Goal: Task Accomplishment & Management: Manage account settings

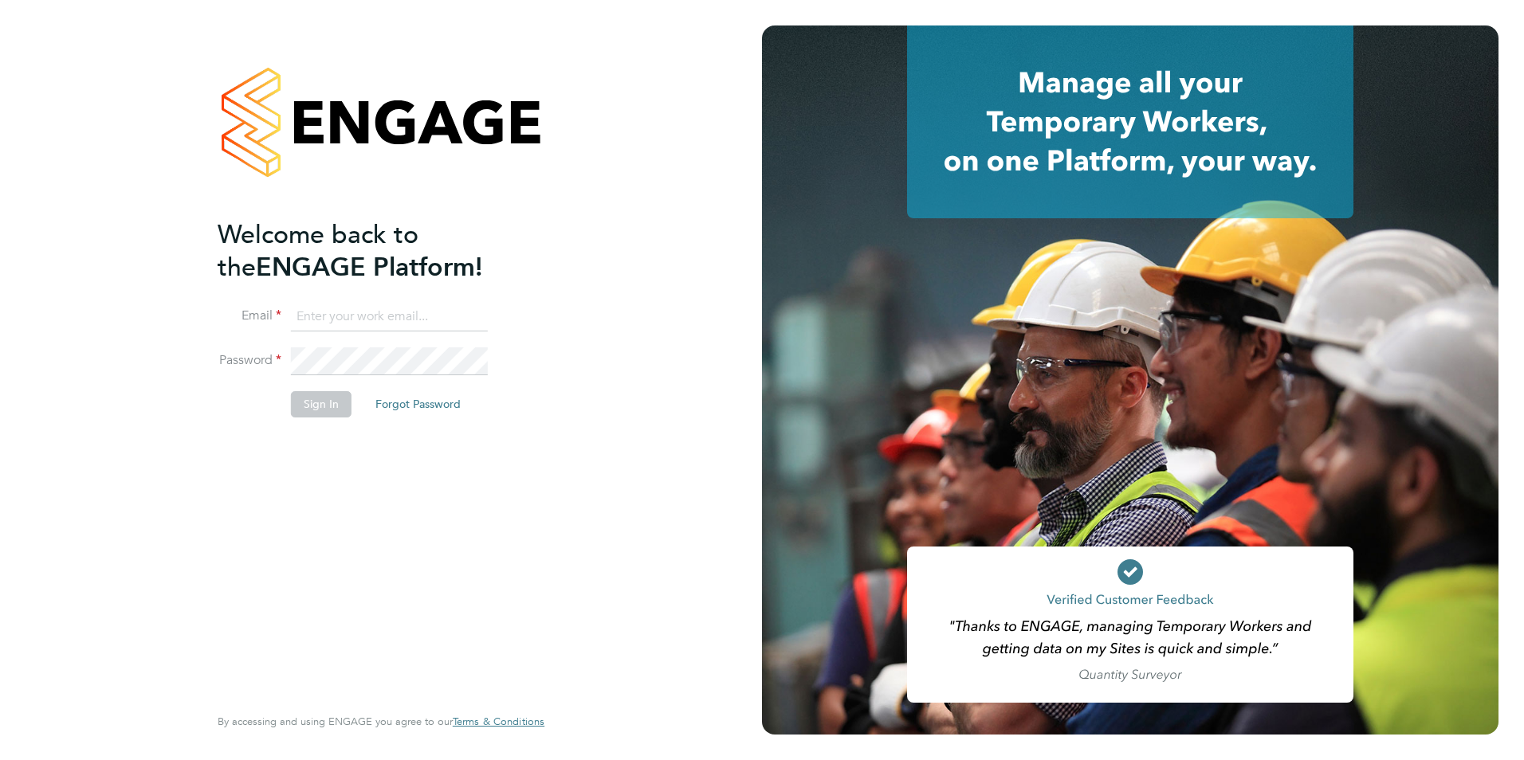
type input "tanyarowse@itsconstruction.co.uk"
click at [301, 404] on button "Sign In" at bounding box center [321, 404] width 61 height 26
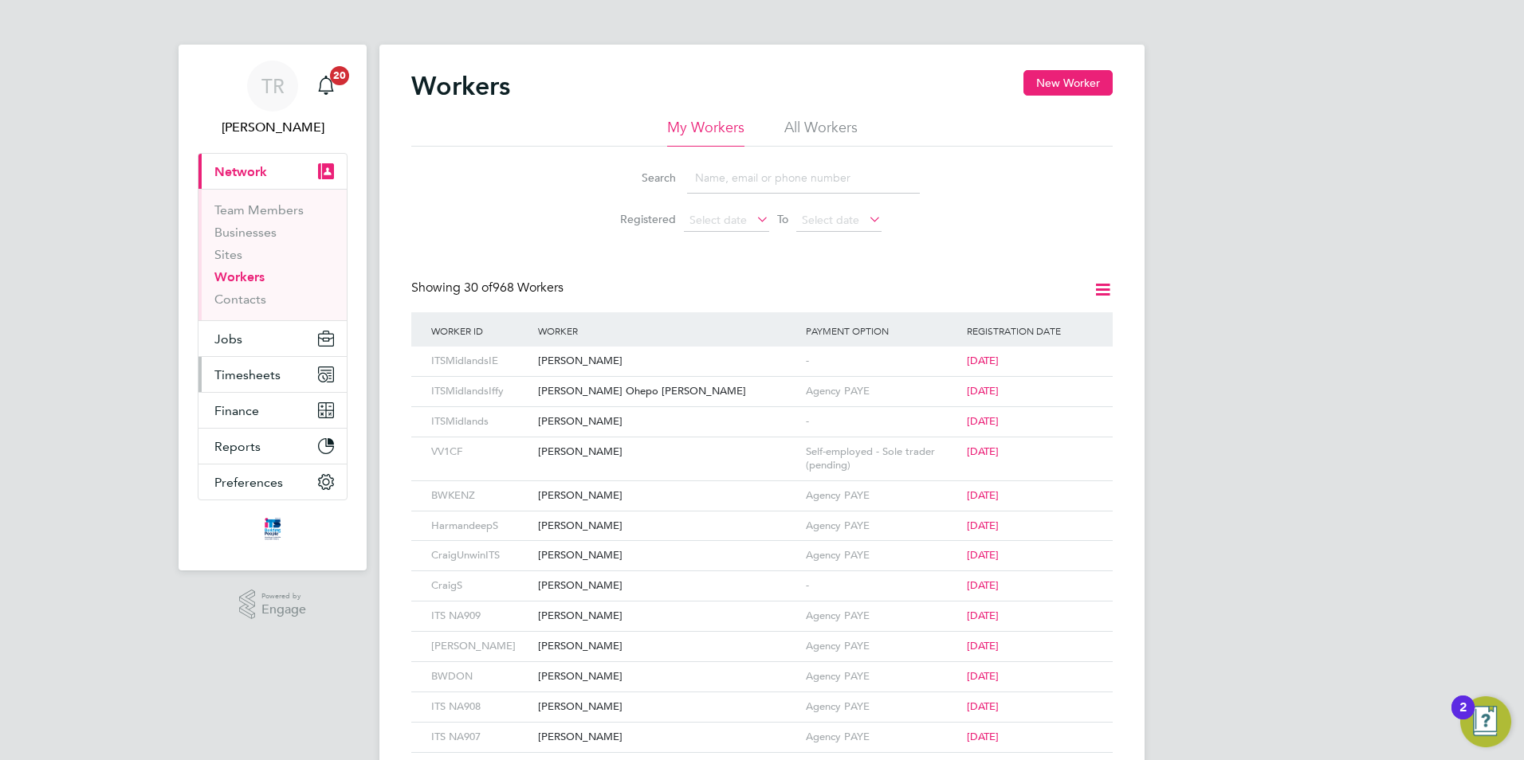
click at [226, 375] on span "Timesheets" at bounding box center [247, 374] width 66 height 15
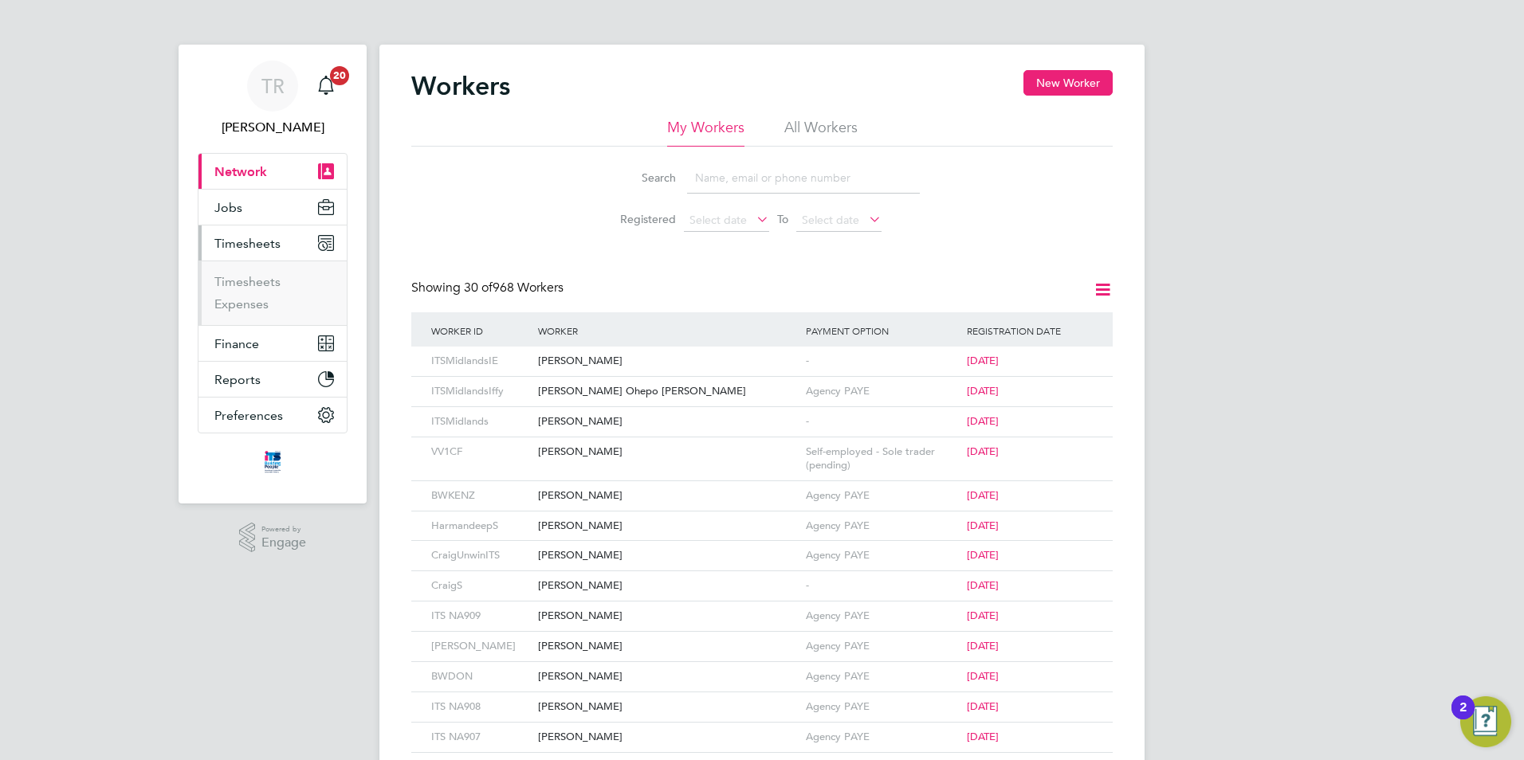
click at [232, 271] on ul "Timesheets Expenses" at bounding box center [272, 293] width 148 height 65
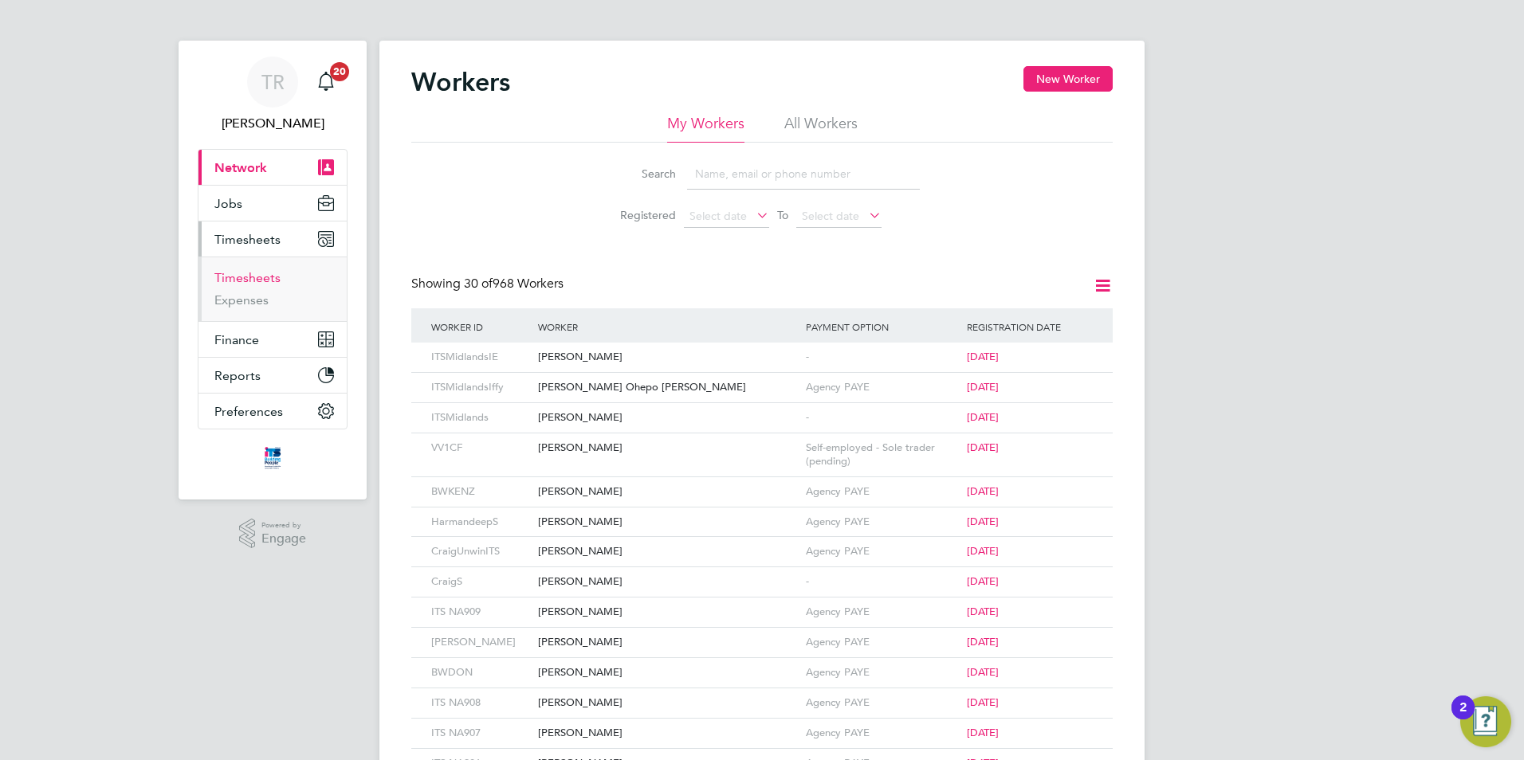
scroll to position [6, 0]
click at [233, 277] on link "Timesheets" at bounding box center [247, 276] width 66 height 15
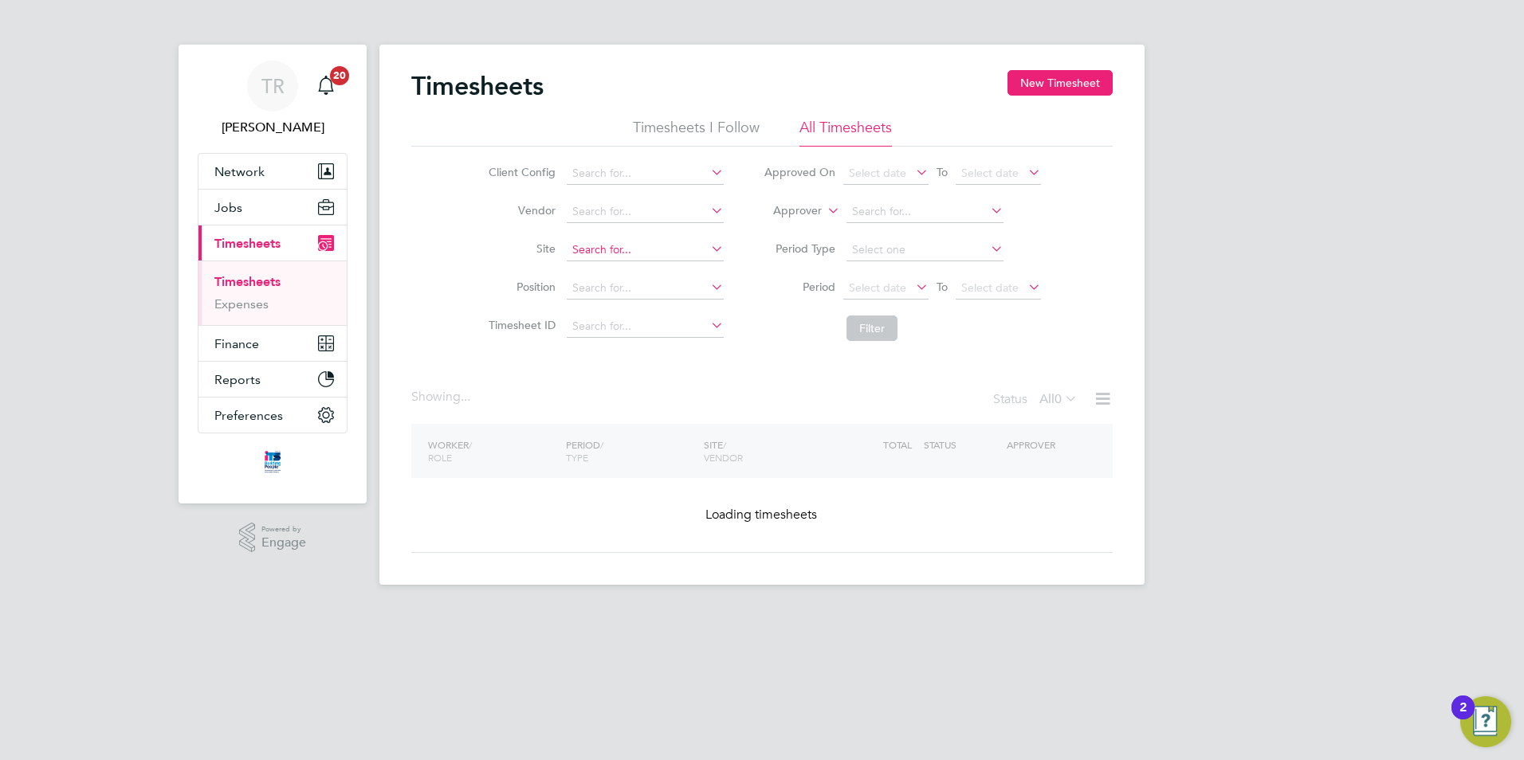
click at [618, 245] on input at bounding box center [645, 250] width 157 height 22
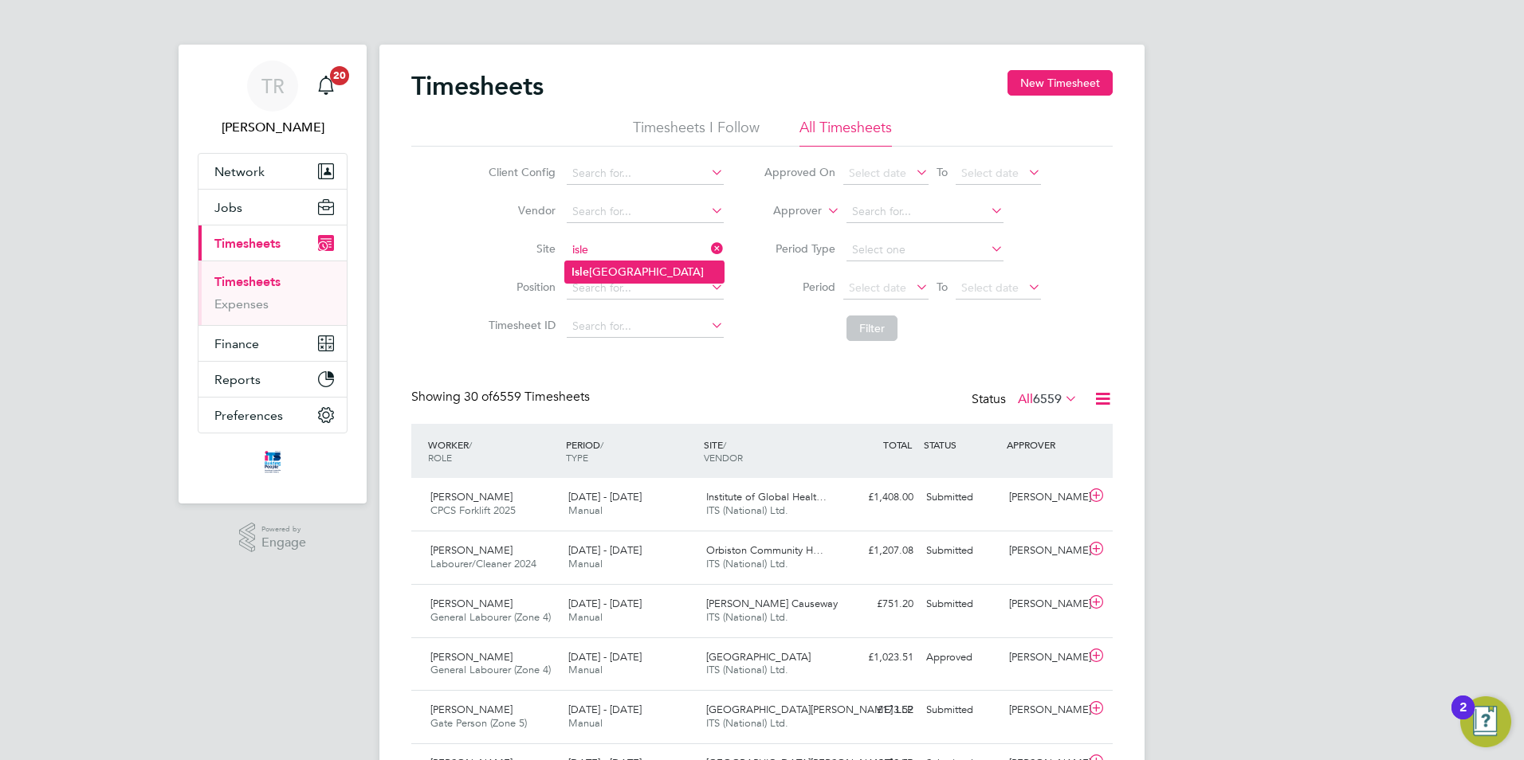
click at [629, 274] on li "Isle port Grove" at bounding box center [644, 272] width 159 height 22
type input "Isleport Grove"
click at [874, 322] on button "Filter" at bounding box center [871, 329] width 51 height 26
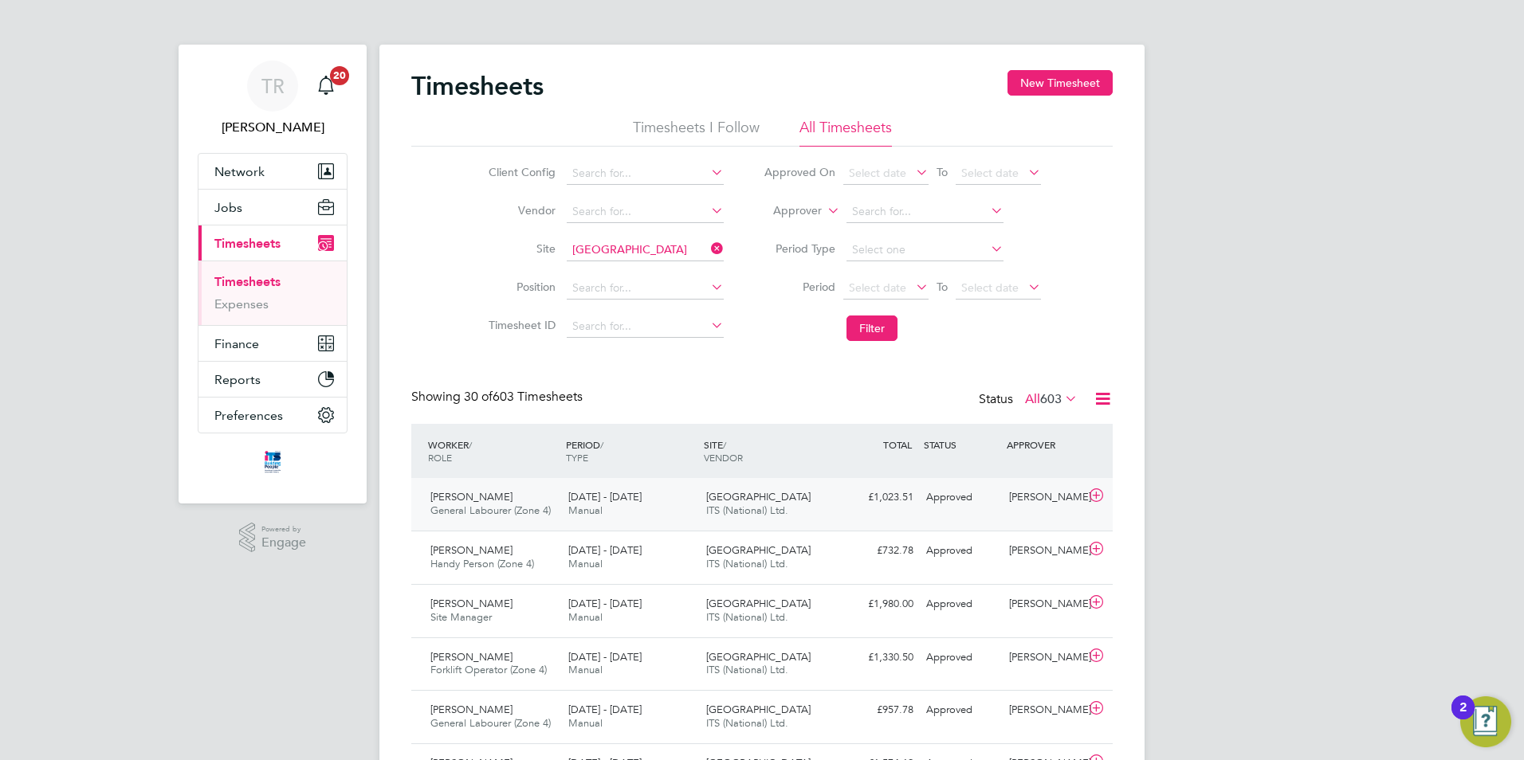
click at [773, 507] on span "ITS (National) Ltd." at bounding box center [747, 511] width 82 height 14
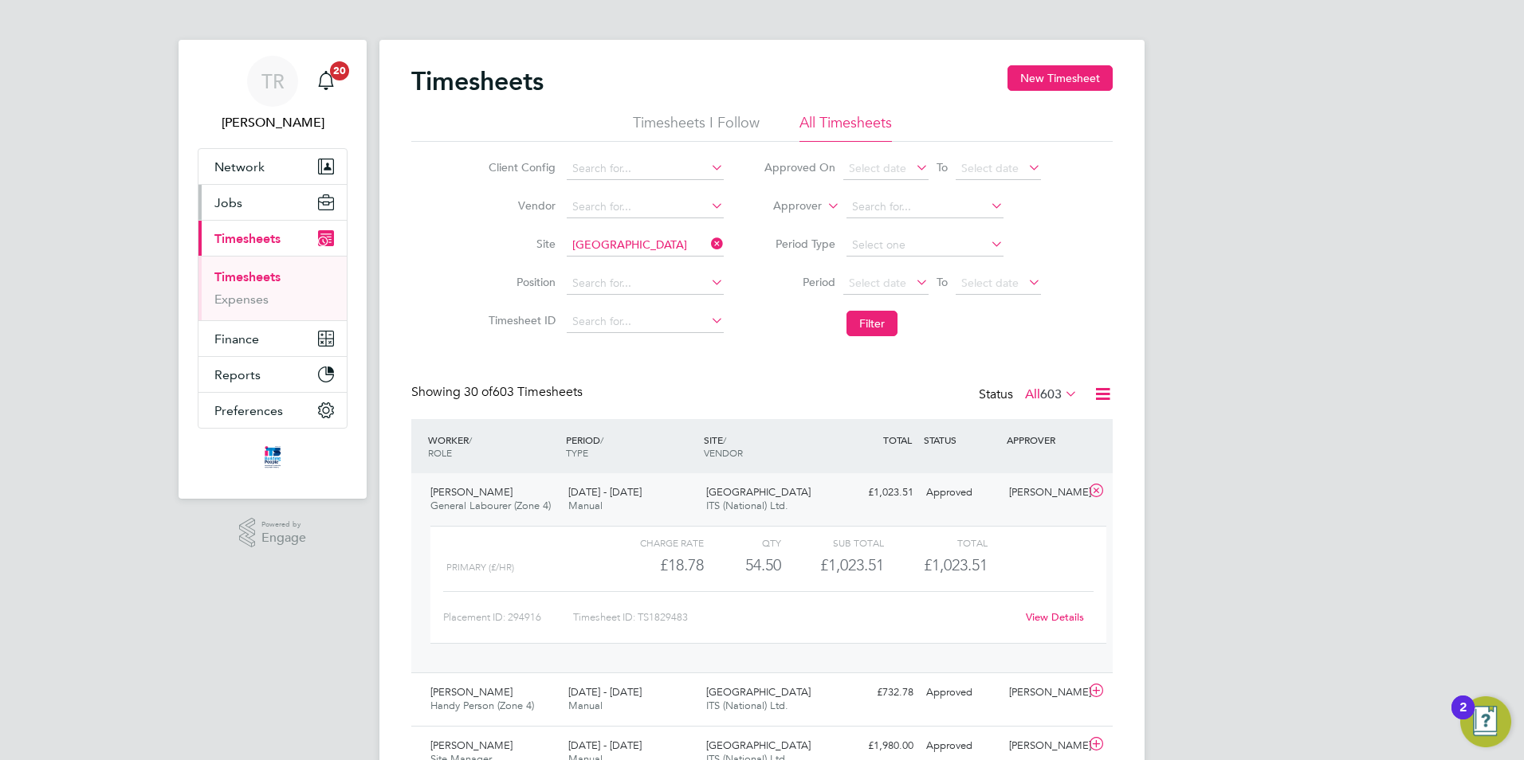
click at [258, 218] on button "Jobs" at bounding box center [272, 202] width 148 height 35
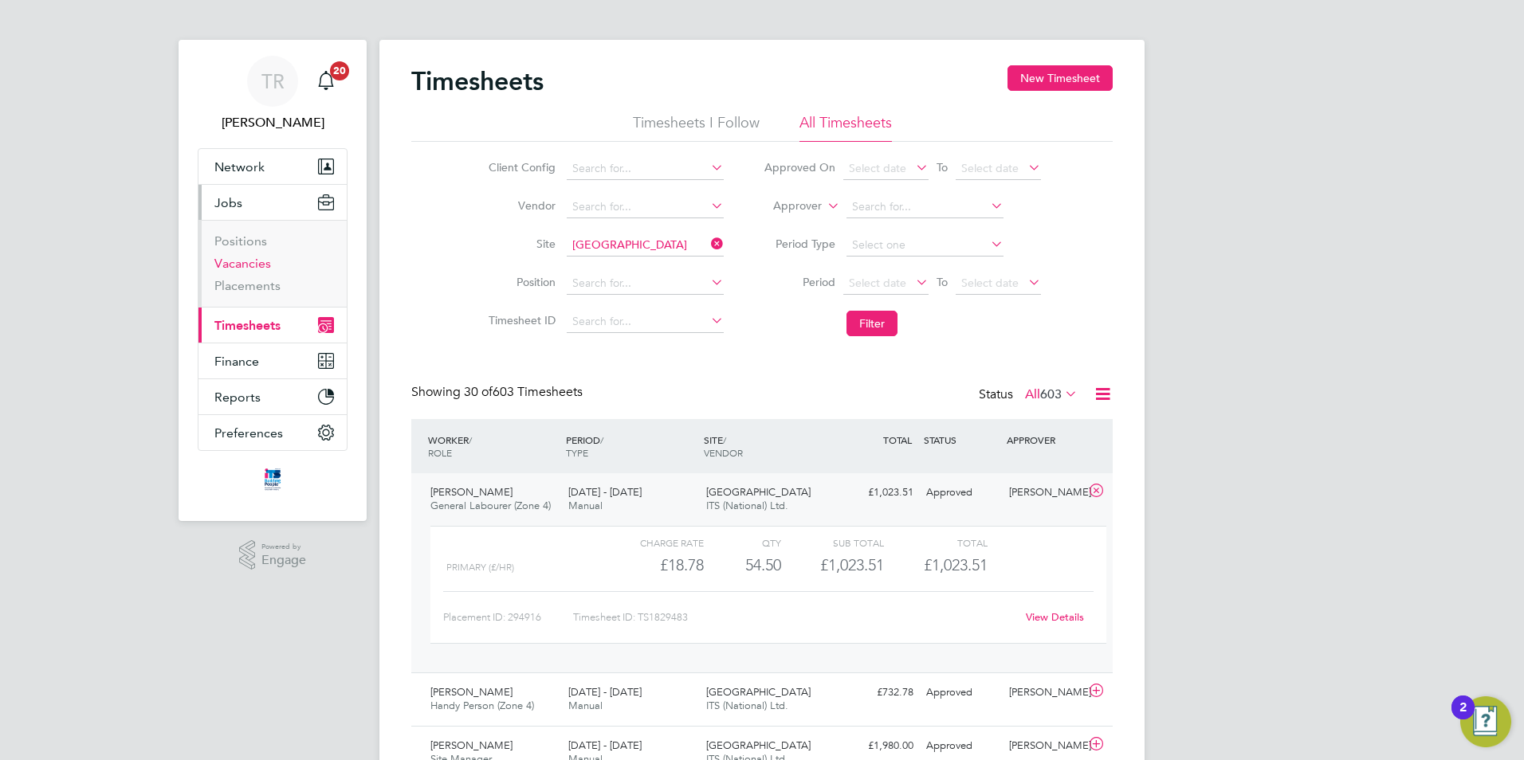
click at [241, 262] on link "Vacancies" at bounding box center [242, 263] width 57 height 15
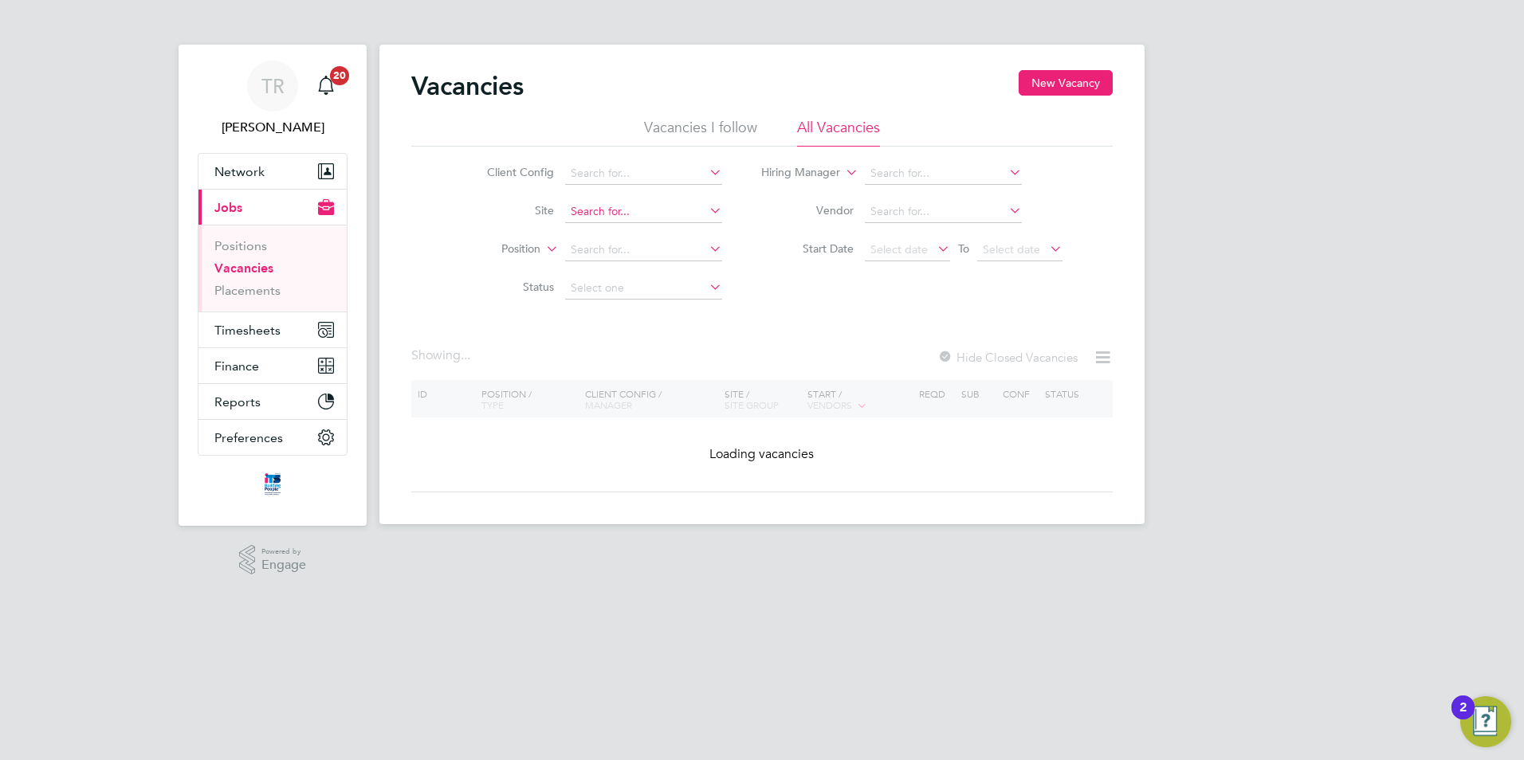
drag, startPoint x: 611, startPoint y: 214, endPoint x: 620, endPoint y: 216, distance: 9.1
click at [611, 213] on input at bounding box center [643, 212] width 157 height 22
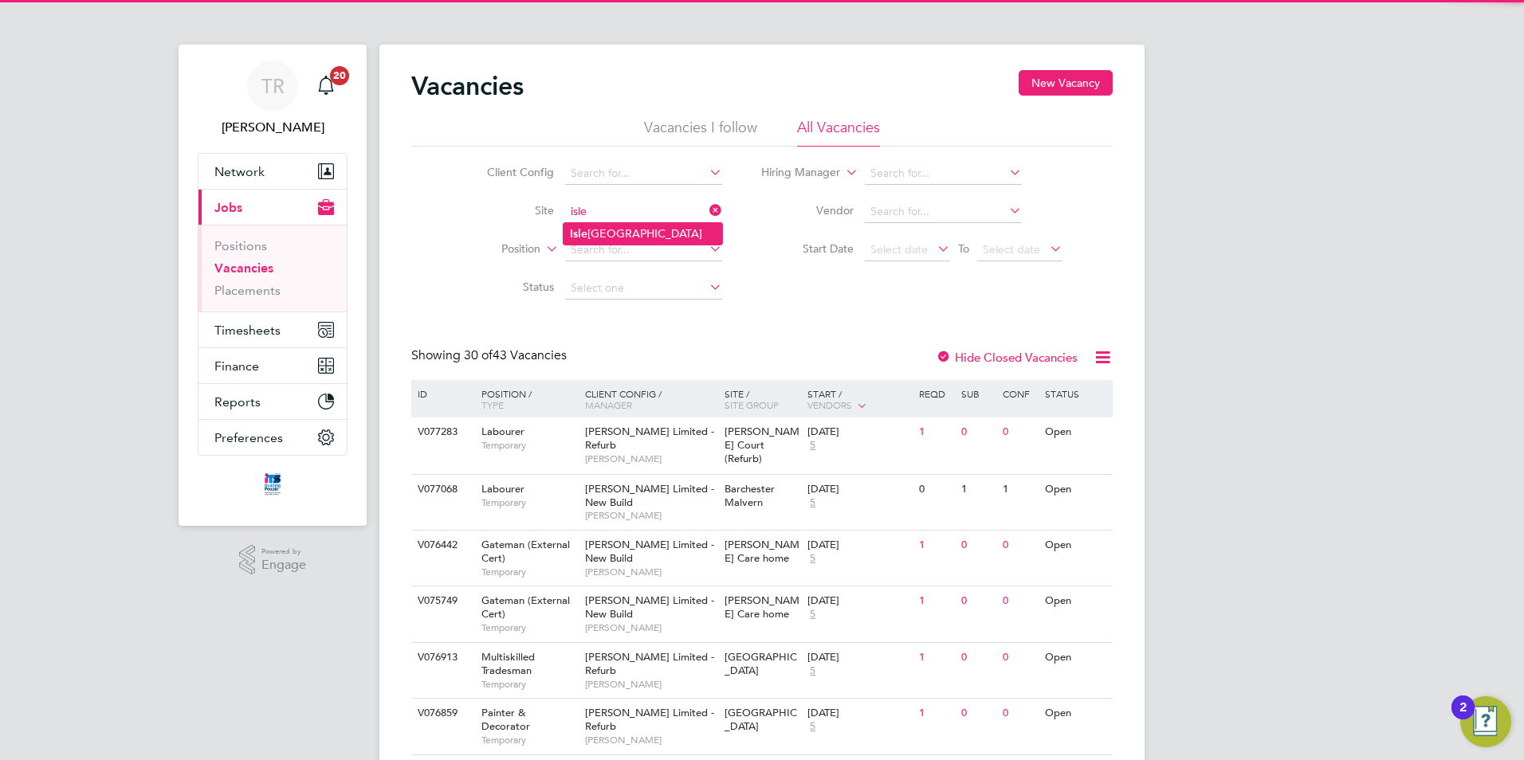
click at [629, 226] on li "[GEOGRAPHIC_DATA]" at bounding box center [643, 234] width 159 height 22
type input "[GEOGRAPHIC_DATA]"
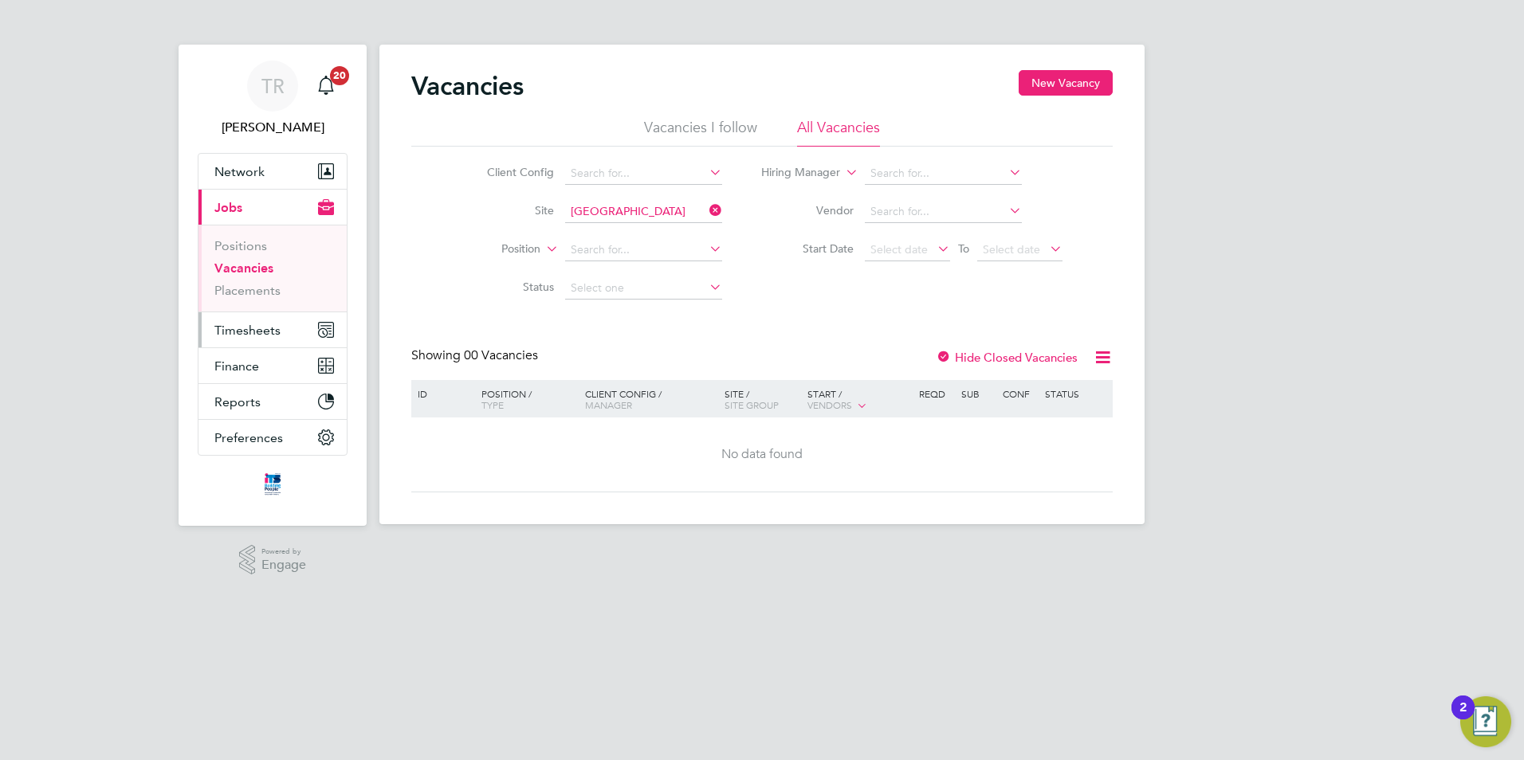
click at [214, 329] on span "Timesheets" at bounding box center [247, 330] width 66 height 15
click at [241, 324] on span "Timesheets" at bounding box center [247, 330] width 66 height 15
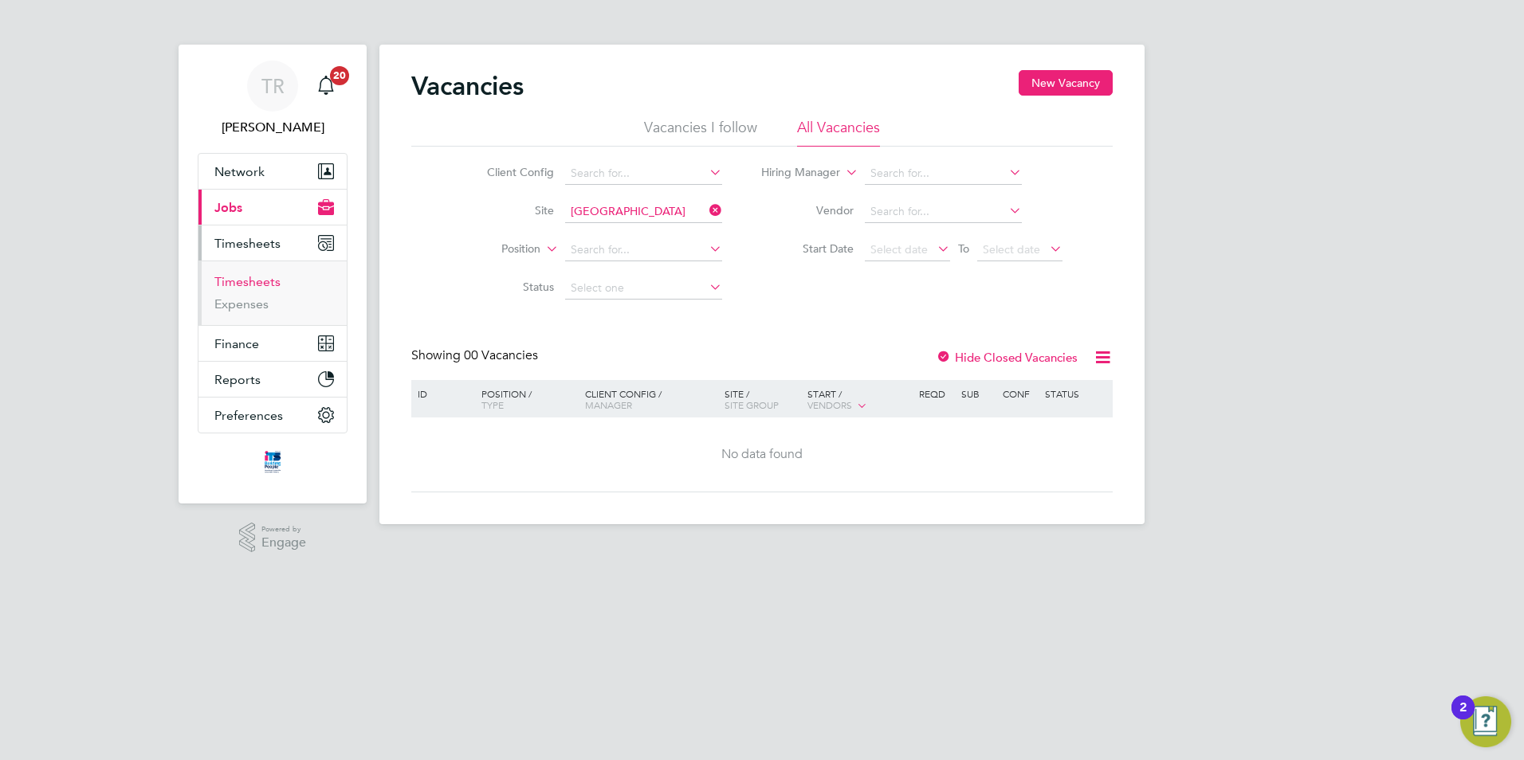
click at [248, 279] on link "Timesheets" at bounding box center [247, 281] width 66 height 15
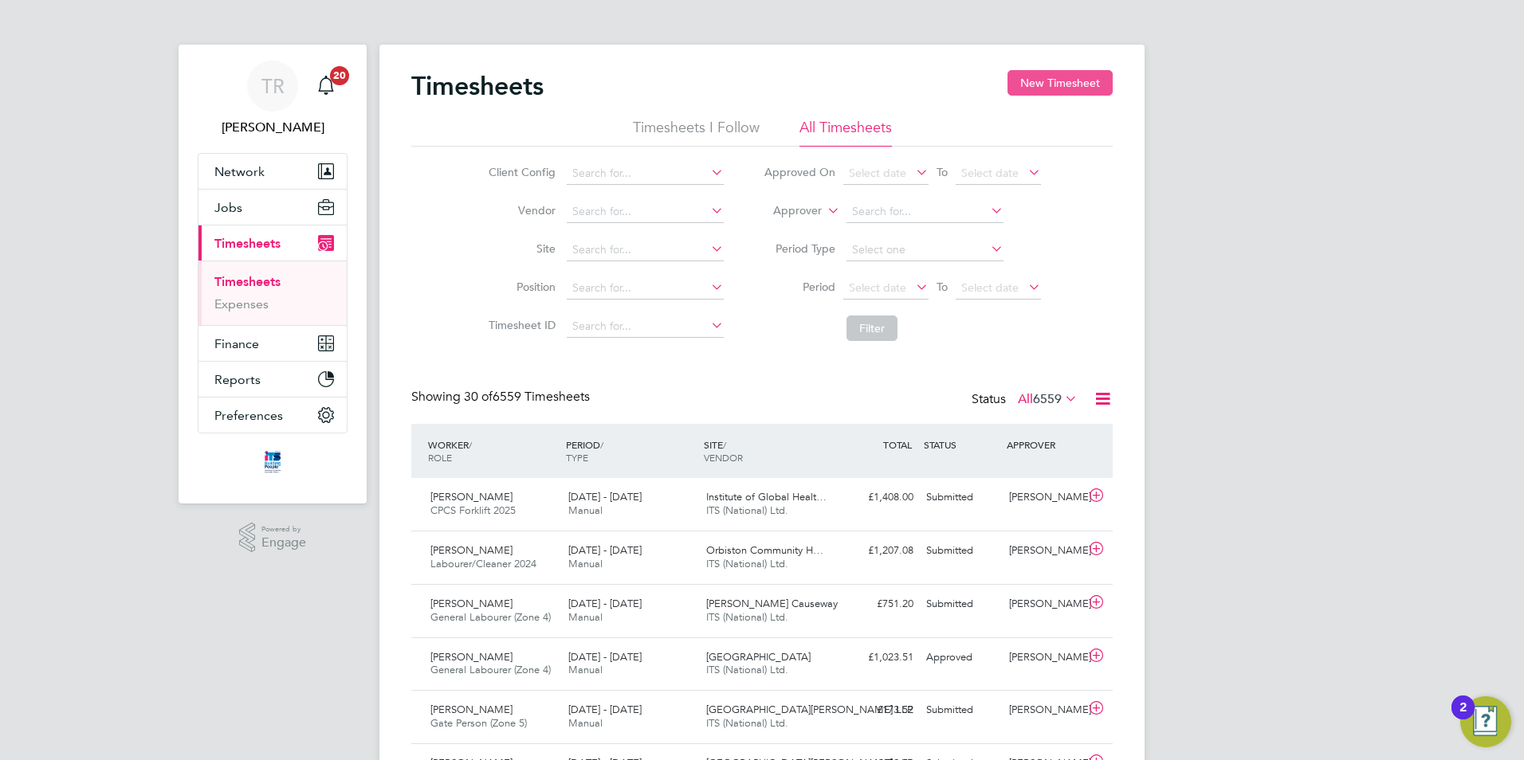
scroll to position [41, 139]
drag, startPoint x: 1056, startPoint y: 73, endPoint x: 1035, endPoint y: 80, distance: 22.4
click at [1055, 75] on button "New Timesheet" at bounding box center [1059, 83] width 105 height 26
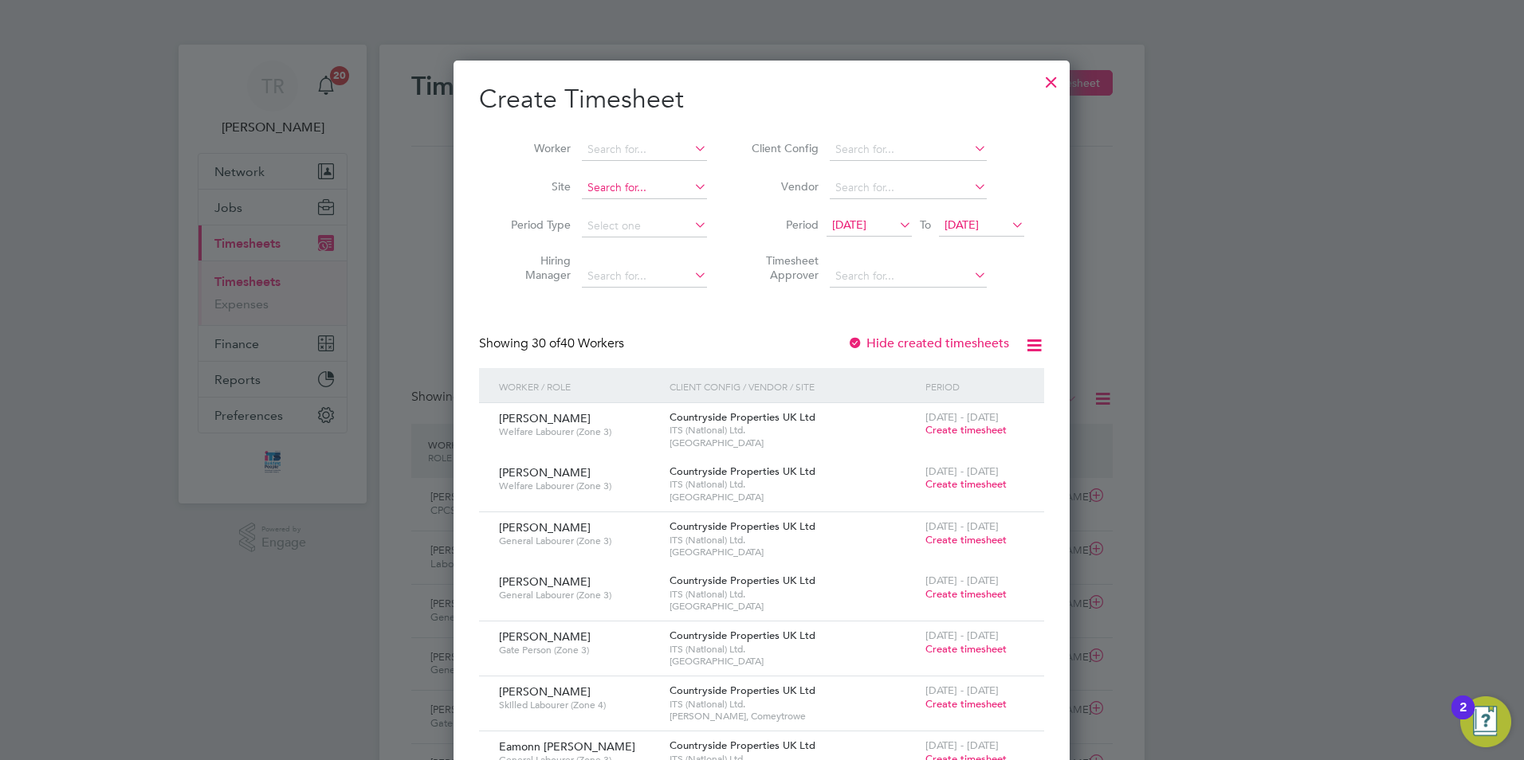
click at [633, 190] on input at bounding box center [644, 188] width 125 height 22
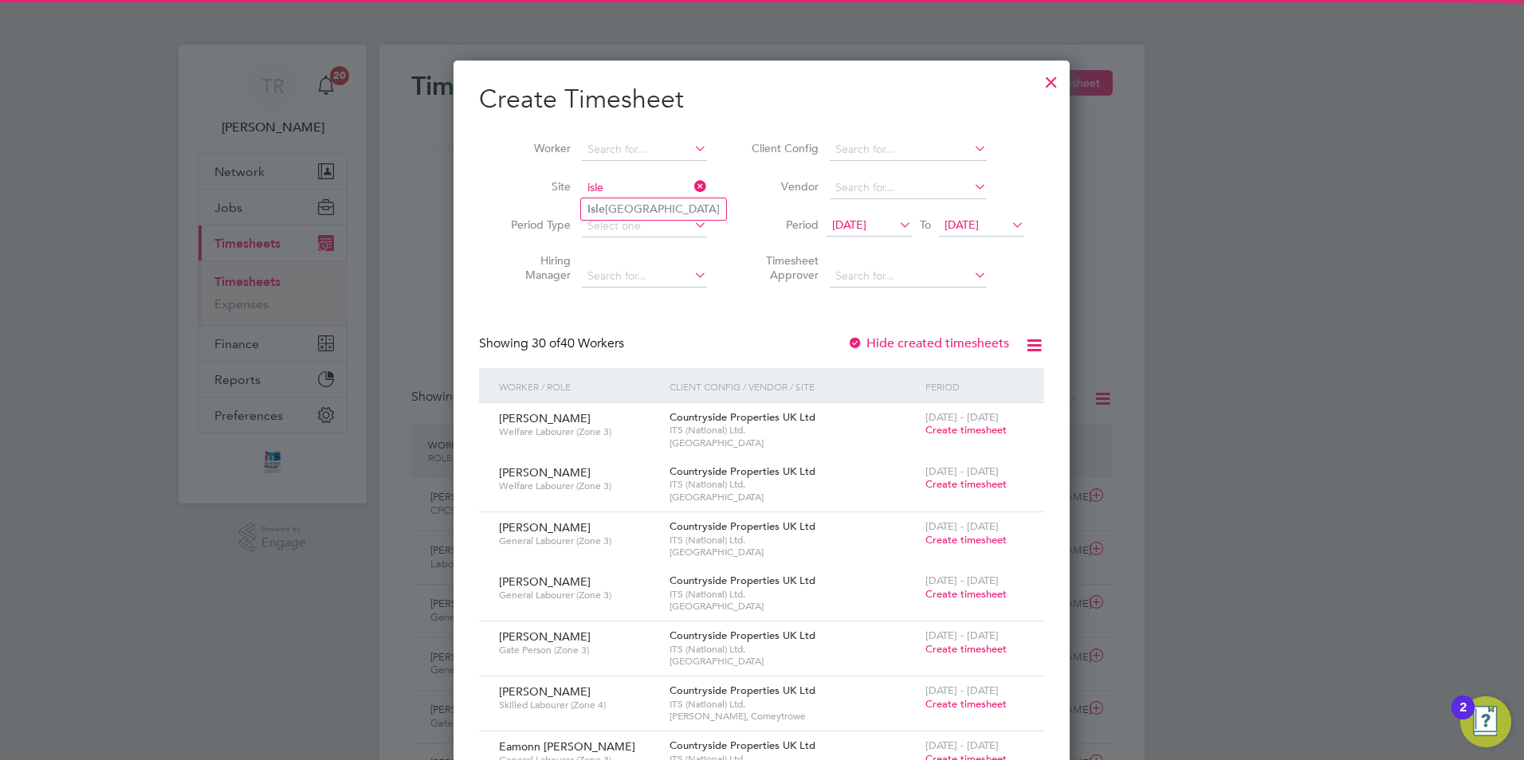
drag, startPoint x: 615, startPoint y: 198, endPoint x: 987, endPoint y: 220, distance: 372.8
click at [616, 198] on li "Isle port Grove" at bounding box center [653, 209] width 145 height 22
type input "Isleport Grove"
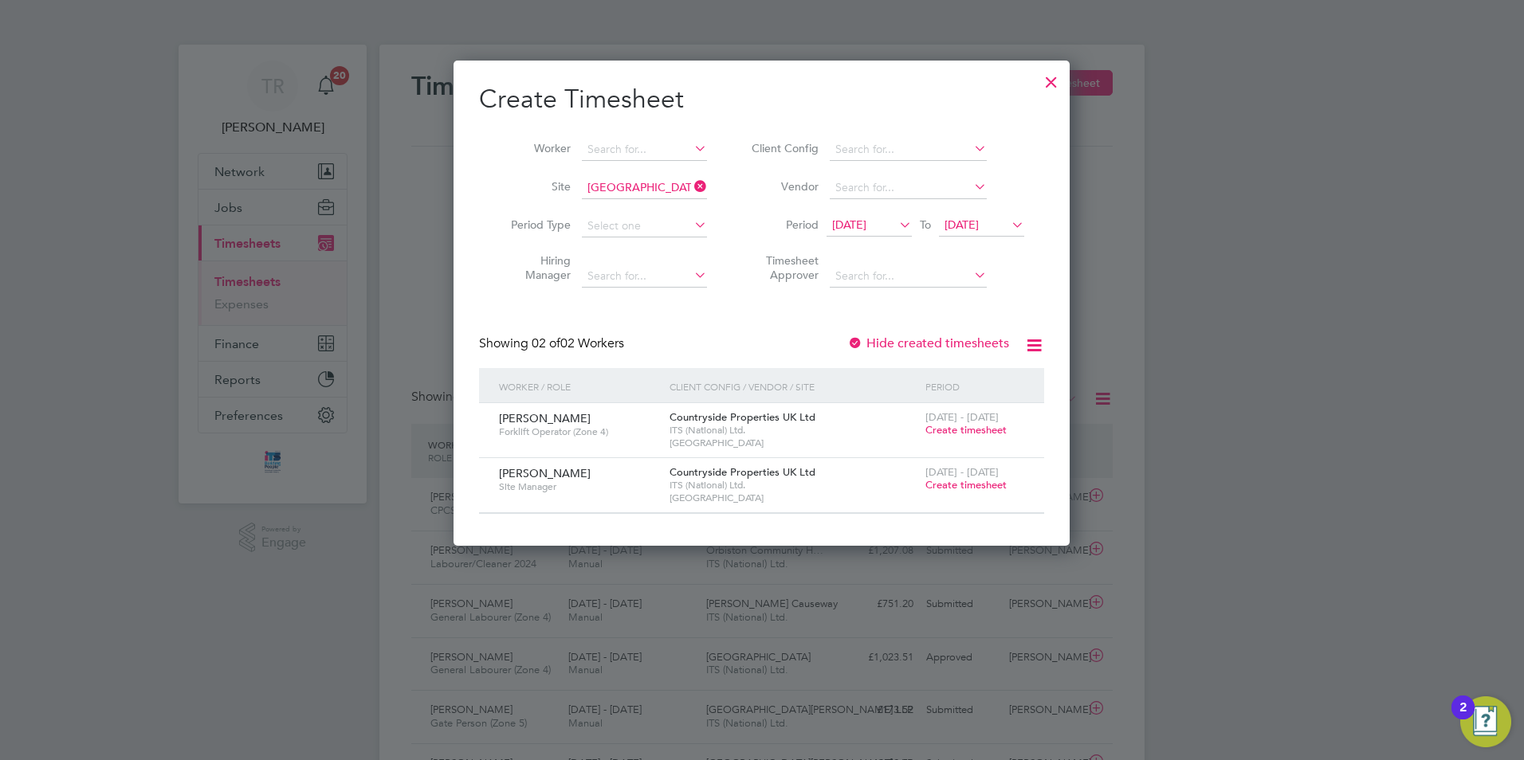
drag, startPoint x: 999, startPoint y: 227, endPoint x: 1012, endPoint y: 239, distance: 17.5
click at [979, 228] on span "22 Sep 2025" at bounding box center [961, 225] width 34 height 14
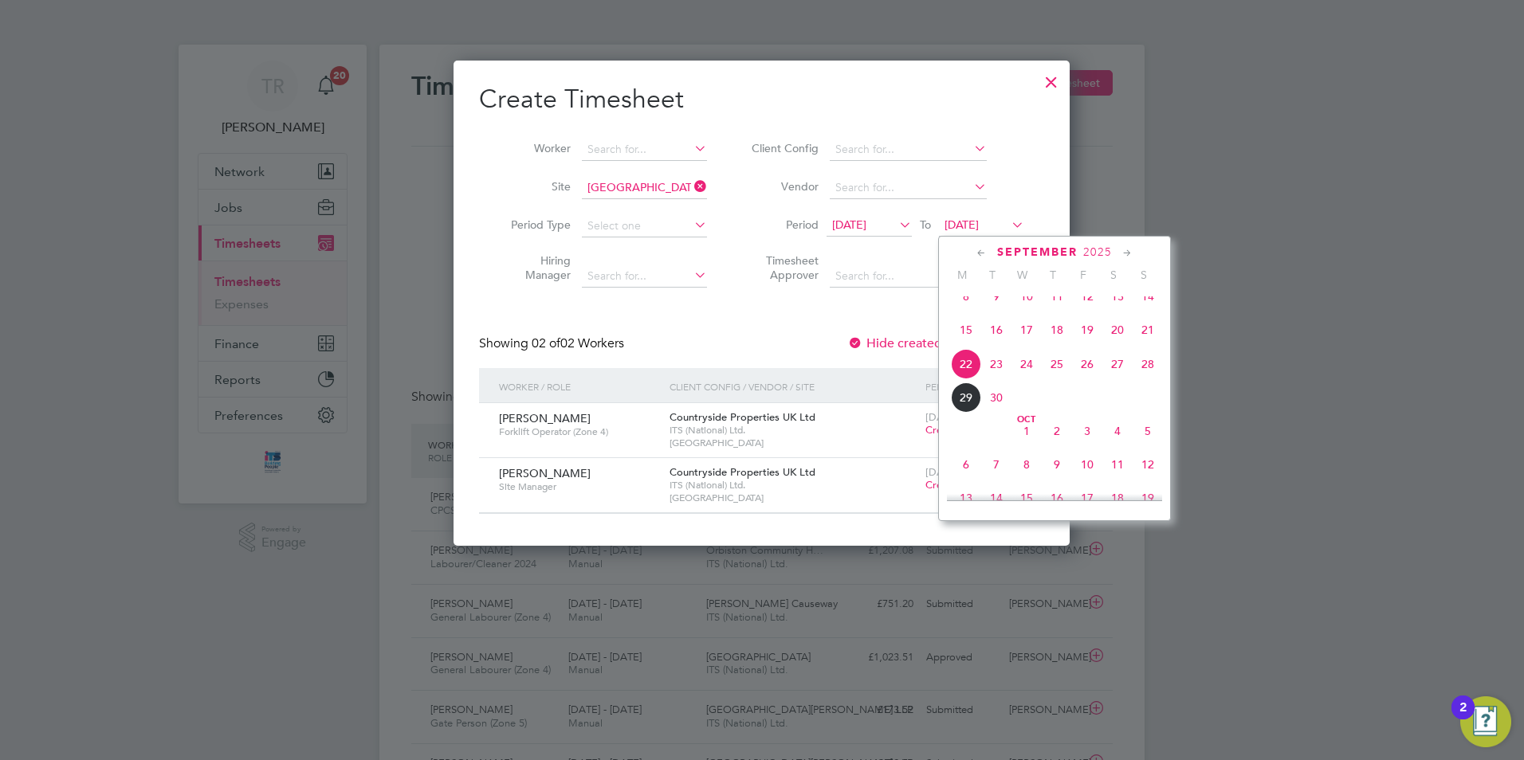
click at [1152, 379] on span "28" at bounding box center [1148, 364] width 30 height 30
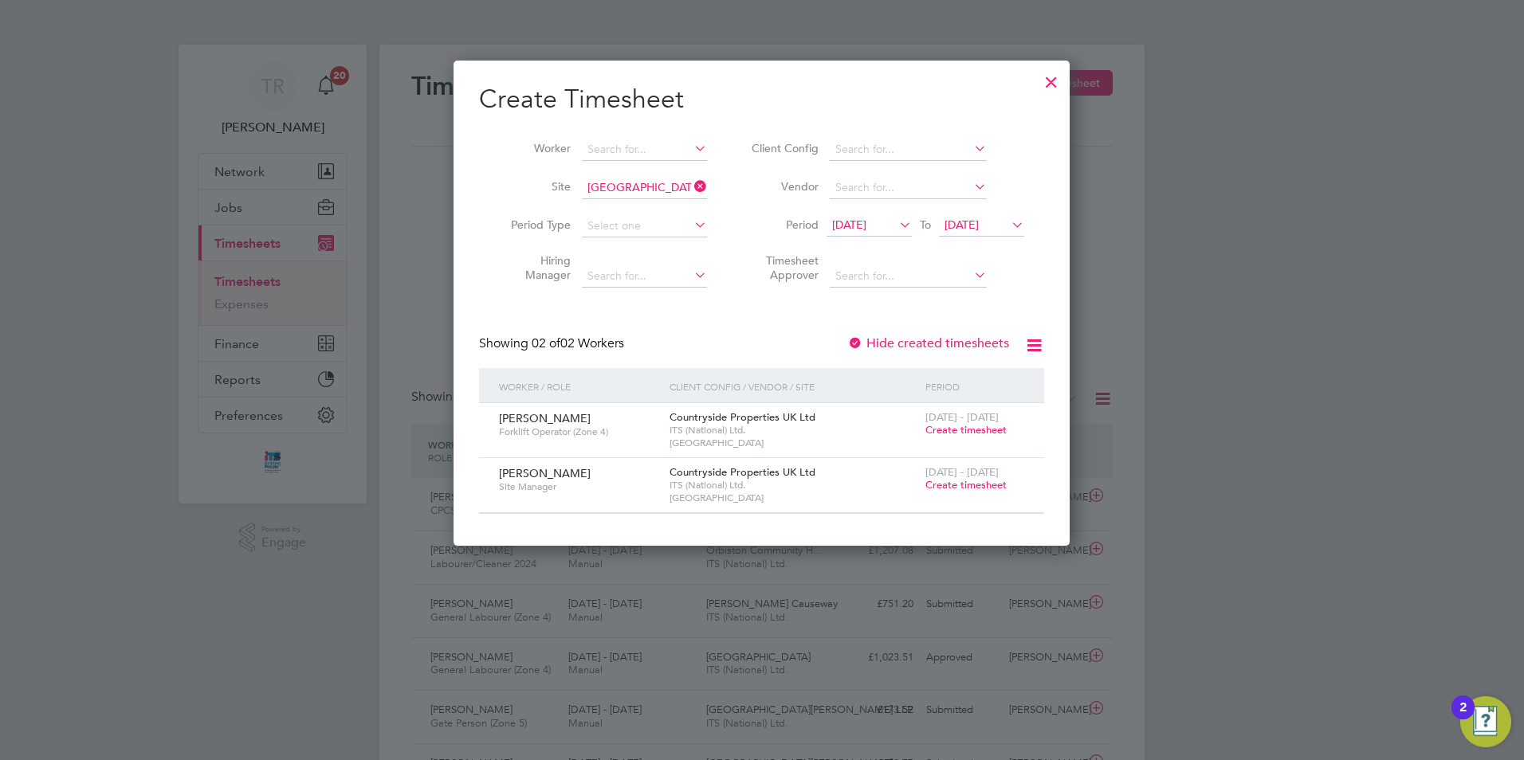
click at [1043, 80] on div at bounding box center [1051, 78] width 29 height 29
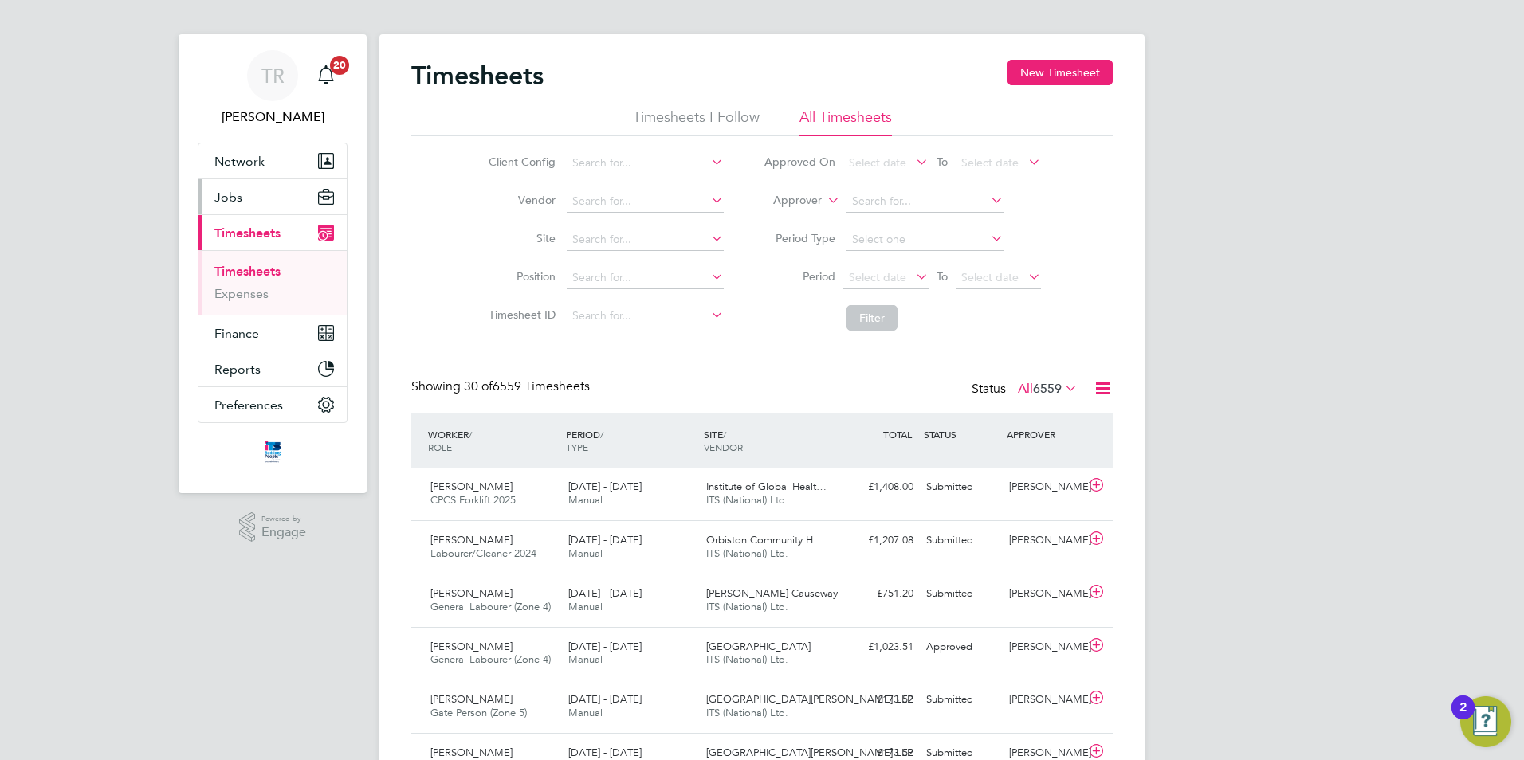
click at [235, 203] on span "Jobs" at bounding box center [228, 197] width 28 height 15
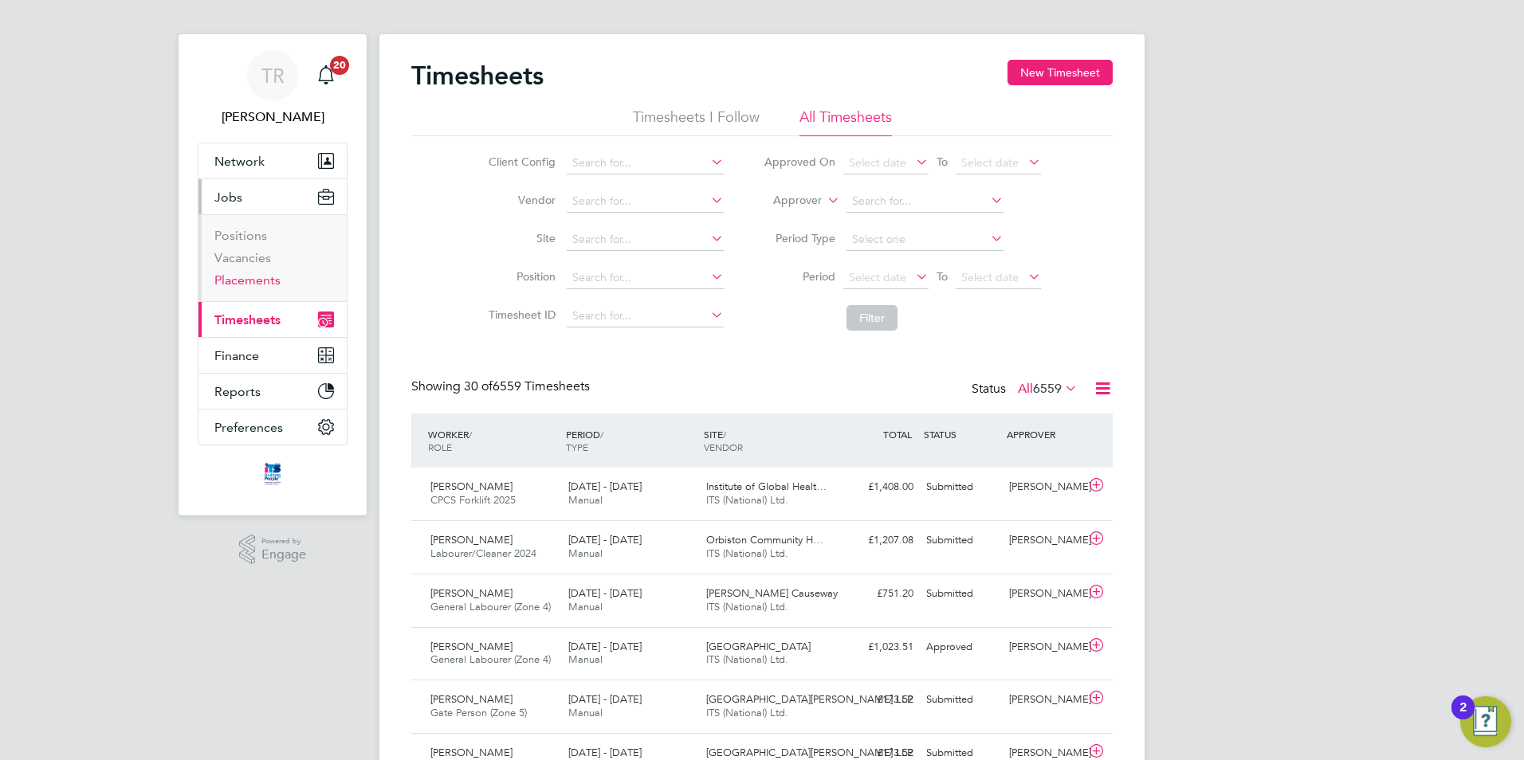
click at [238, 281] on link "Placements" at bounding box center [247, 280] width 66 height 15
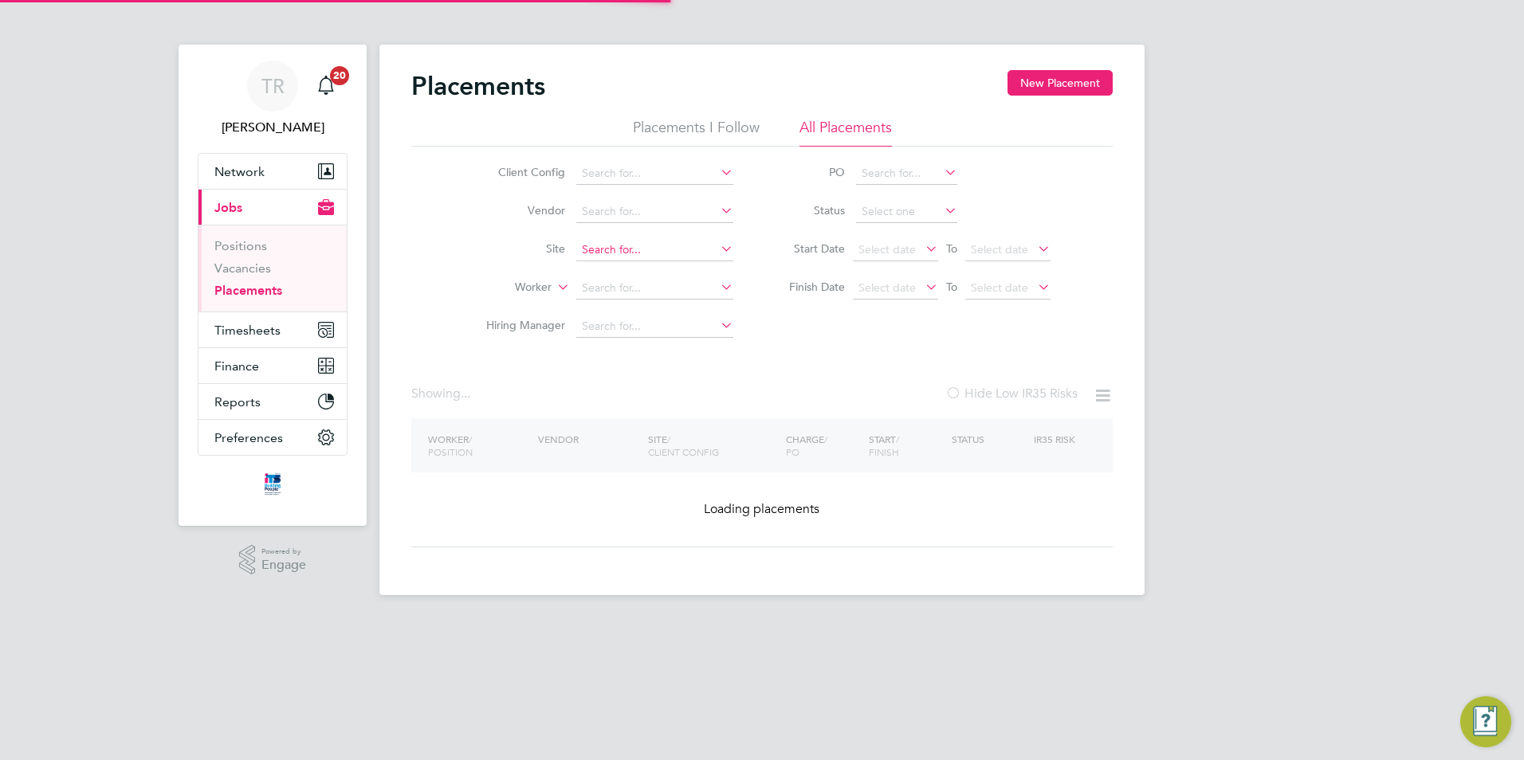
click at [623, 248] on input at bounding box center [654, 250] width 157 height 22
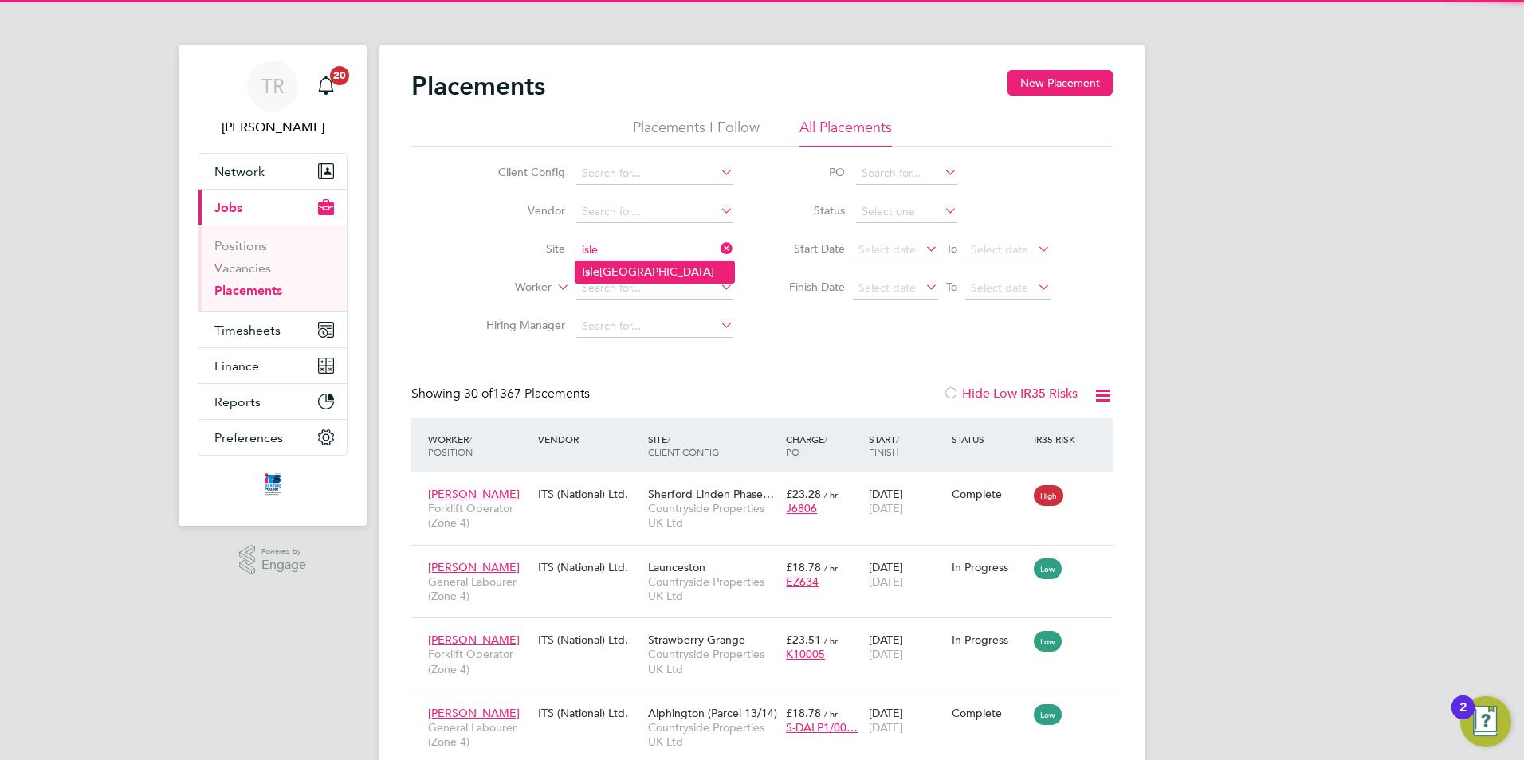
click at [643, 266] on li "Isle port Grove" at bounding box center [654, 272] width 159 height 22
type input "Isleport Grove"
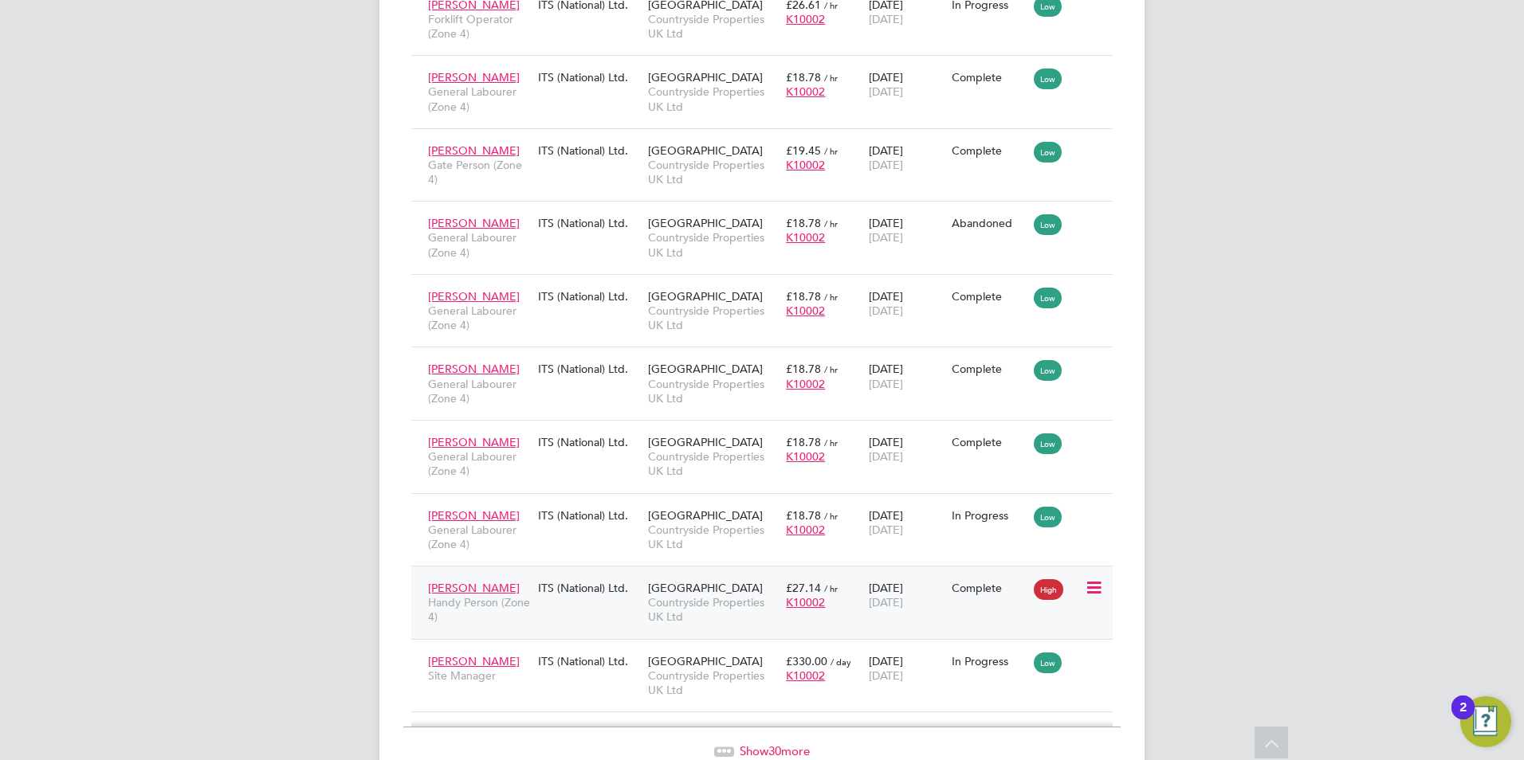
click at [901, 595] on span "21 Sep 2025" at bounding box center [886, 602] width 34 height 14
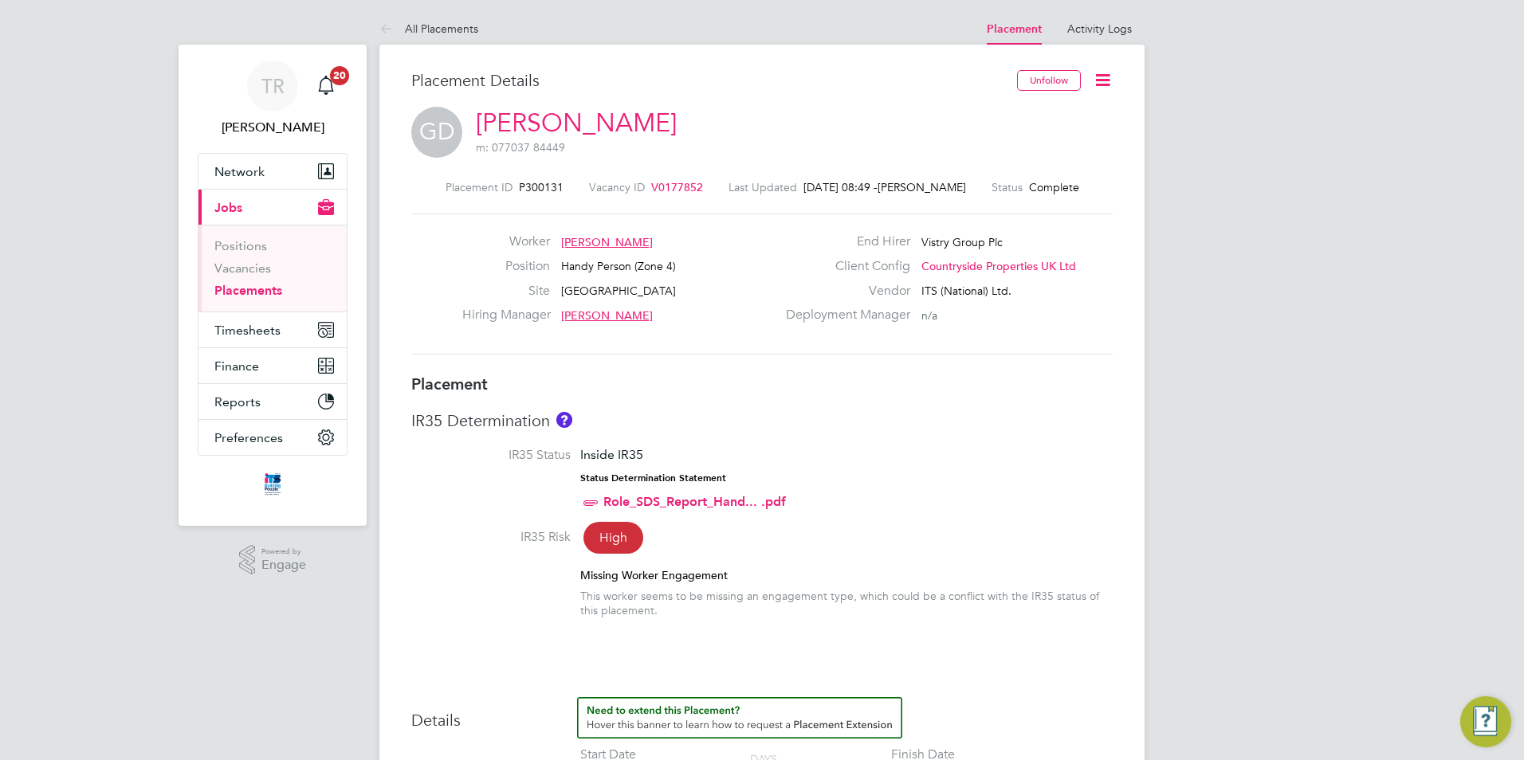
click at [1108, 80] on icon at bounding box center [1103, 80] width 20 height 20
click at [1039, 120] on li "Edit Placement e" at bounding box center [1050, 118] width 117 height 22
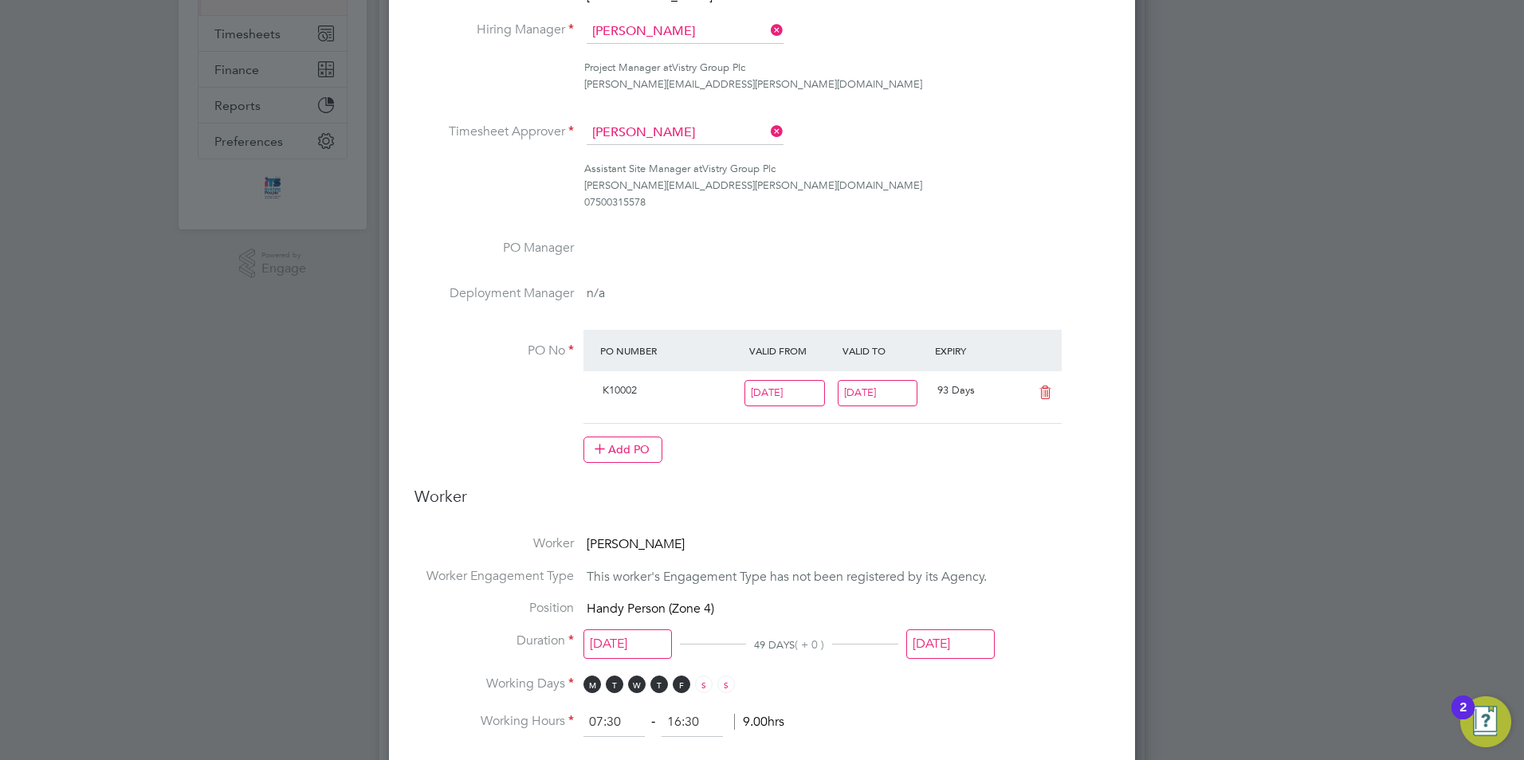
click at [927, 653] on input "21 Sep 2025" at bounding box center [950, 644] width 88 height 29
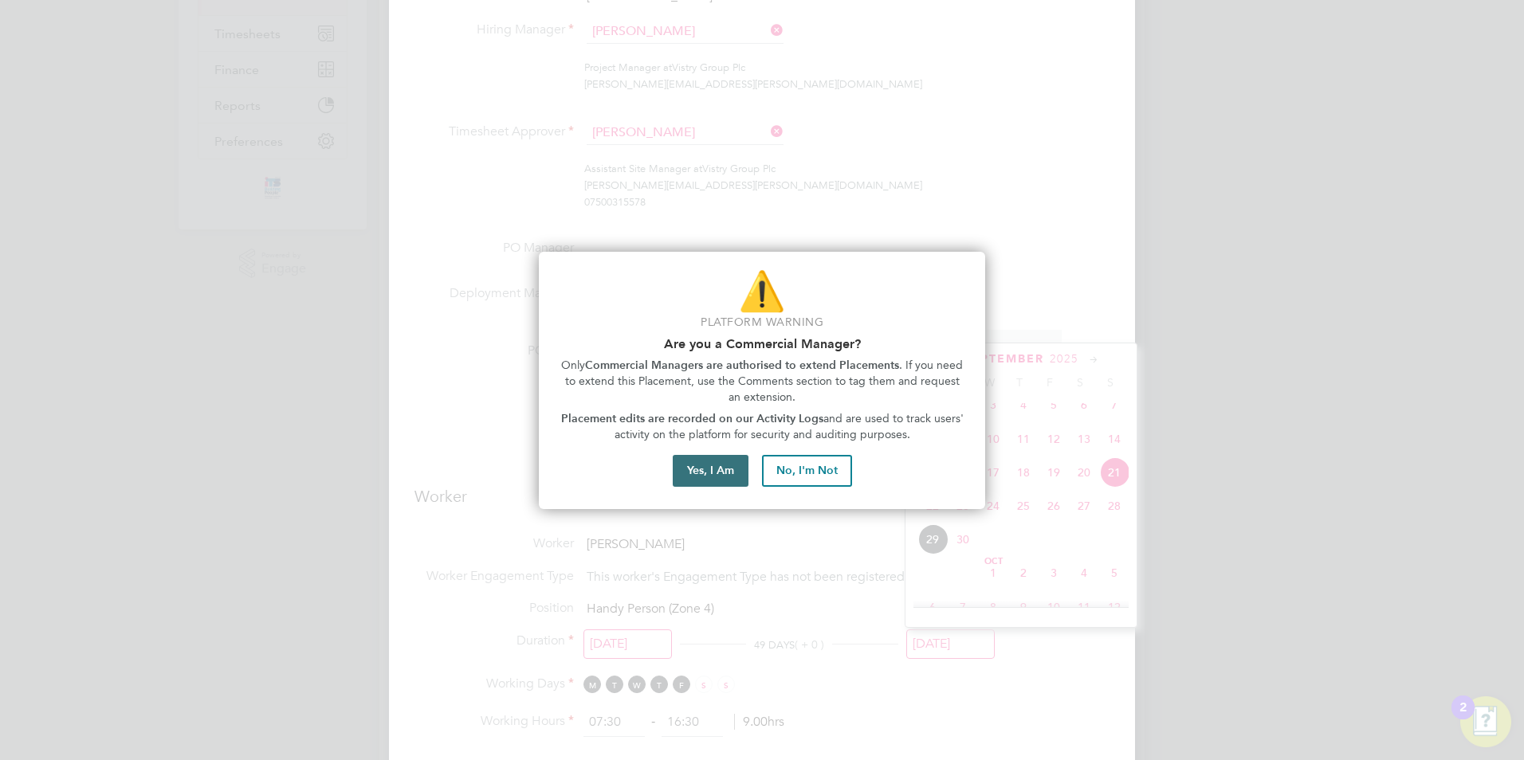
click at [725, 477] on button "Yes, I Am" at bounding box center [711, 471] width 76 height 32
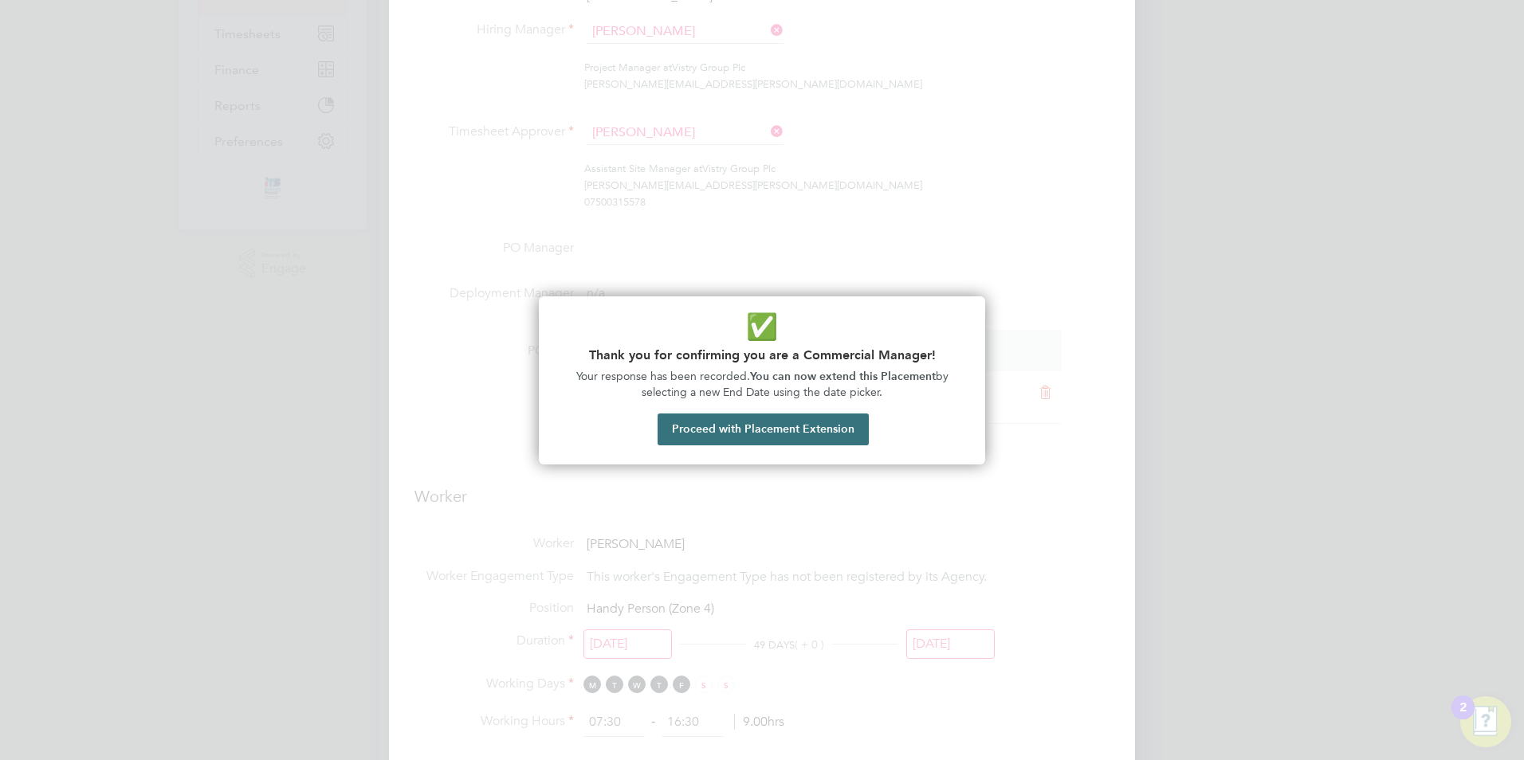
click at [799, 435] on button "Proceed with Placement Extension" at bounding box center [763, 430] width 211 height 32
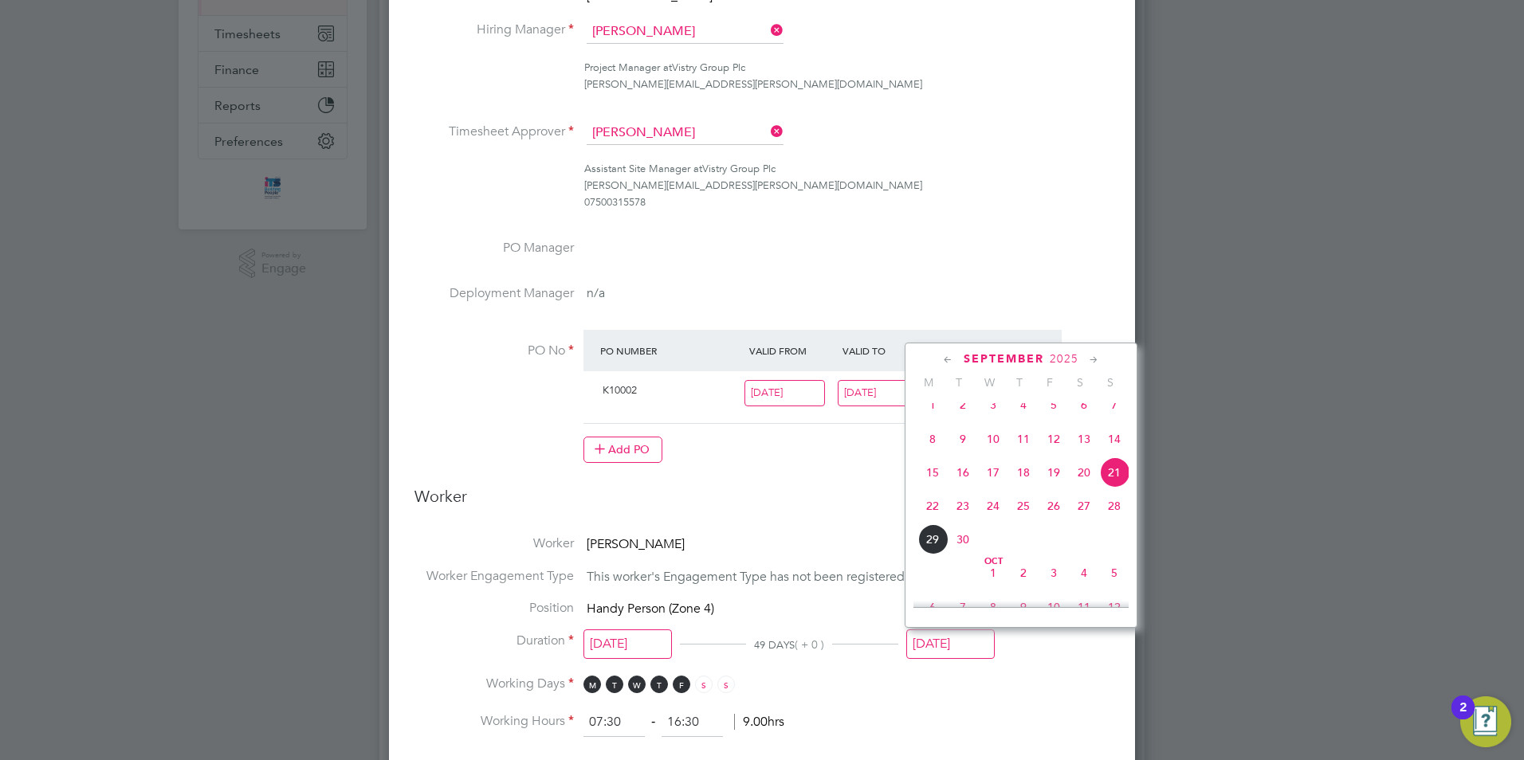
click at [1110, 588] on span "5" at bounding box center [1114, 573] width 30 height 30
type input "05 Oct 2025"
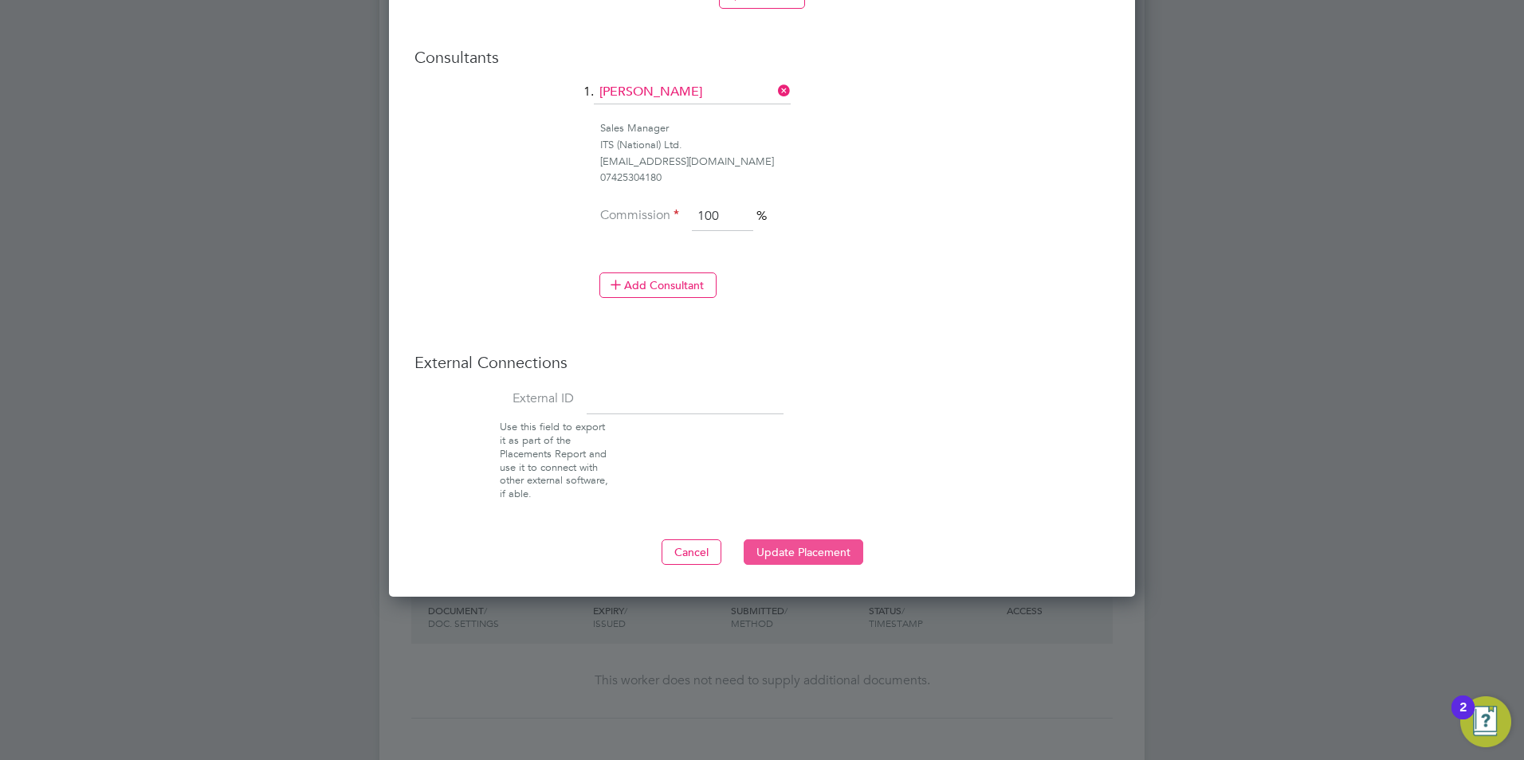
click at [815, 554] on button "Update Placement" at bounding box center [804, 553] width 120 height 26
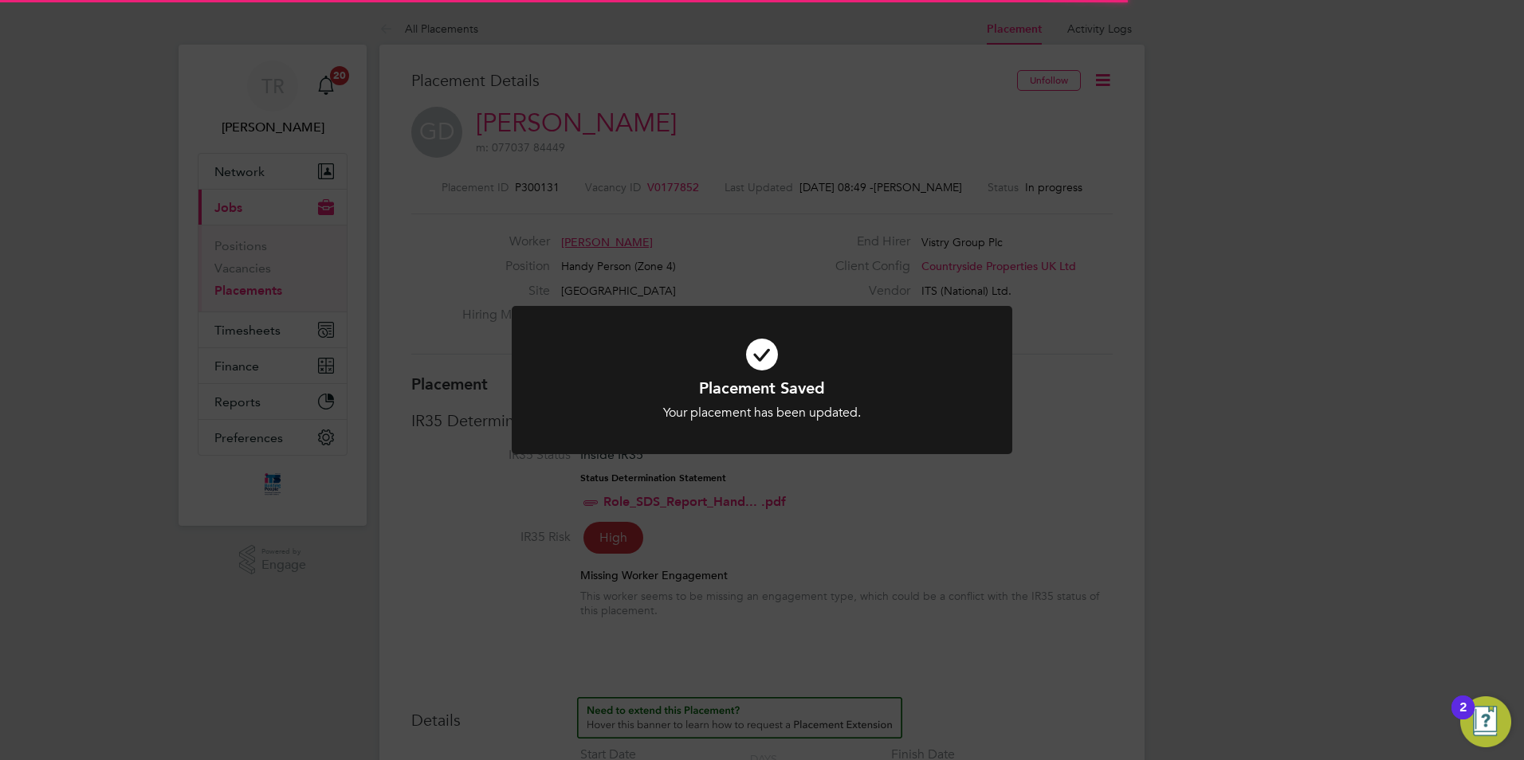
click at [831, 399] on div "Placement Saved Your placement has been updated. Cancel Okay" at bounding box center [762, 400] width 414 height 44
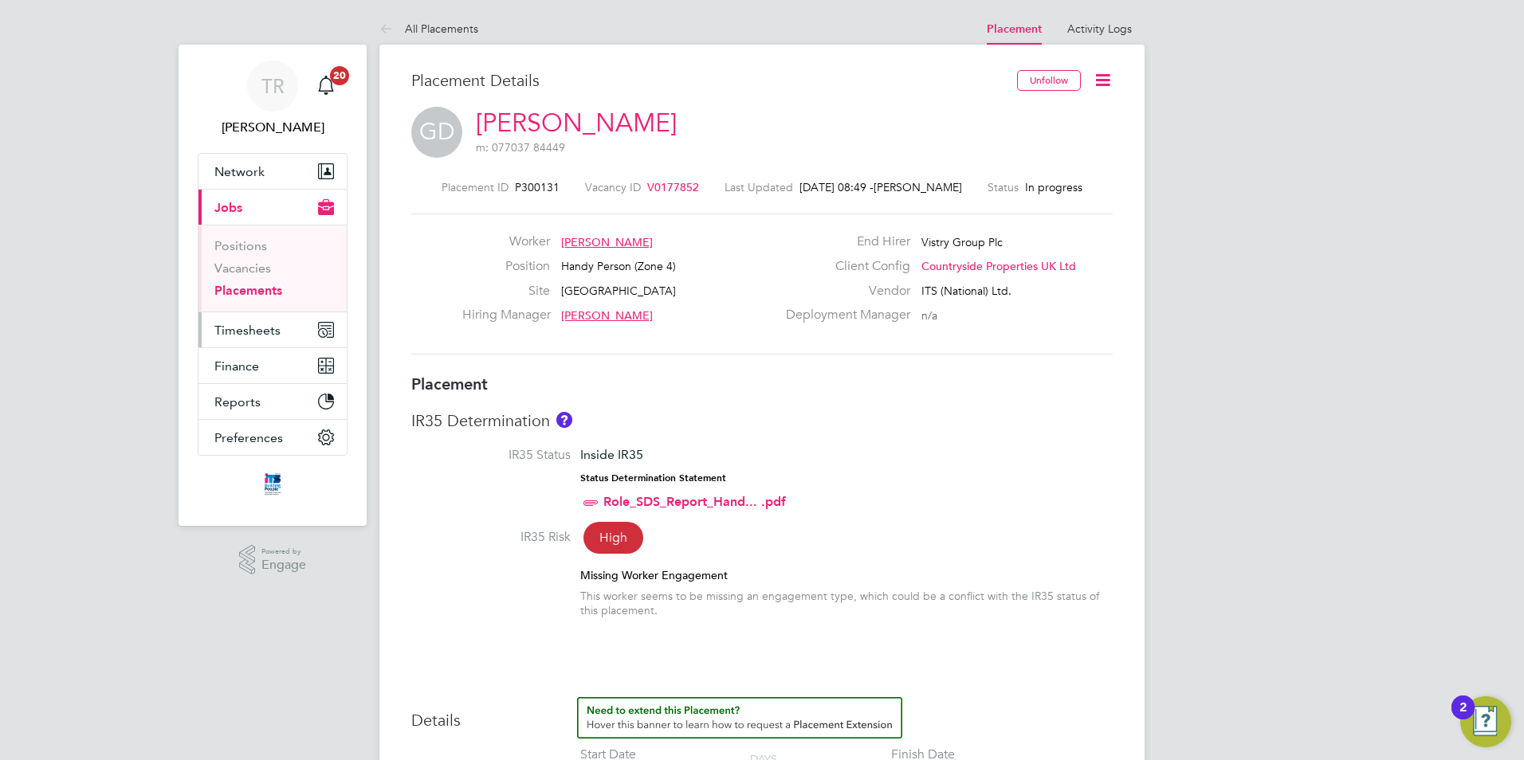
click at [249, 324] on span "Timesheets" at bounding box center [247, 330] width 66 height 15
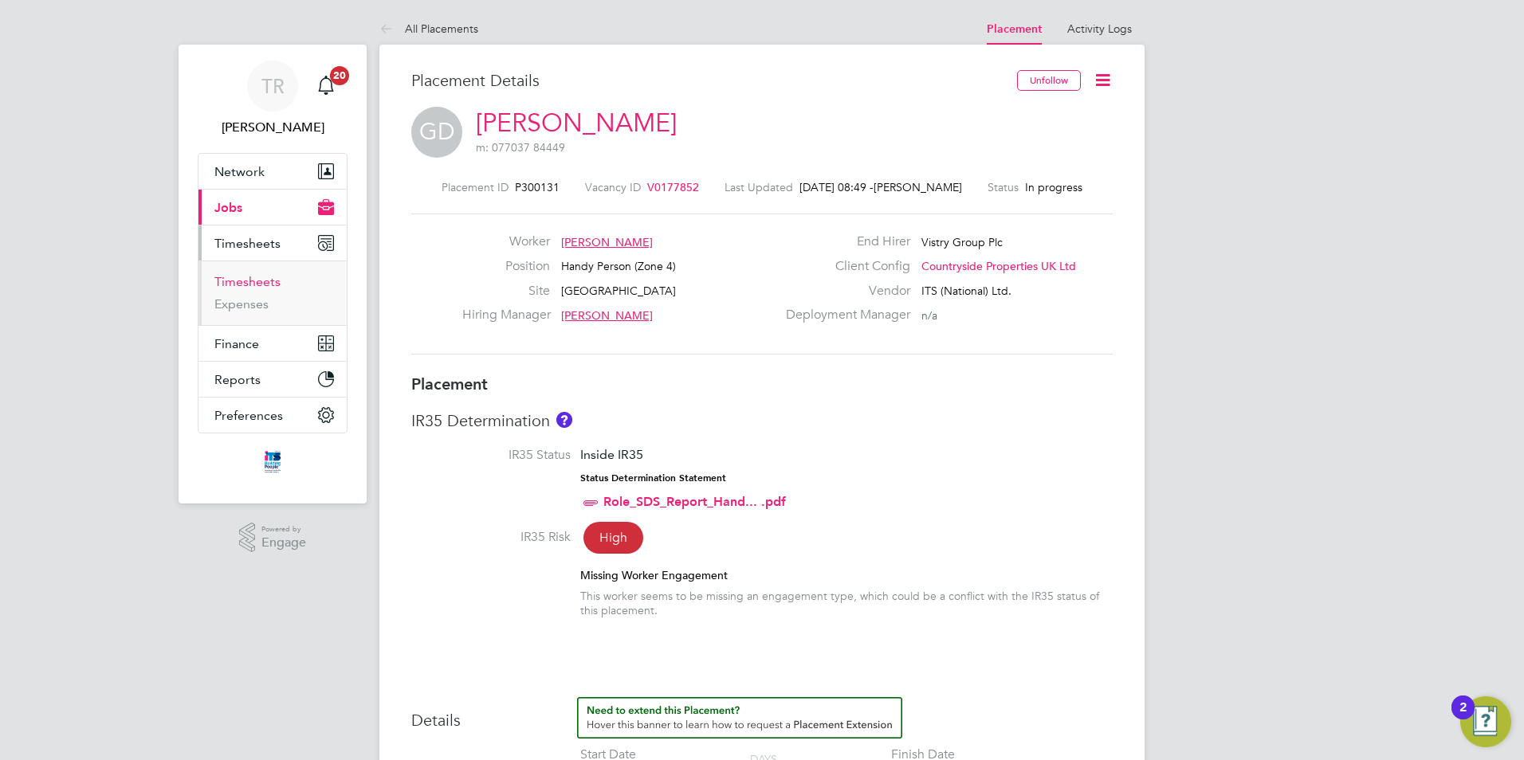
click at [248, 285] on link "Timesheets" at bounding box center [247, 281] width 66 height 15
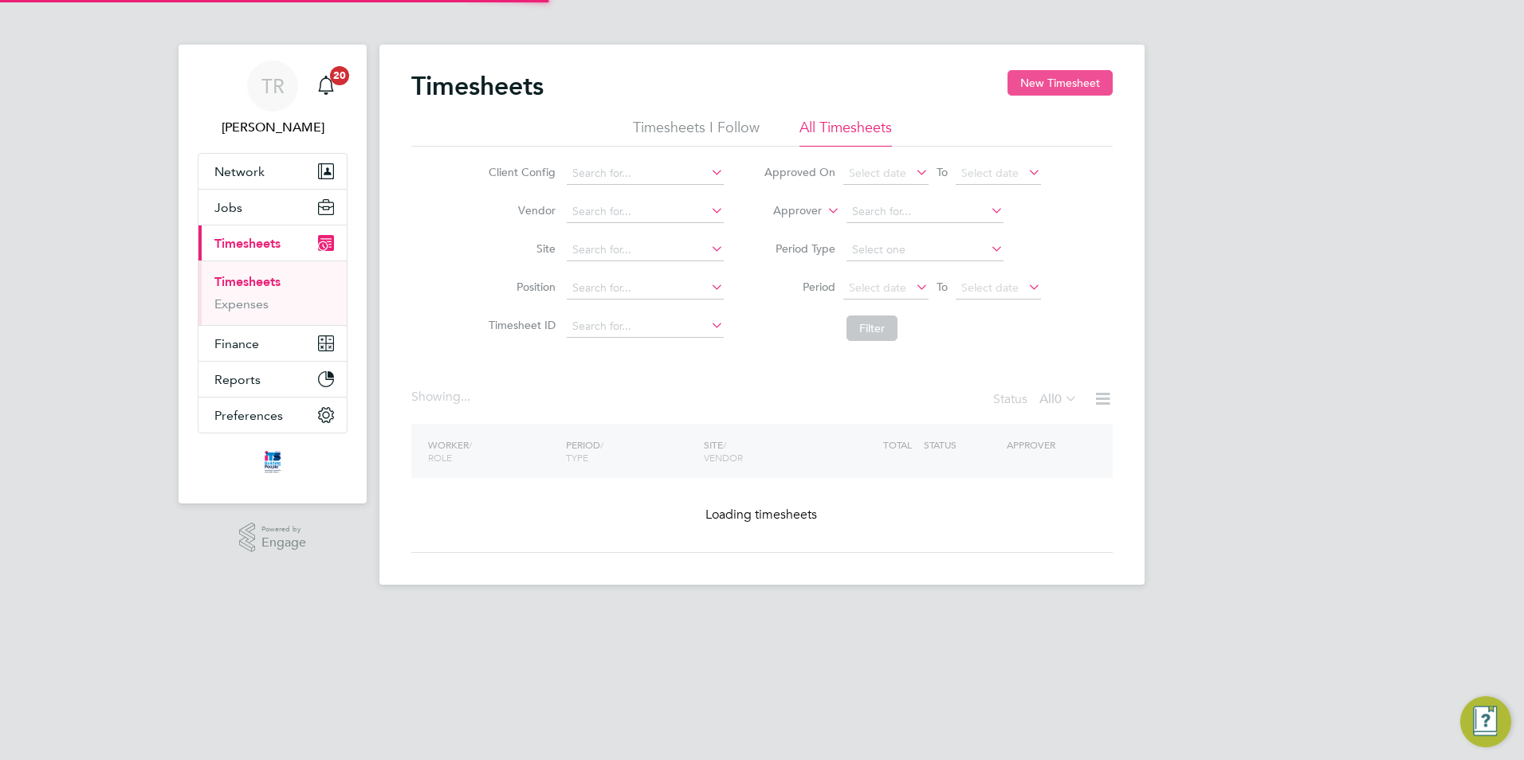
click at [1066, 79] on button "New Timesheet" at bounding box center [1059, 83] width 105 height 26
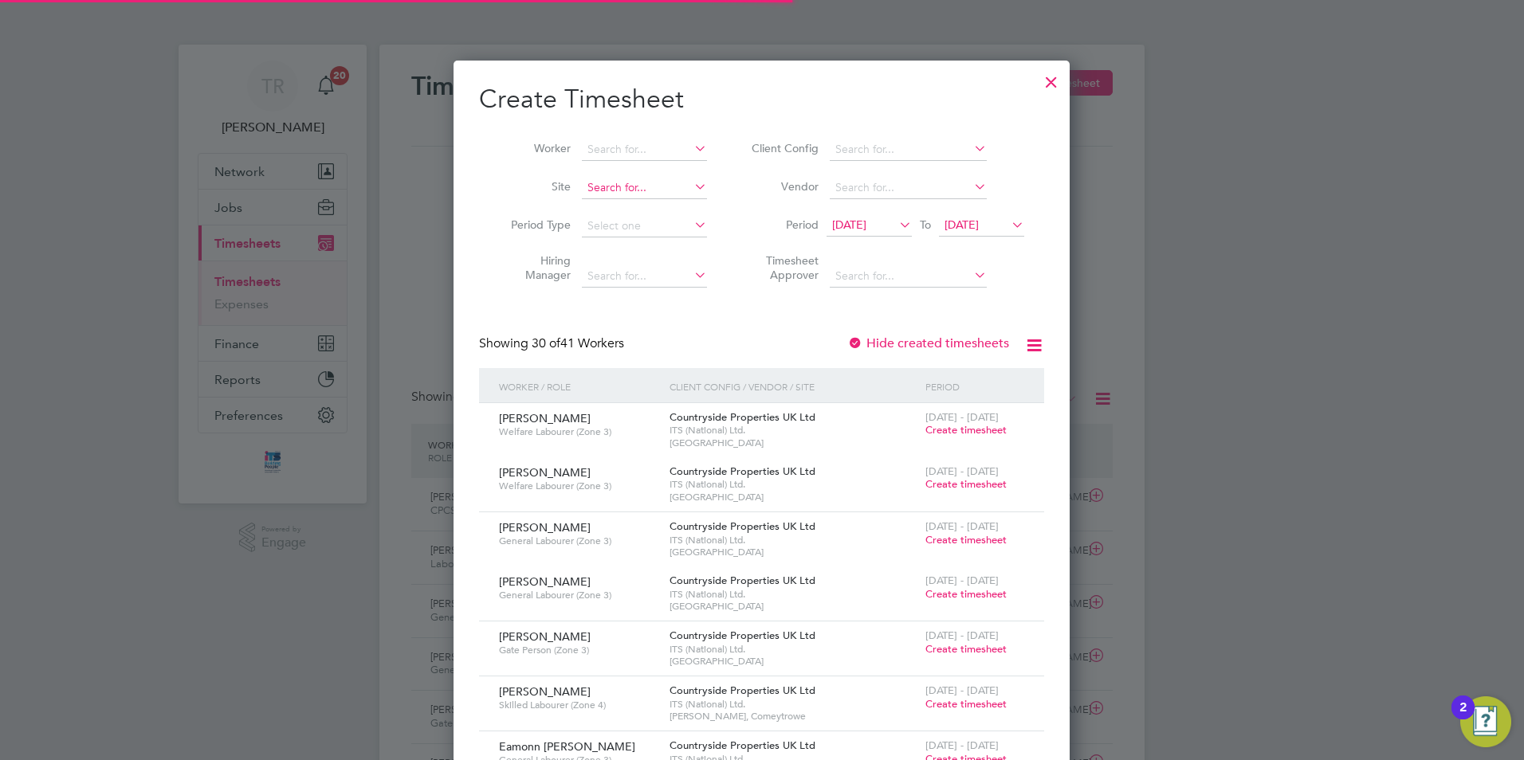
click at [610, 195] on input at bounding box center [644, 188] width 125 height 22
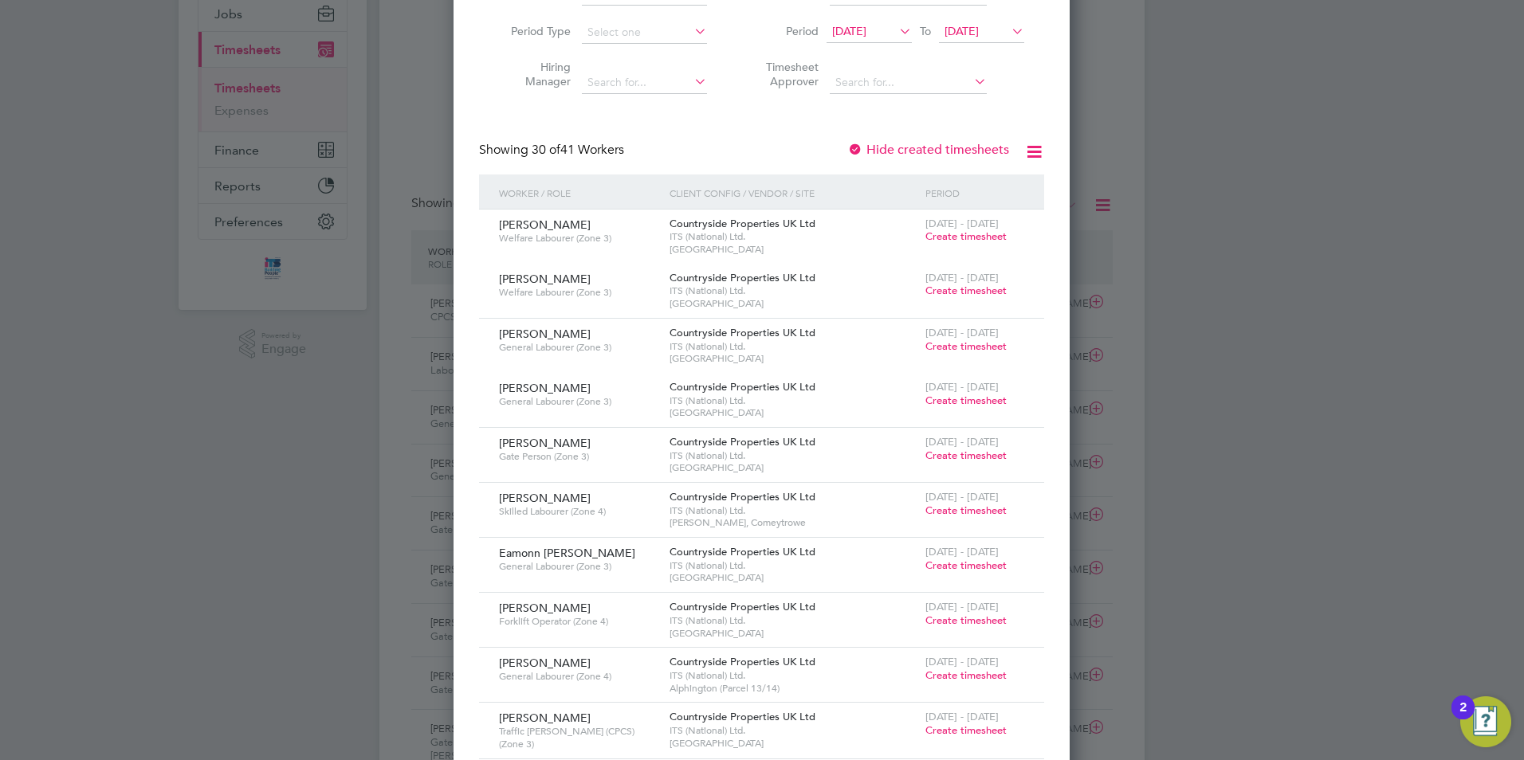
click at [636, 15] on li "Isle port Grove" at bounding box center [653, 16] width 145 height 22
type input "Isleport Grove"
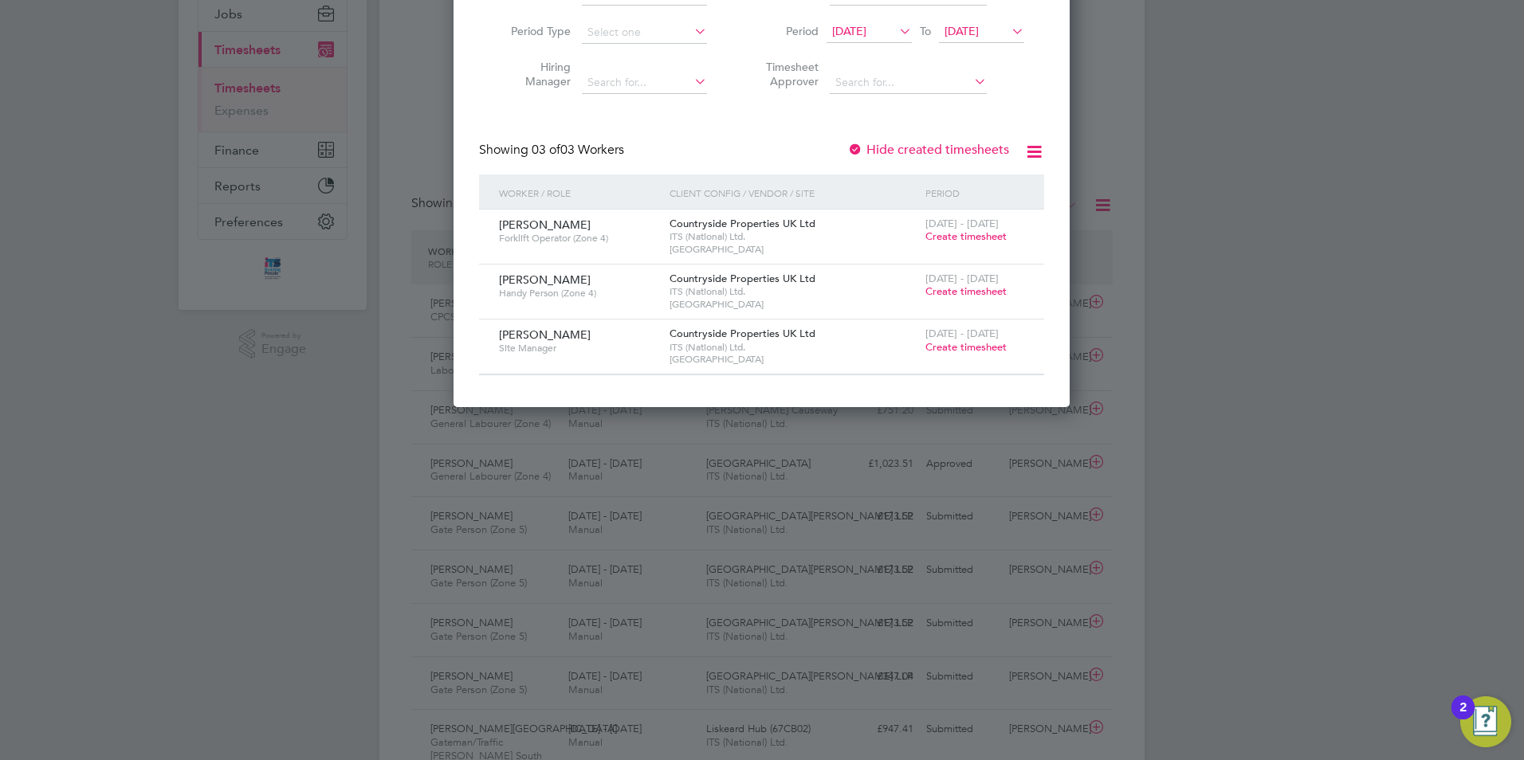
click at [980, 288] on span "Create timesheet" at bounding box center [965, 292] width 81 height 14
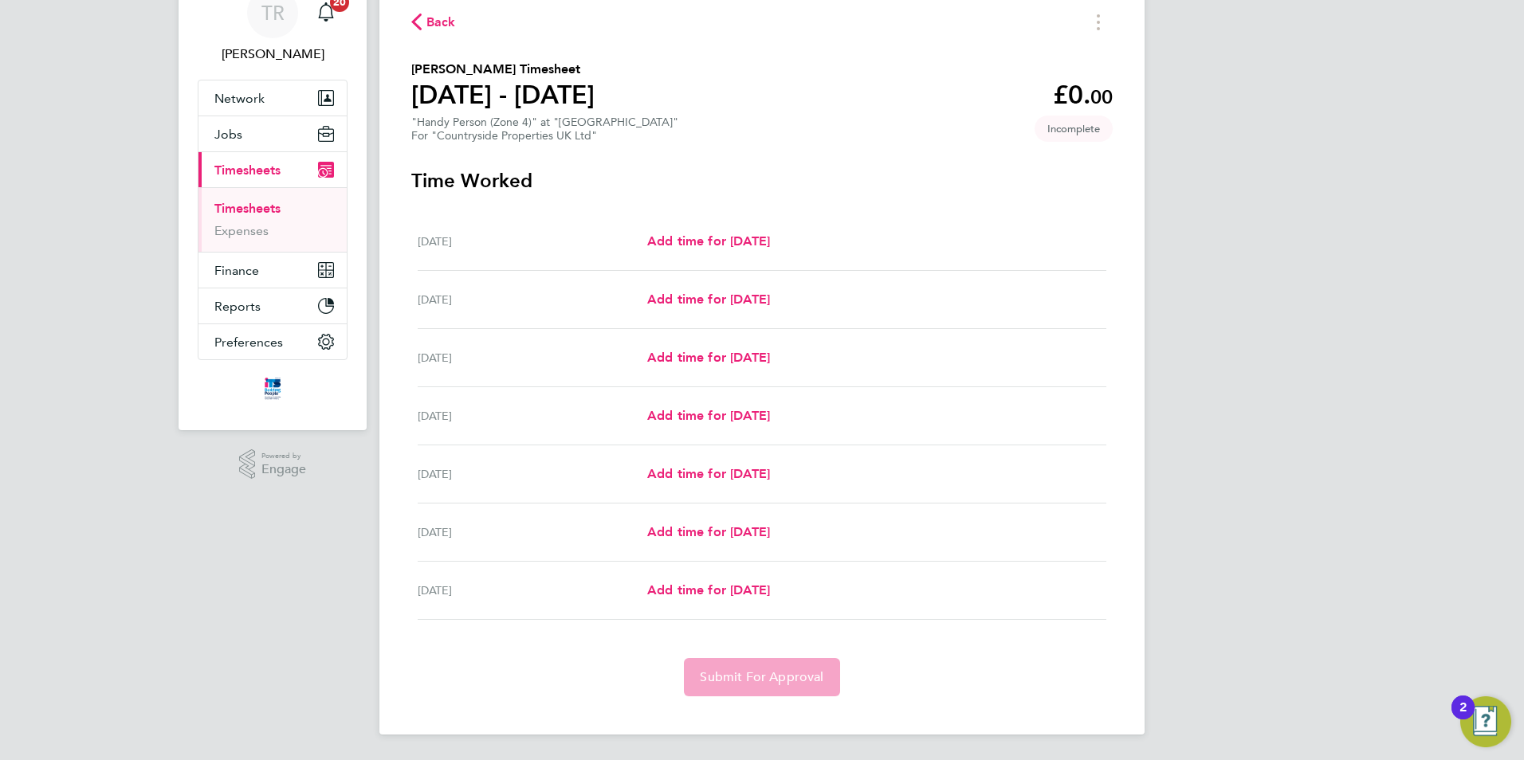
click at [751, 368] on div "Wed 24 Sep Add time for Wed 24 Sep Add time for Wed 24 Sep" at bounding box center [762, 358] width 689 height 58
click at [721, 294] on span "Add time for Tue 23 Sep" at bounding box center [708, 299] width 123 height 15
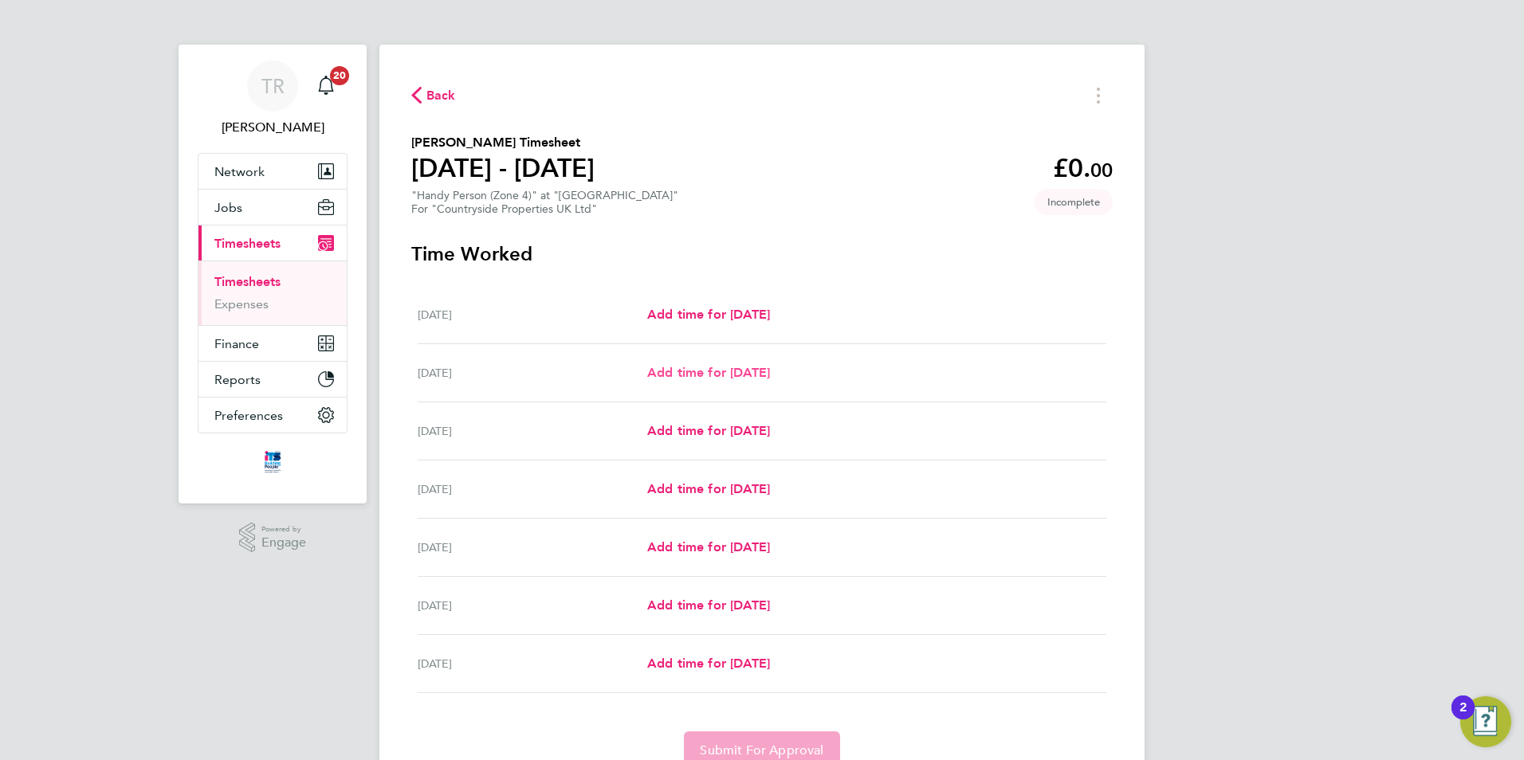
select select "30"
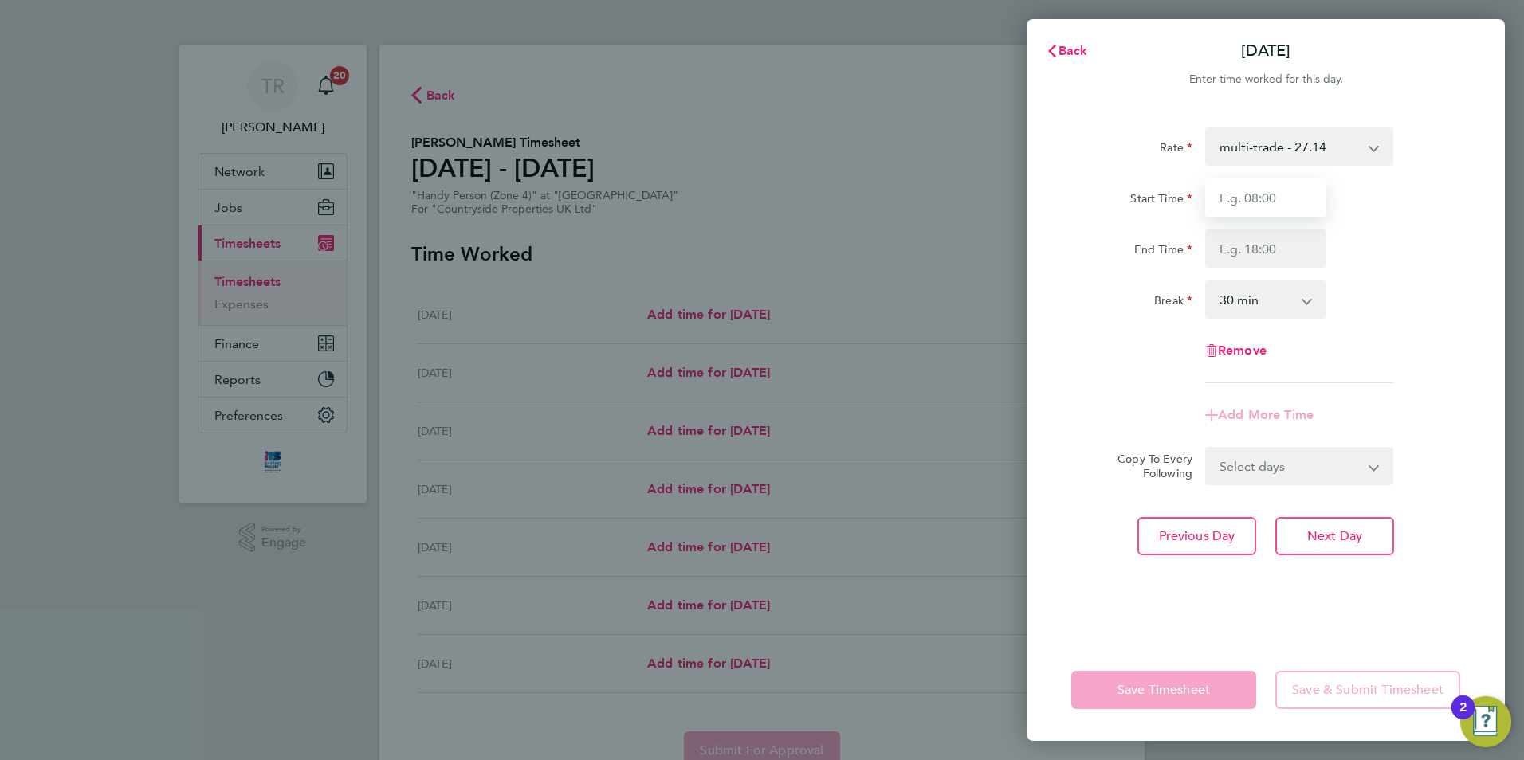
click at [1289, 196] on input "Start Time" at bounding box center [1265, 198] width 121 height 38
type input "07:30"
click at [1260, 243] on input "End Time" at bounding box center [1265, 249] width 121 height 38
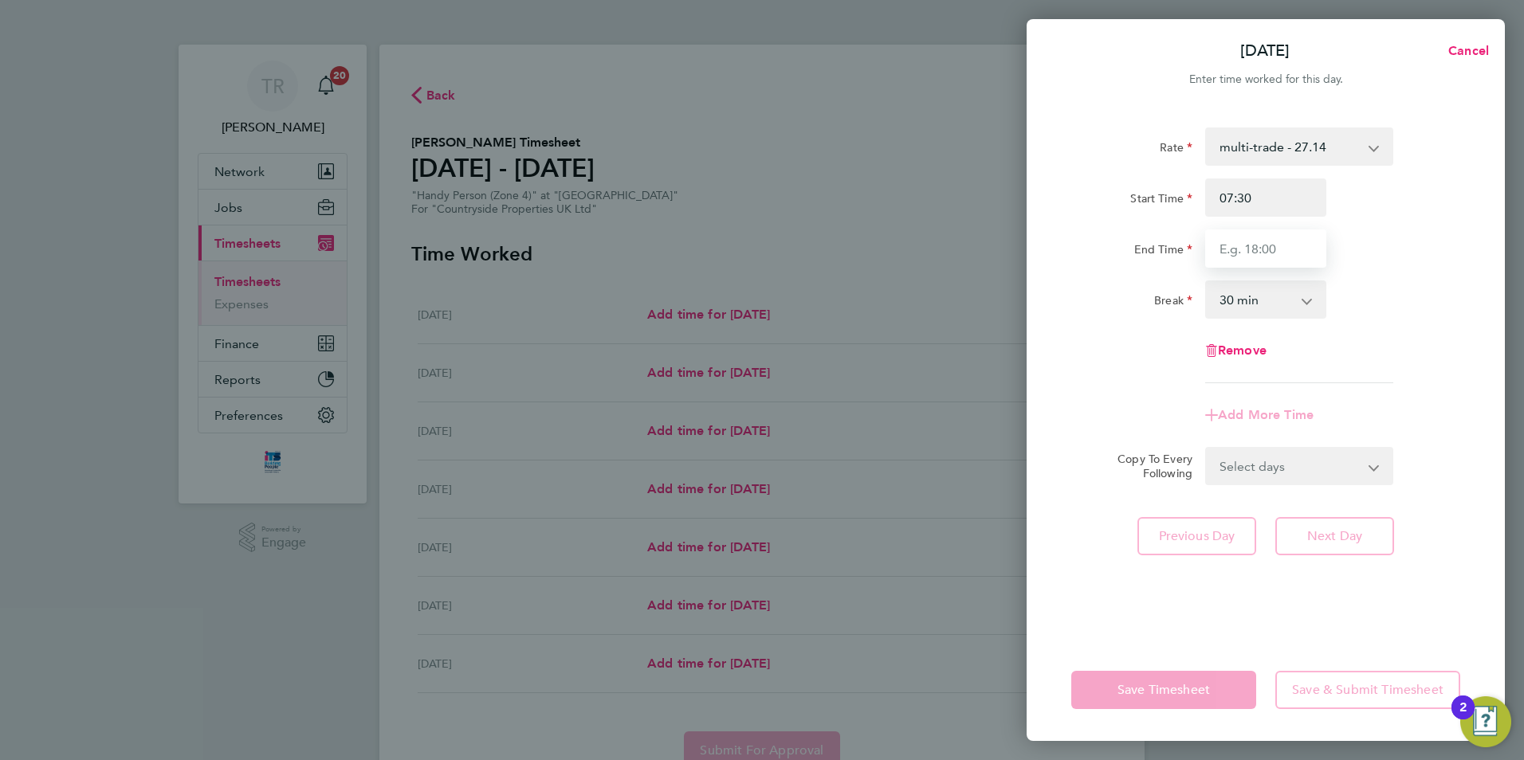
type input "17:00"
click at [1471, 369] on div "Rate multi-trade - 27.14 Standard - 23.28 Start Time 07:30 End Time 17:00 Break…" at bounding box center [1266, 373] width 478 height 531
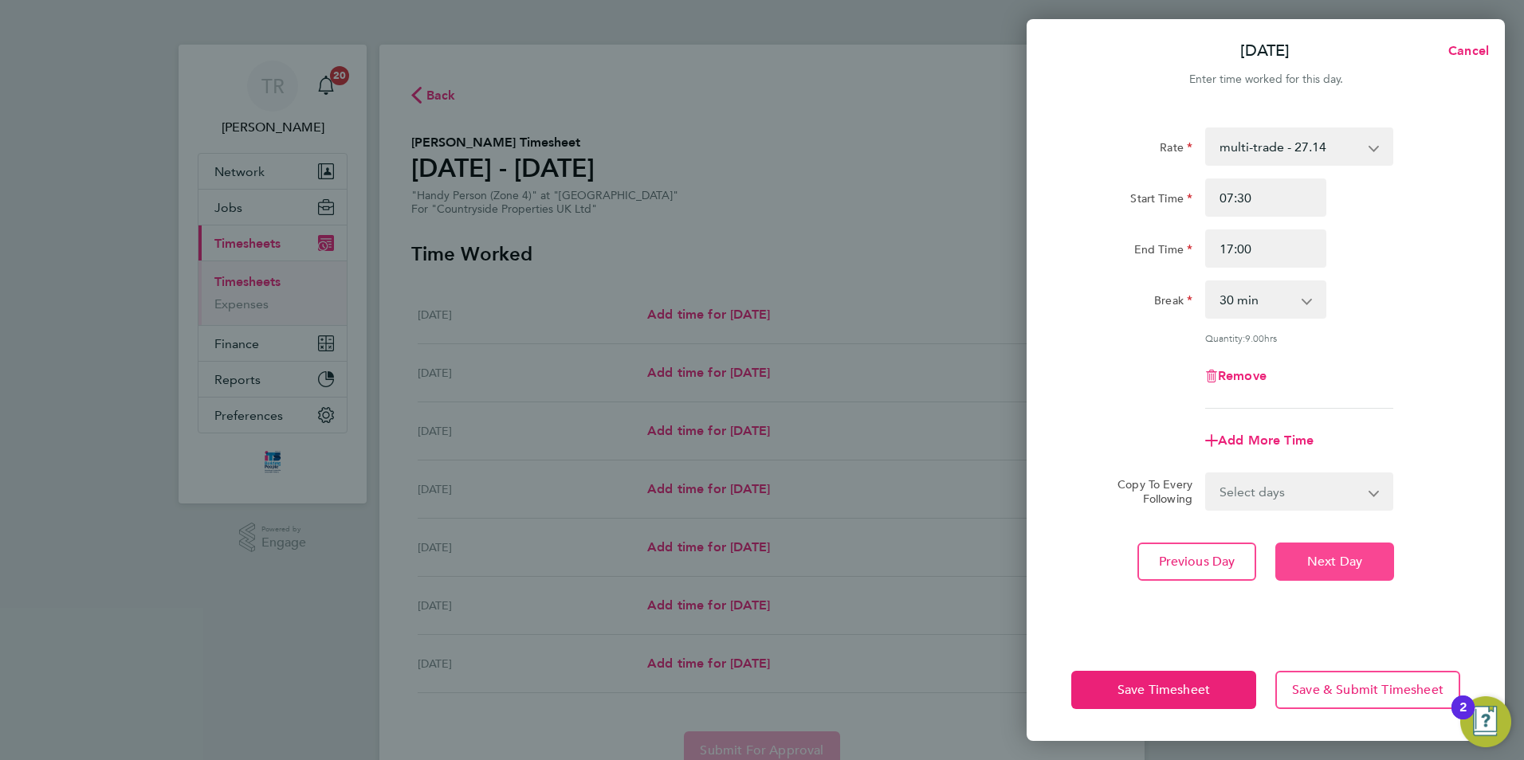
click at [1339, 571] on button "Next Day" at bounding box center [1334, 562] width 119 height 38
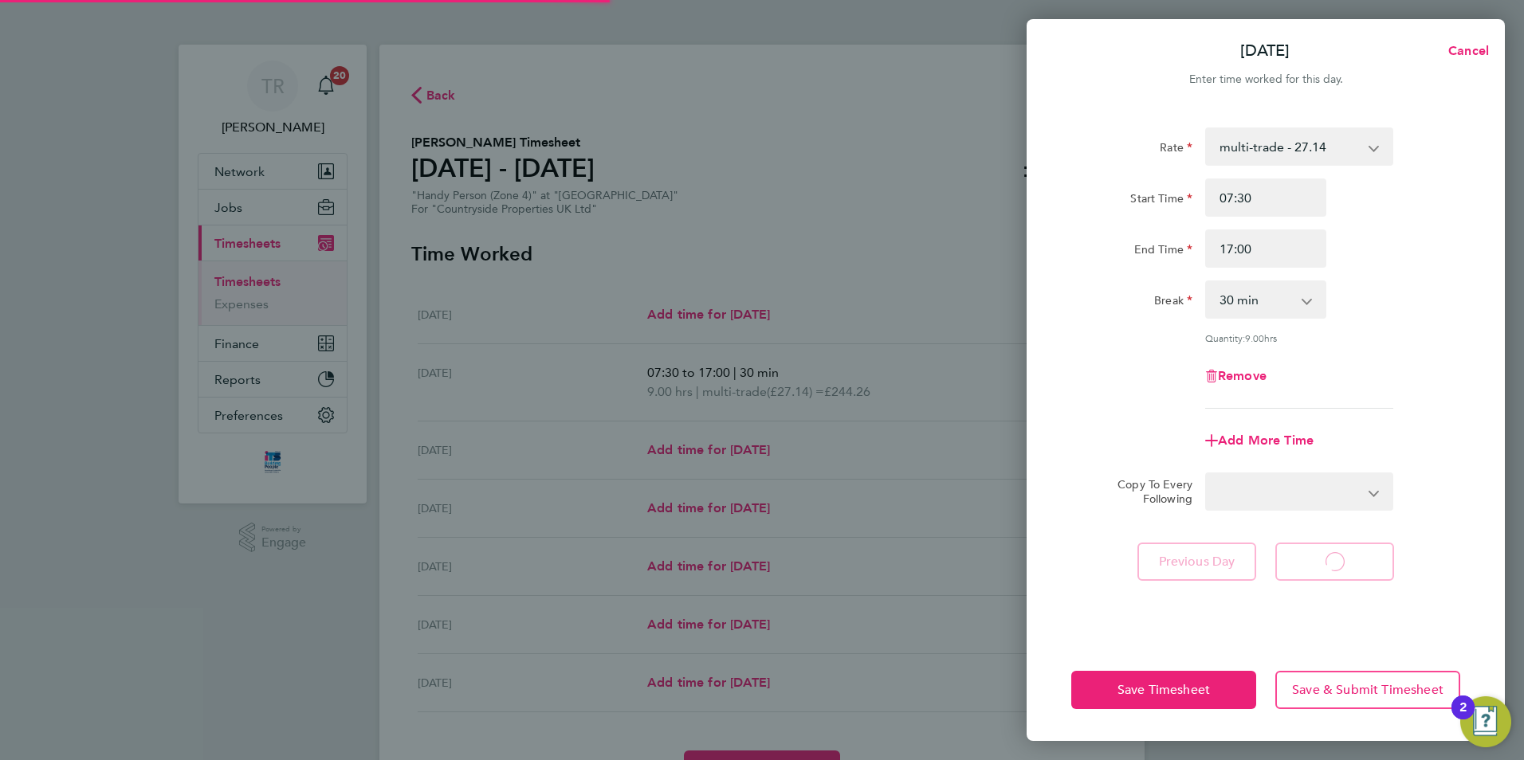
select select "30"
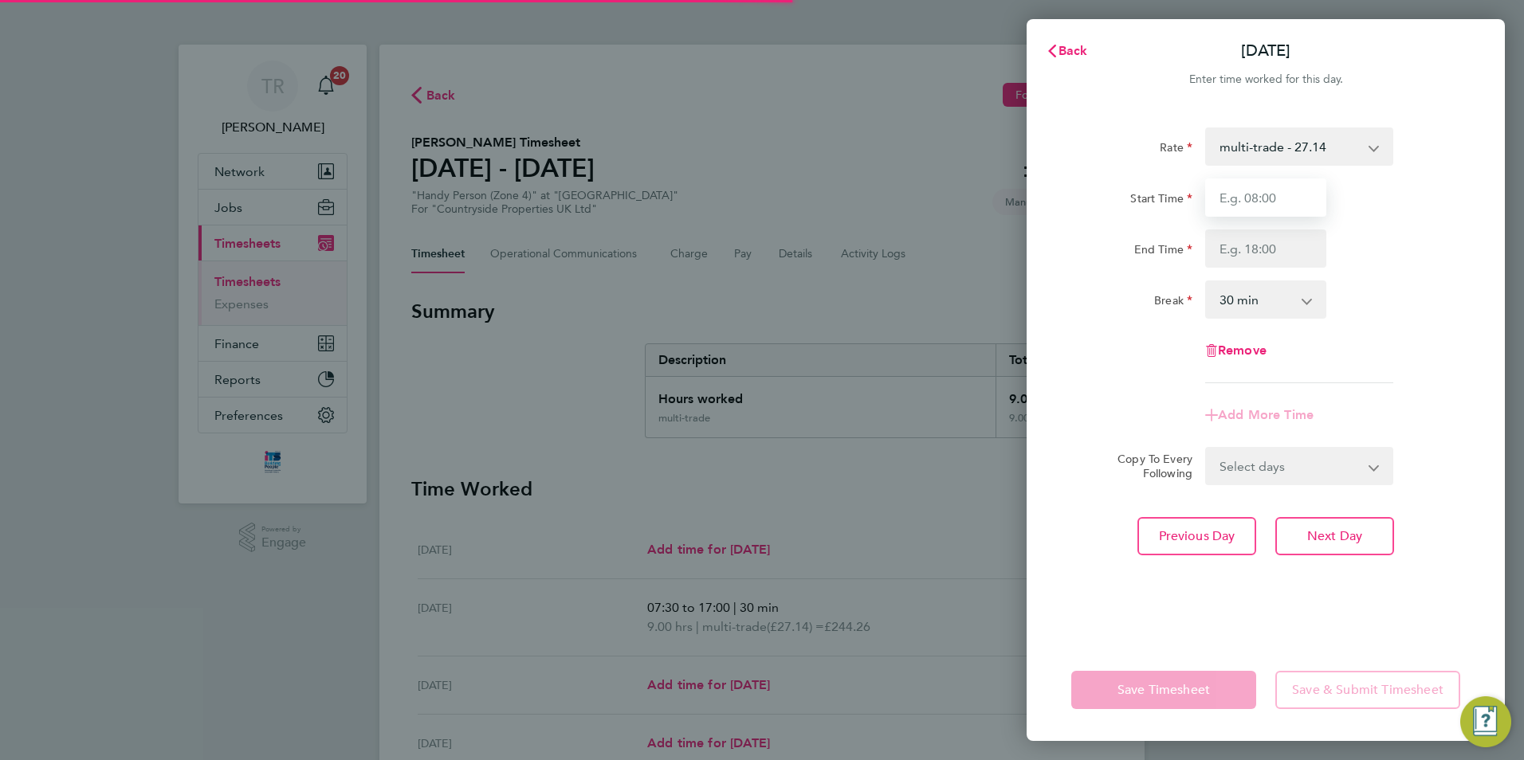
click at [1257, 213] on input "Start Time" at bounding box center [1265, 198] width 121 height 38
type input "07:30"
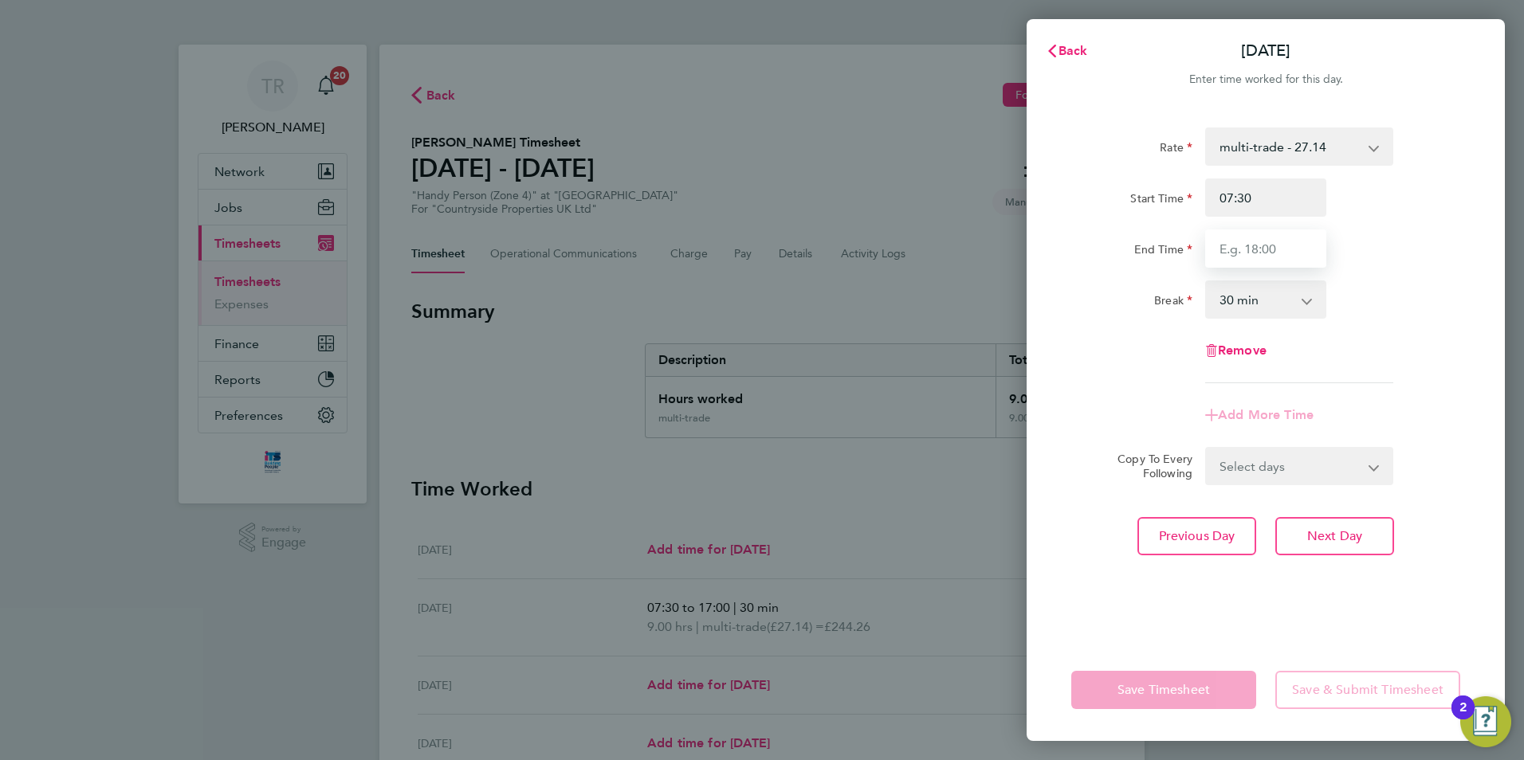
type input "17:00"
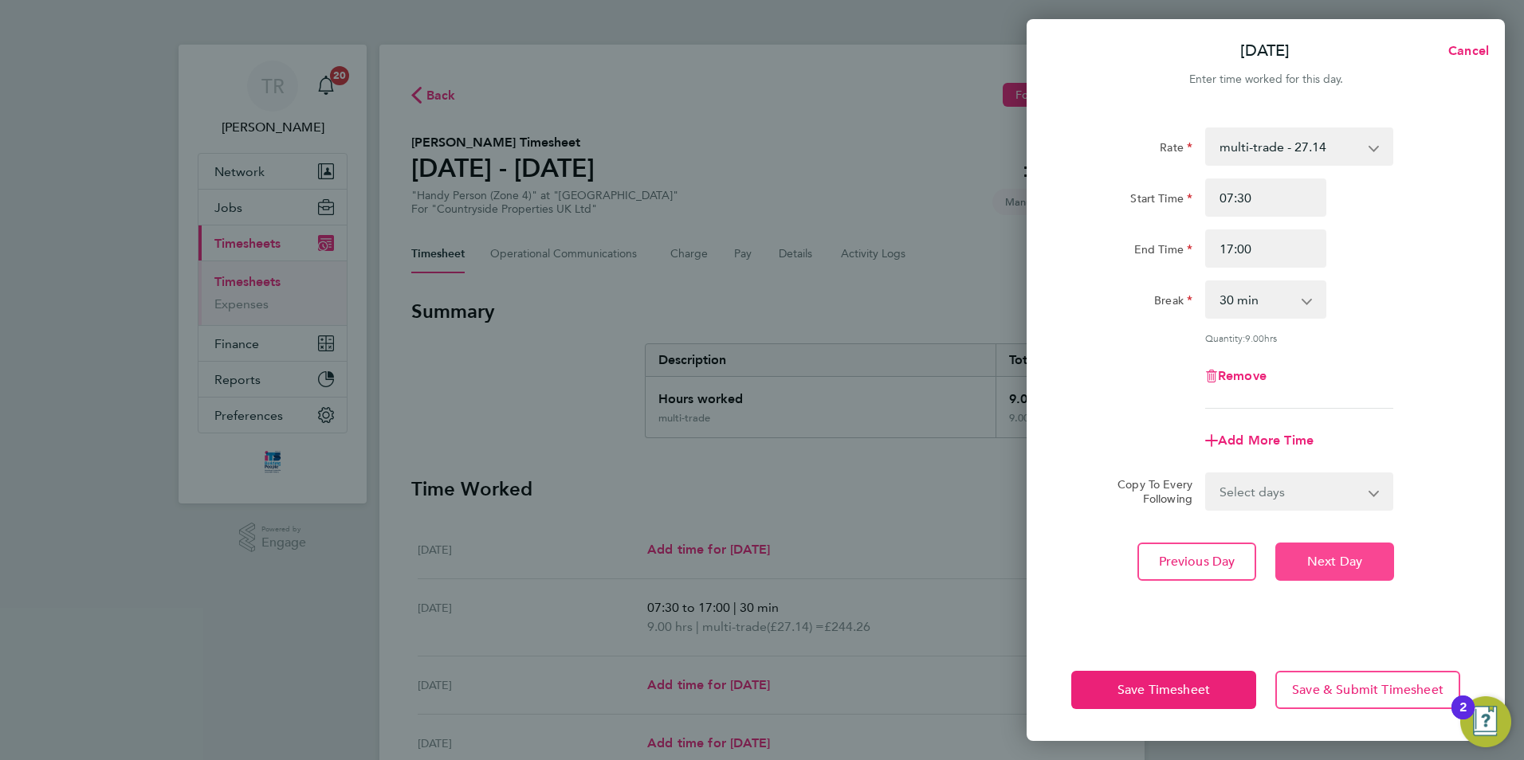
click at [1344, 564] on span "Next Day" at bounding box center [1334, 562] width 55 height 16
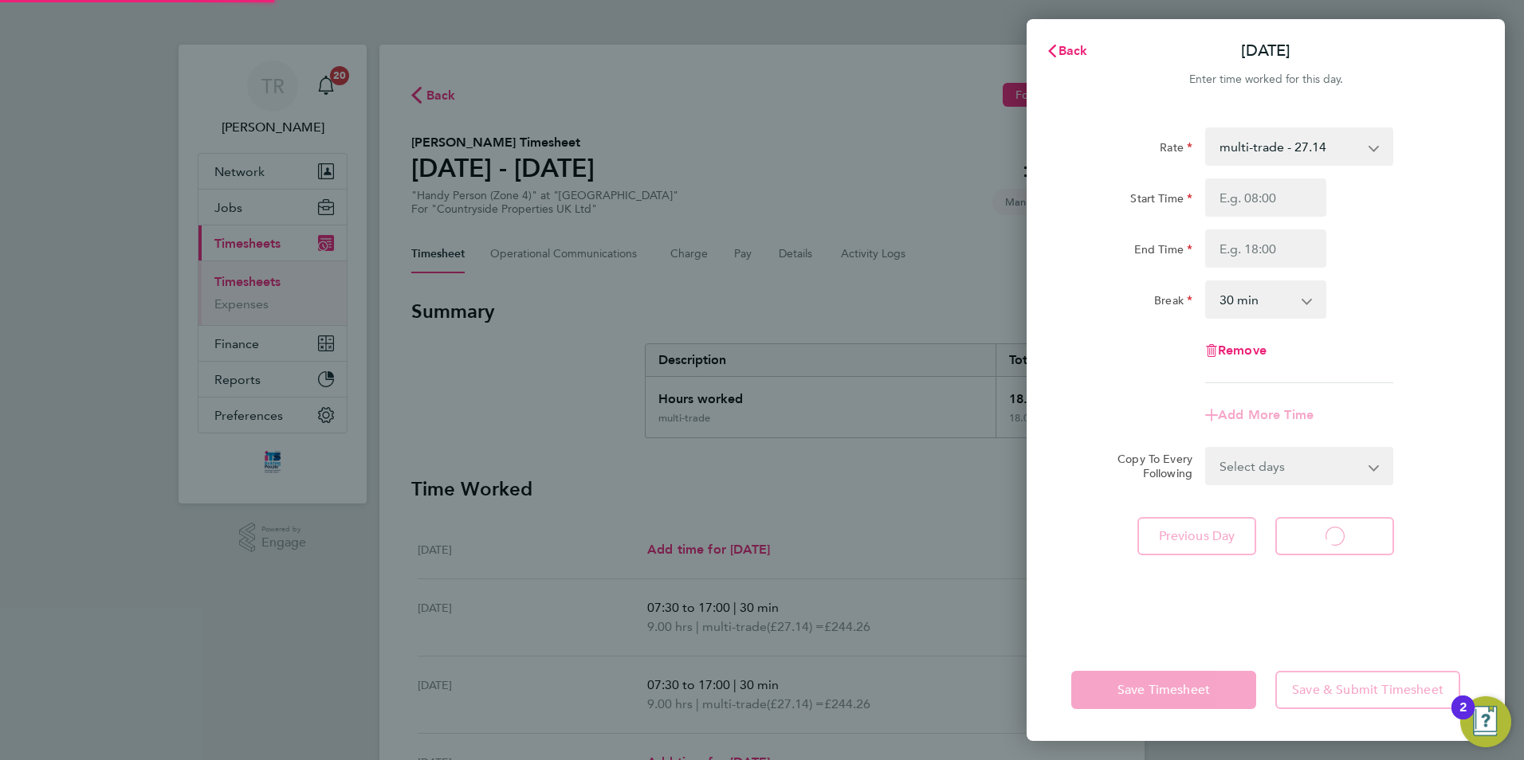
select select "30"
drag, startPoint x: 1274, startPoint y: 210, endPoint x: 1265, endPoint y: 210, distance: 8.8
click at [1269, 207] on input "Start Time" at bounding box center [1265, 198] width 121 height 38
type input "07:30"
type input "17:00"
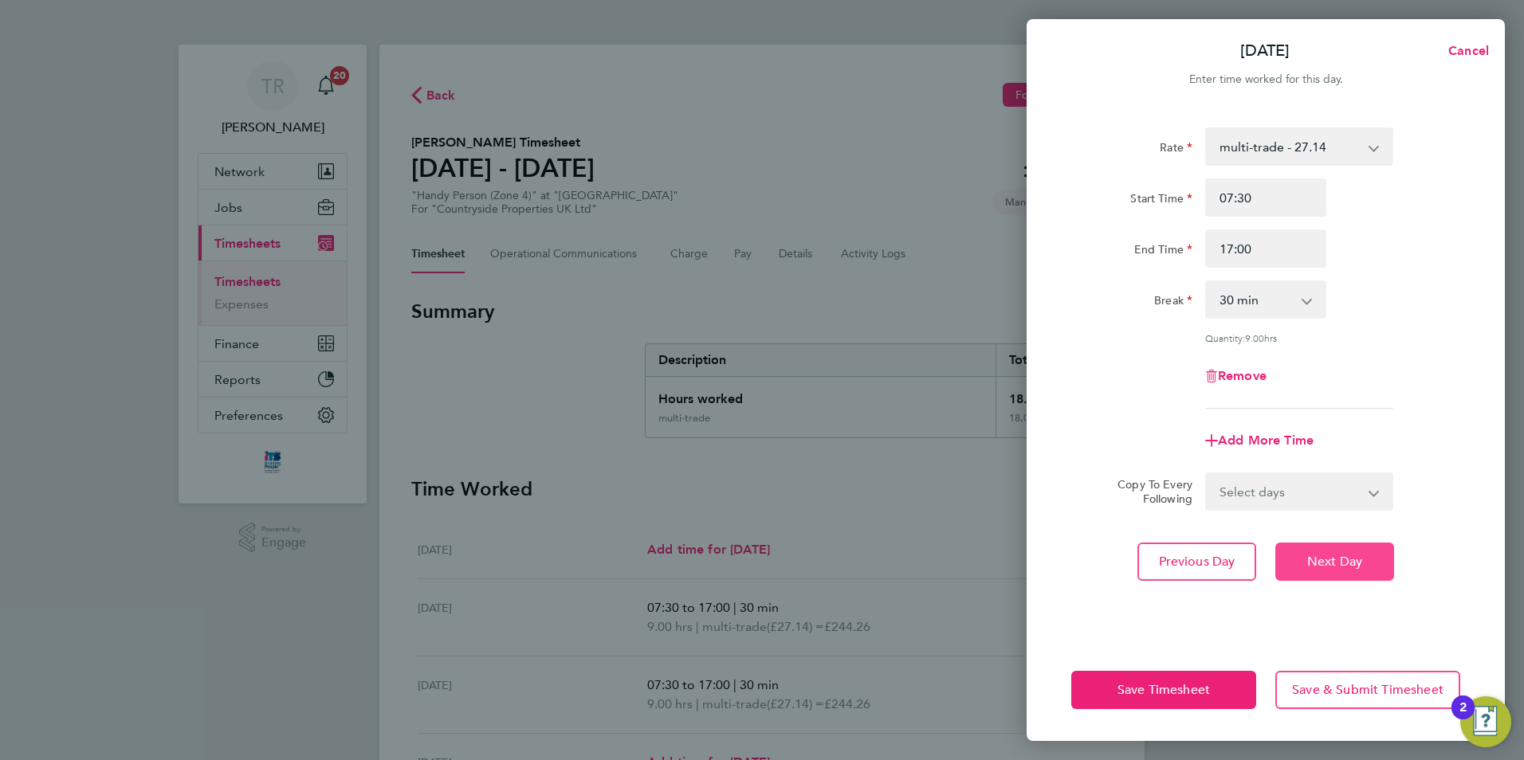
click at [1312, 564] on span "Next Day" at bounding box center [1334, 562] width 55 height 16
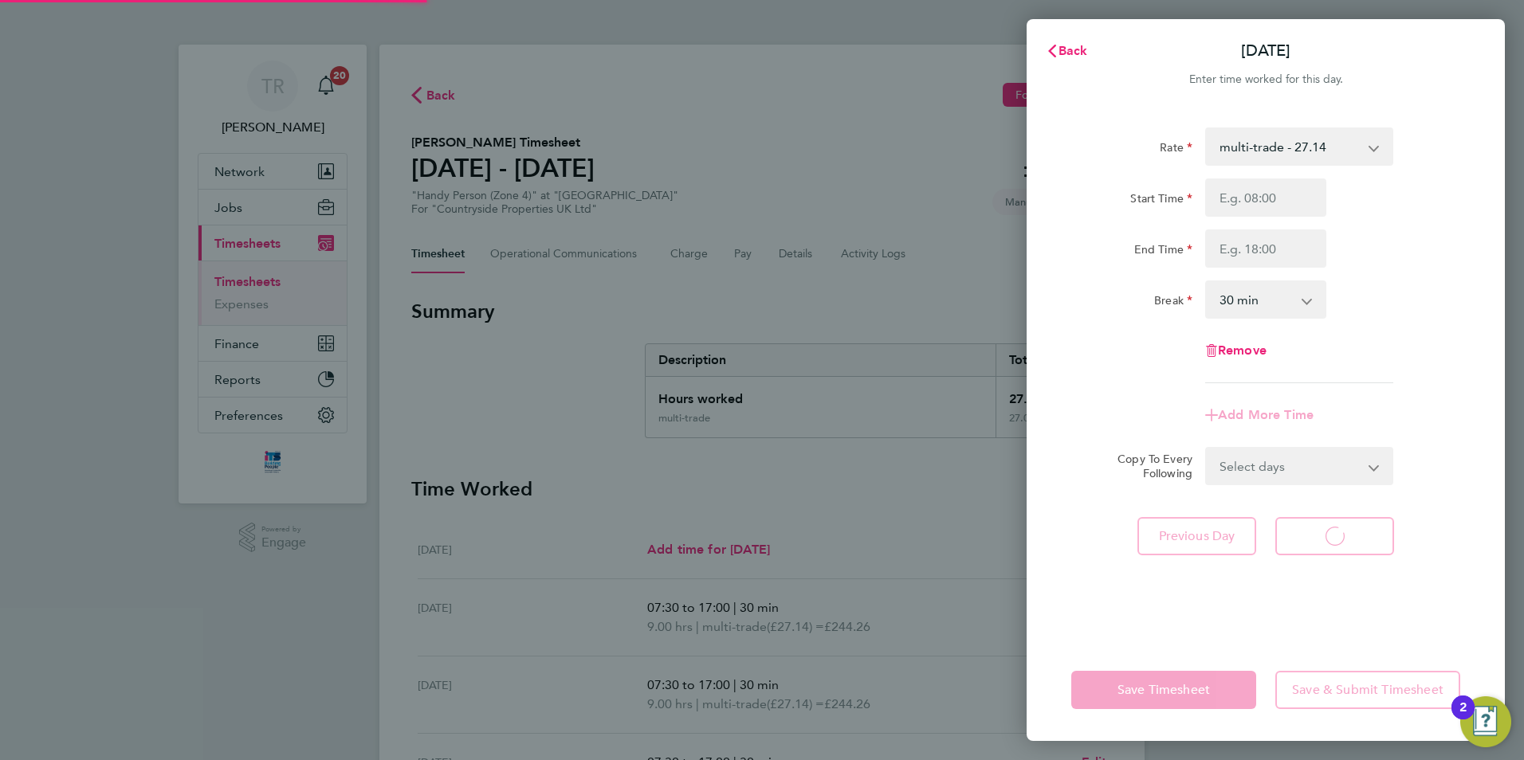
select select "30"
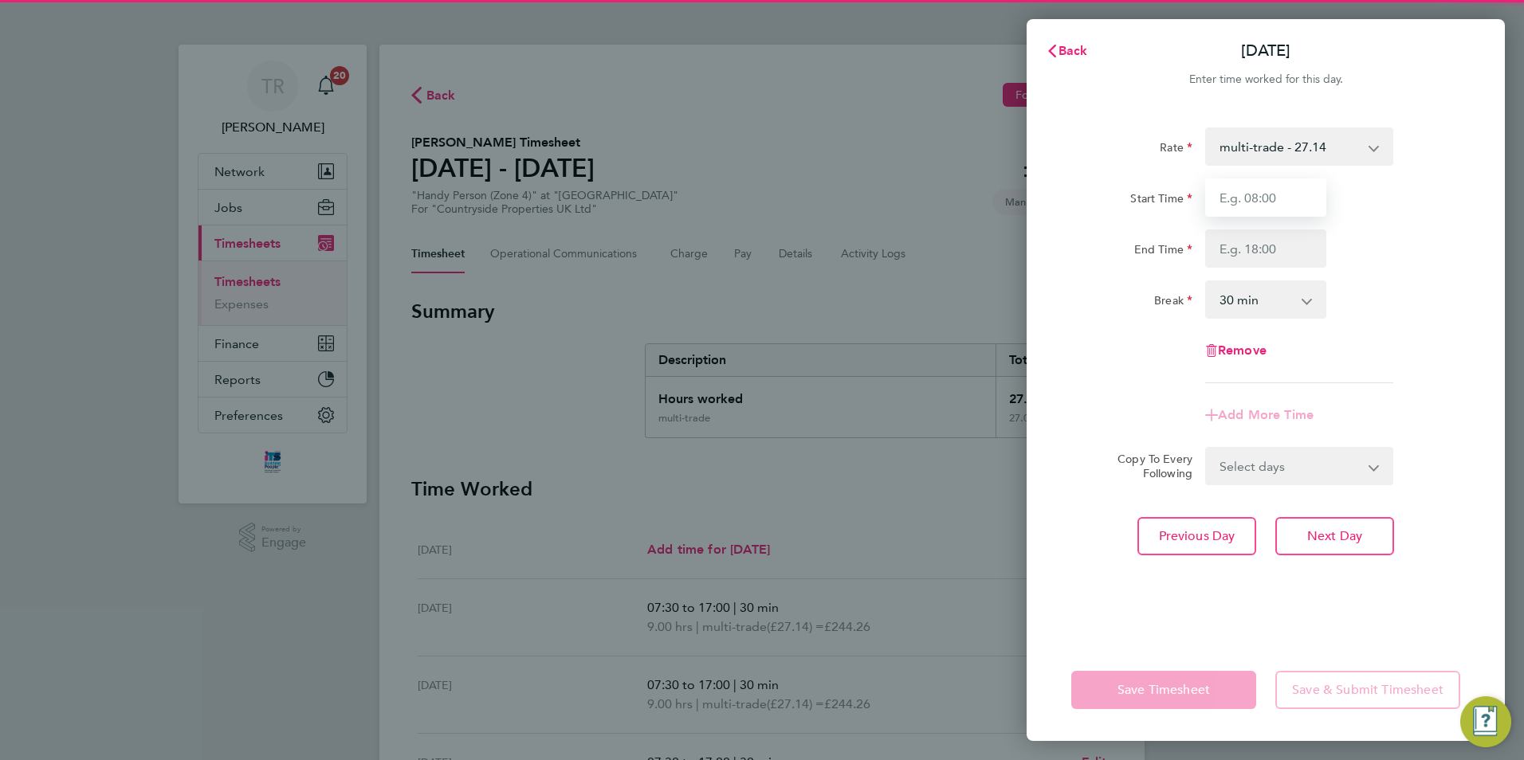
click at [1264, 199] on input "Start Time" at bounding box center [1265, 198] width 121 height 38
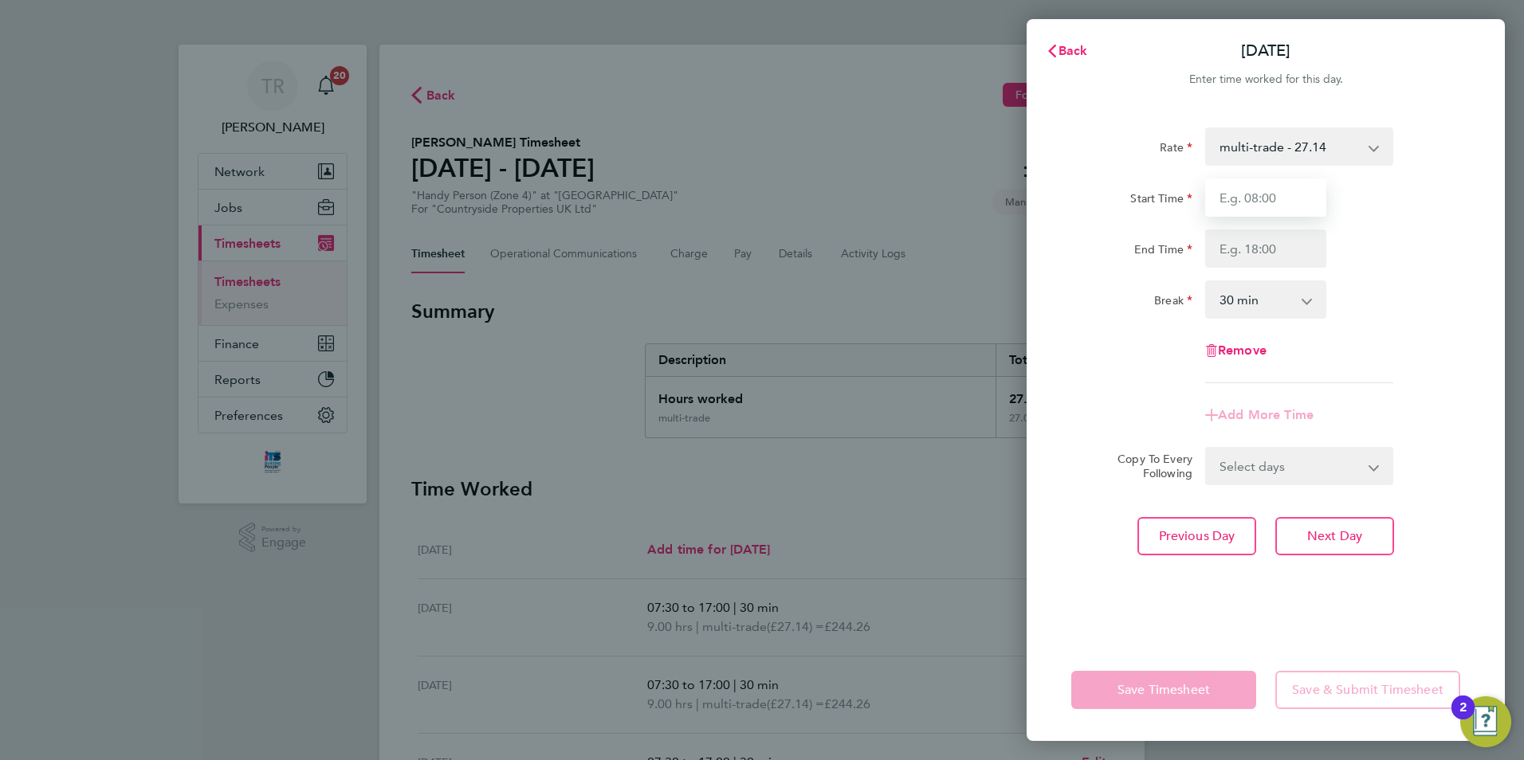
type input "07:30"
click at [1251, 255] on input "End Time" at bounding box center [1265, 249] width 121 height 38
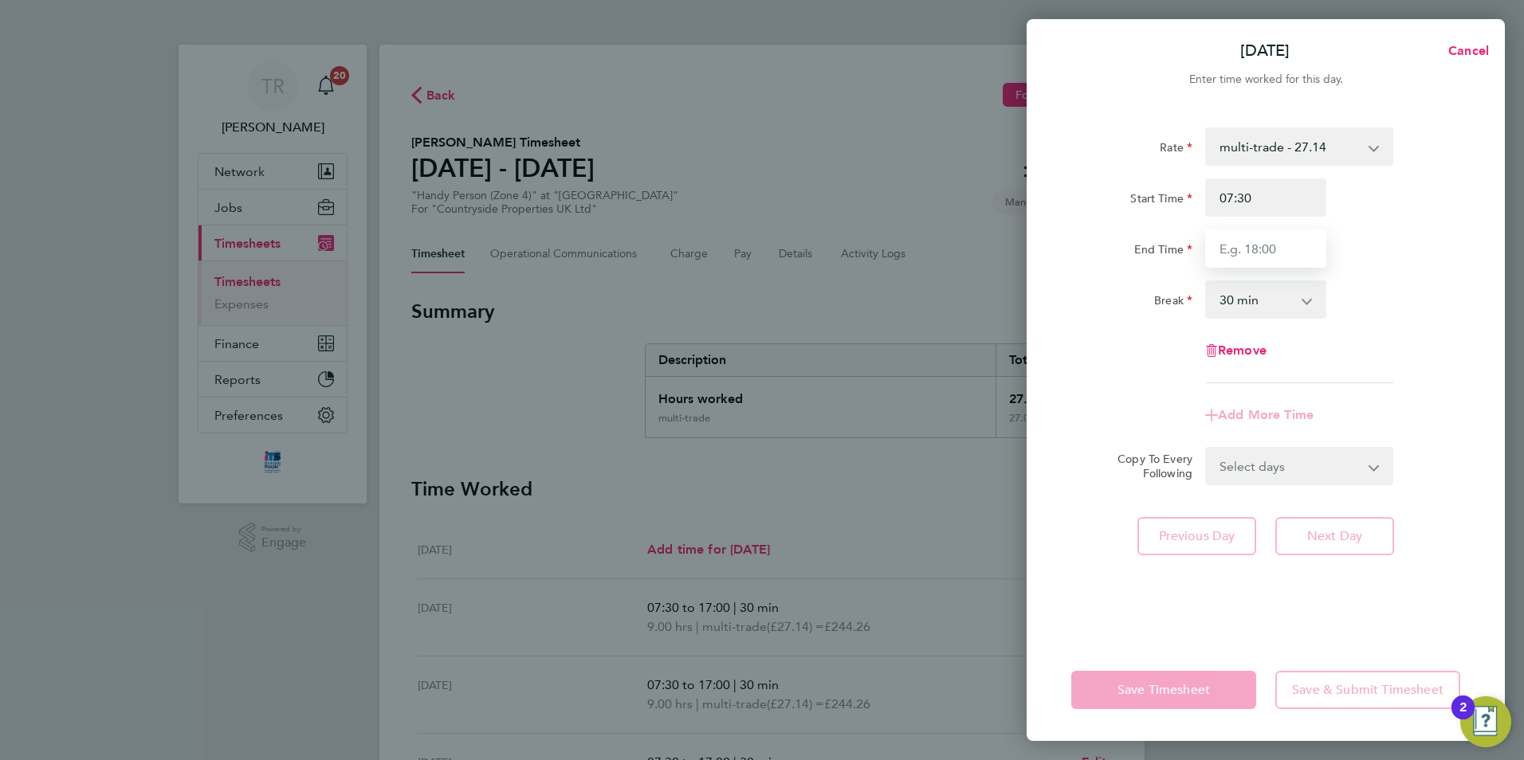
type input "16:30"
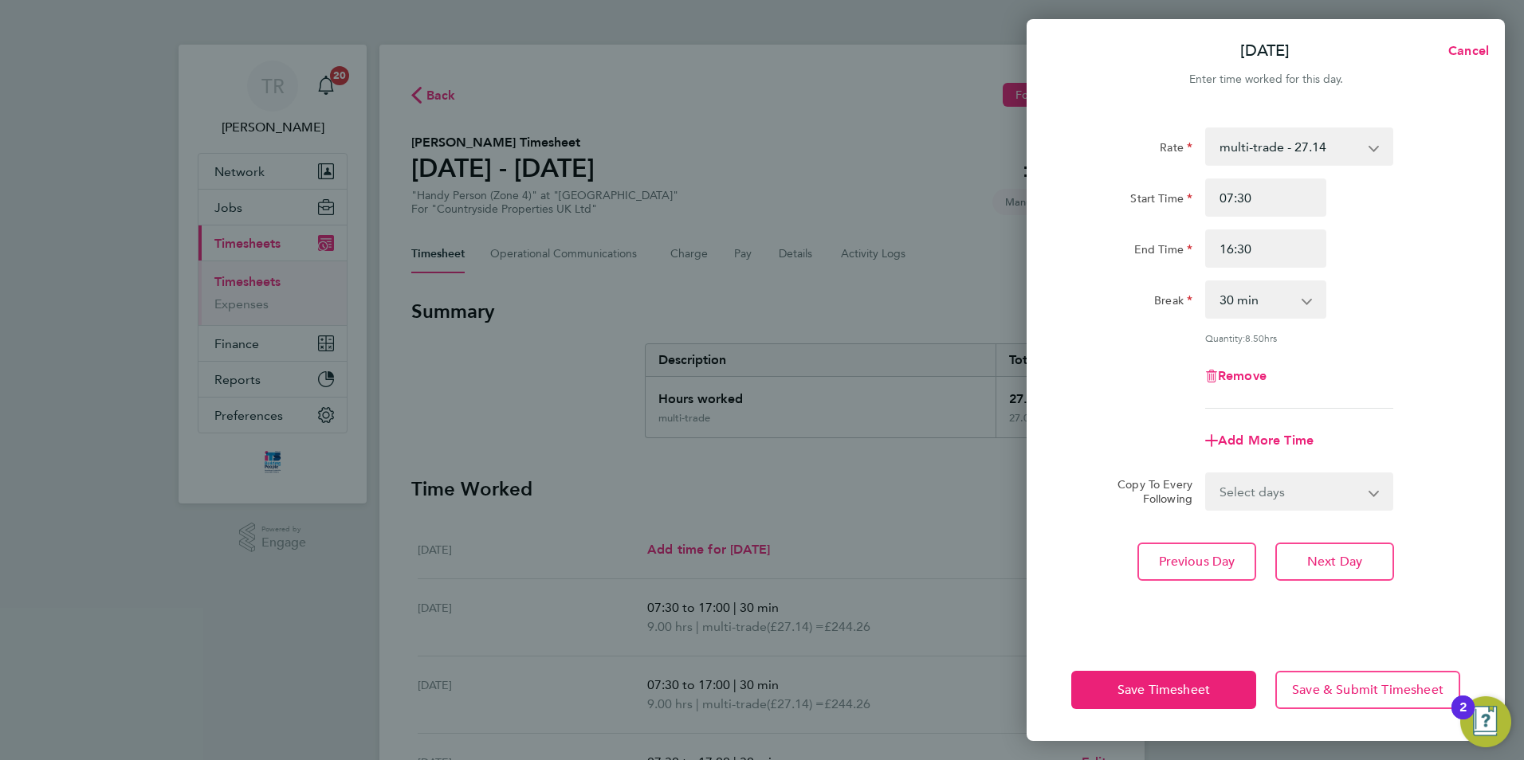
click at [1431, 392] on app-timesheet-line-form-group "Rate multi-trade - 27.14 Standard - 23.28 Start Time 07:30 End Time 16:30 Break…" at bounding box center [1265, 294] width 389 height 332
click at [1345, 564] on span "Next Day" at bounding box center [1334, 562] width 55 height 16
select select "30"
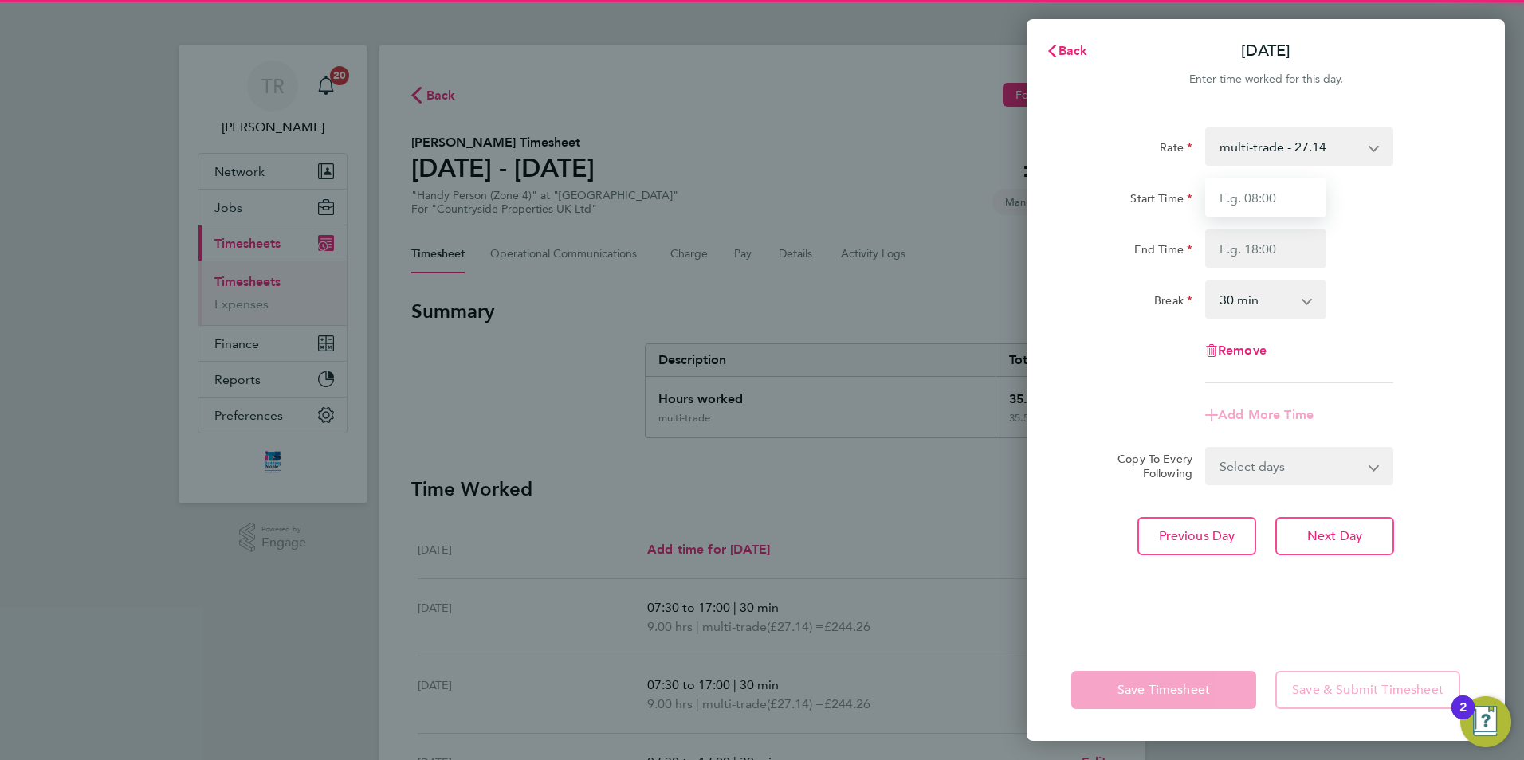
click at [1266, 196] on input "Start Time" at bounding box center [1265, 198] width 121 height 38
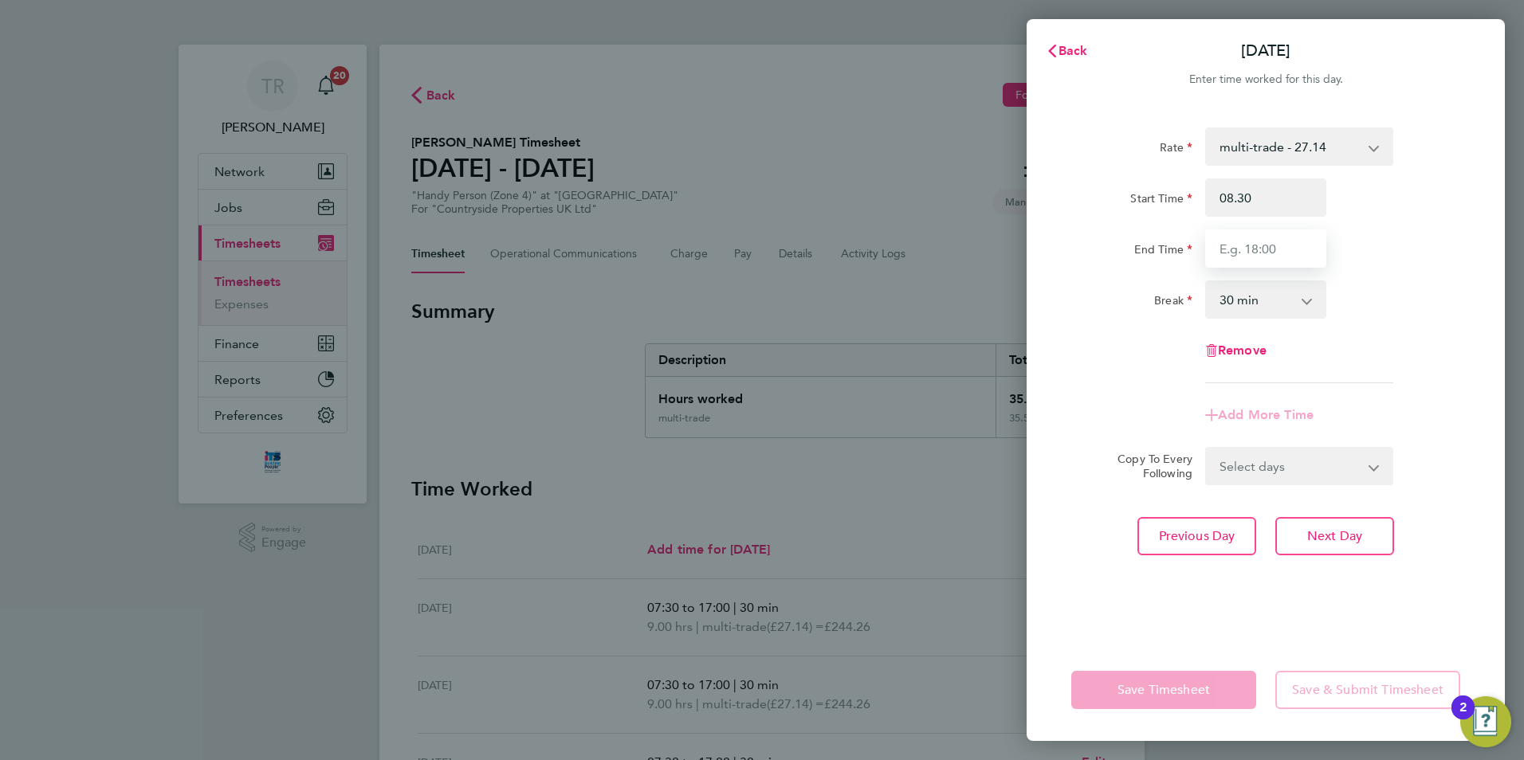
type input "08:30"
click at [1260, 256] on input "End Time" at bounding box center [1265, 249] width 121 height 38
type input "15:30"
click at [1407, 318] on div "Rate multi-trade - 27.14 Standard - 23.28 Start Time 08:30 End Time 15:30 Break…" at bounding box center [1265, 256] width 389 height 256
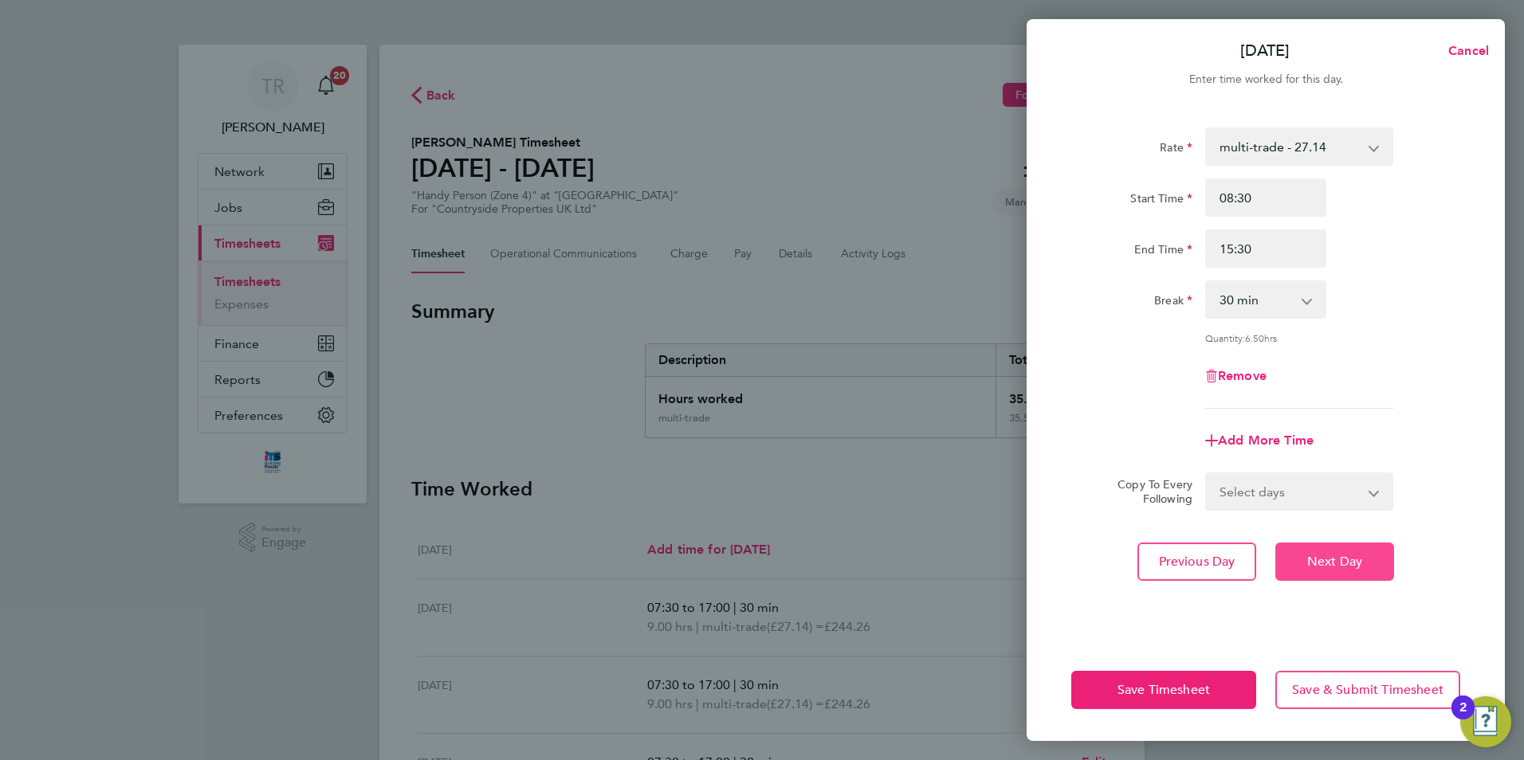
click at [1322, 555] on span "Next Day" at bounding box center [1334, 562] width 55 height 16
select select "30"
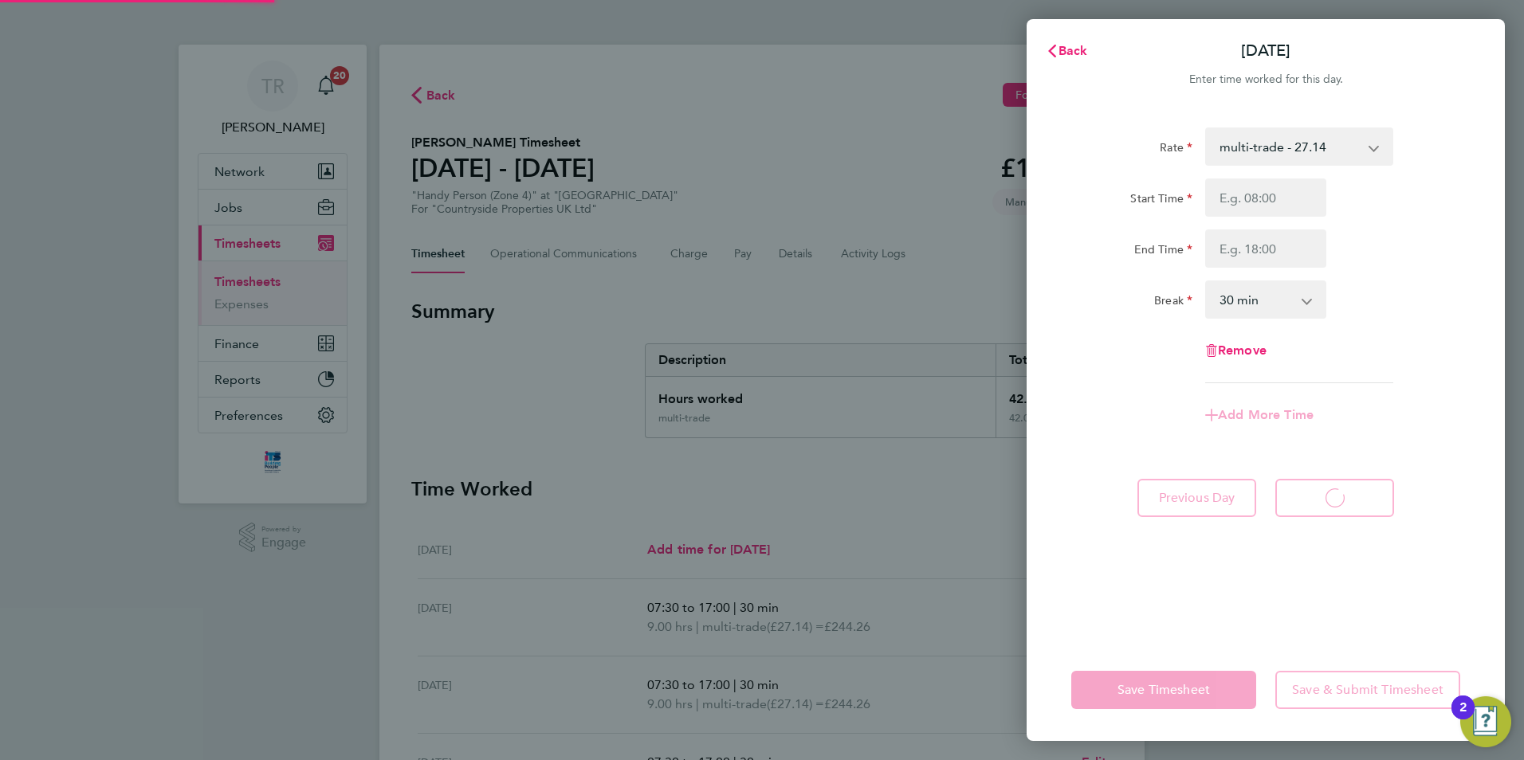
select select "30"
drag, startPoint x: 1246, startPoint y: 199, endPoint x: 1237, endPoint y: 202, distance: 9.1
click at [1246, 199] on input "Start Time" at bounding box center [1265, 198] width 121 height 38
type input "1"
type input "08:30"
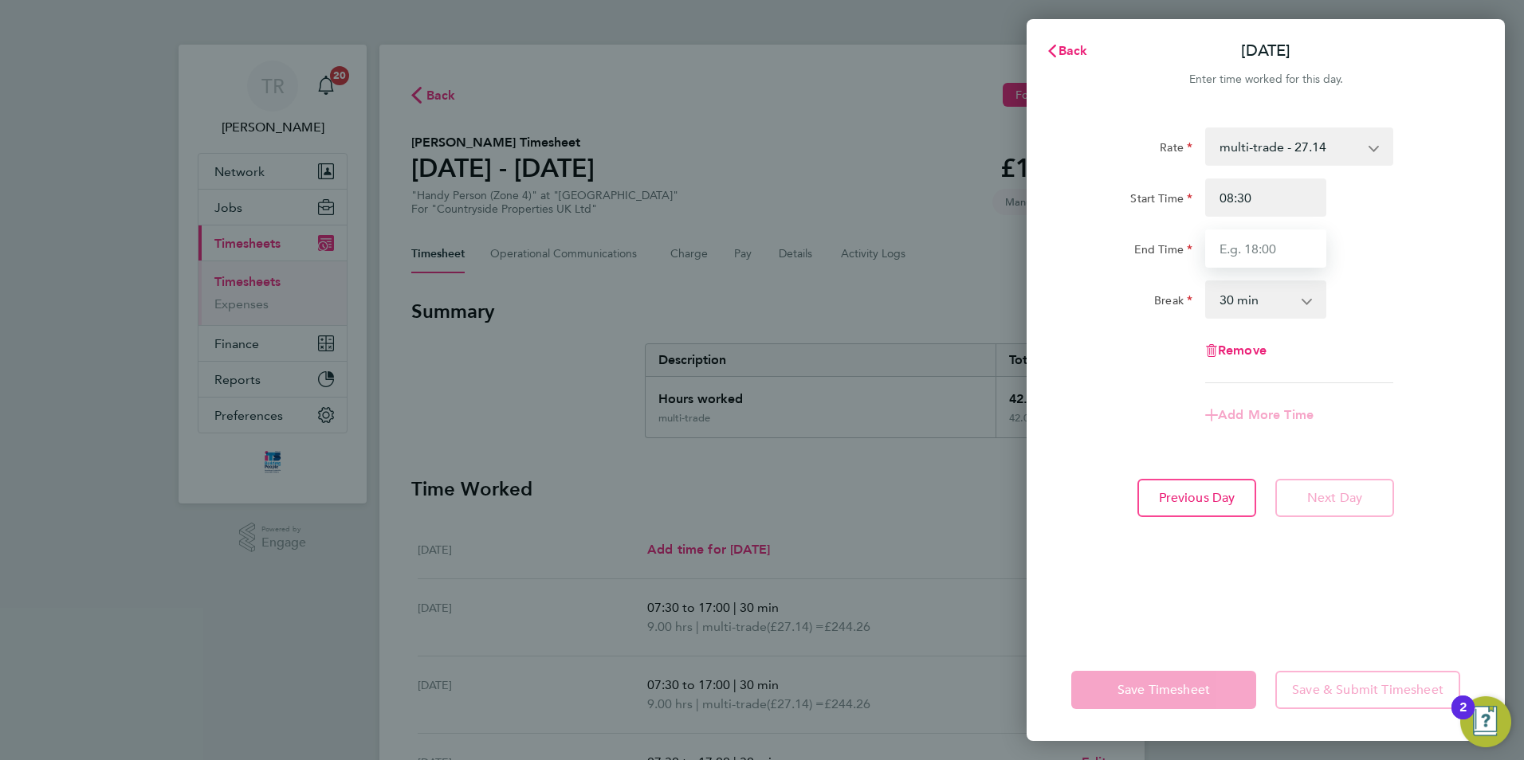
click at [1266, 257] on input "End Time" at bounding box center [1265, 249] width 121 height 38
type input "15:30"
click at [1456, 393] on app-timesheet-line-form-group "Rate multi-trade - 27.14 Standard - 23.28 Start Time 08:30 End Time 15:30 Break…" at bounding box center [1265, 281] width 389 height 307
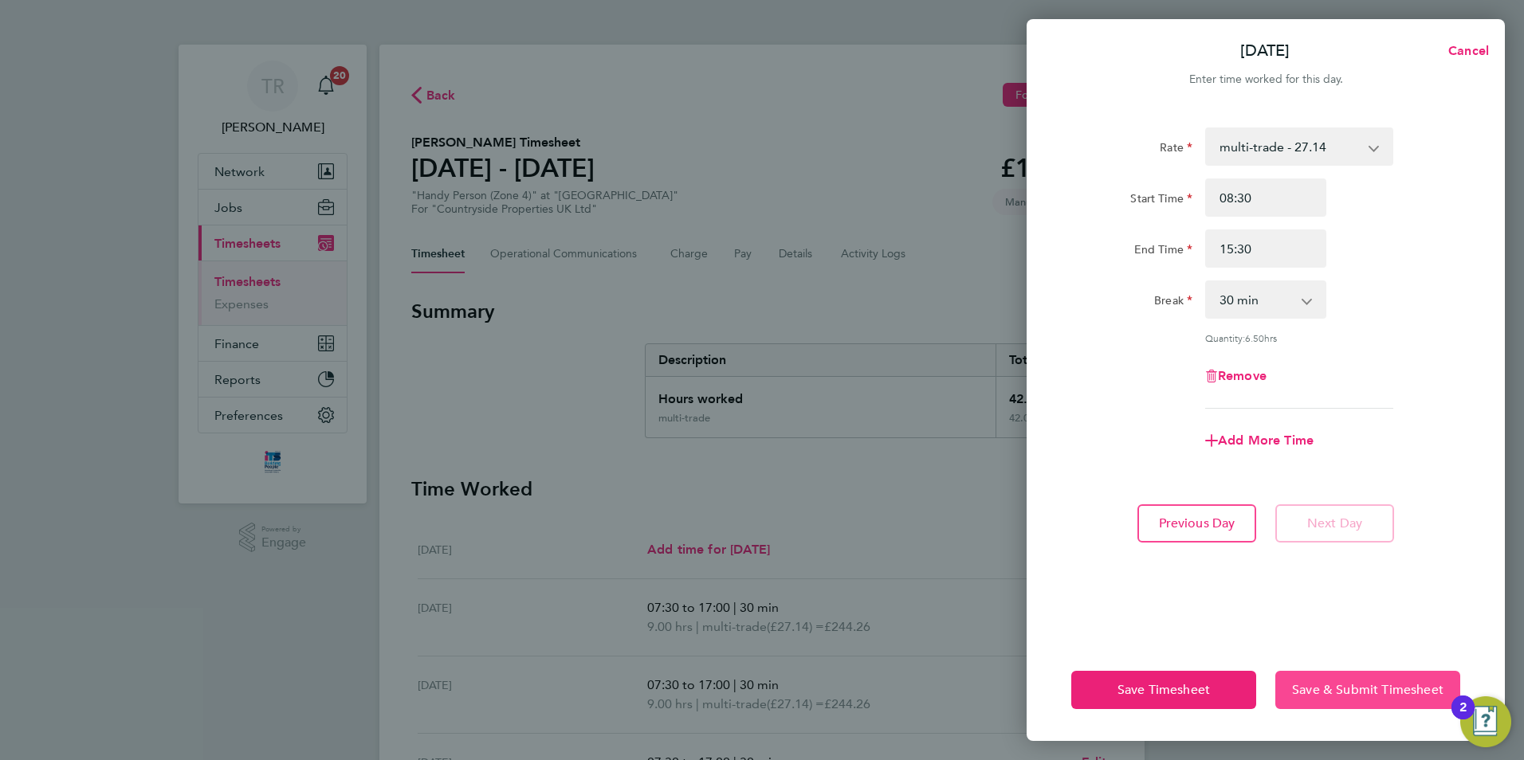
click at [1395, 705] on button "Save & Submit Timesheet" at bounding box center [1367, 690] width 185 height 38
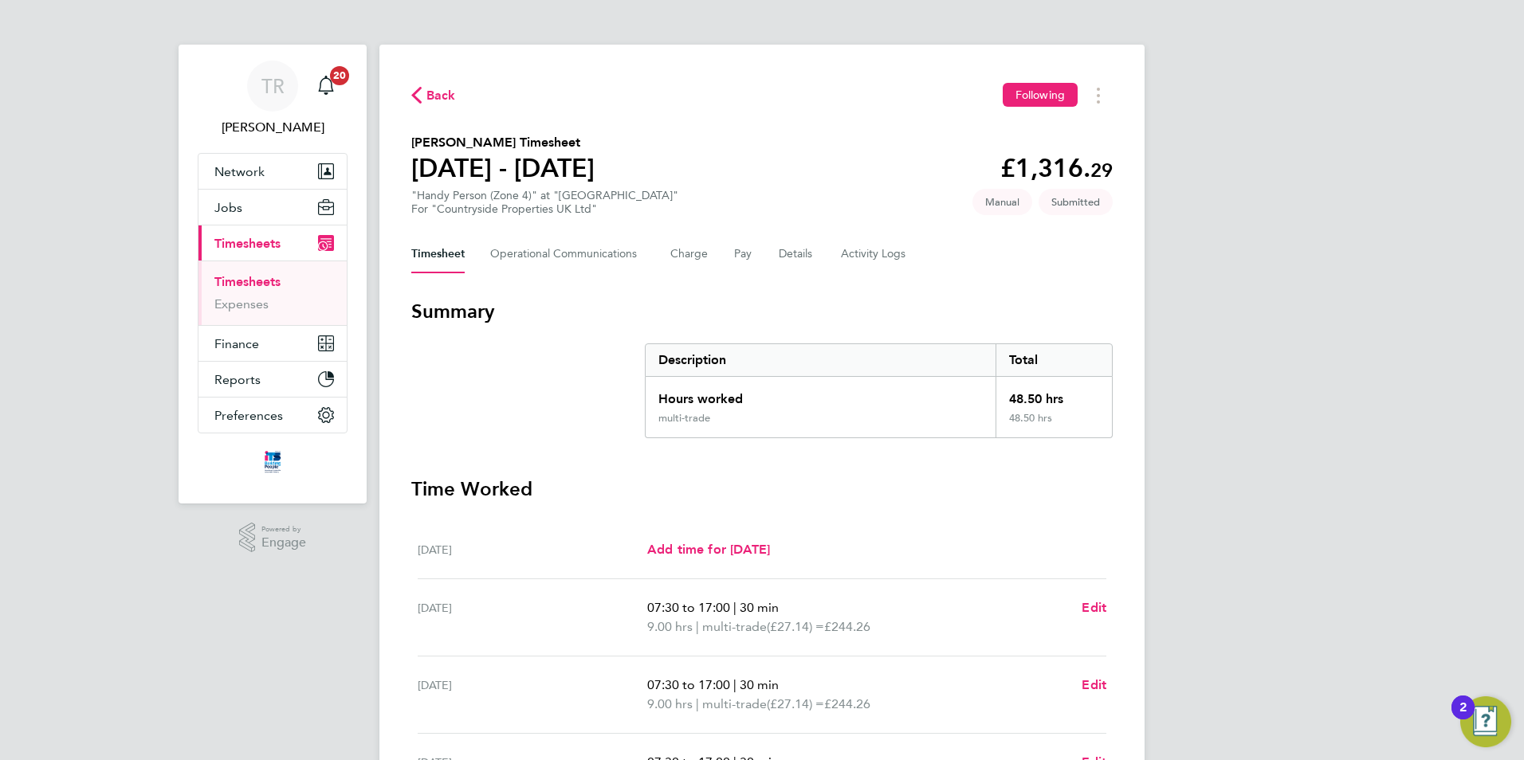
click at [237, 289] on li "Timesheets" at bounding box center [274, 285] width 120 height 22
click at [238, 284] on link "Timesheets" at bounding box center [247, 281] width 66 height 15
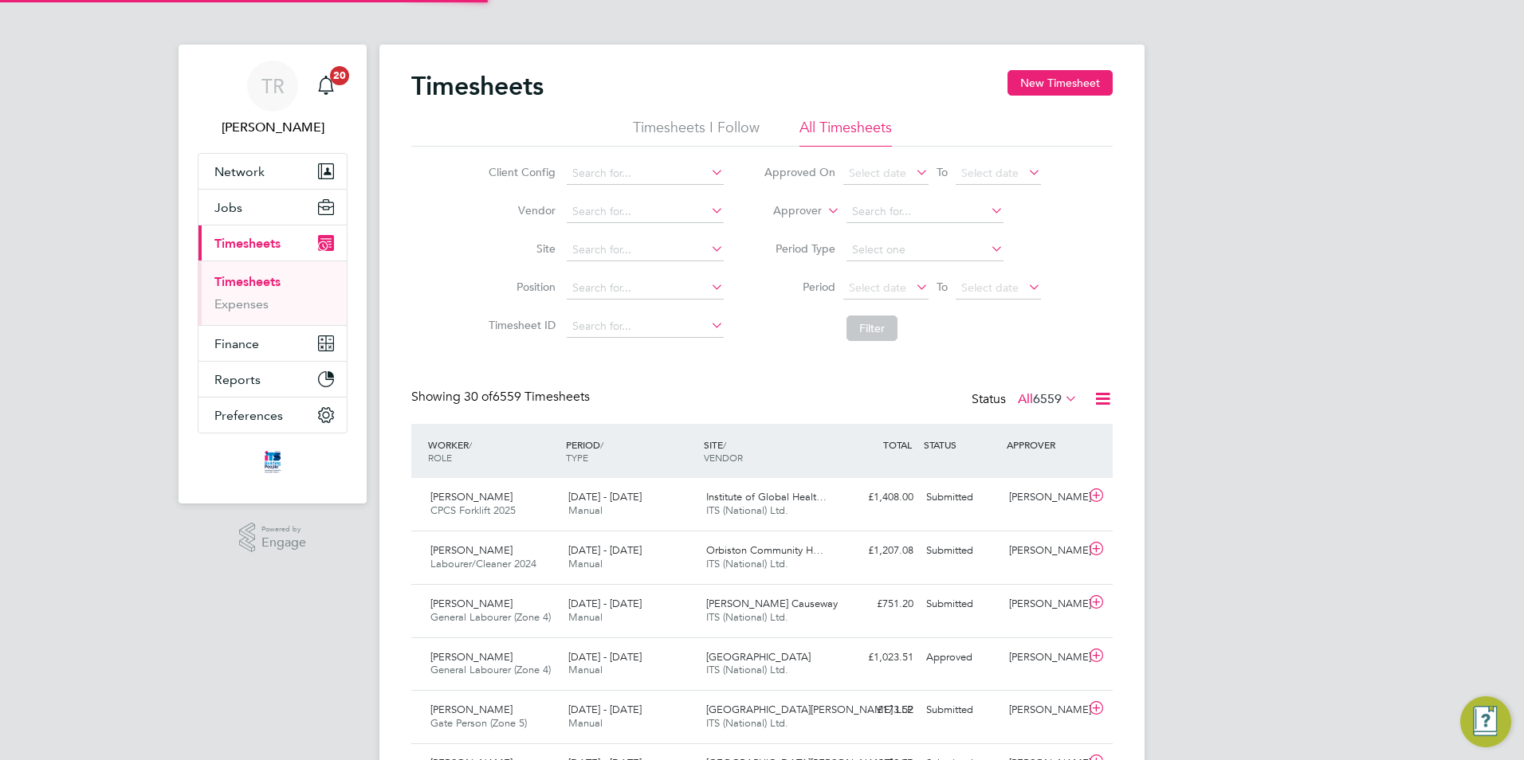
scroll to position [41, 139]
click at [1076, 76] on button "New Timesheet" at bounding box center [1059, 83] width 105 height 26
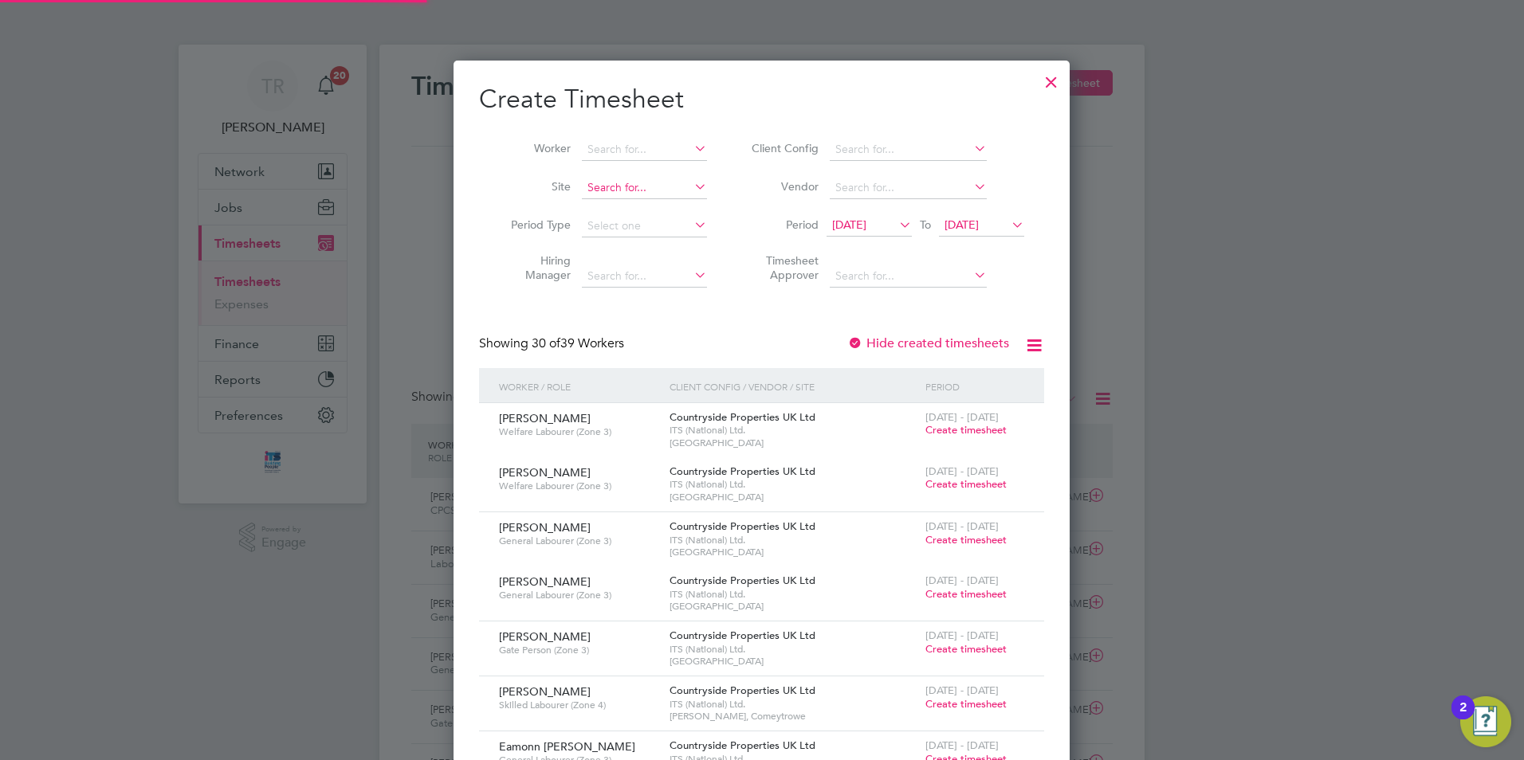
click at [617, 203] on b "Straw" at bounding box center [601, 209] width 29 height 14
type input "Strawberry Grange"
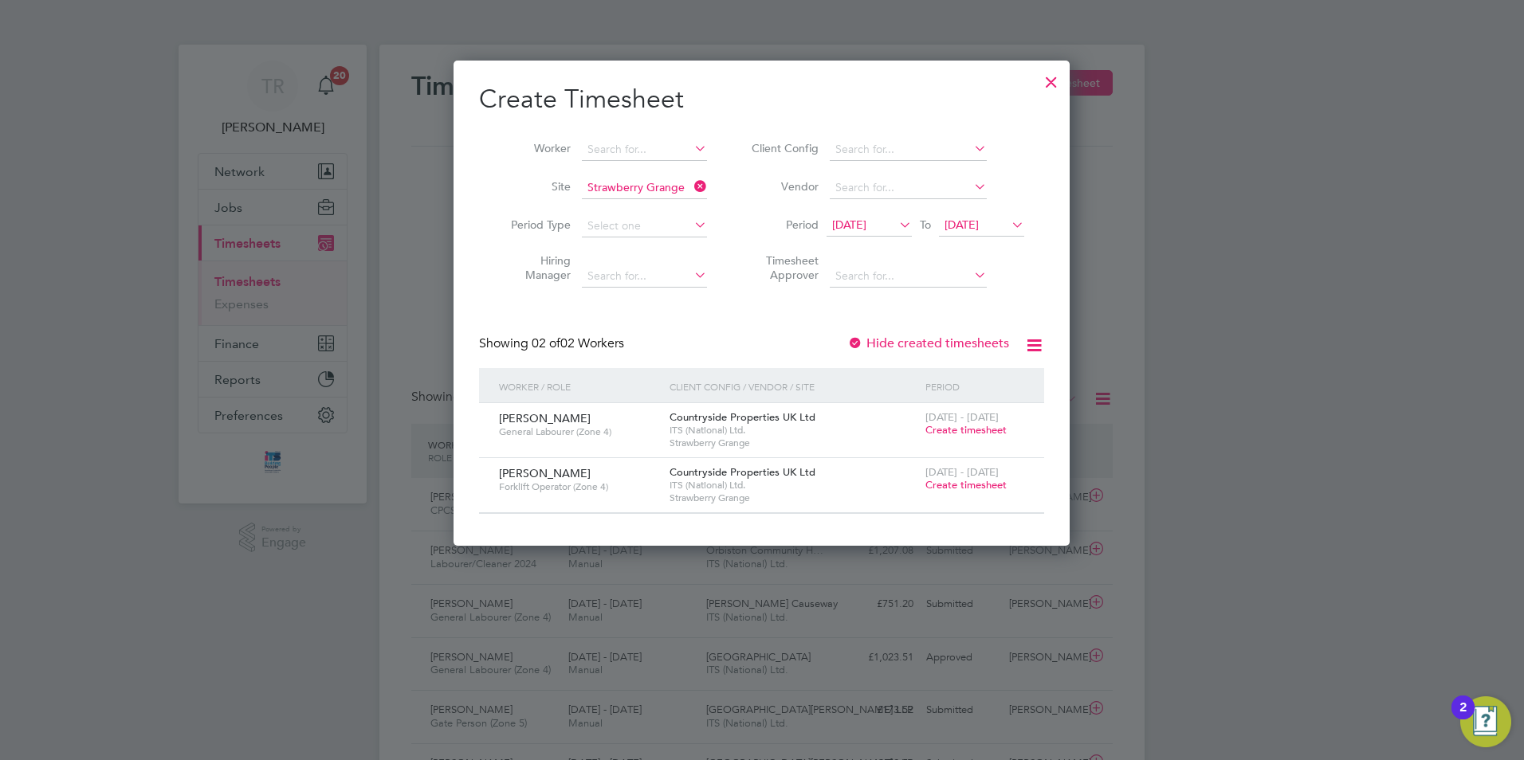
drag, startPoint x: 1011, startPoint y: 222, endPoint x: 1203, endPoint y: 409, distance: 267.7
click at [1008, 222] on icon at bounding box center [1008, 225] width 0 height 22
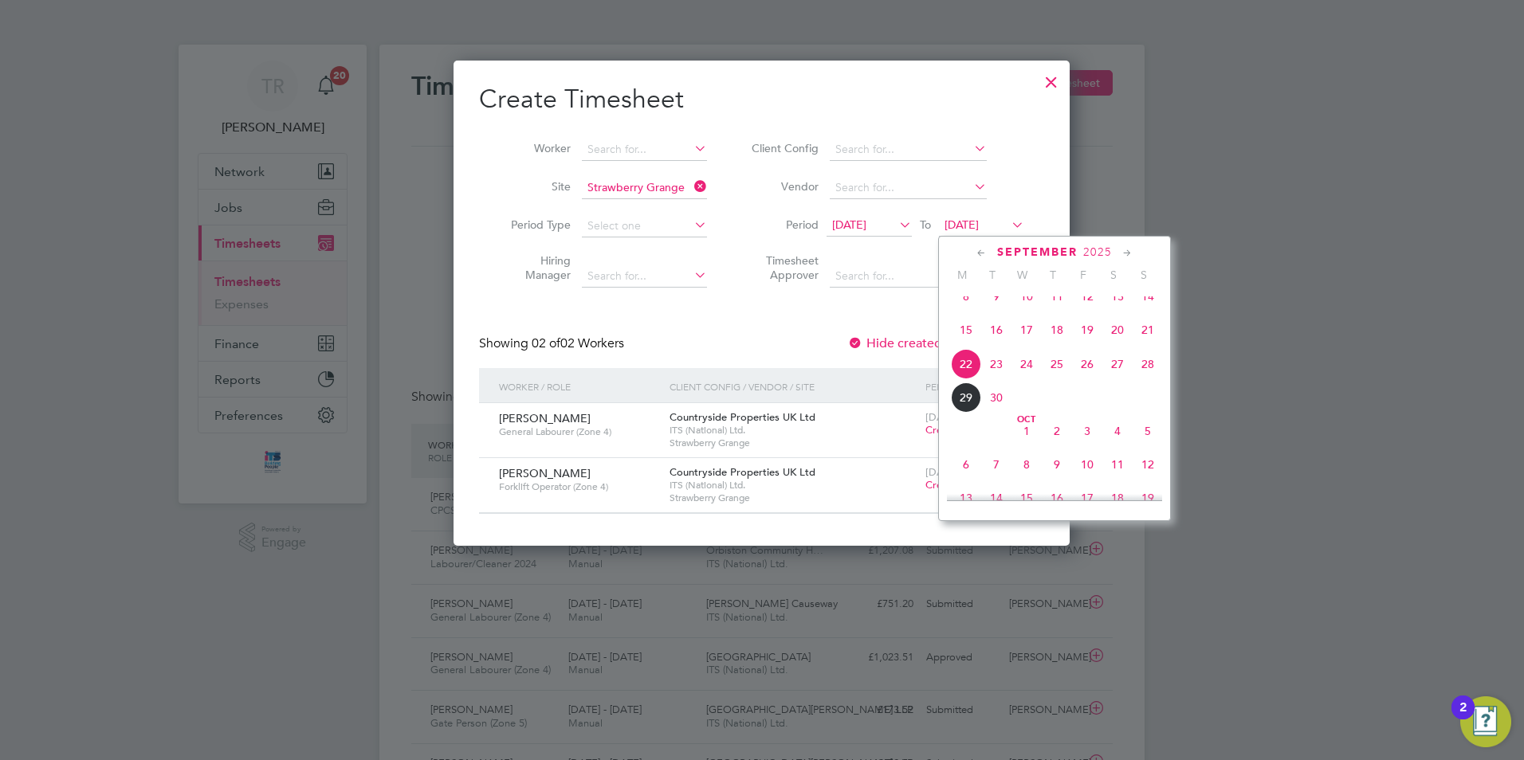
click at [1148, 446] on span "5" at bounding box center [1148, 431] width 30 height 30
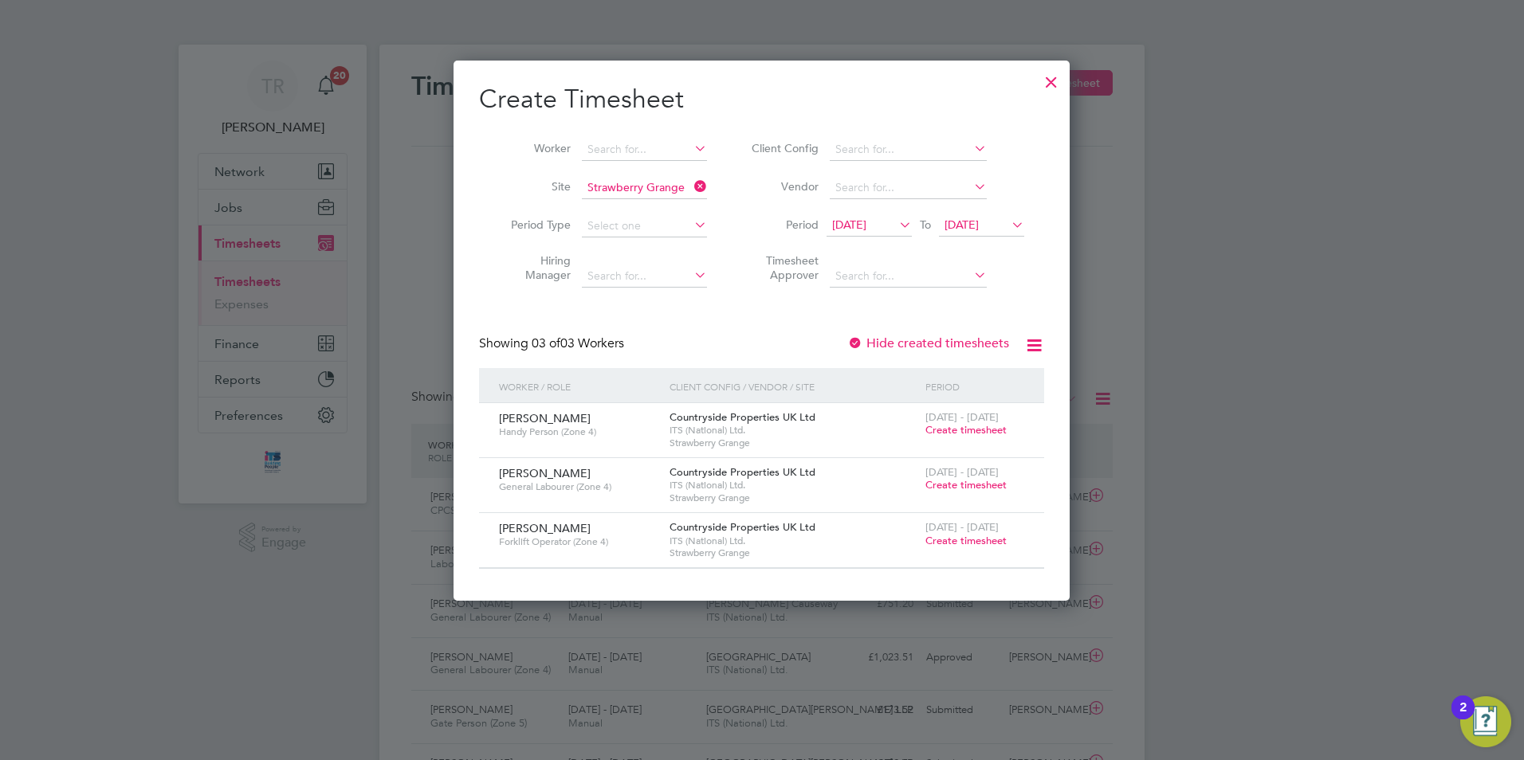
drag, startPoint x: 1005, startPoint y: 229, endPoint x: 1066, endPoint y: 241, distance: 61.7
click at [1012, 229] on div "15 Sep 2025 To 05 Oct 2025" at bounding box center [926, 226] width 198 height 22
click at [1008, 230] on icon at bounding box center [1008, 225] width 0 height 22
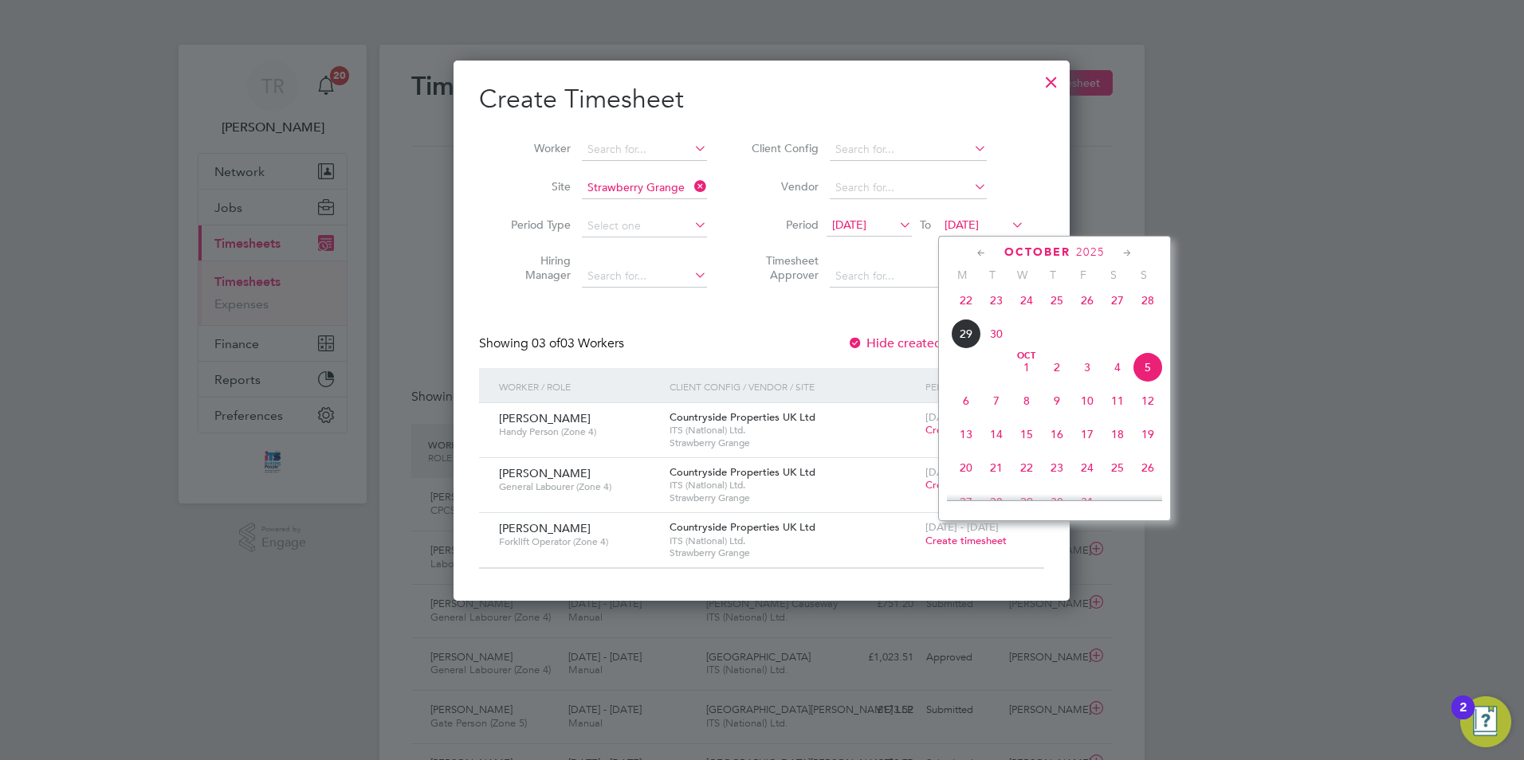
click at [1141, 312] on span "28" at bounding box center [1148, 300] width 30 height 30
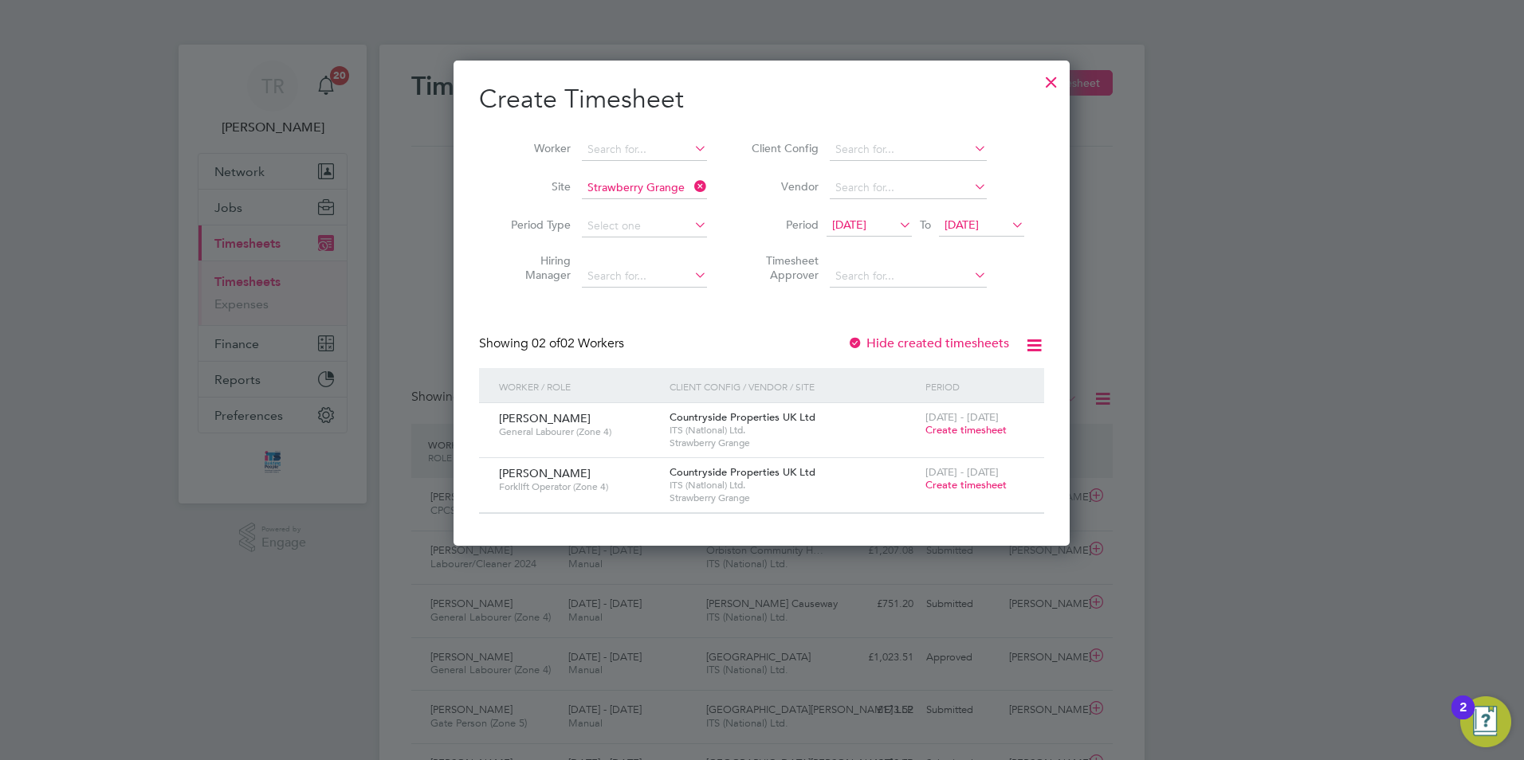
click at [1057, 86] on div at bounding box center [1051, 78] width 29 height 29
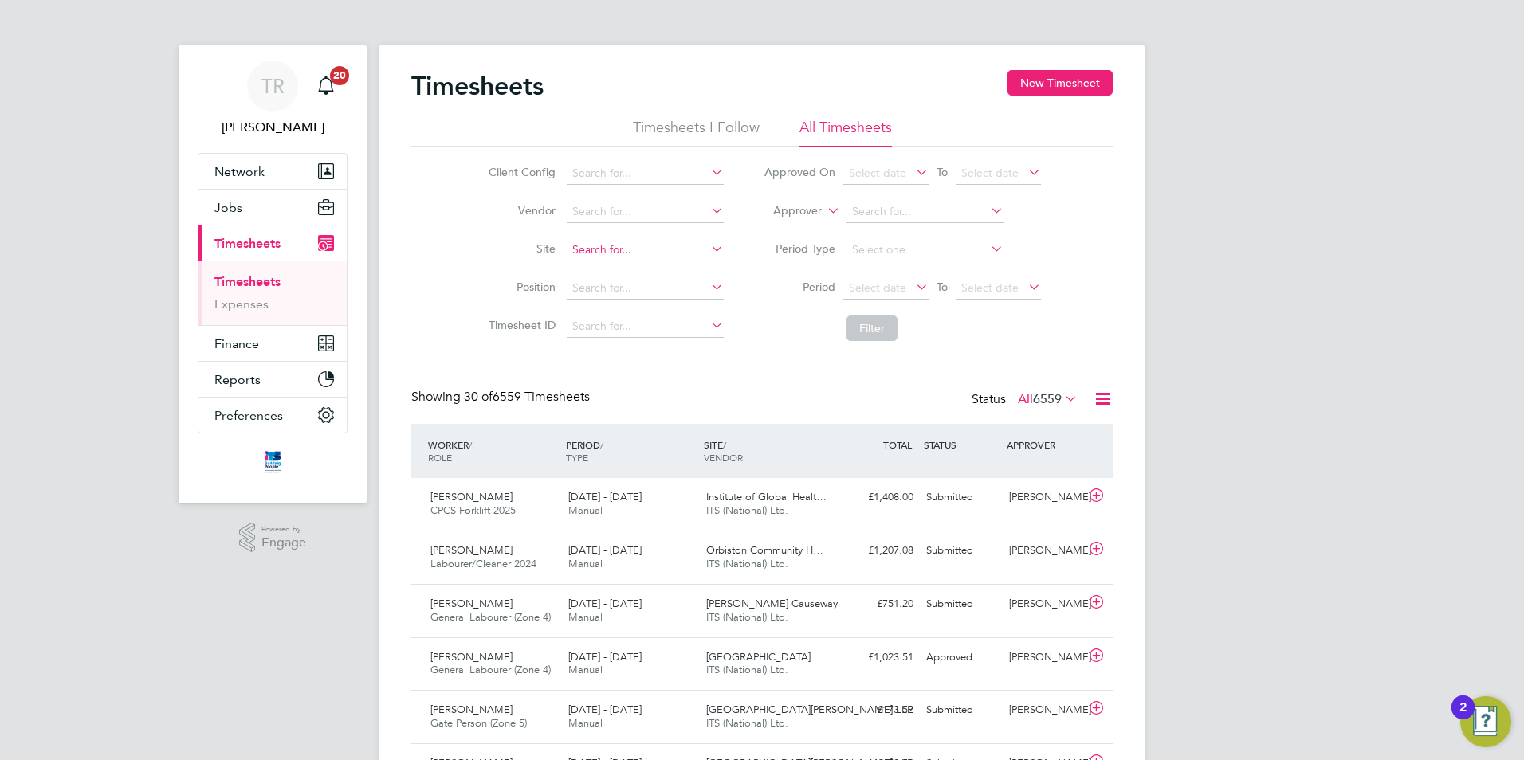
click at [604, 239] on li "Site" at bounding box center [604, 250] width 280 height 38
click at [580, 242] on input at bounding box center [645, 250] width 157 height 22
drag, startPoint x: 620, startPoint y: 269, endPoint x: 917, endPoint y: 332, distance: 303.3
click at [623, 269] on li "Straw [PERSON_NAME] Grange" at bounding box center [652, 272] width 175 height 22
type input "Strawberry Grange"
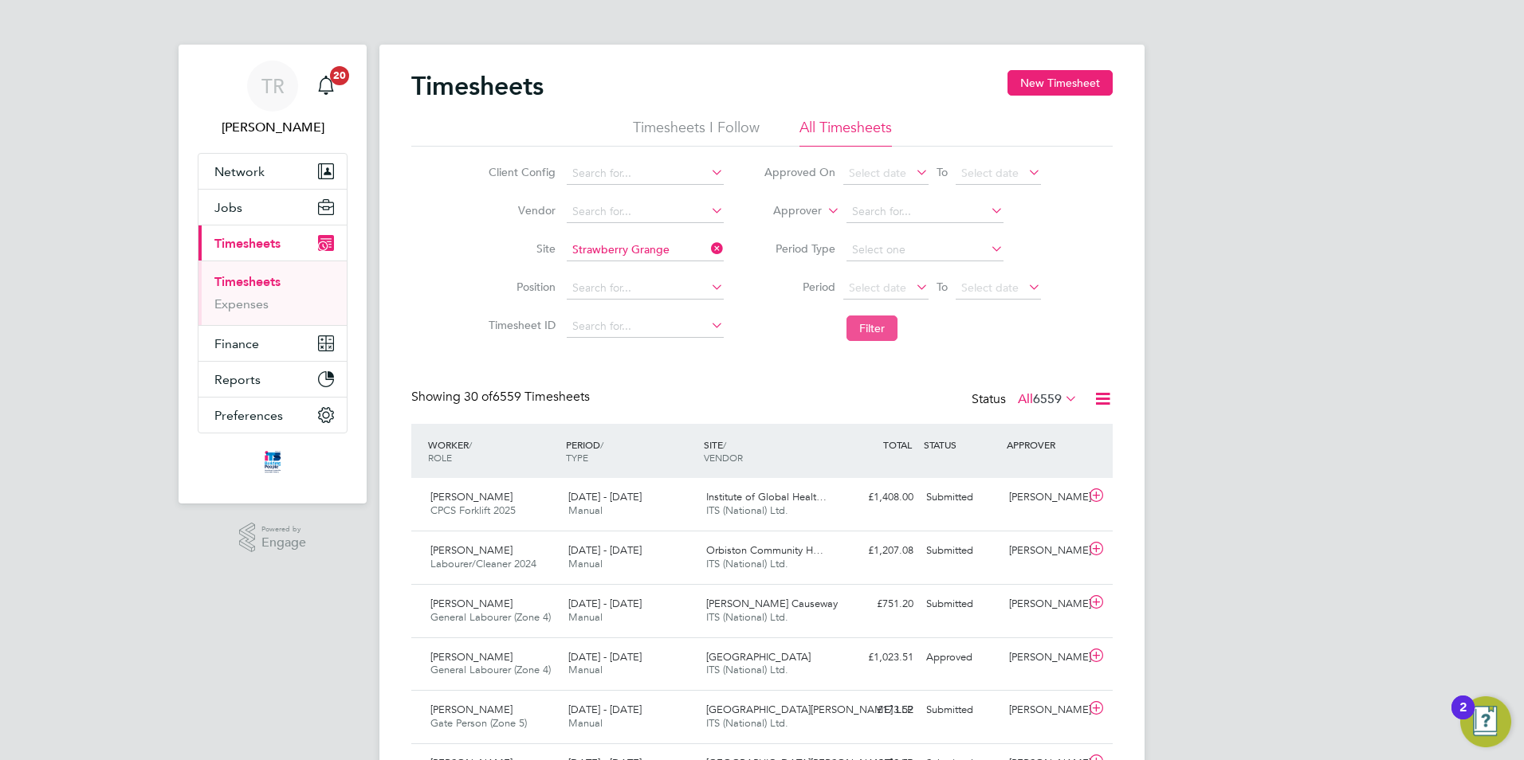
click at [869, 325] on button "Filter" at bounding box center [871, 329] width 51 height 26
click at [825, 510] on div "Strawberry Grange ITS (National) Ltd." at bounding box center [769, 505] width 138 height 40
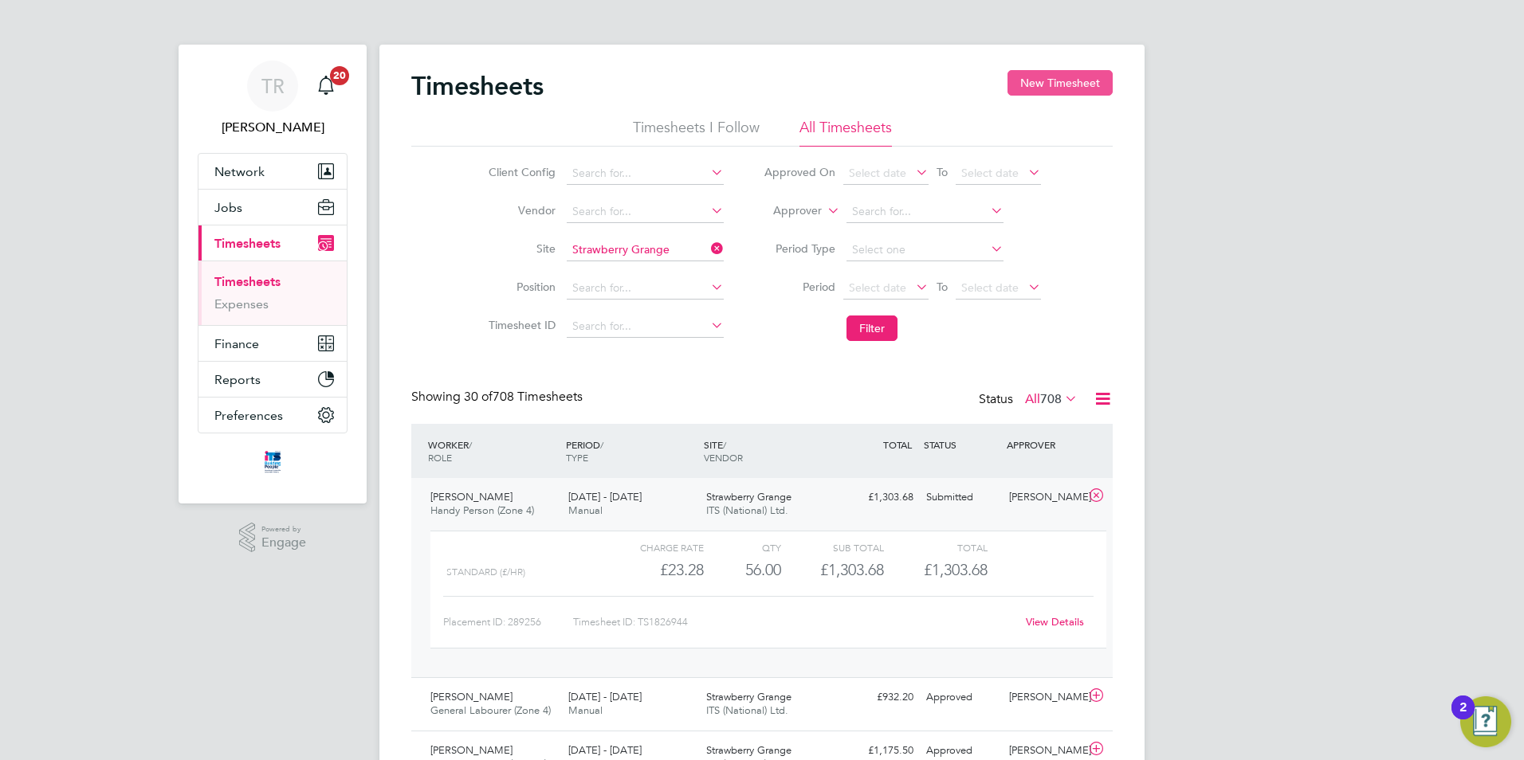
drag, startPoint x: 1022, startPoint y: 81, endPoint x: 995, endPoint y: 98, distance: 31.2
click at [1023, 81] on button "New Timesheet" at bounding box center [1059, 83] width 105 height 26
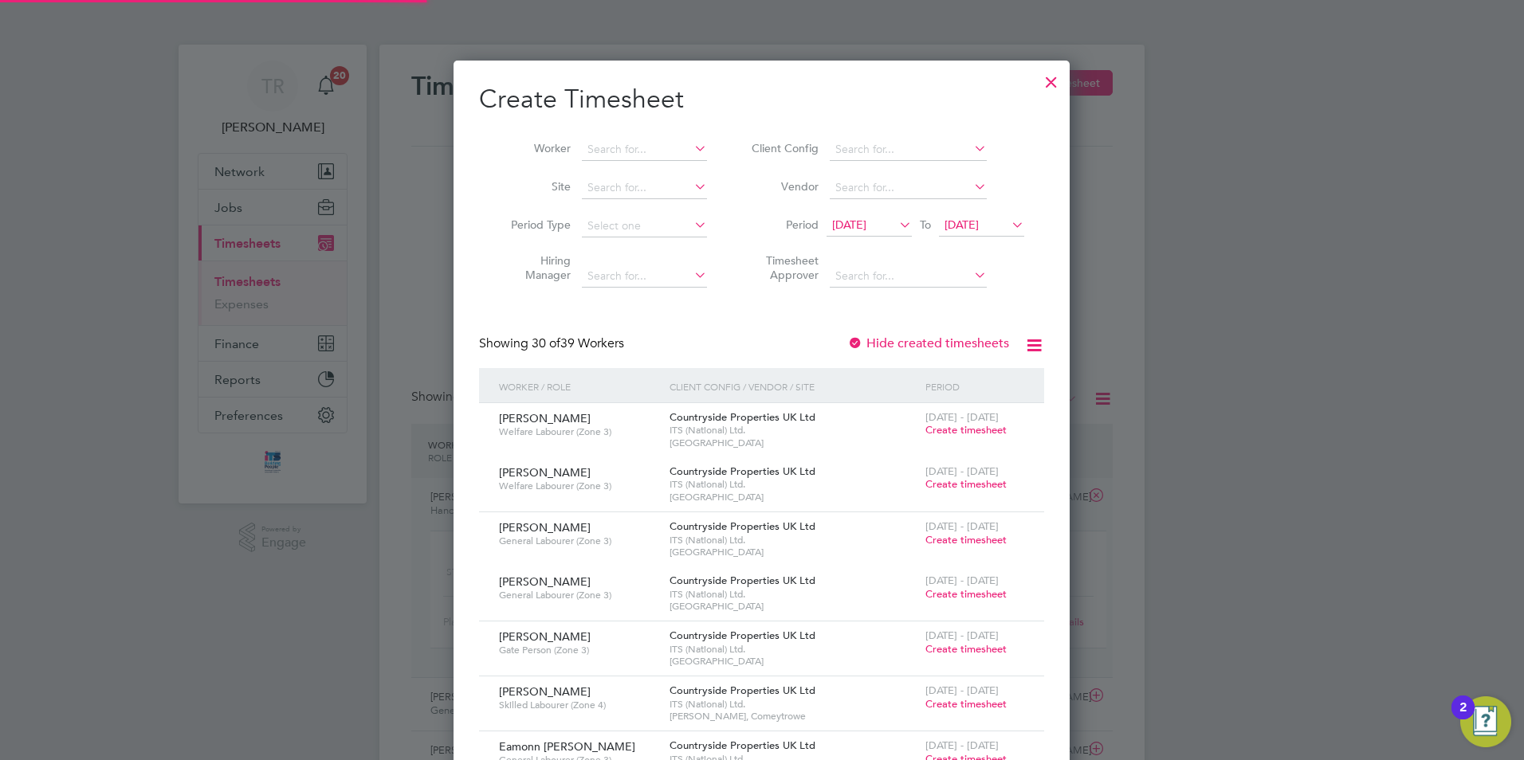
scroll to position [2508, 617]
click at [634, 190] on input at bounding box center [644, 188] width 125 height 22
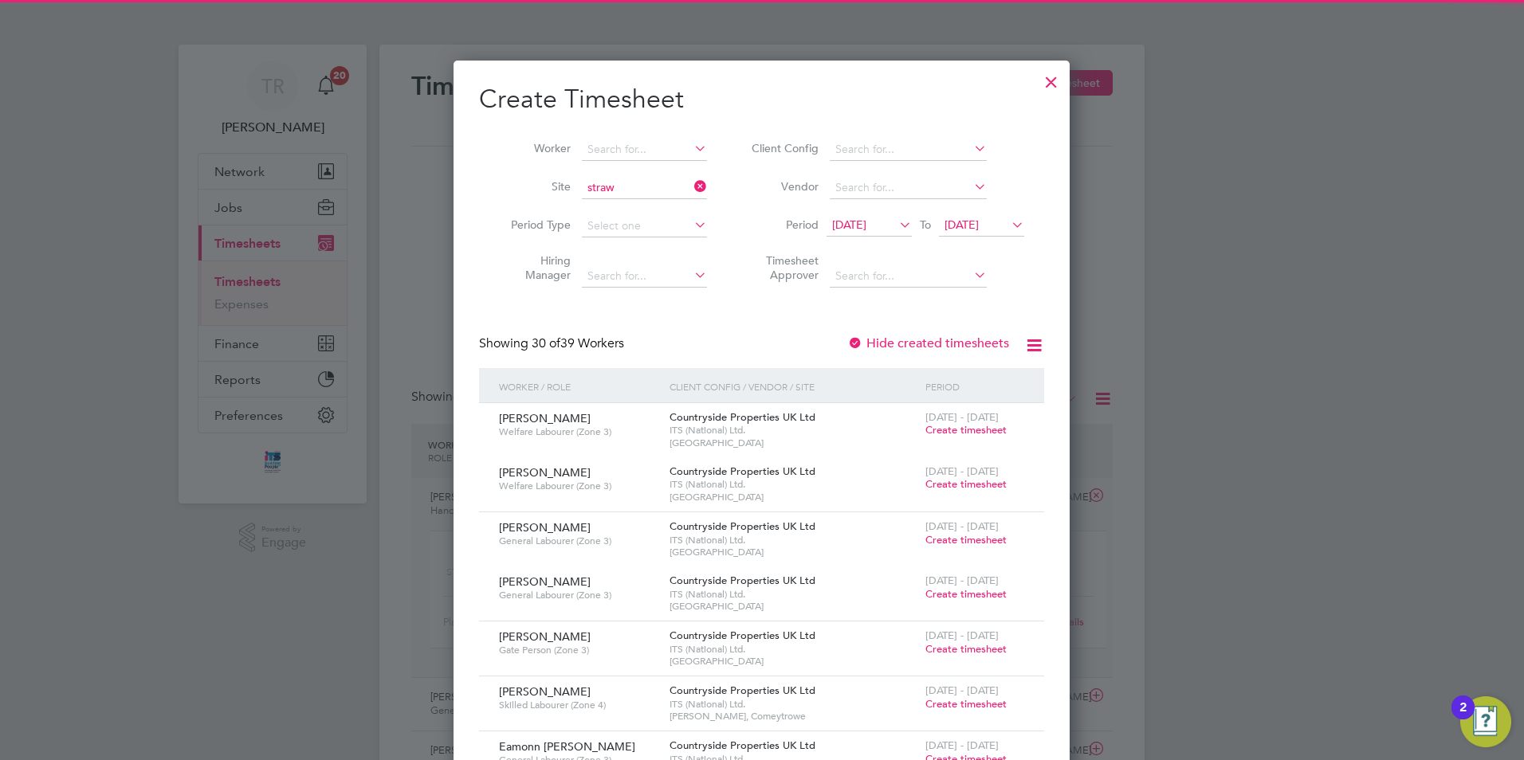
click at [637, 209] on li "Straw berry Grange" at bounding box center [668, 209] width 175 height 22
type input "Strawberry Grange"
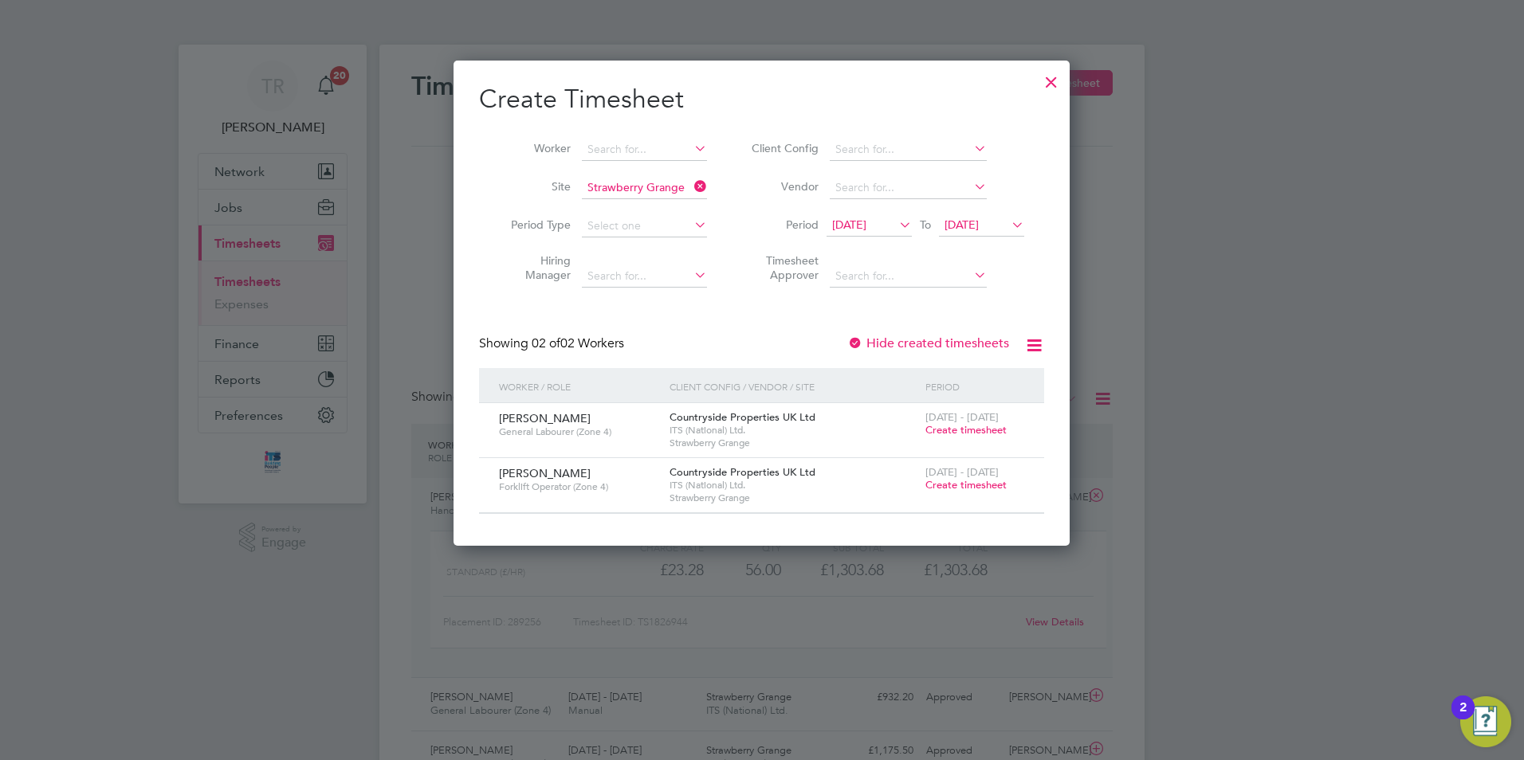
scroll to position [485, 617]
click at [963, 486] on span "Create timesheet" at bounding box center [965, 485] width 81 height 14
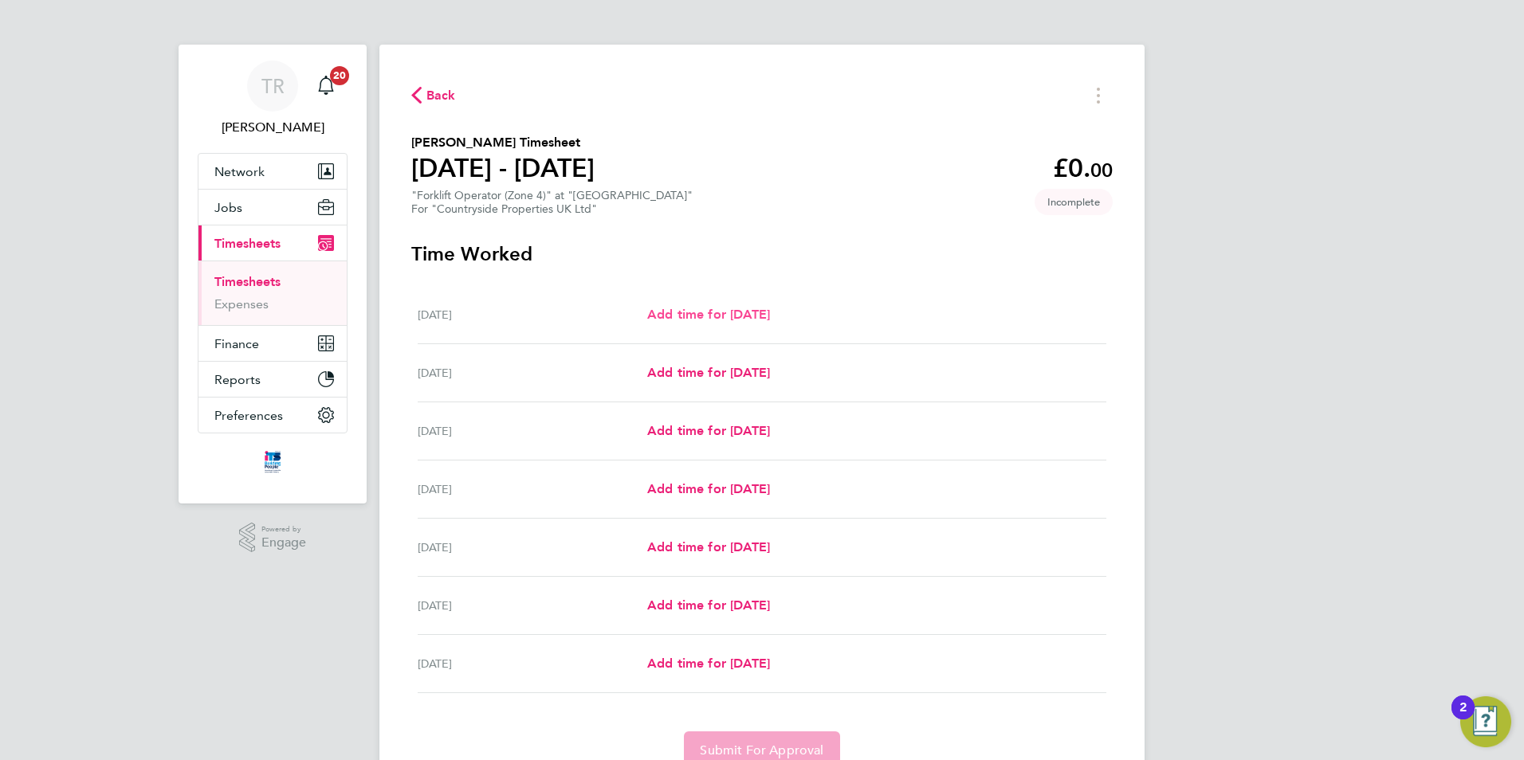
click at [708, 307] on span "Add time for Mon 22 Sep" at bounding box center [708, 314] width 123 height 15
select select "30"
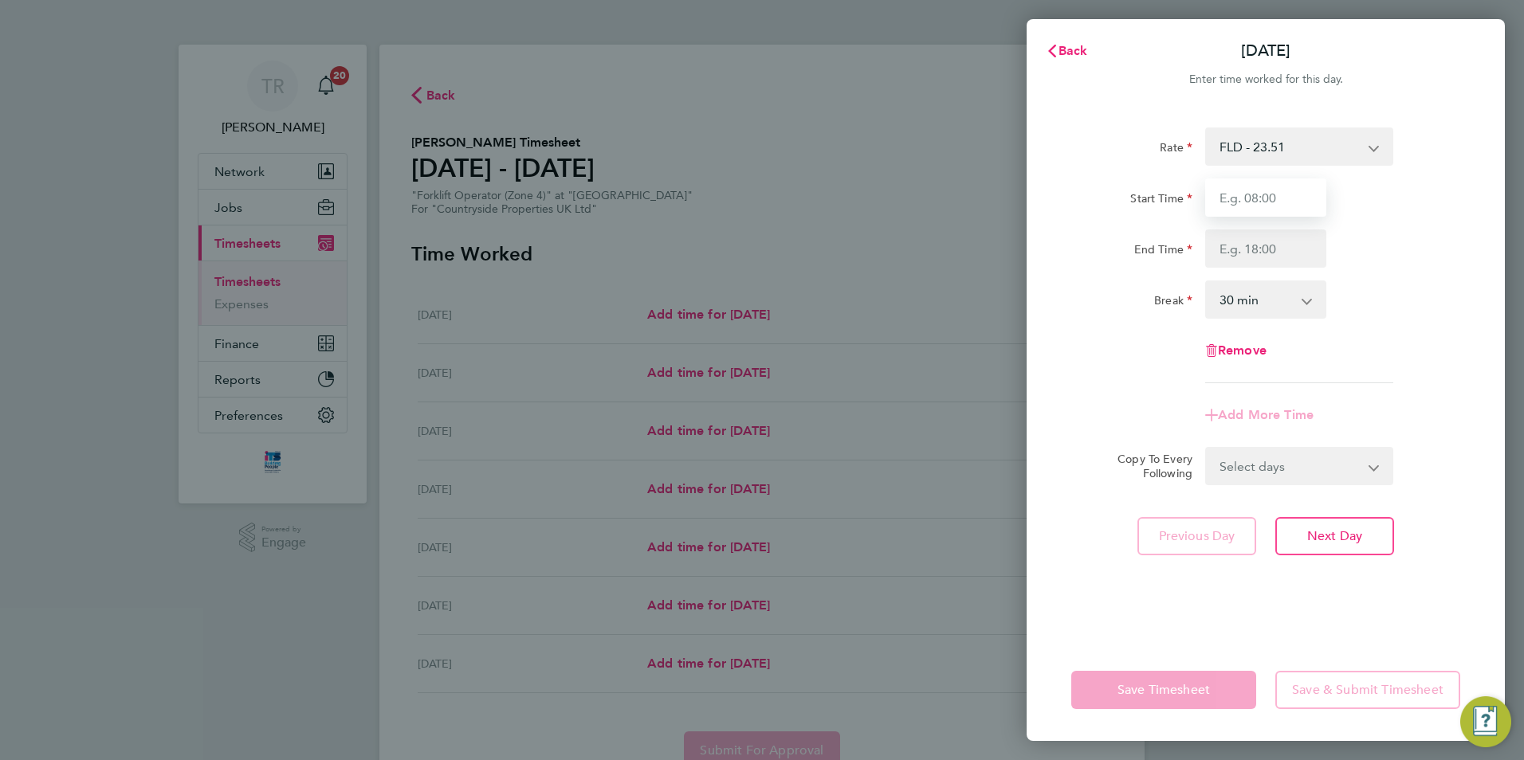
click at [1236, 210] on input "Start Time" at bounding box center [1265, 198] width 121 height 38
type input "07:30"
click at [1254, 249] on input "End Time" at bounding box center [1265, 249] width 121 height 38
type input "16:30"
drag, startPoint x: 1402, startPoint y: 375, endPoint x: 1386, endPoint y: 410, distance: 38.5
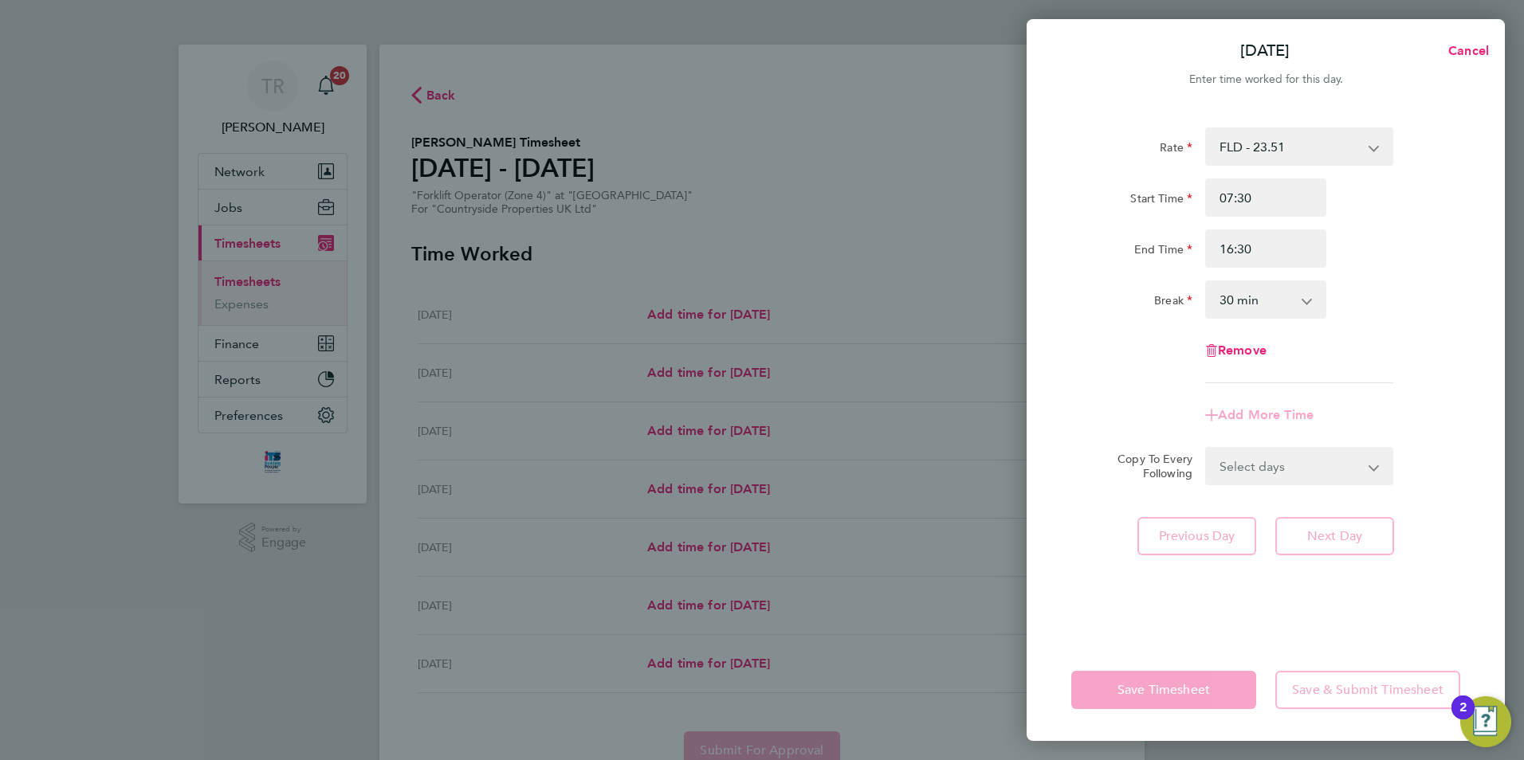
click at [1404, 375] on div "Rate FLD - 23.51 Start Time 07:30 End Time 16:30 Break 0 min 15 min 30 min 45 m…" at bounding box center [1265, 256] width 389 height 256
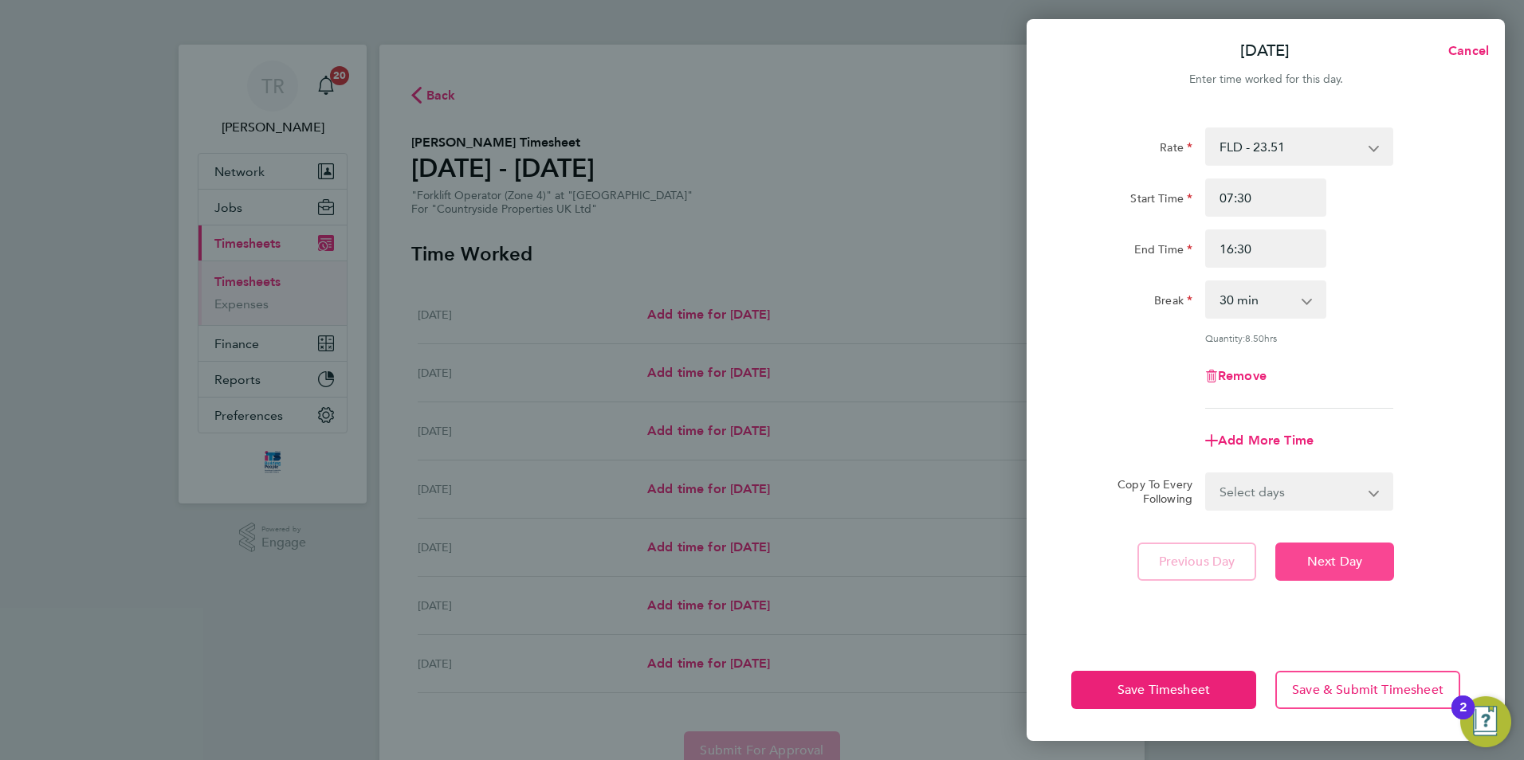
click at [1324, 560] on span "Next Day" at bounding box center [1334, 562] width 55 height 16
select select "30"
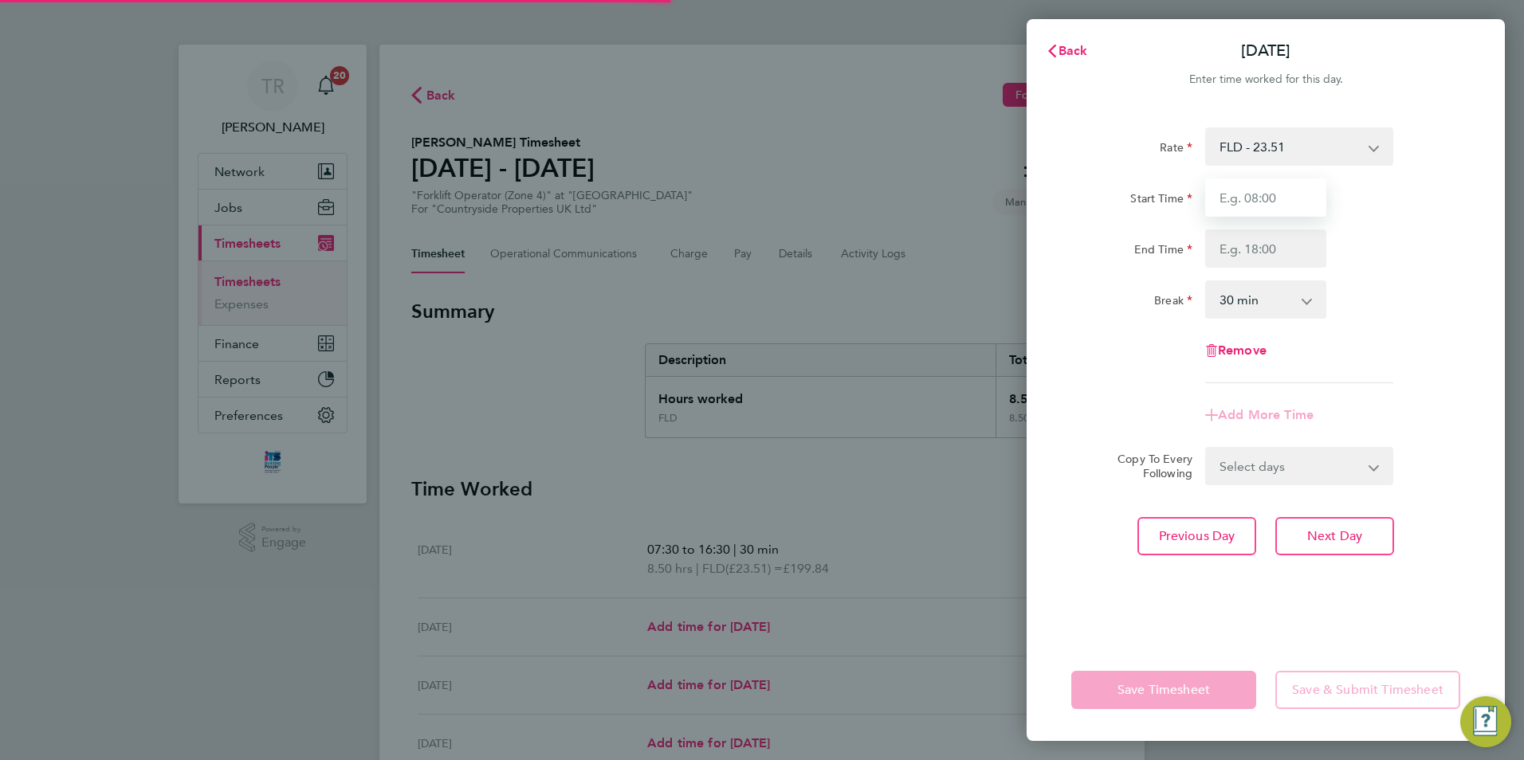
click at [1262, 206] on input "Start Time" at bounding box center [1265, 198] width 121 height 38
type input "07:30"
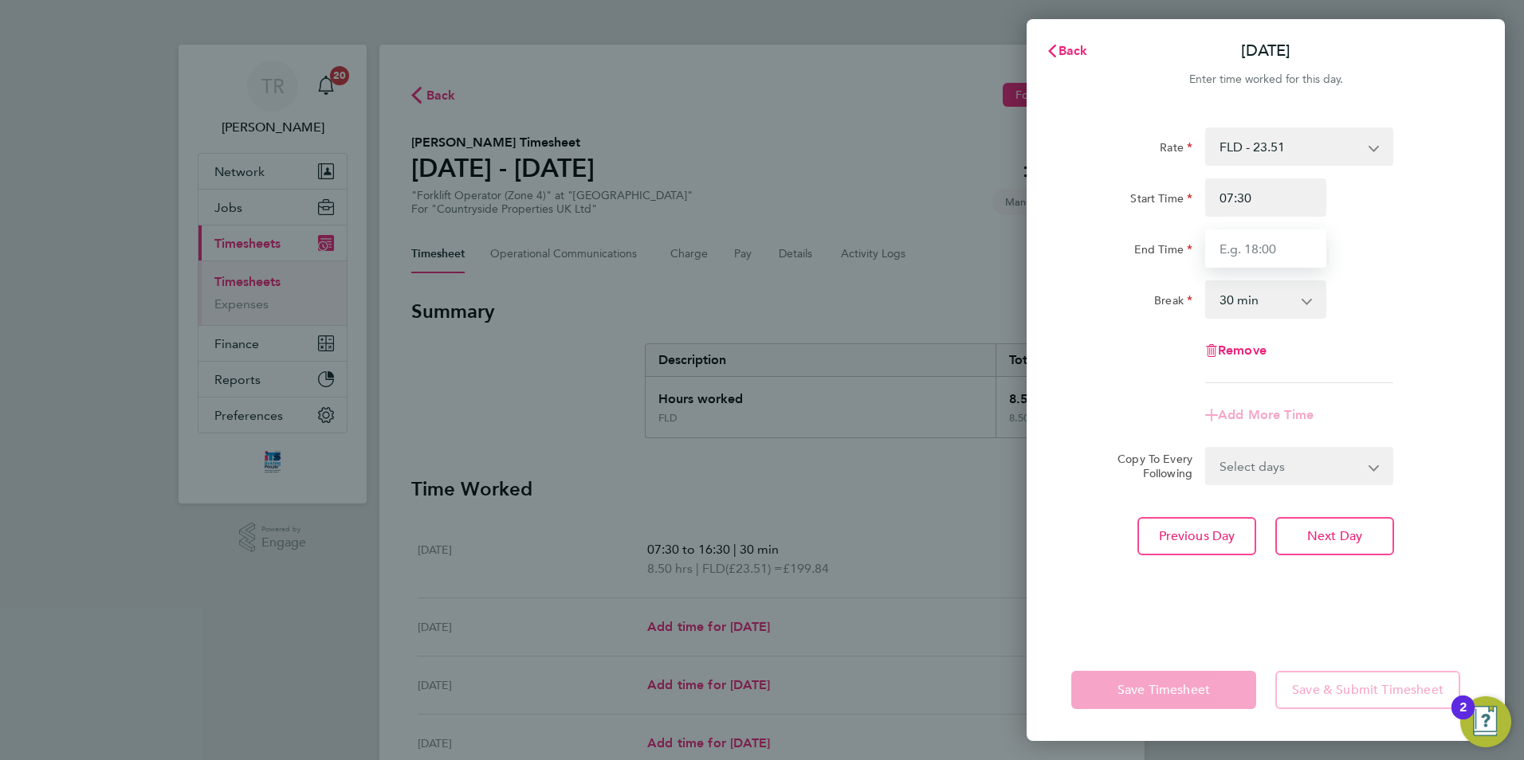
type input "16:30"
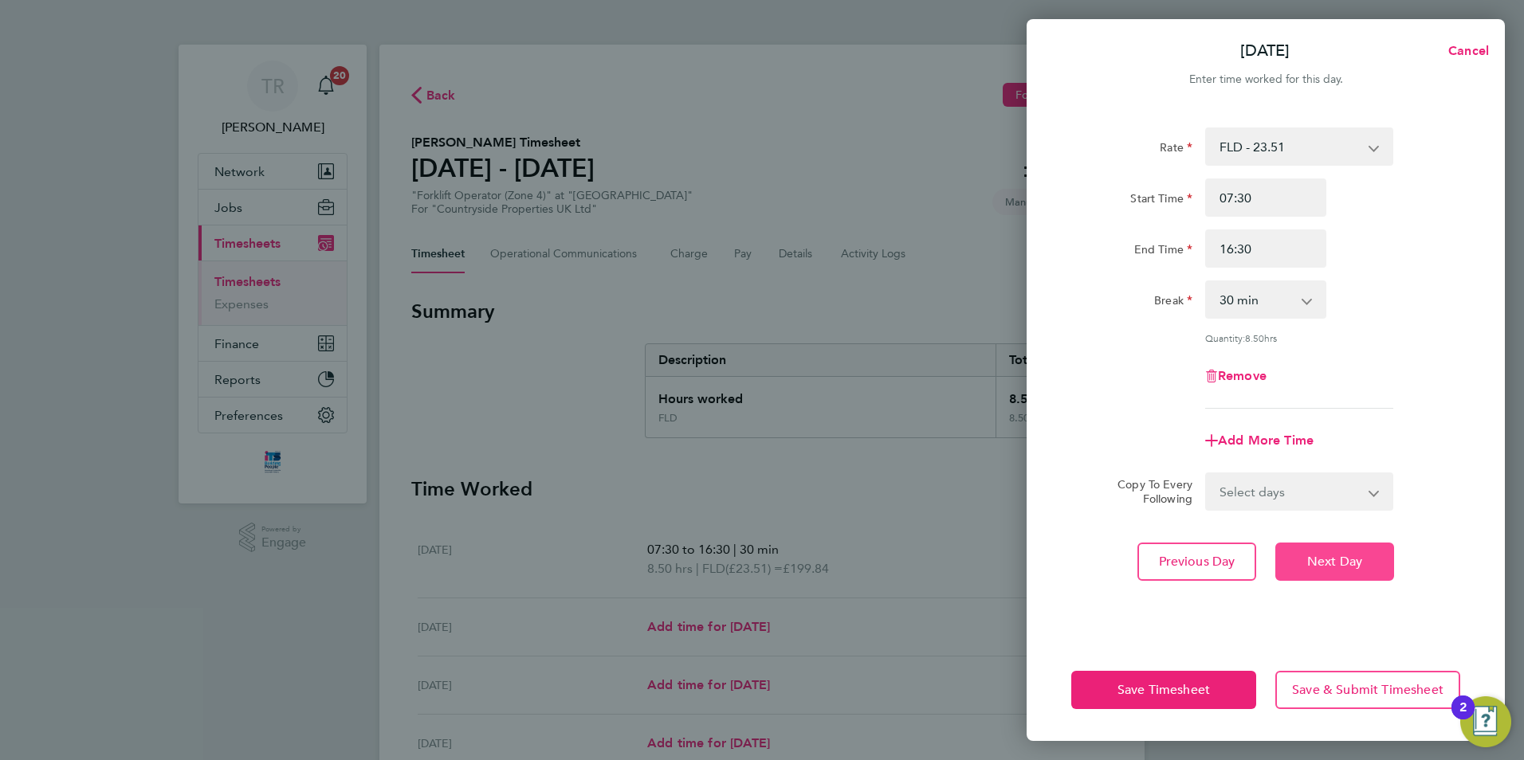
click at [1313, 560] on span "Next Day" at bounding box center [1334, 562] width 55 height 16
select select "30"
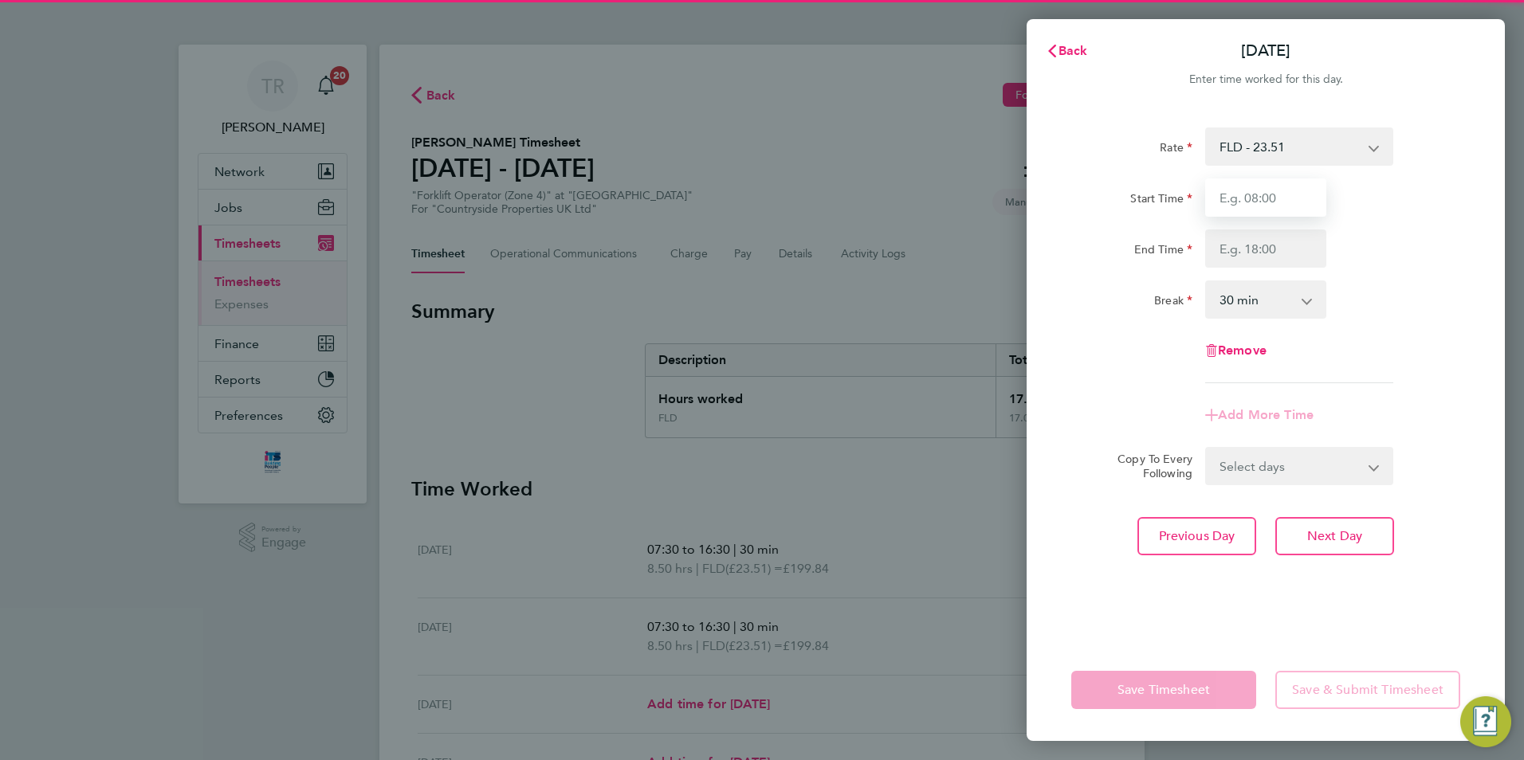
click at [1274, 213] on input "Start Time" at bounding box center [1265, 198] width 121 height 38
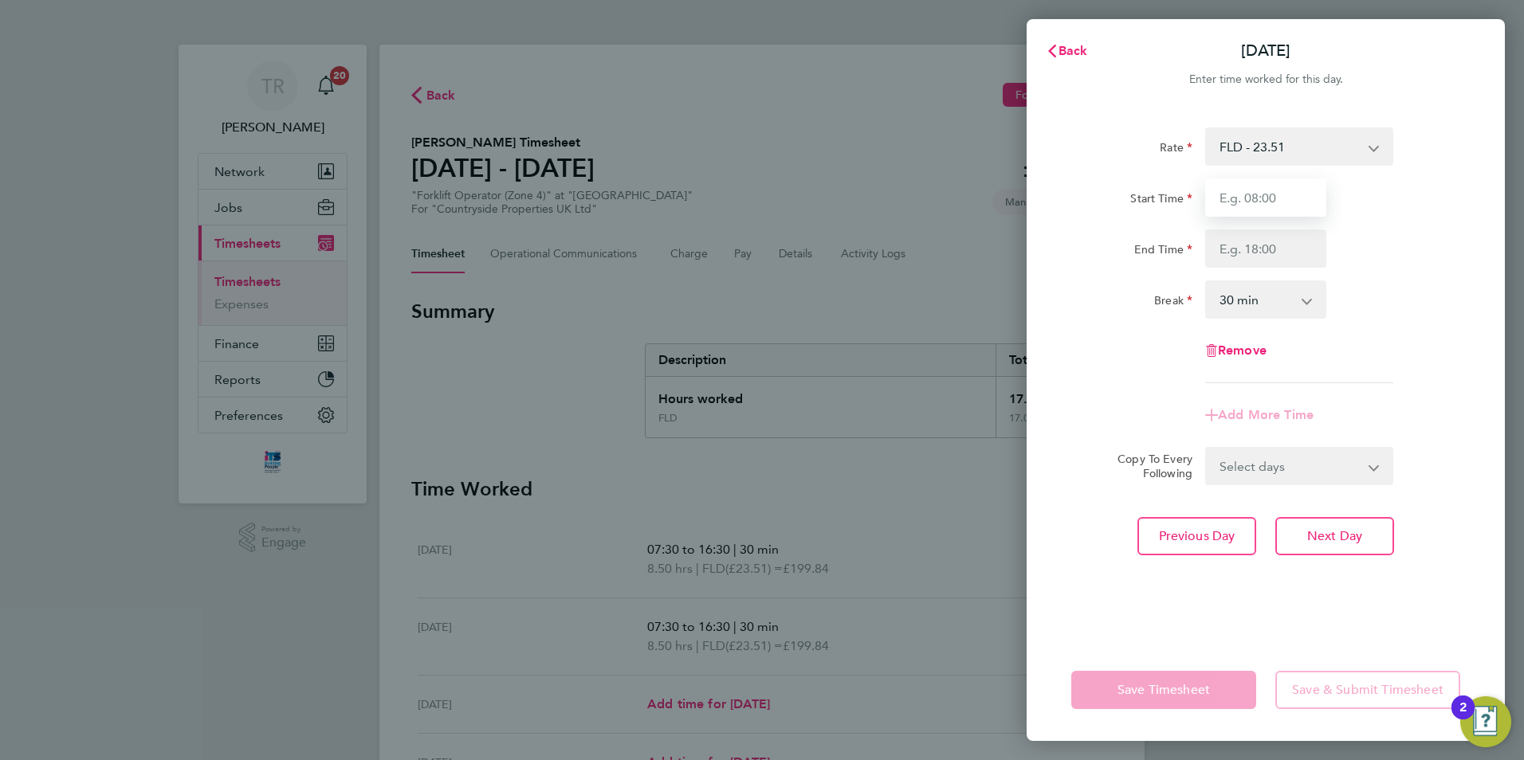
type input "07:30"
type input "16:30"
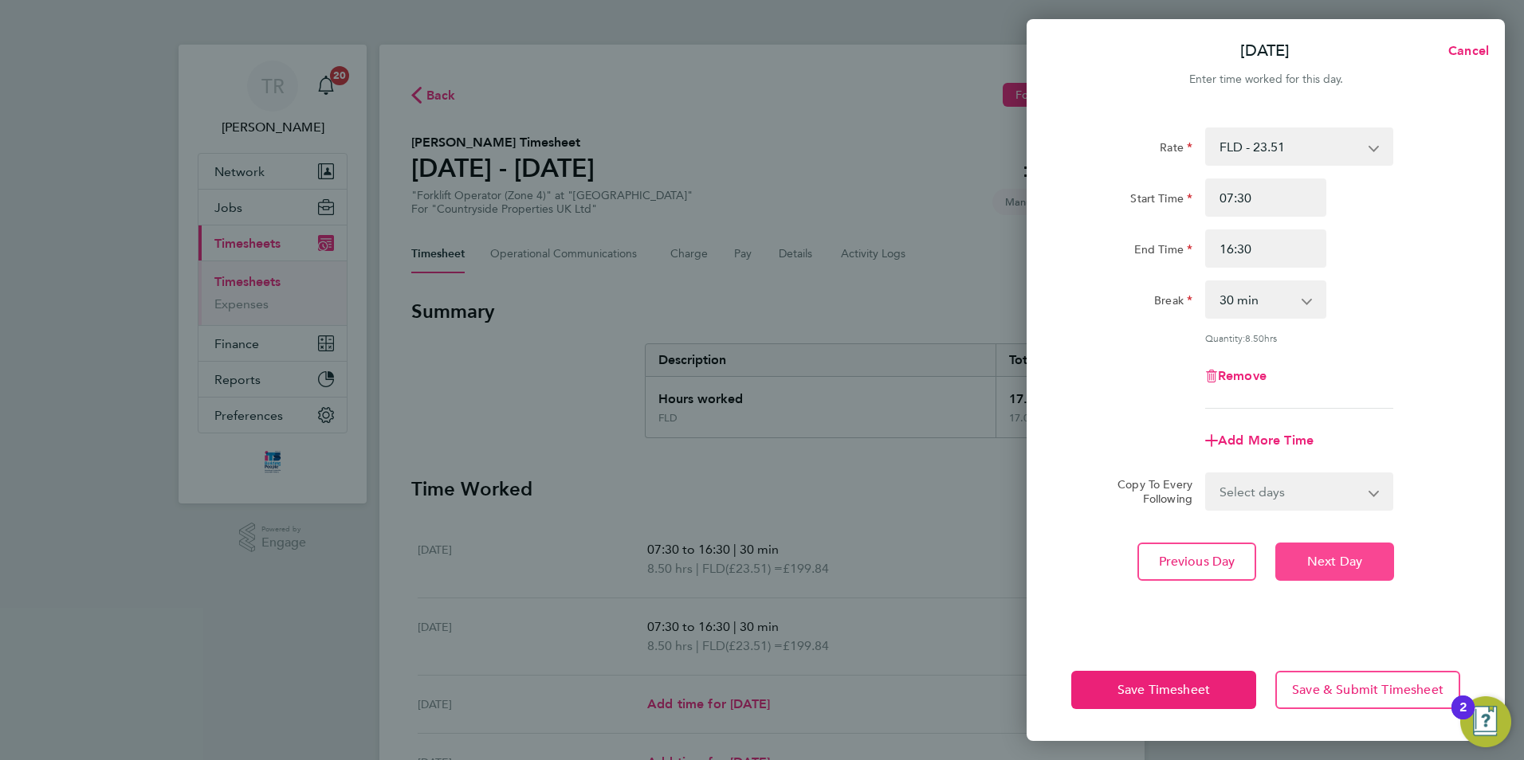
click at [1310, 561] on span "Next Day" at bounding box center [1334, 562] width 55 height 16
select select "30"
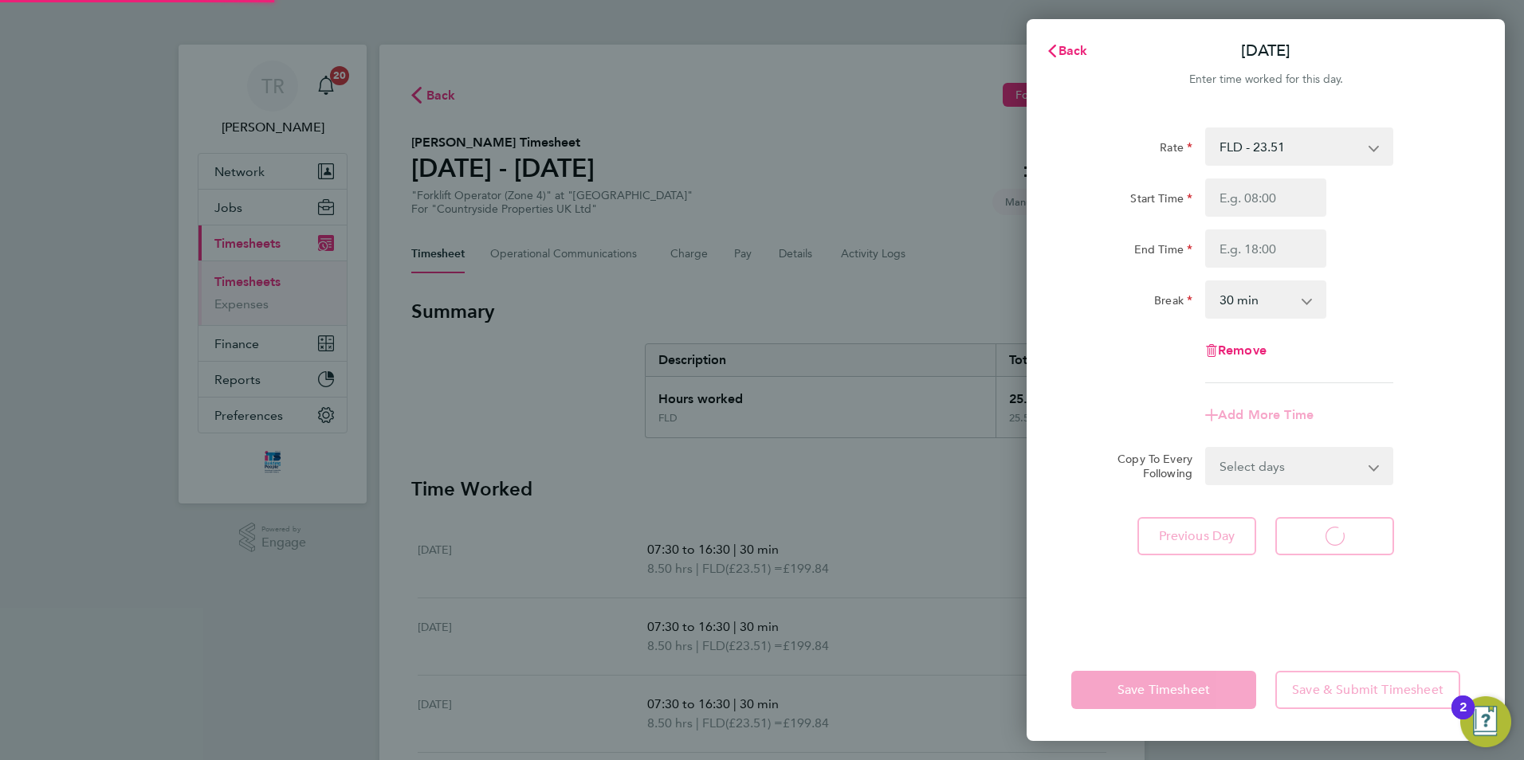
select select "30"
click at [1239, 194] on input "Start Time" at bounding box center [1265, 198] width 121 height 38
type input "07:30"
type input "16:30"
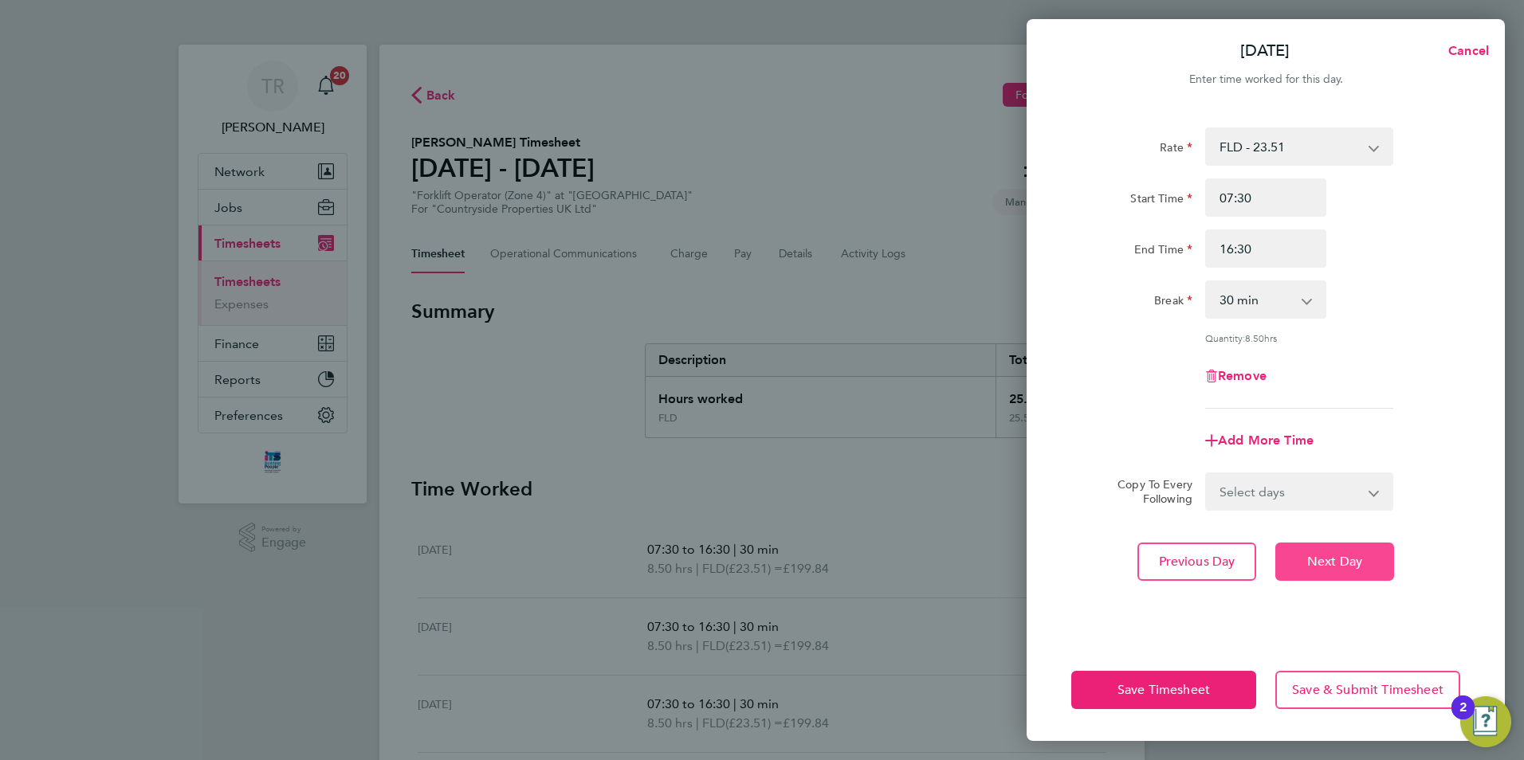
click at [1307, 544] on button "Next Day" at bounding box center [1334, 562] width 119 height 38
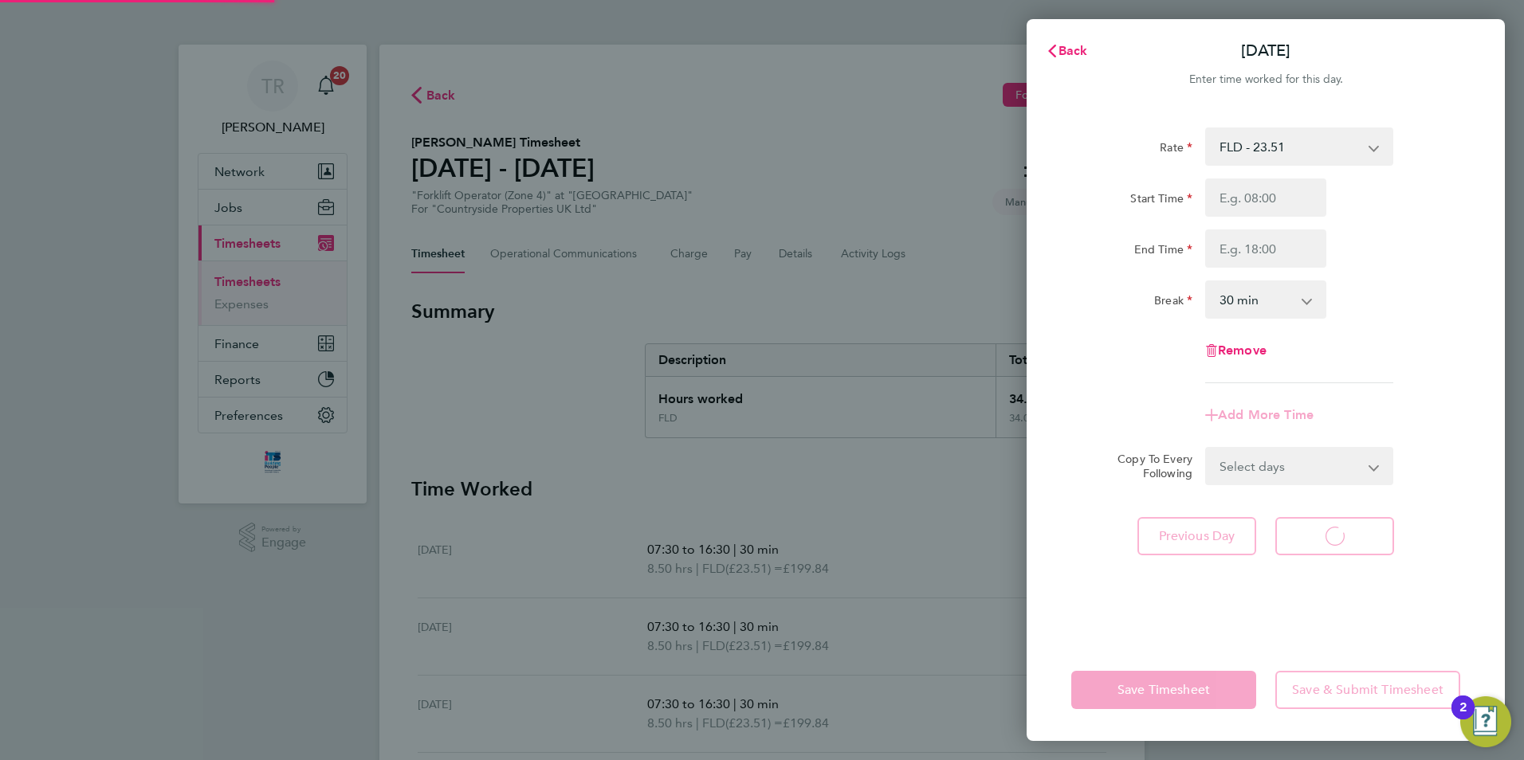
select select "30"
click at [1251, 206] on input "Start Time" at bounding box center [1265, 198] width 121 height 38
type input "07:30"
type input "16:30"
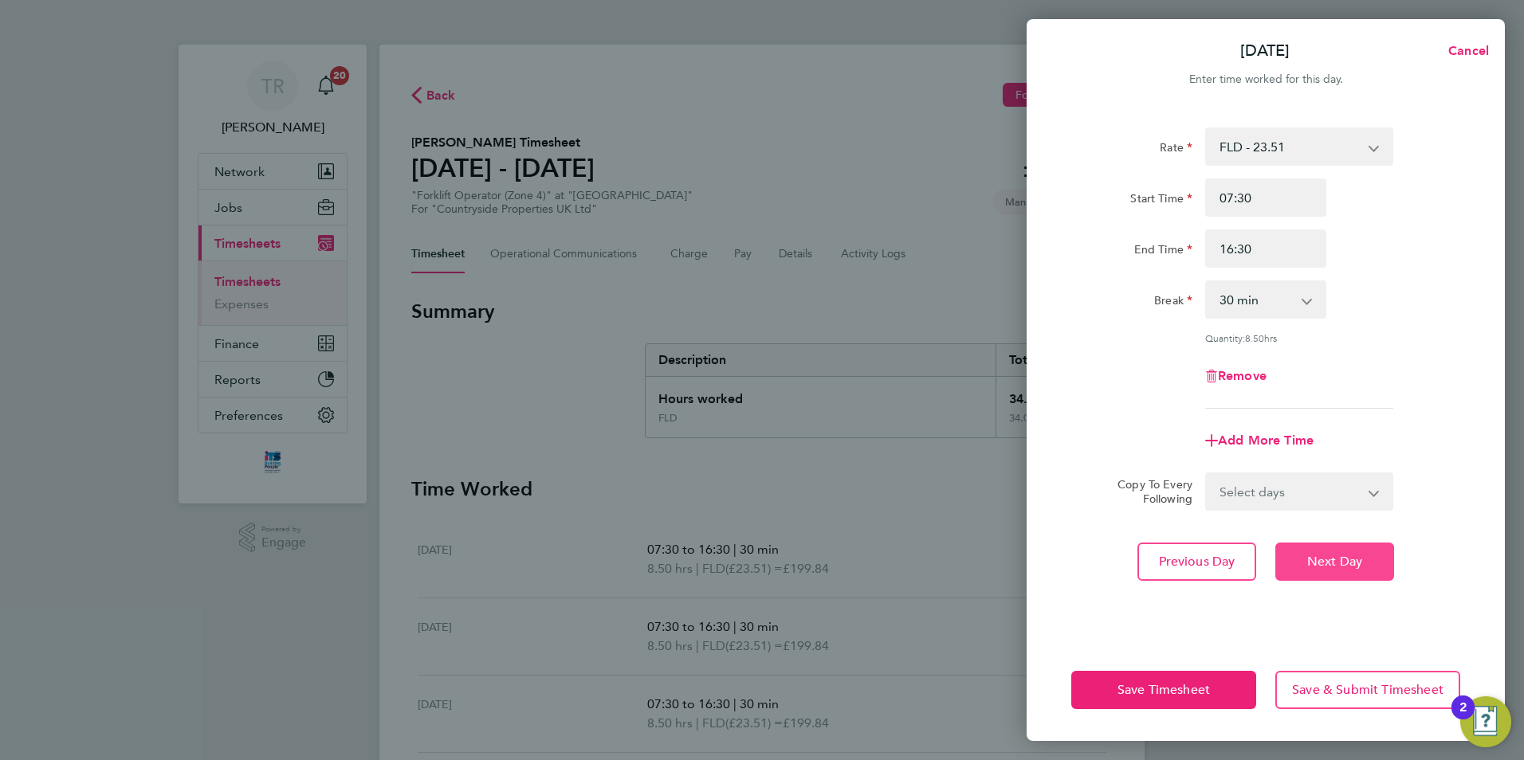
click at [1369, 563] on button "Next Day" at bounding box center [1334, 562] width 119 height 38
select select "30"
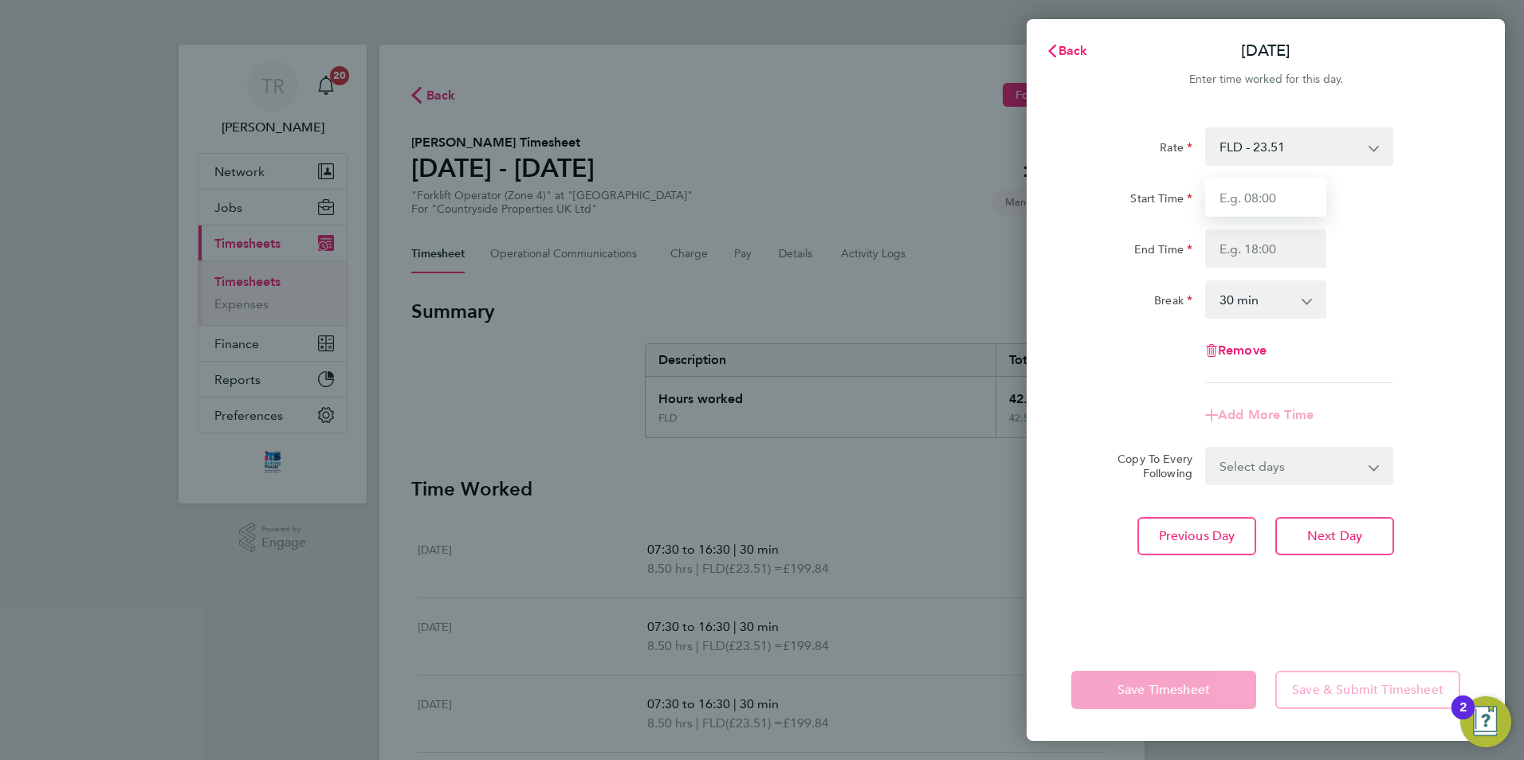
click at [1228, 206] on input "Start Time" at bounding box center [1265, 198] width 121 height 38
type input "07:30"
click at [1247, 252] on input "End Time" at bounding box center [1265, 249] width 121 height 38
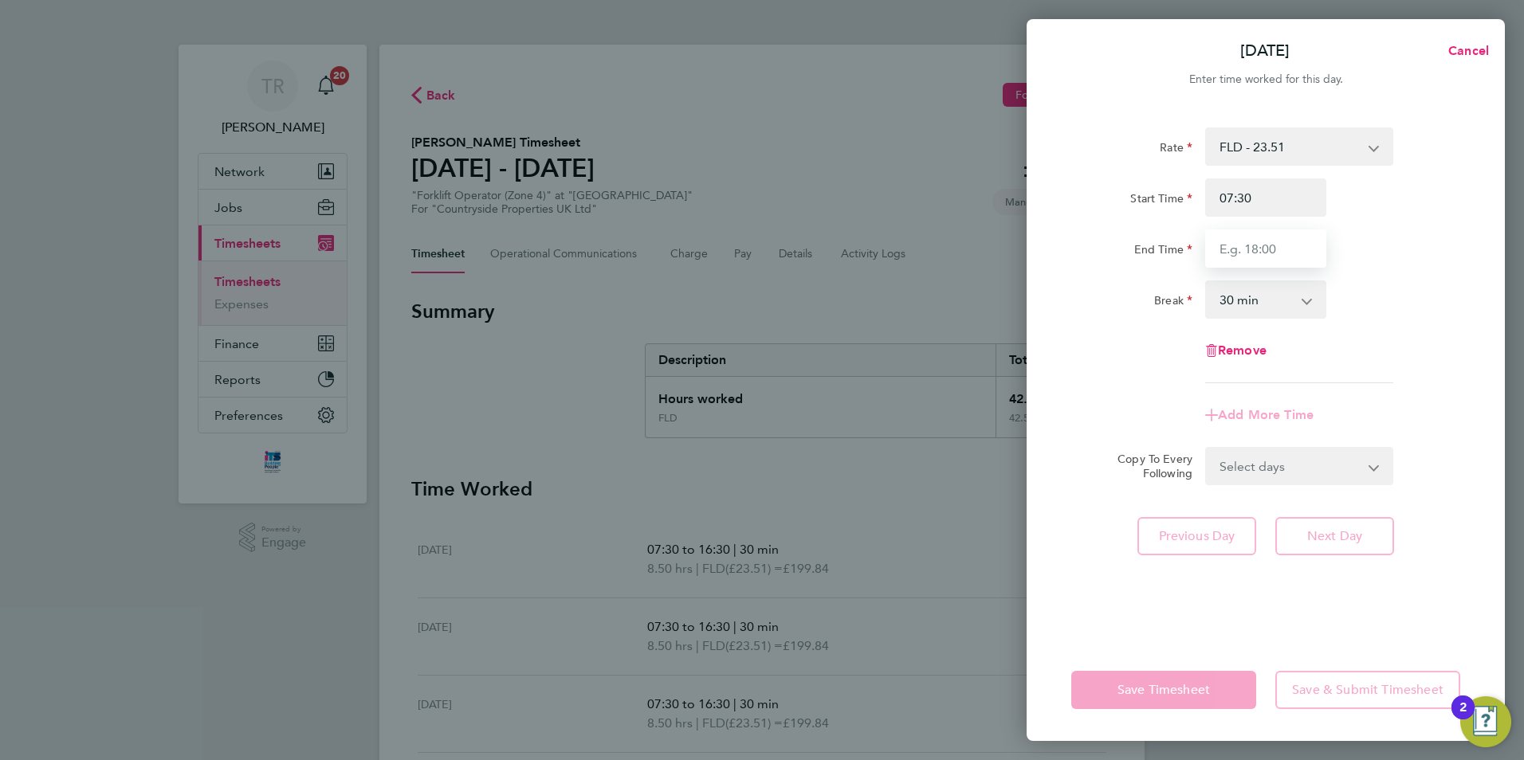
type input "16:00"
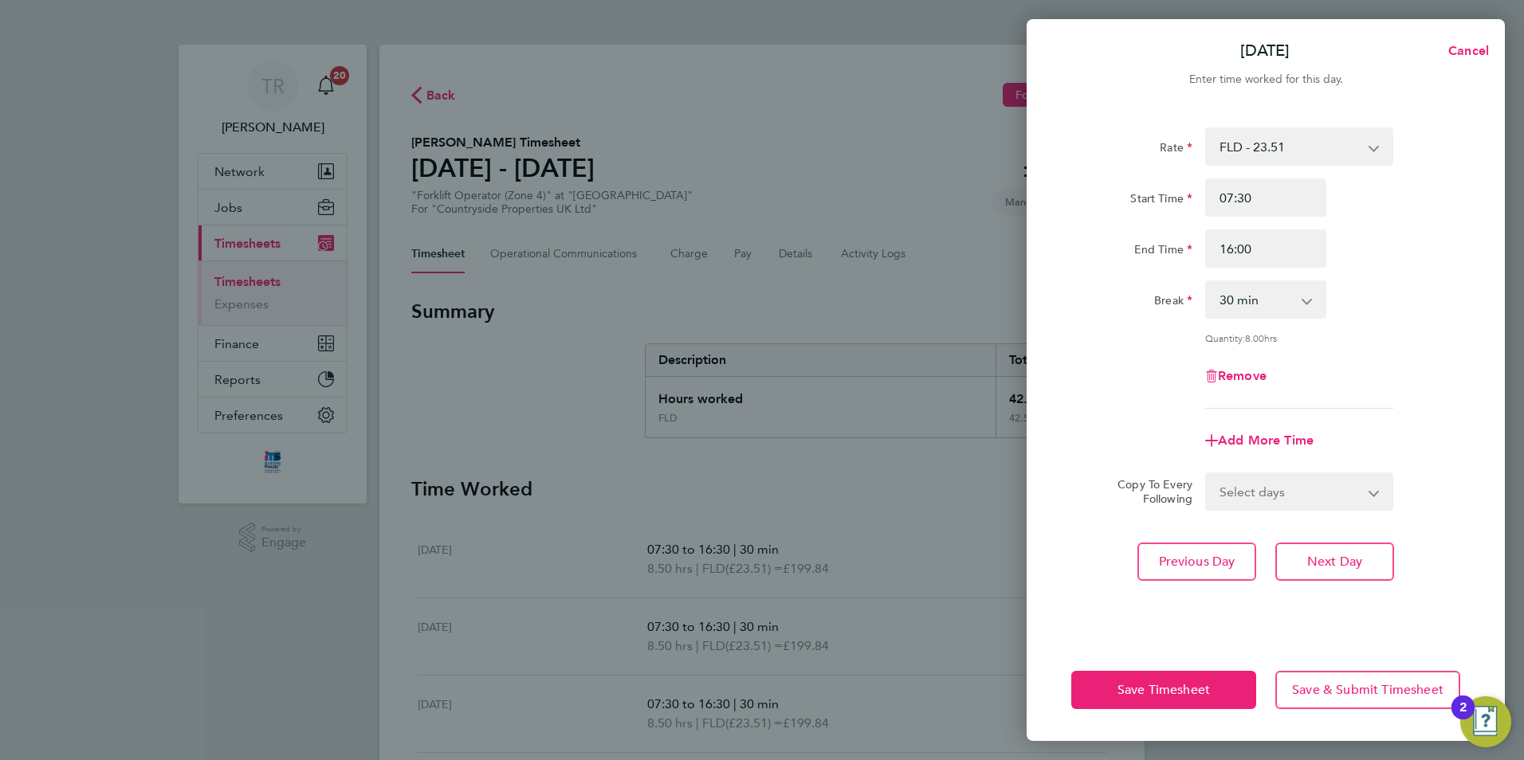
click at [1430, 403] on app-timesheet-line-form-group "Rate FLD - 23.51 Start Time 07:30 End Time 16:00 Break 0 min 15 min 30 min 45 m…" at bounding box center [1265, 294] width 389 height 332
click at [1359, 695] on span "Save & Submit Timesheet" at bounding box center [1367, 690] width 151 height 16
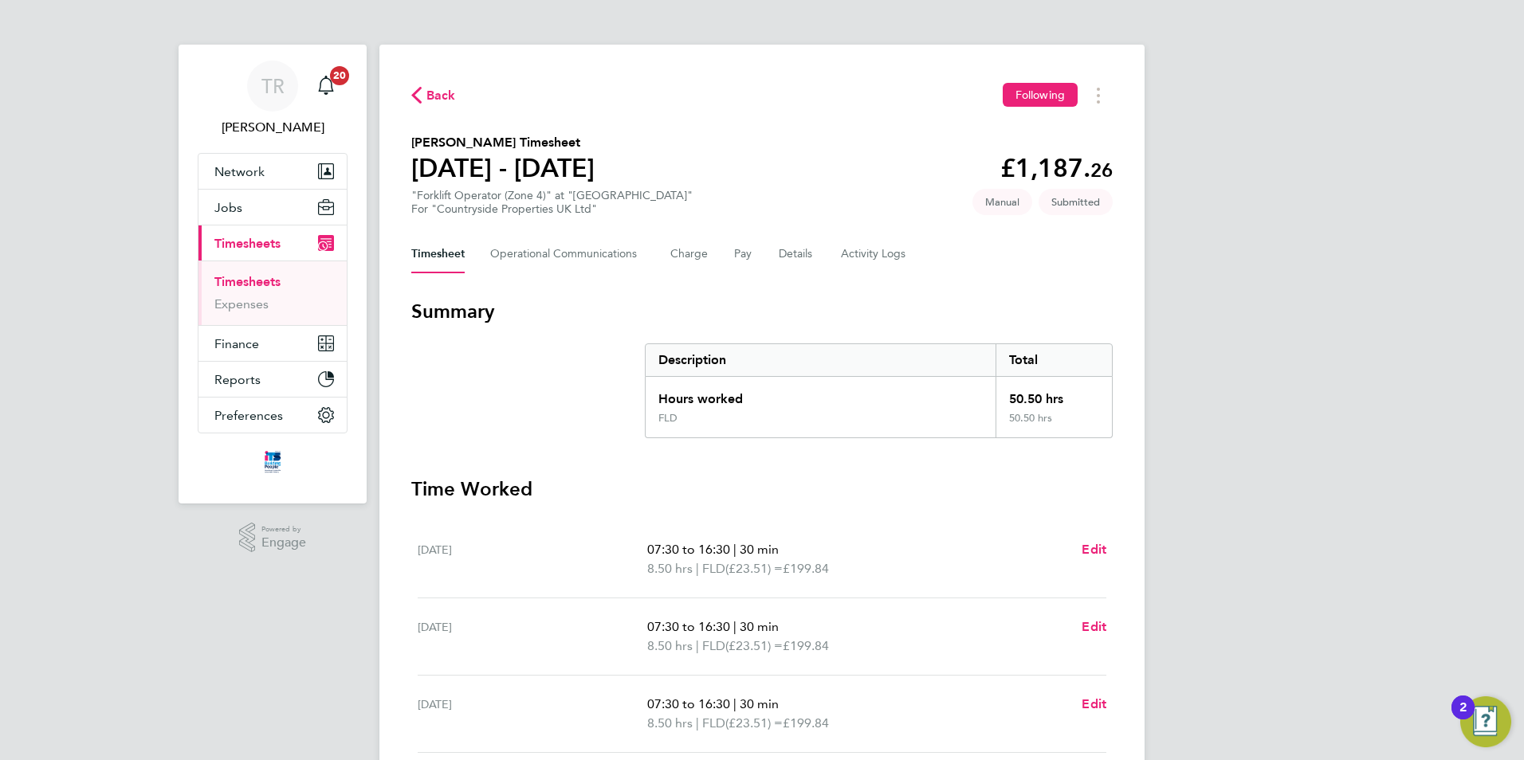
click at [218, 242] on span "Timesheets" at bounding box center [247, 243] width 66 height 15
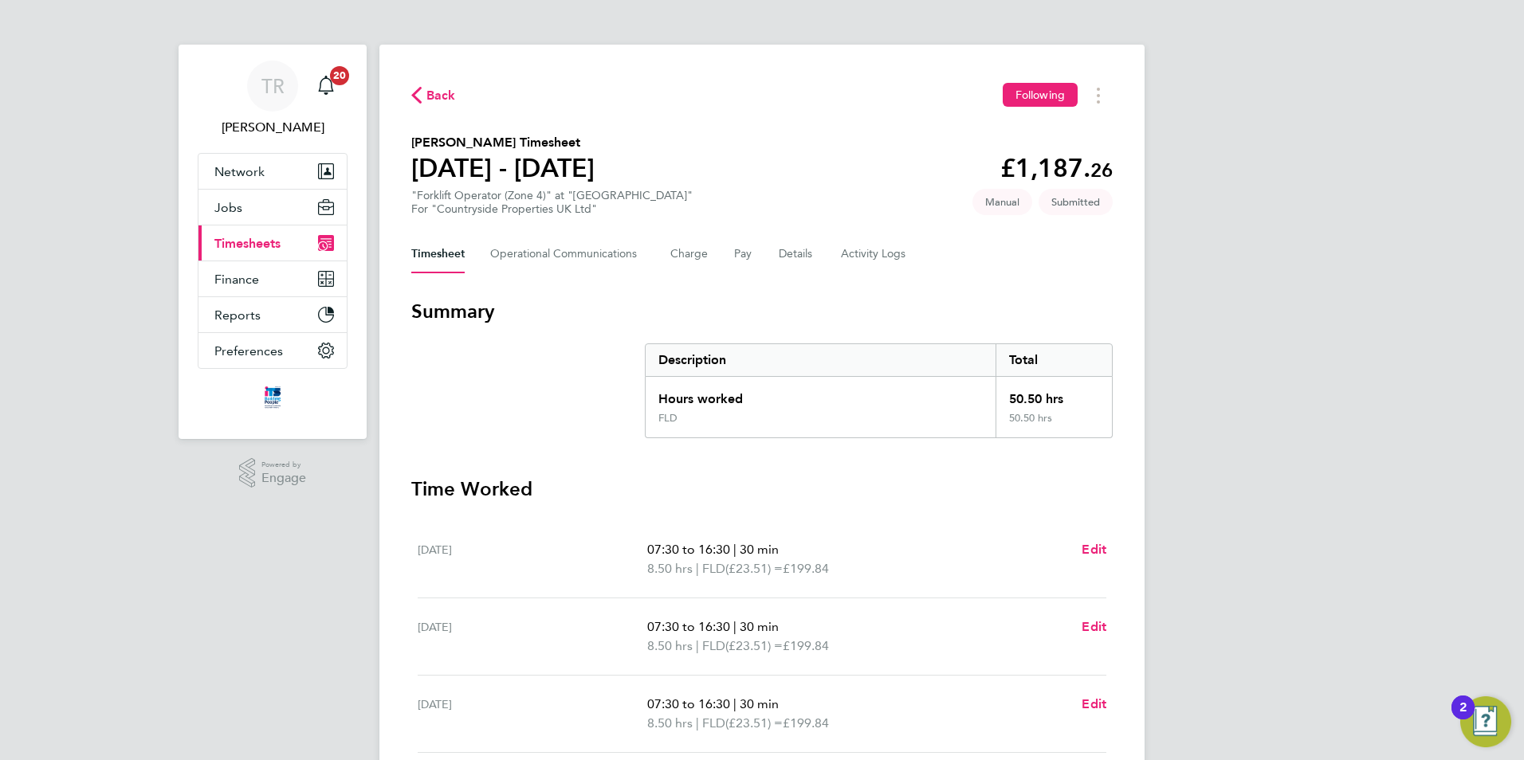
click at [233, 246] on span "Timesheets" at bounding box center [247, 243] width 66 height 15
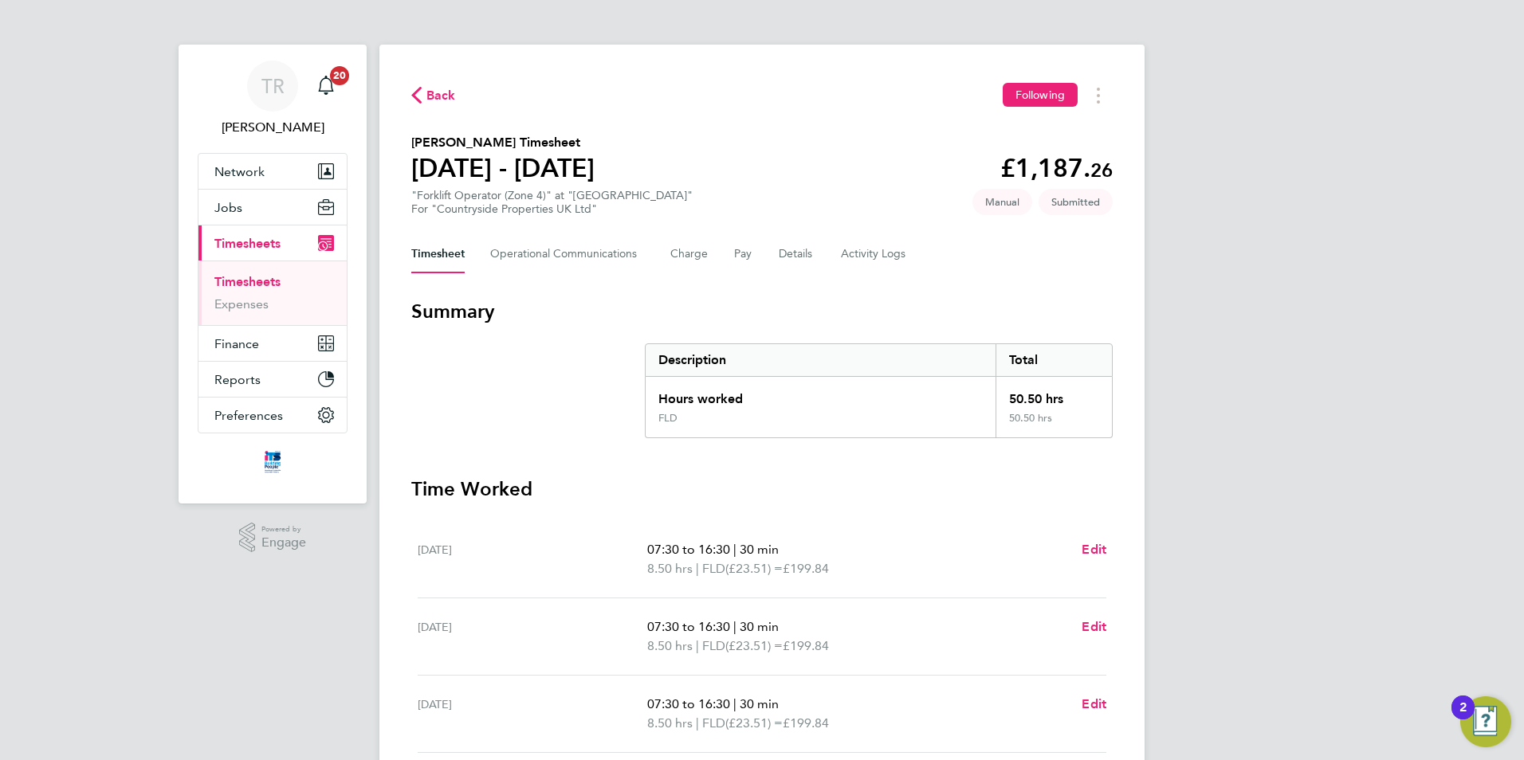
click at [240, 274] on link "Timesheets" at bounding box center [247, 281] width 66 height 15
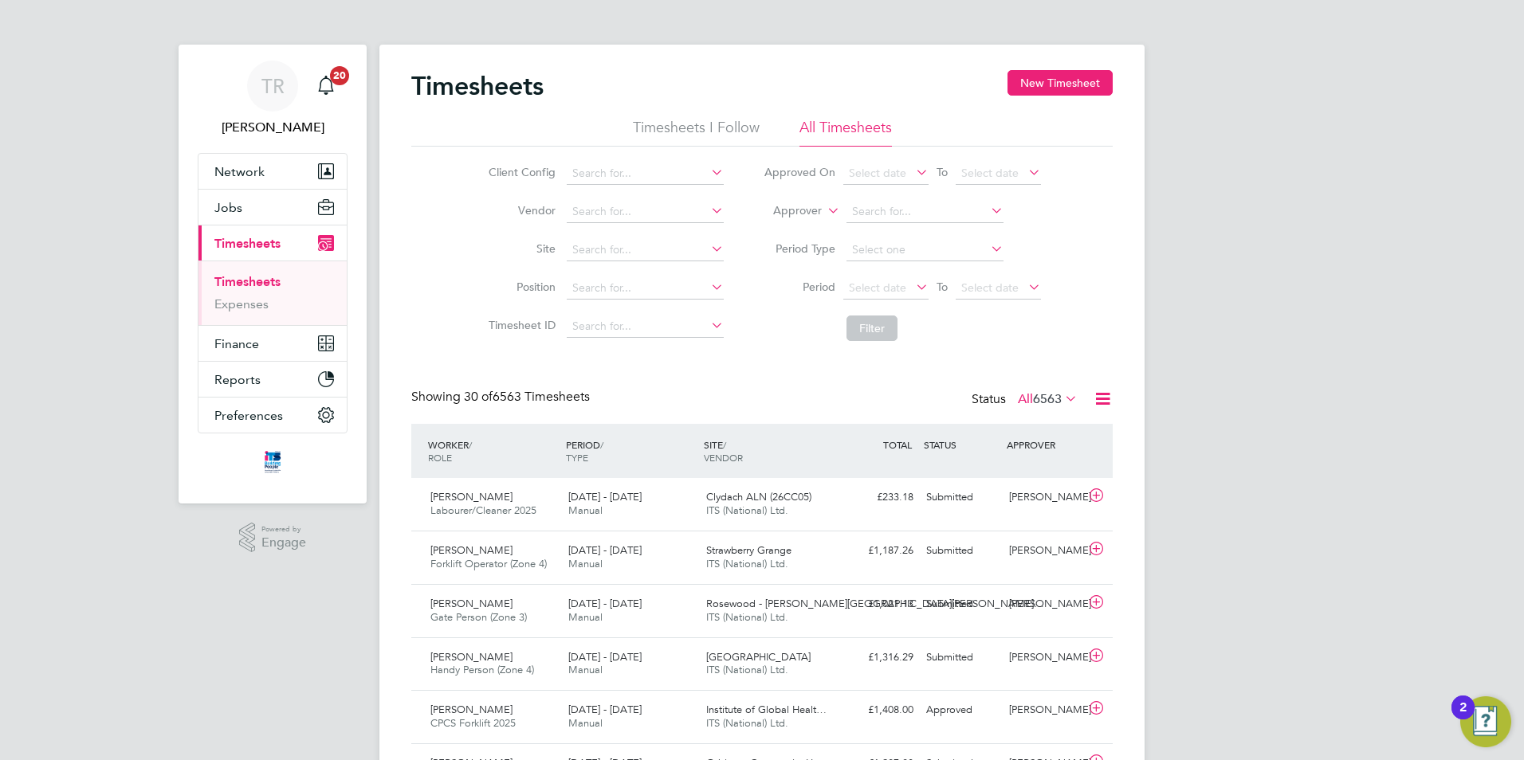
scroll to position [41, 139]
click at [571, 251] on input at bounding box center [645, 250] width 157 height 22
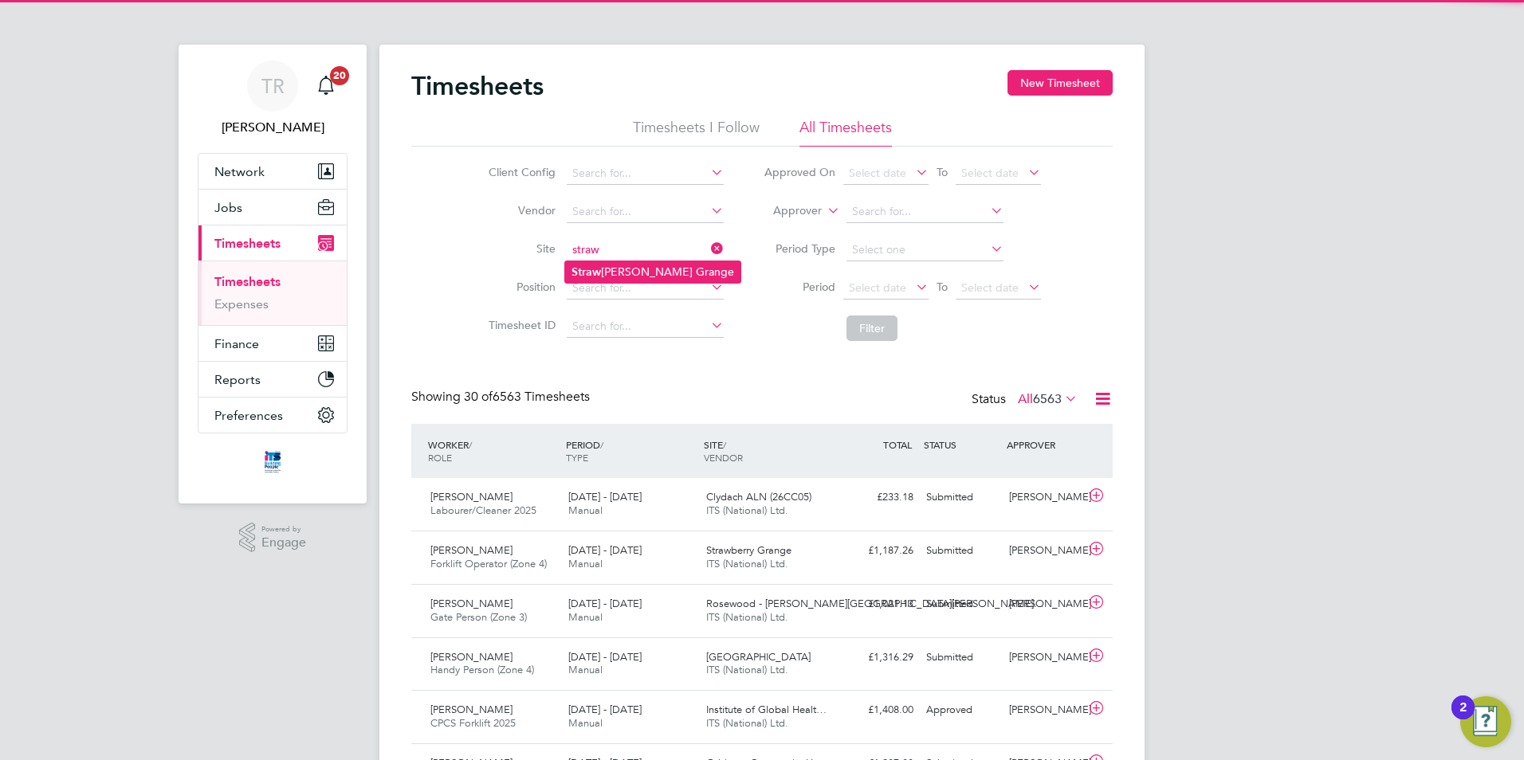
click at [640, 266] on li "Straw berry Grange" at bounding box center [652, 272] width 175 height 22
type input "Strawberry Grange"
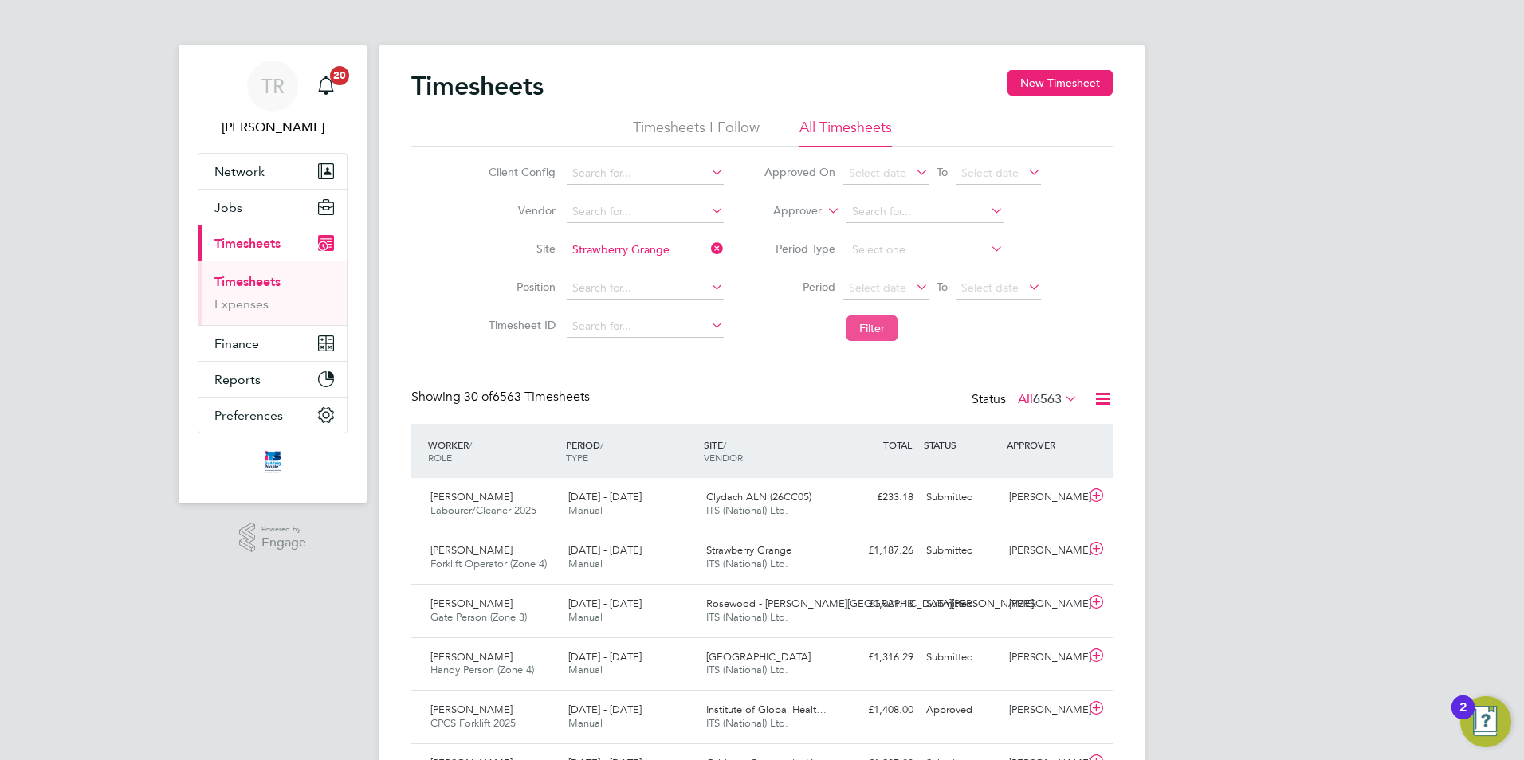
click at [882, 336] on button "Filter" at bounding box center [871, 329] width 51 height 26
click at [953, 565] on div "Simon Graham Handy Person (Zone 4) 22 - 28 Sep 2025 22 - 28 Sep 2025 Manual Str…" at bounding box center [761, 557] width 701 height 53
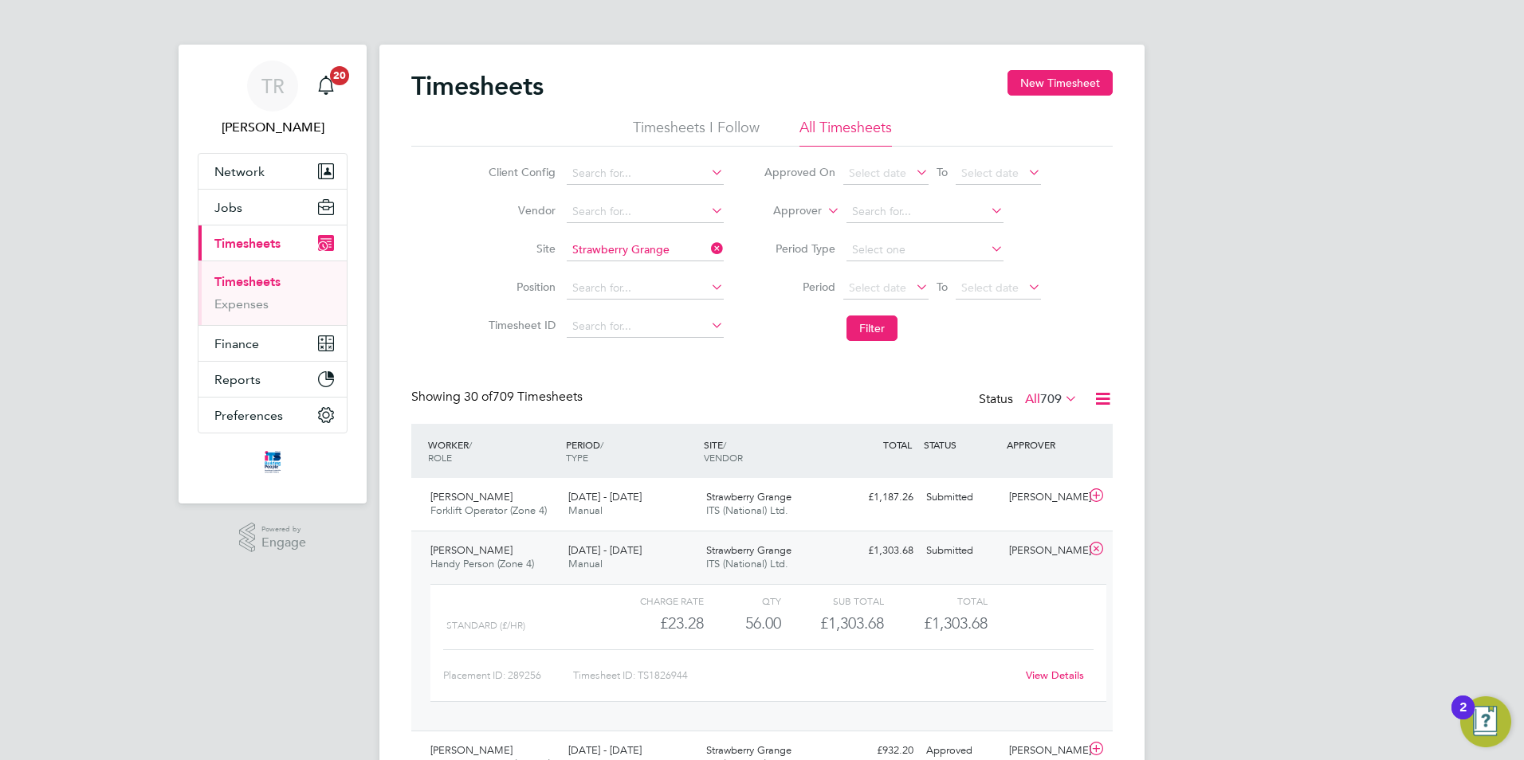
click at [1054, 679] on link "View Details" at bounding box center [1055, 676] width 58 height 14
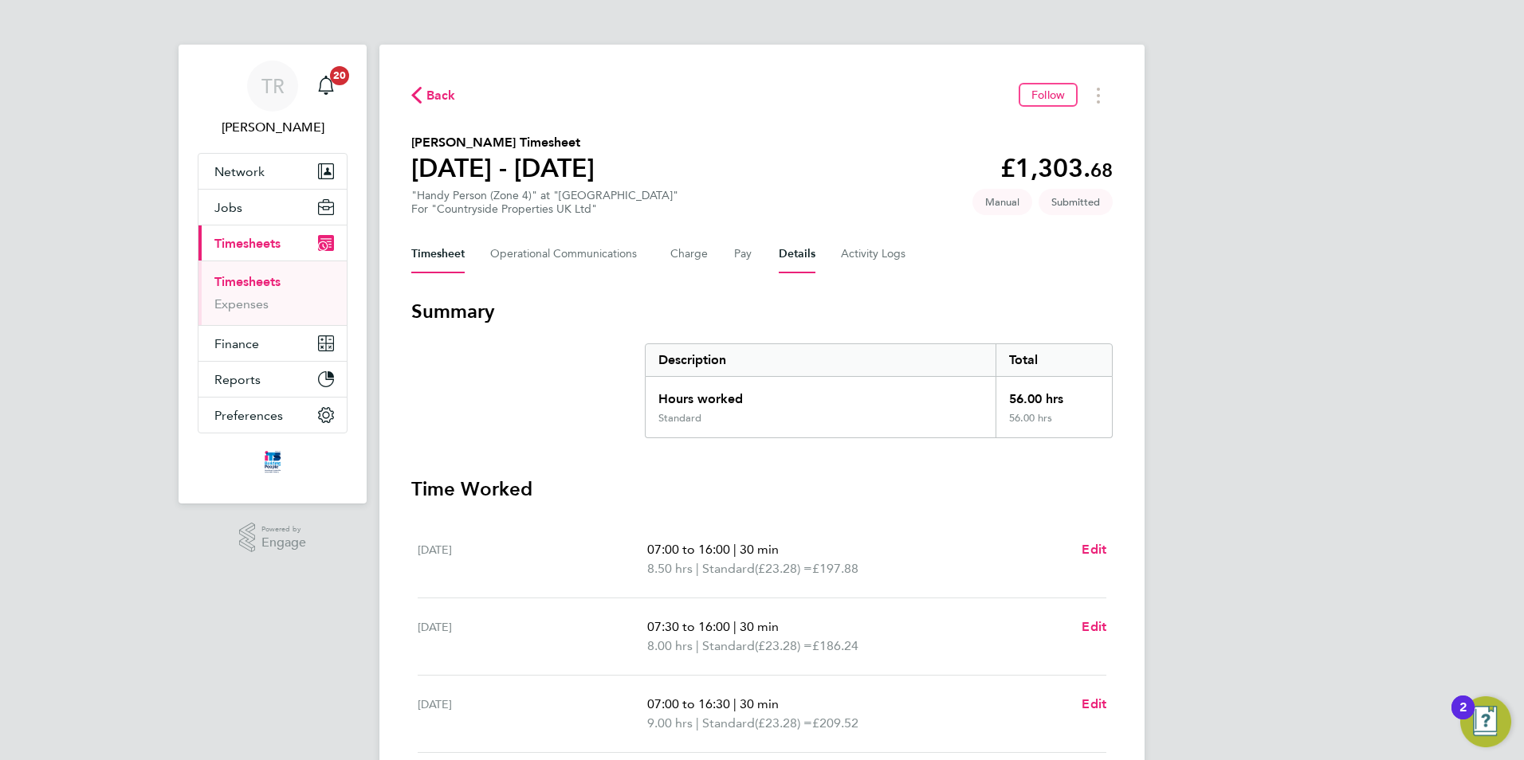
drag, startPoint x: 772, startPoint y: 238, endPoint x: 796, endPoint y: 261, distance: 33.8
click at [776, 238] on div "Timesheet Operational Communications Charge Pay Details Activity Logs" at bounding box center [761, 254] width 701 height 38
drag, startPoint x: 787, startPoint y: 249, endPoint x: 819, endPoint y: 289, distance: 51.5
click at [795, 252] on button "Details" at bounding box center [797, 254] width 37 height 38
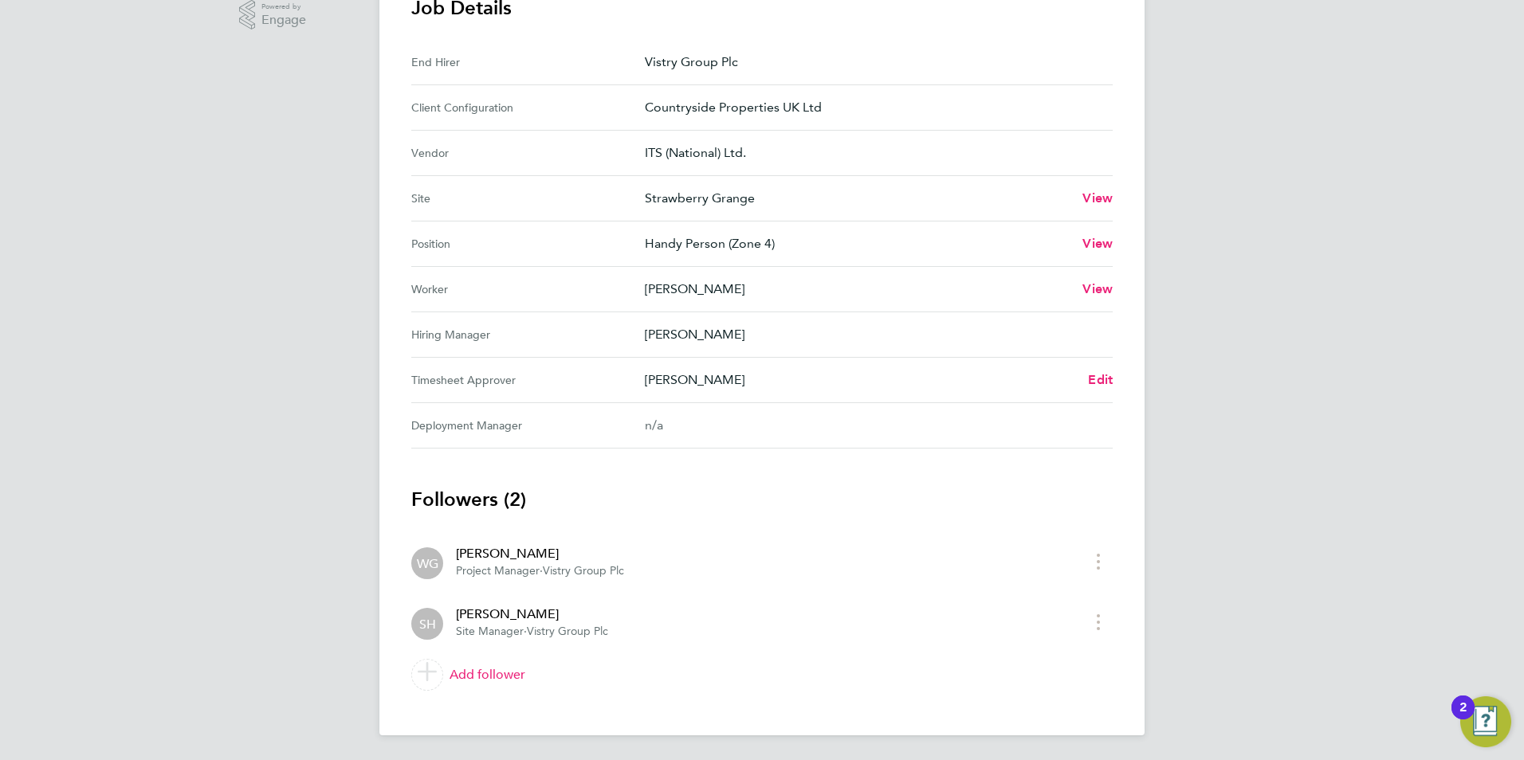
scroll to position [524, 0]
click at [1091, 377] on span "Edit" at bounding box center [1100, 378] width 25 height 15
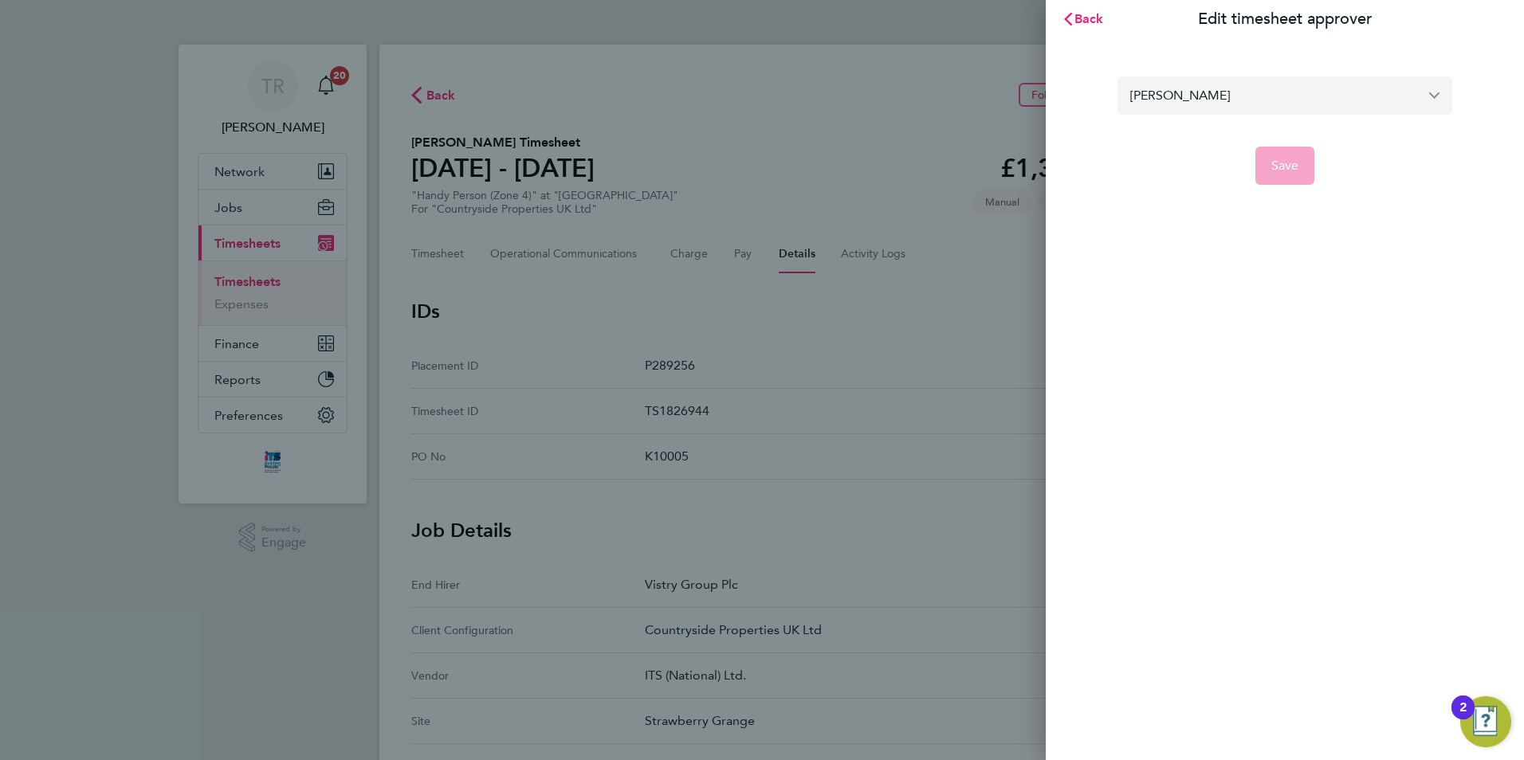
click at [1215, 112] on input "[PERSON_NAME]" at bounding box center [1284, 95] width 335 height 37
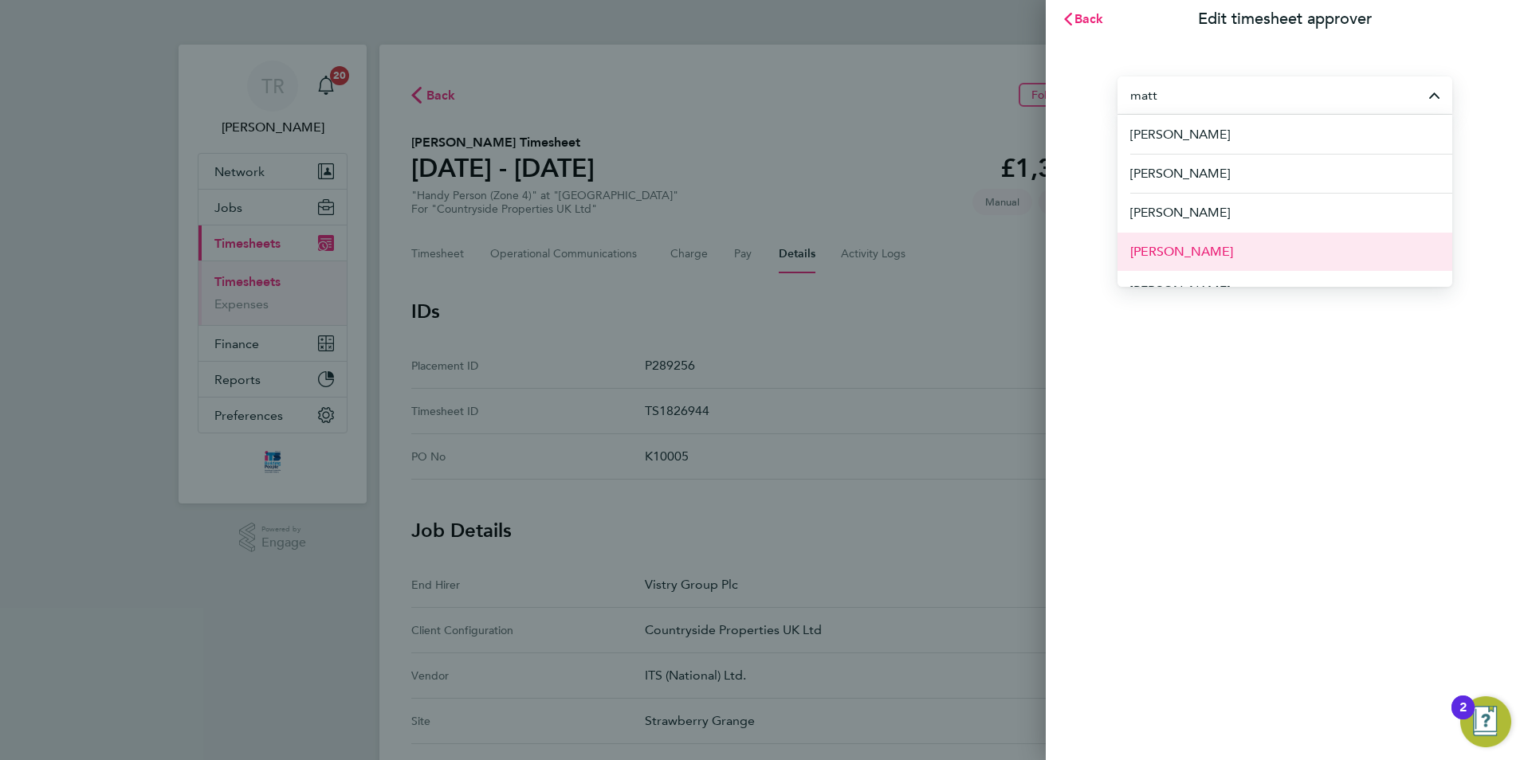
click at [1188, 244] on li "[PERSON_NAME]" at bounding box center [1284, 251] width 335 height 39
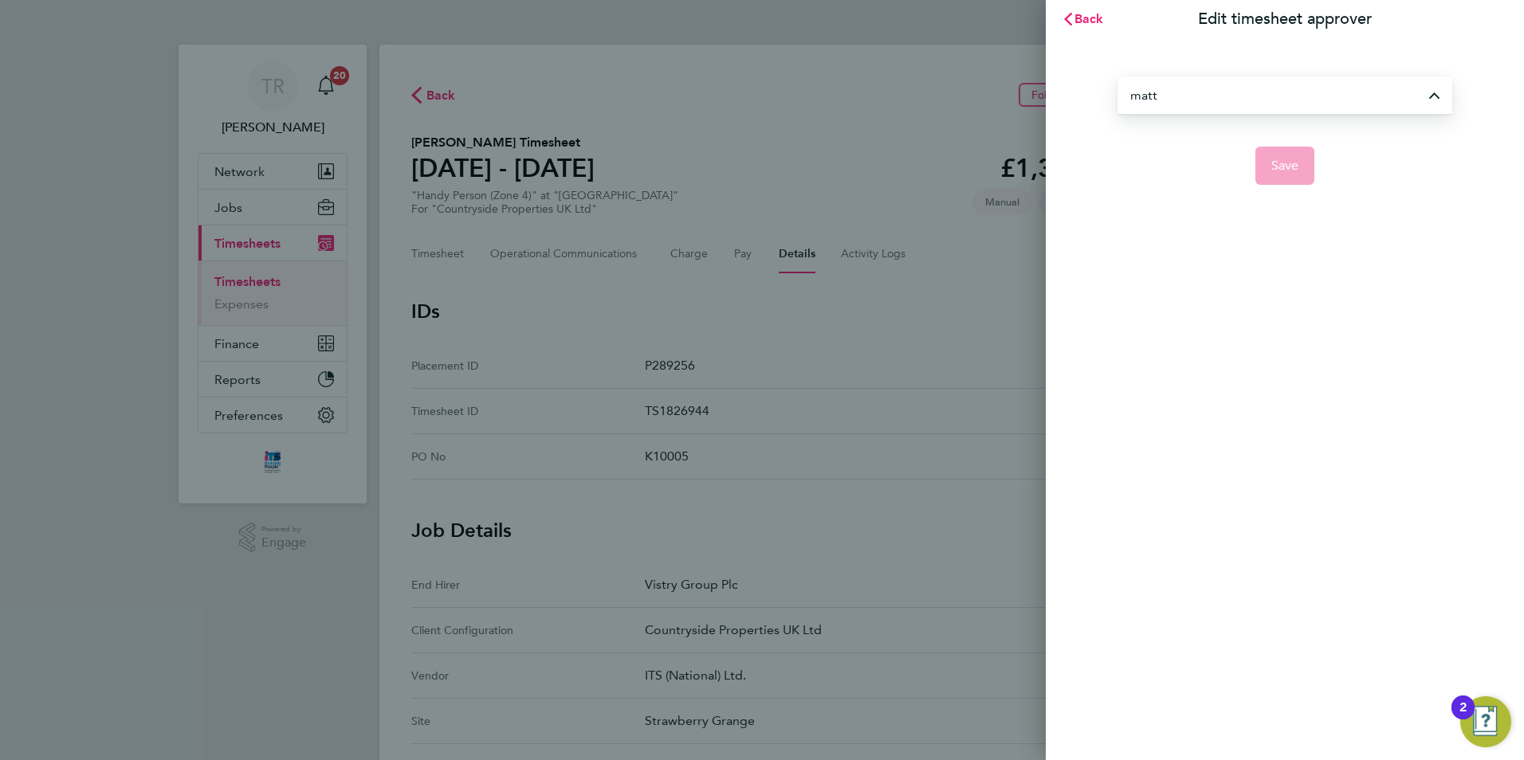
type input "[PERSON_NAME]"
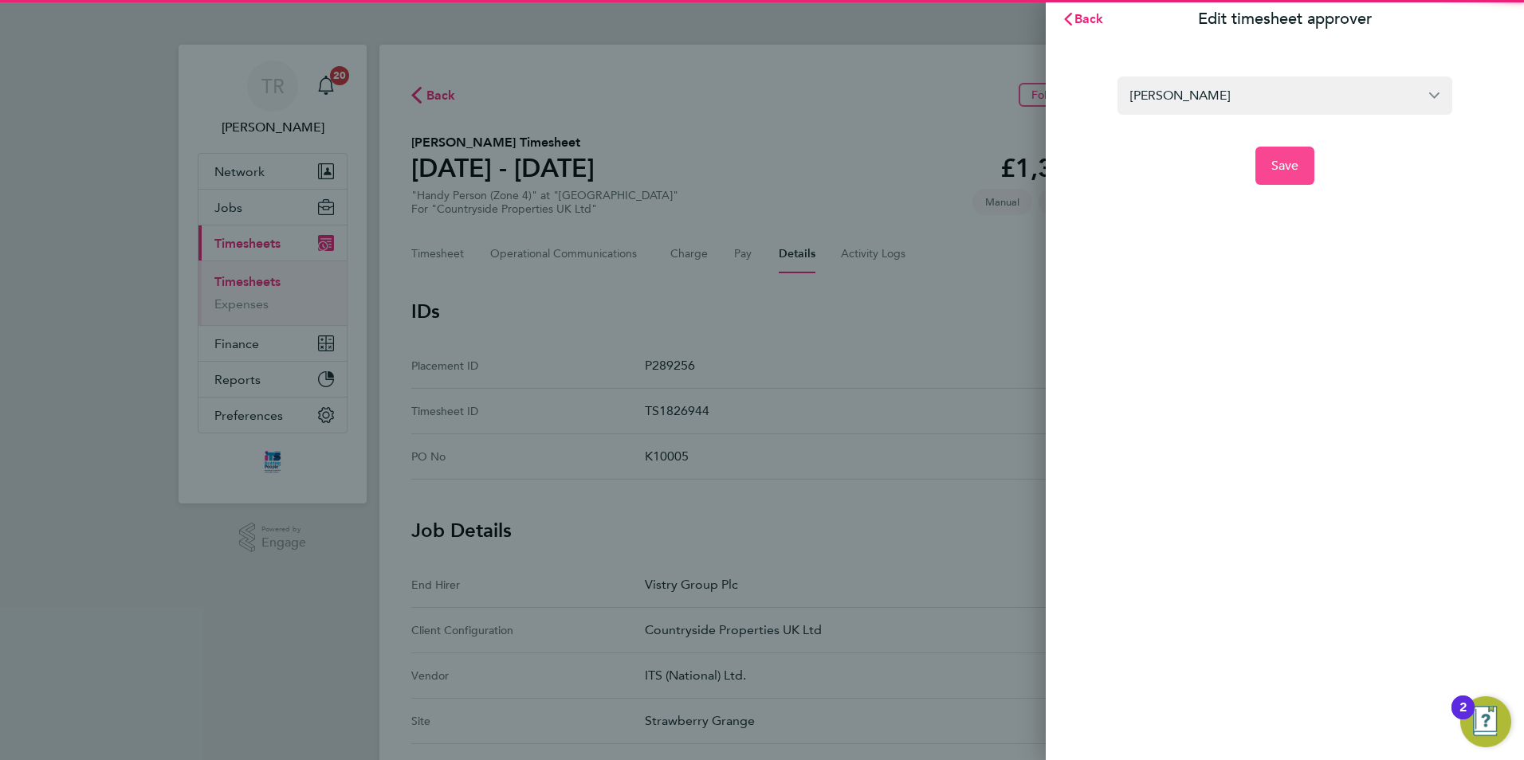
click at [1274, 164] on span "Save" at bounding box center [1285, 166] width 28 height 16
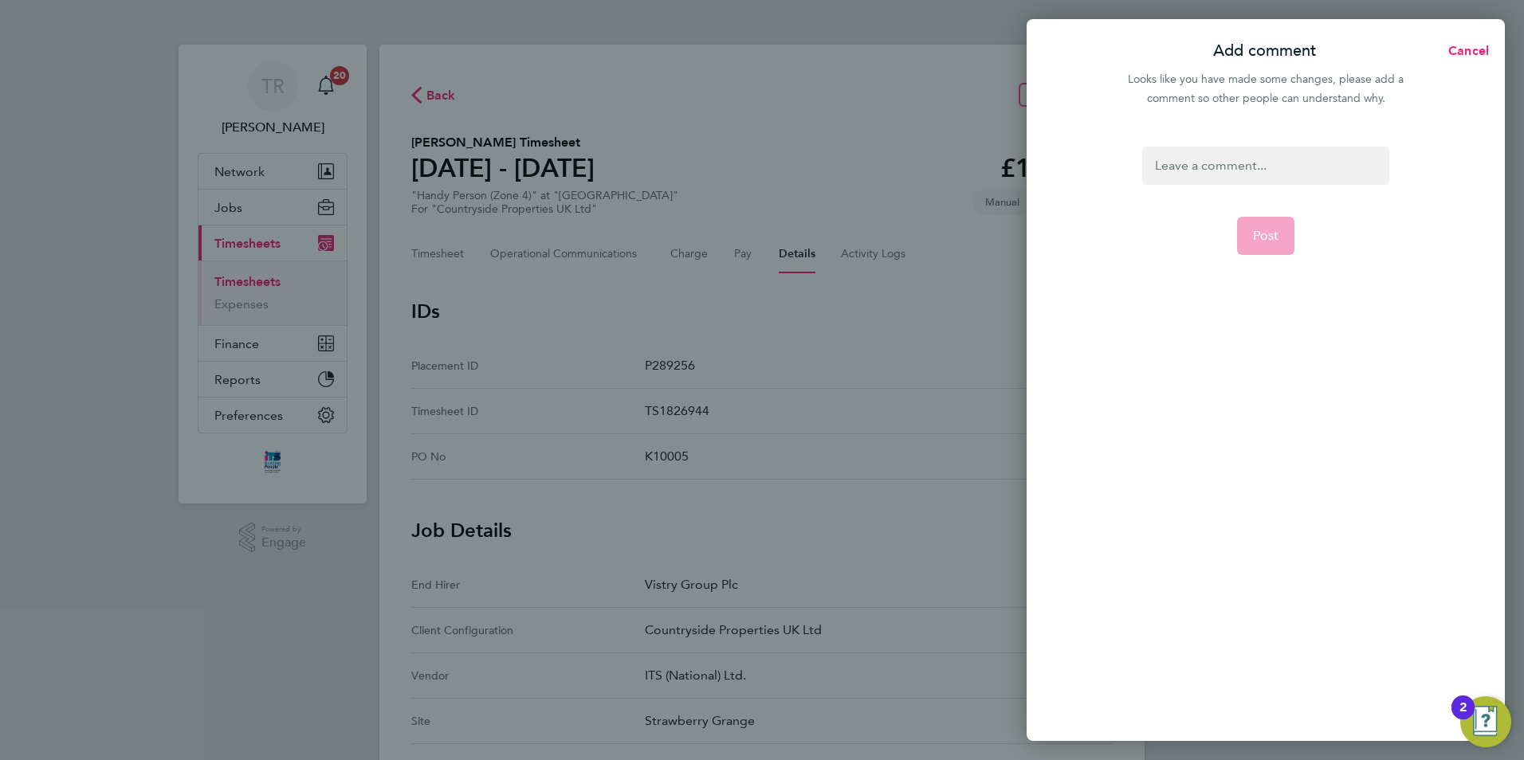
click at [1254, 172] on div at bounding box center [1265, 166] width 246 height 38
drag, startPoint x: 1249, startPoint y: 169, endPoint x: 937, endPoint y: 174, distance: 312.5
click at [927, 174] on div "Add comment Cancel Looks like you have made some changes, please add a comment …" at bounding box center [762, 380] width 1524 height 760
click at [1237, 173] on div "[PERSON_NAME] on hols" at bounding box center [1265, 166] width 246 height 38
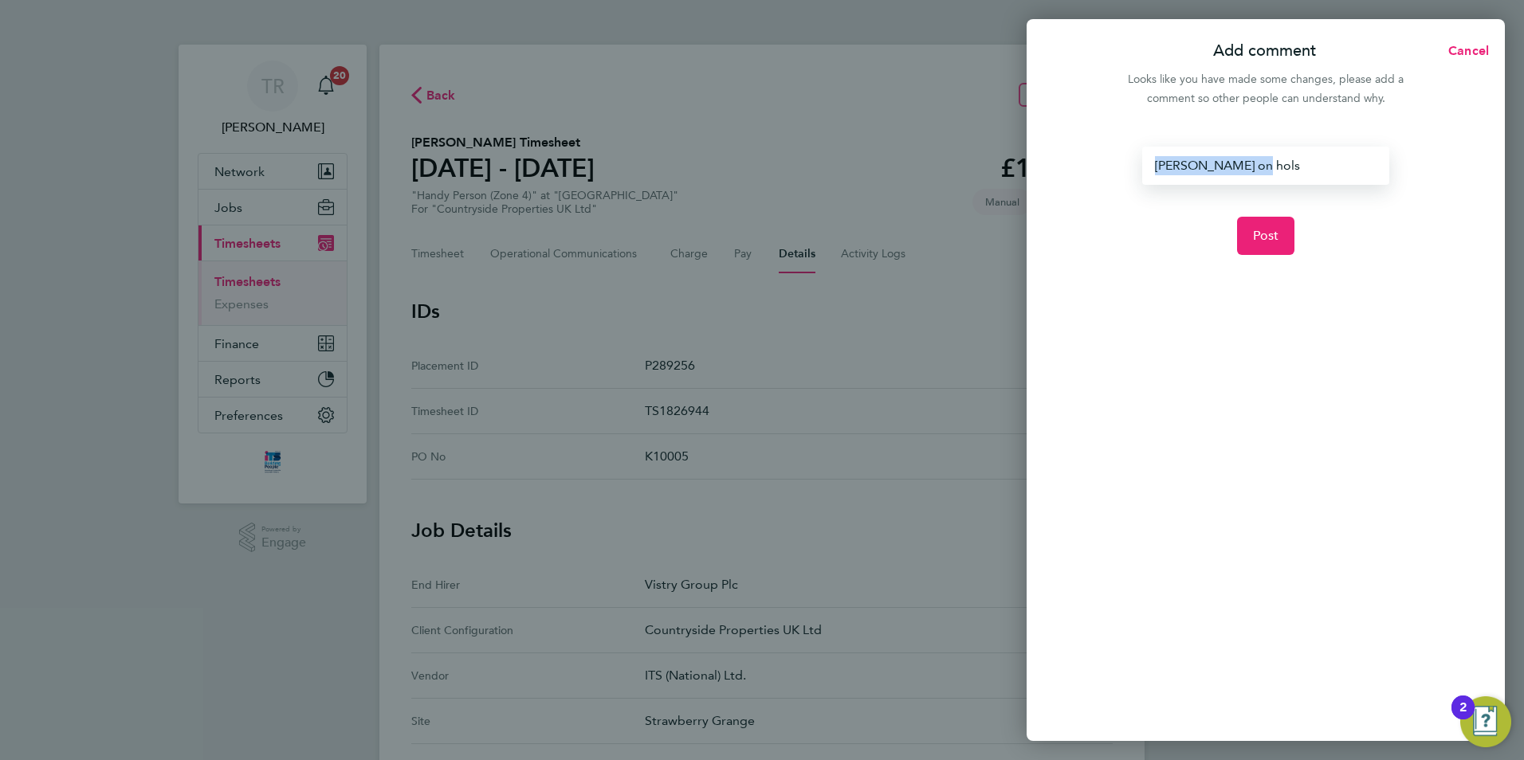
drag, startPoint x: 1133, startPoint y: 167, endPoint x: 1001, endPoint y: 166, distance: 132.3
click at [998, 165] on div "Add comment Cancel Looks like you have made some changes, please add a comment …" at bounding box center [762, 380] width 1524 height 760
copy div "[PERSON_NAME] on hols"
click at [1281, 237] on button "Post" at bounding box center [1266, 236] width 58 height 38
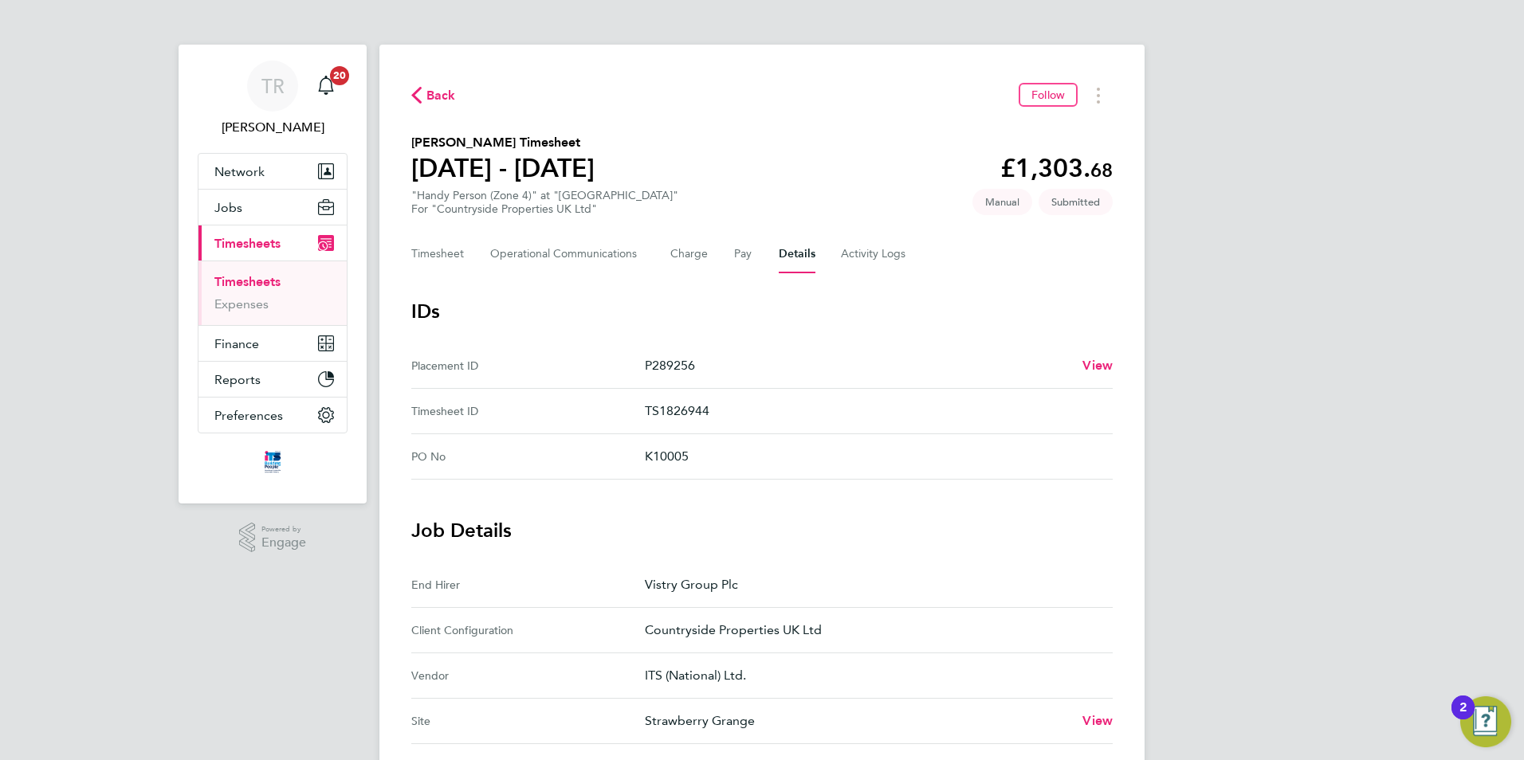
click at [245, 273] on ul "Timesheets Expenses" at bounding box center [272, 293] width 148 height 65
click at [253, 290] on li "Timesheets" at bounding box center [274, 285] width 120 height 22
click at [259, 281] on link "Timesheets" at bounding box center [247, 281] width 66 height 15
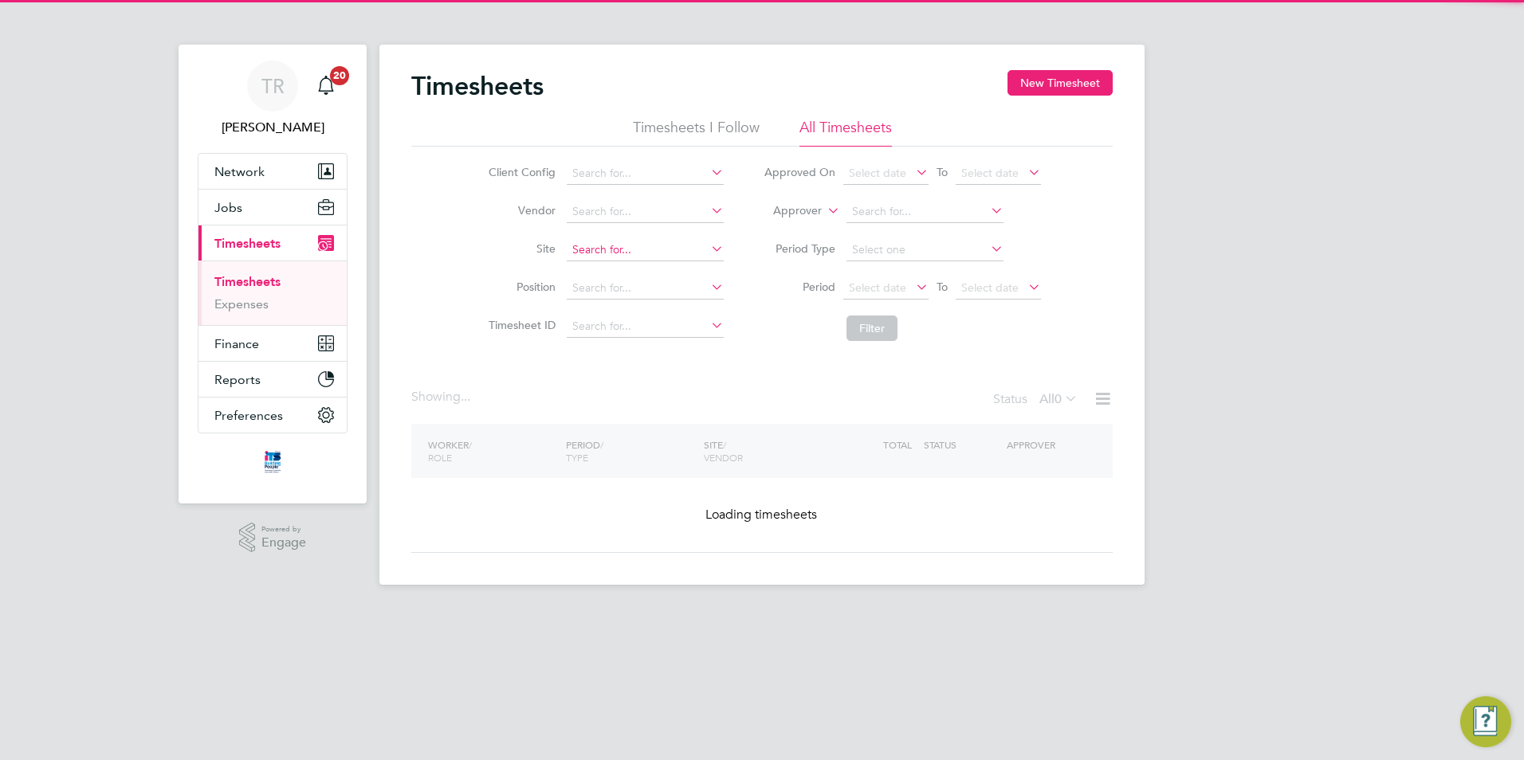
click at [579, 251] on input at bounding box center [645, 250] width 157 height 22
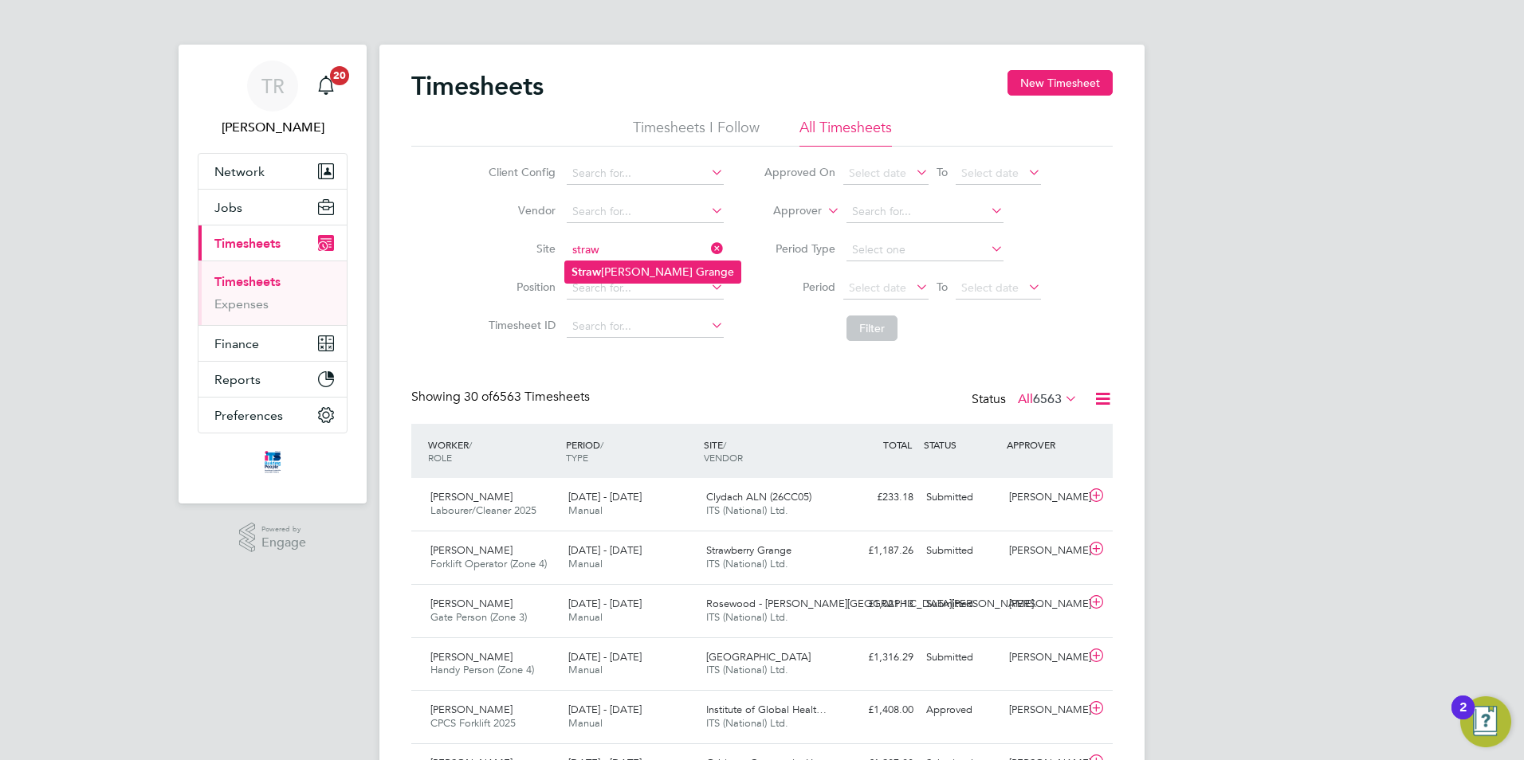
click at [603, 273] on li "Straw berry Grange" at bounding box center [652, 272] width 175 height 22
type input "Strawberry Grange"
click at [846, 324] on button "Filter" at bounding box center [871, 329] width 51 height 26
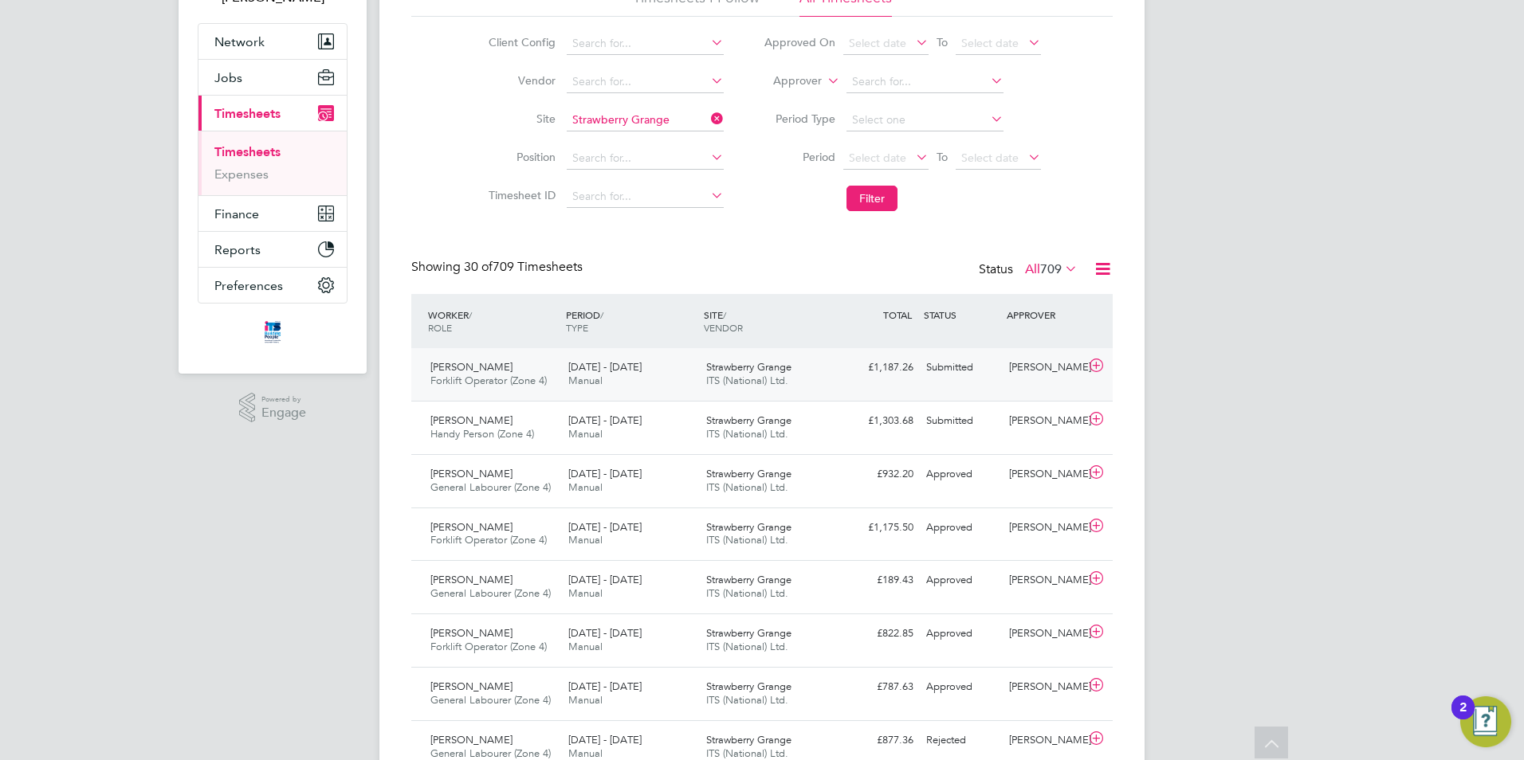
click at [911, 385] on div "John Montgomery Forklift Operator (Zone 4) 22 - 28 Sep 2025 22 - 28 Sep 2025 Ma…" at bounding box center [761, 374] width 701 height 53
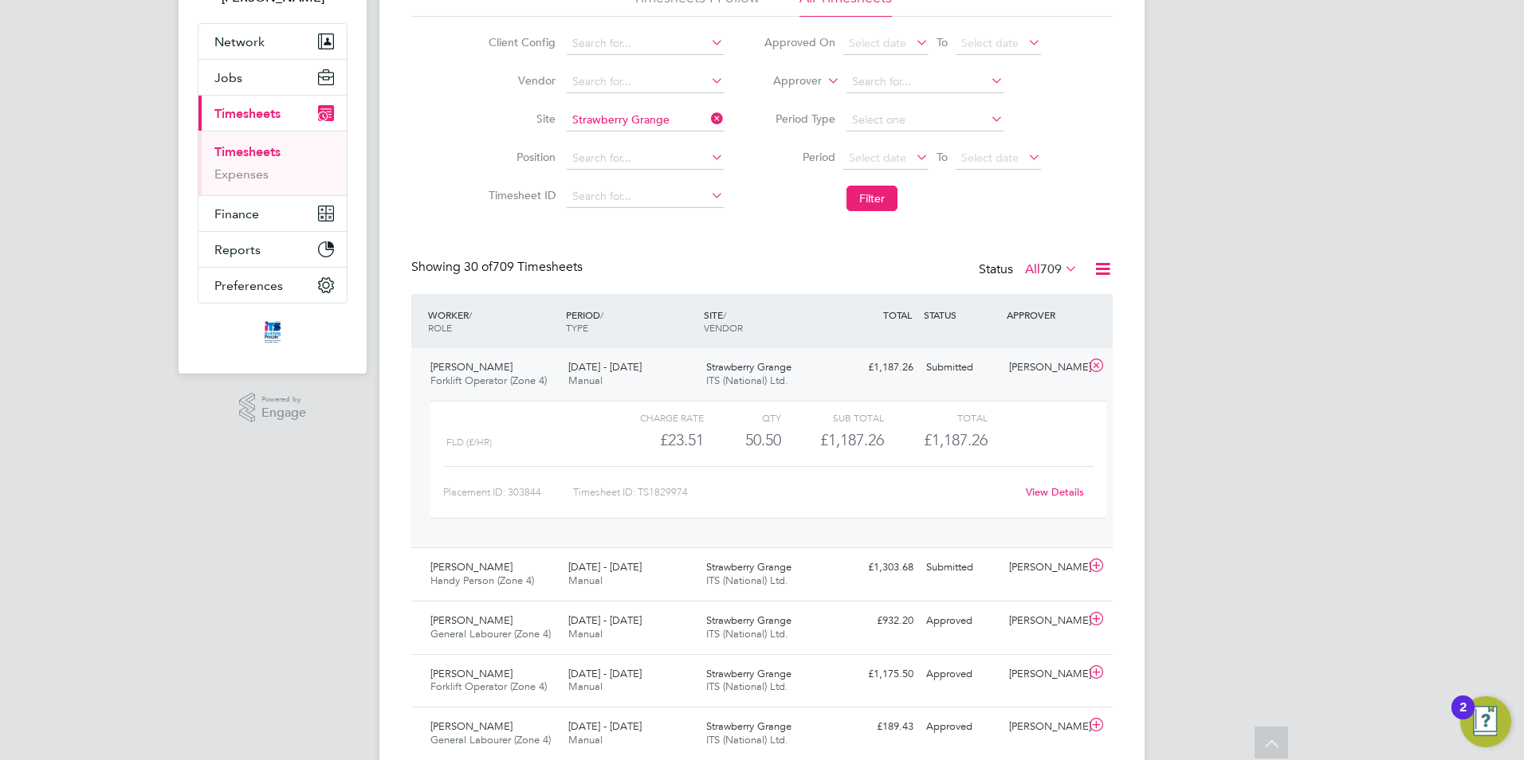
click at [1054, 495] on link "View Details" at bounding box center [1055, 492] width 58 height 14
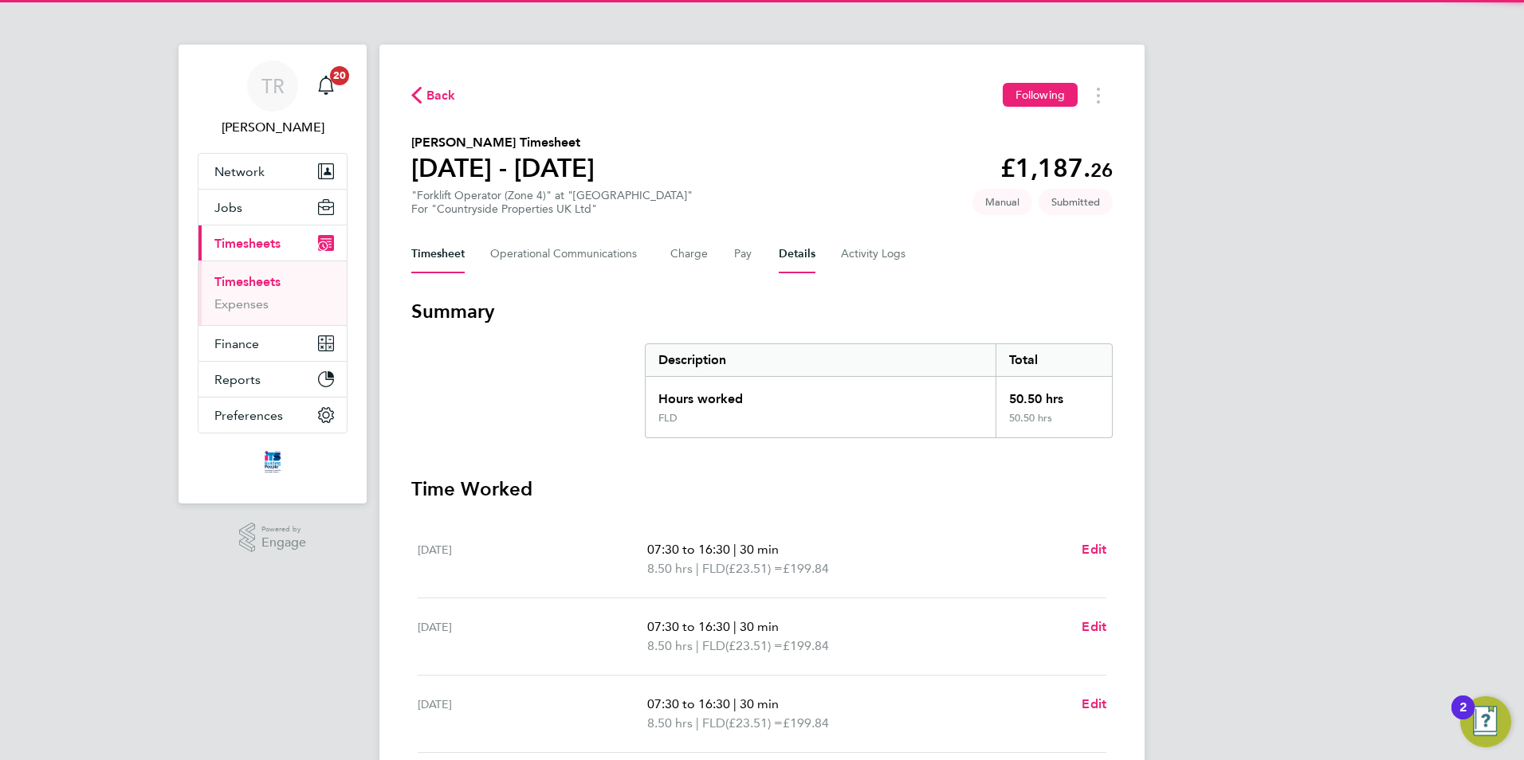
click at [797, 253] on button "Details" at bounding box center [797, 254] width 37 height 38
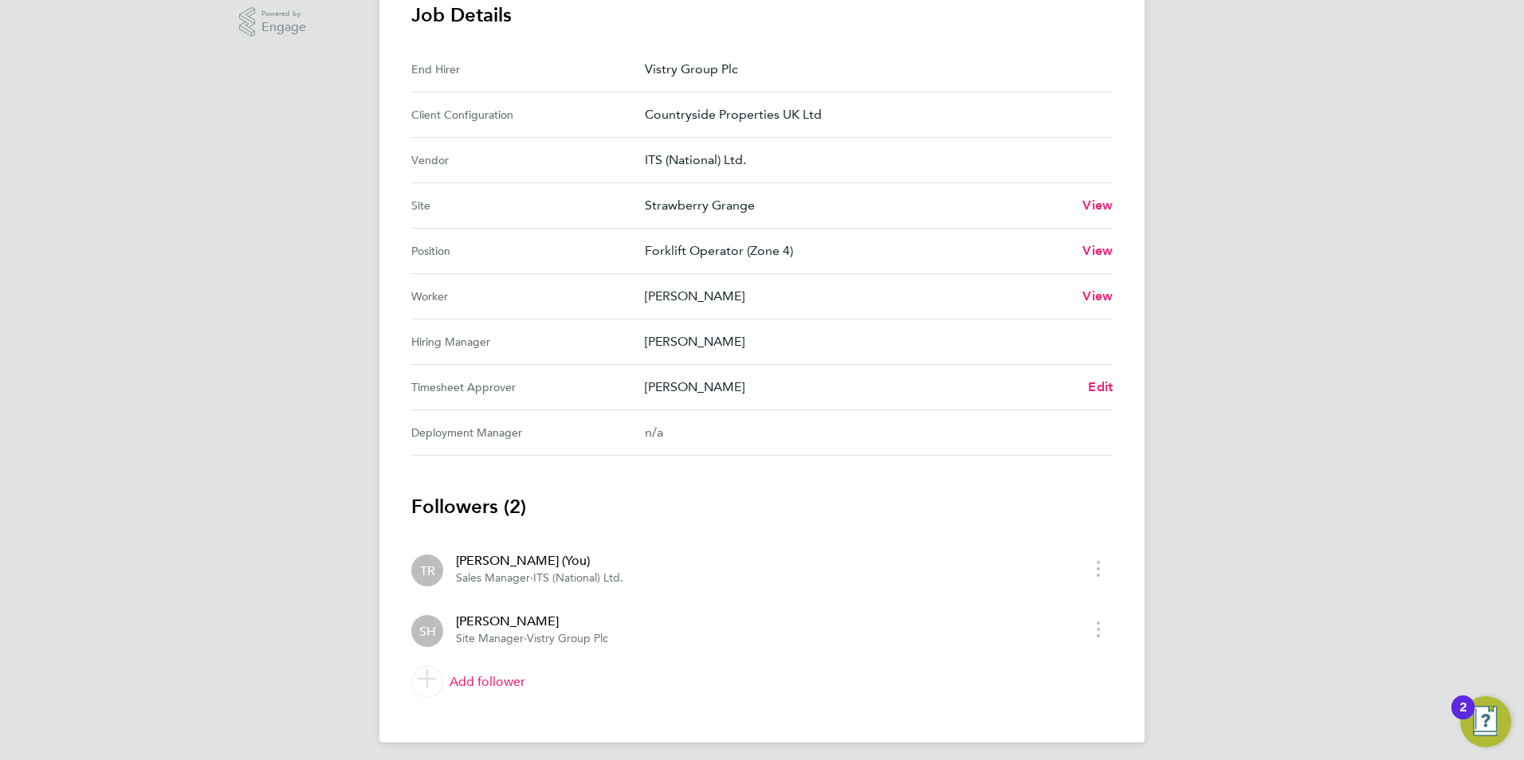
scroll to position [524, 0]
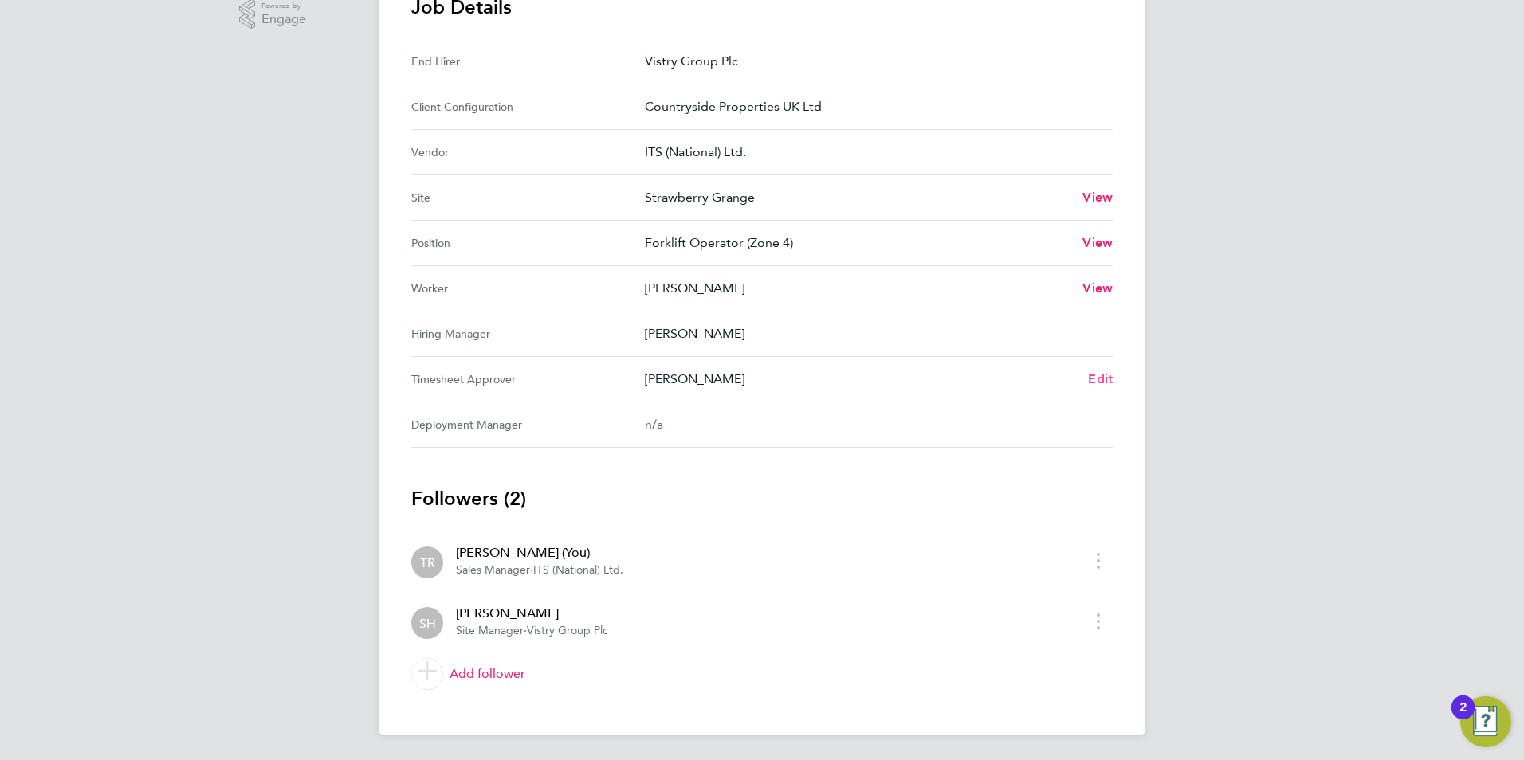
click at [1098, 378] on span "Edit" at bounding box center [1100, 378] width 25 height 15
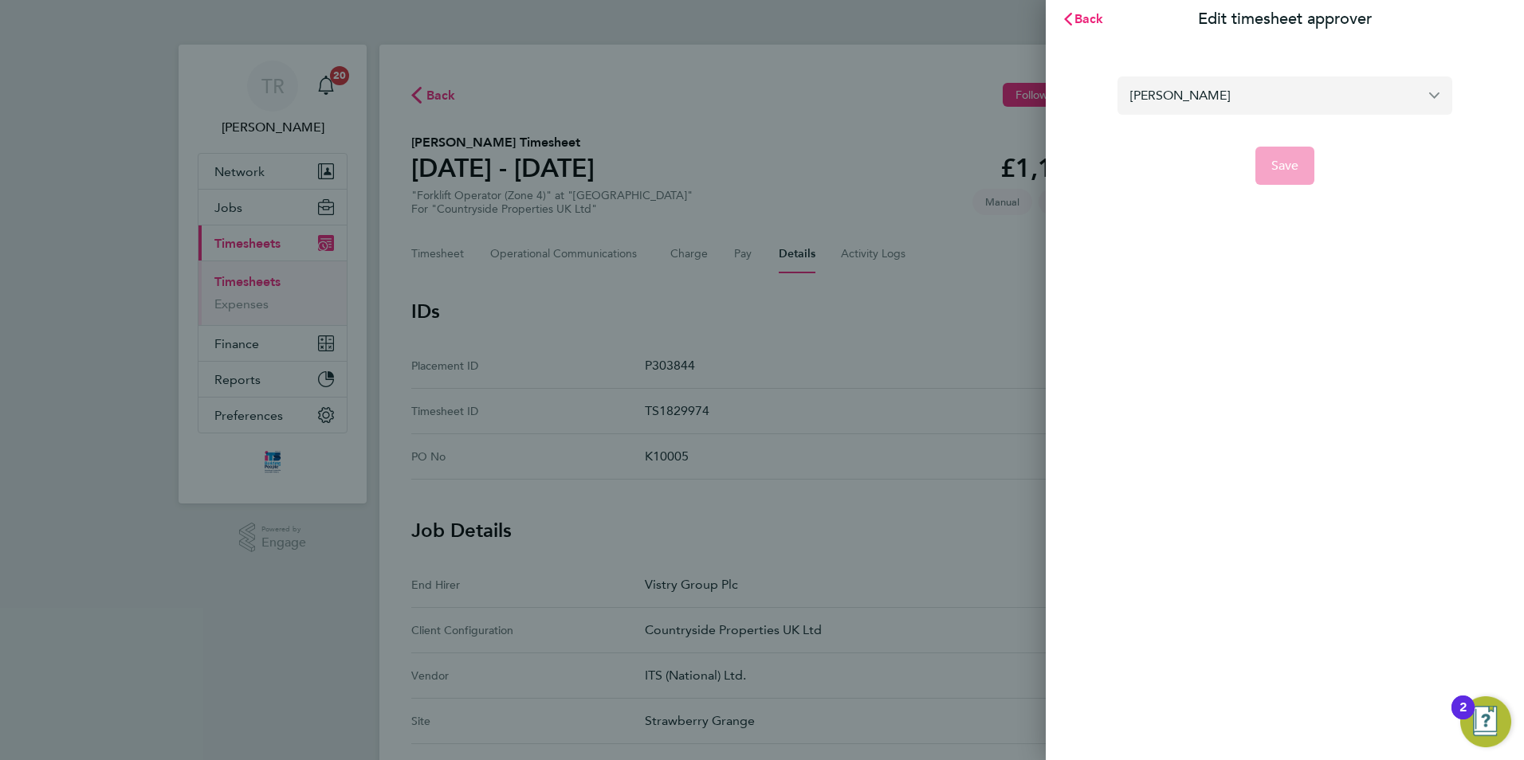
click at [1210, 94] on input "[PERSON_NAME]" at bounding box center [1284, 95] width 335 height 37
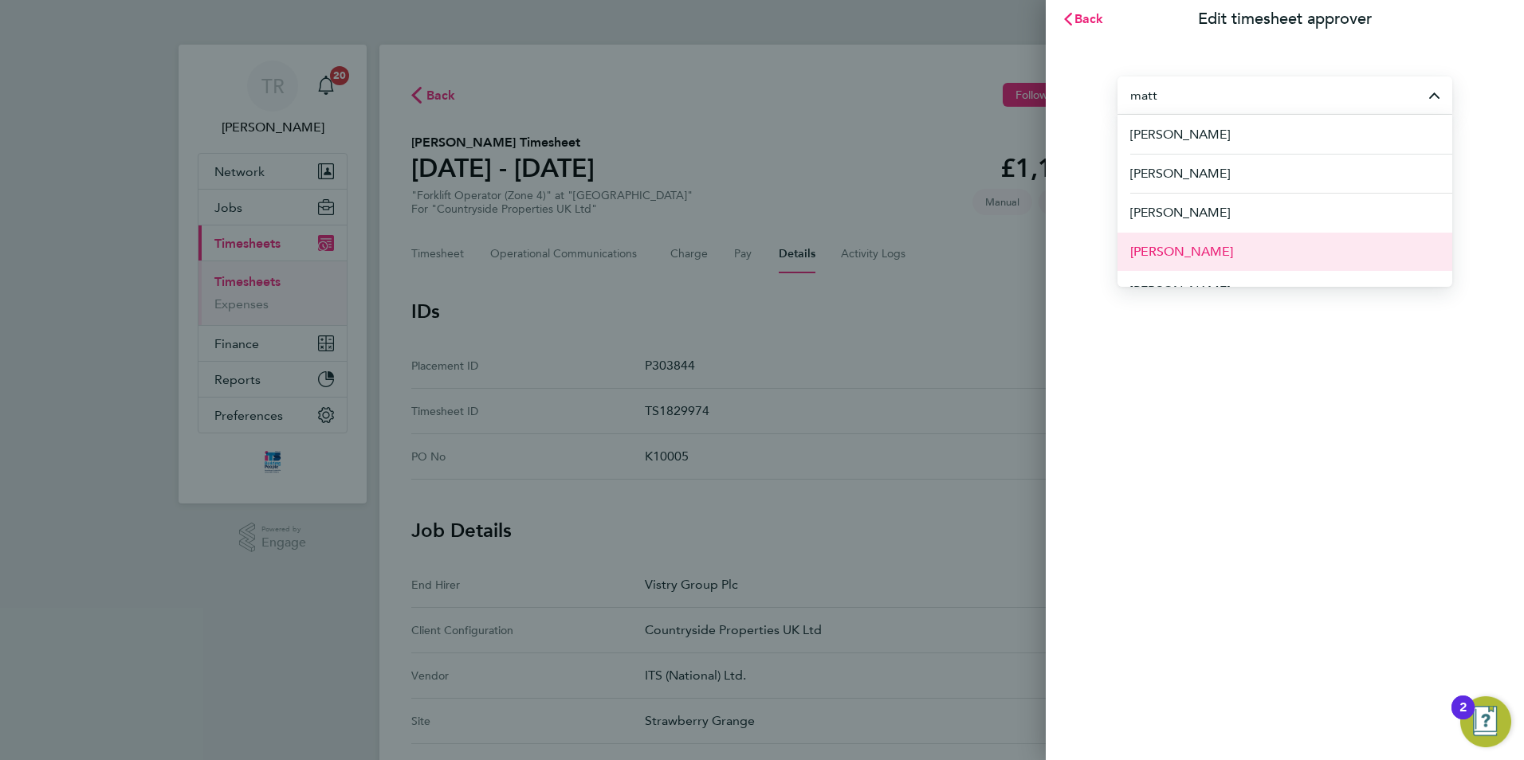
drag, startPoint x: 1180, startPoint y: 253, endPoint x: 1197, endPoint y: 245, distance: 18.2
click at [1181, 253] on span "[PERSON_NAME]" at bounding box center [1181, 251] width 103 height 19
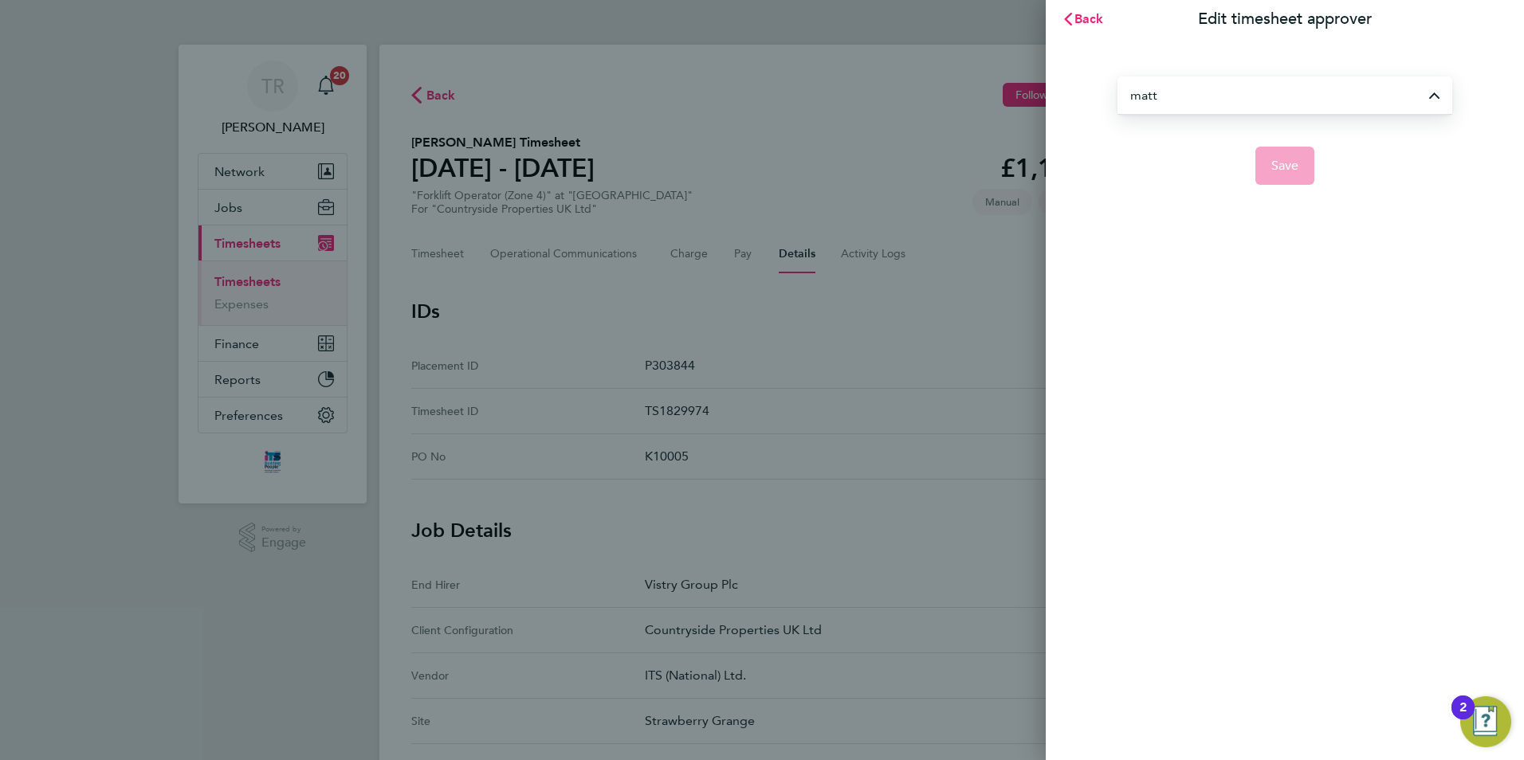
type input "[PERSON_NAME]"
click at [1274, 164] on span "Save" at bounding box center [1285, 166] width 28 height 16
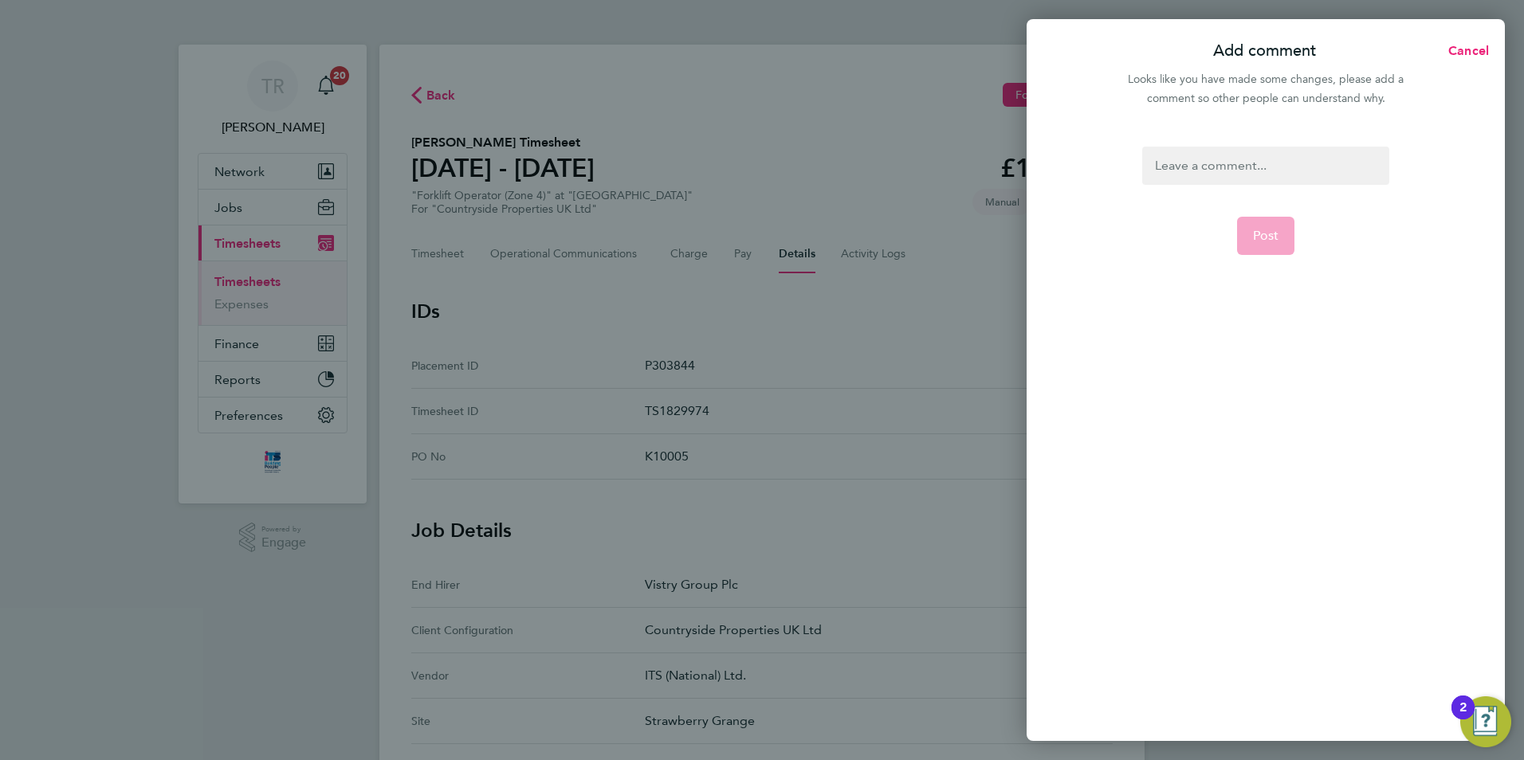
click at [1226, 172] on div at bounding box center [1265, 166] width 246 height 38
paste div
click at [1275, 236] on span "Post" at bounding box center [1266, 236] width 26 height 16
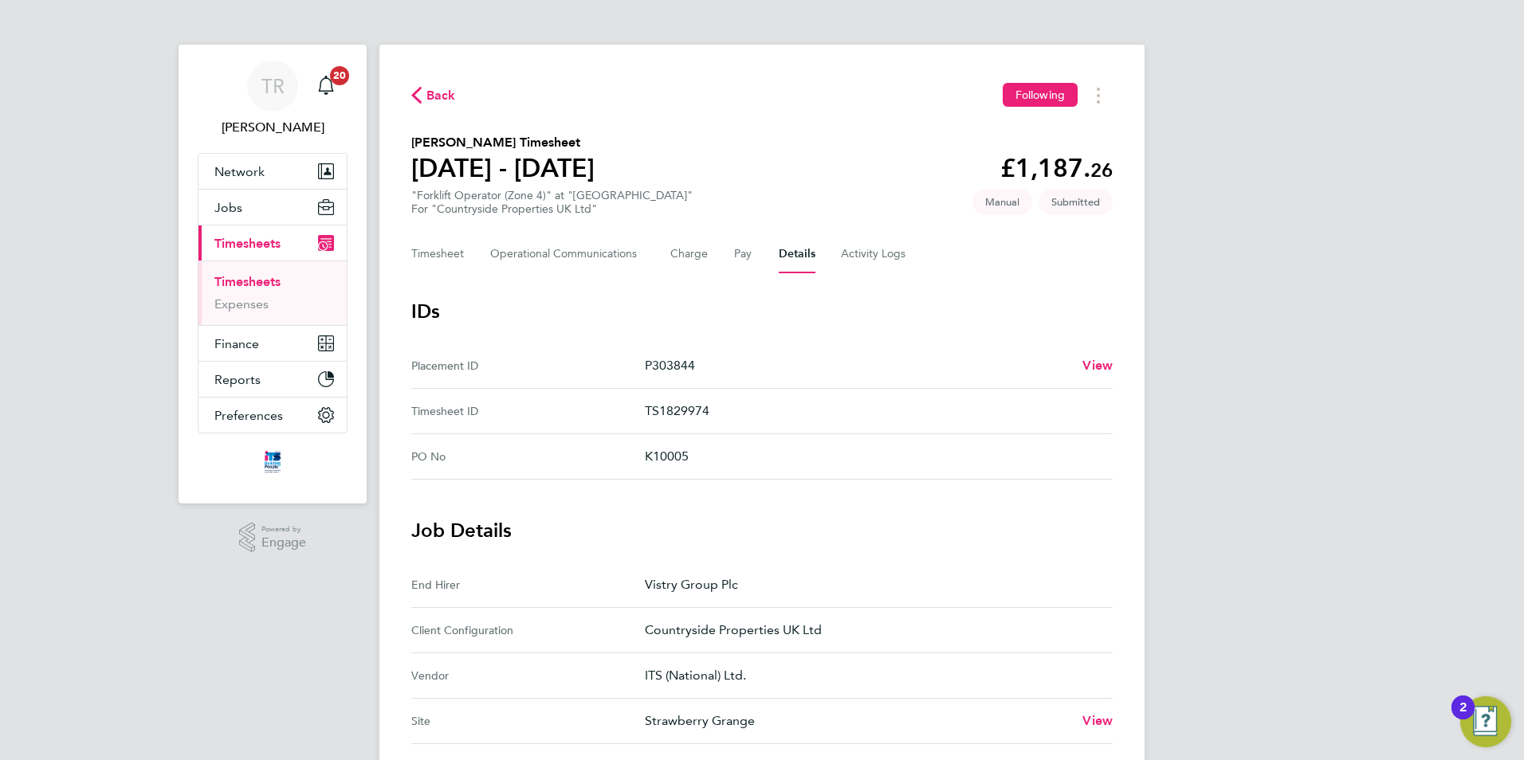
click at [716, 390] on ID "Timesheet ID TS1829974" at bounding box center [761, 411] width 701 height 45
click at [643, 305] on h3 "IDs" at bounding box center [761, 312] width 701 height 26
click at [340, 82] on span "20" at bounding box center [339, 75] width 19 height 19
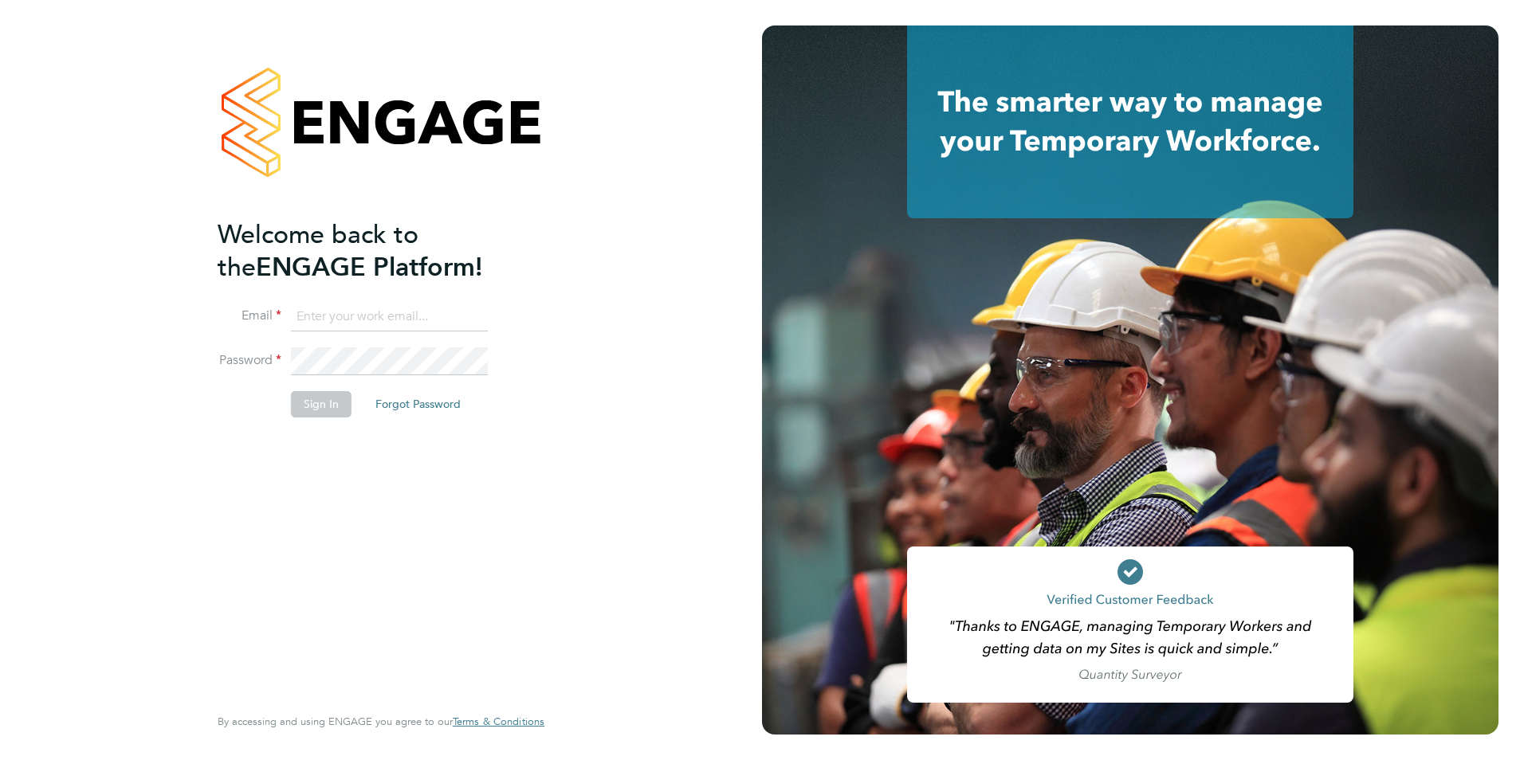
type input "tanyarowse@itsconstruction.co.uk"
drag, startPoint x: 327, startPoint y: 407, endPoint x: 310, endPoint y: 406, distance: 16.8
click at [321, 407] on button "Sign In" at bounding box center [321, 404] width 61 height 26
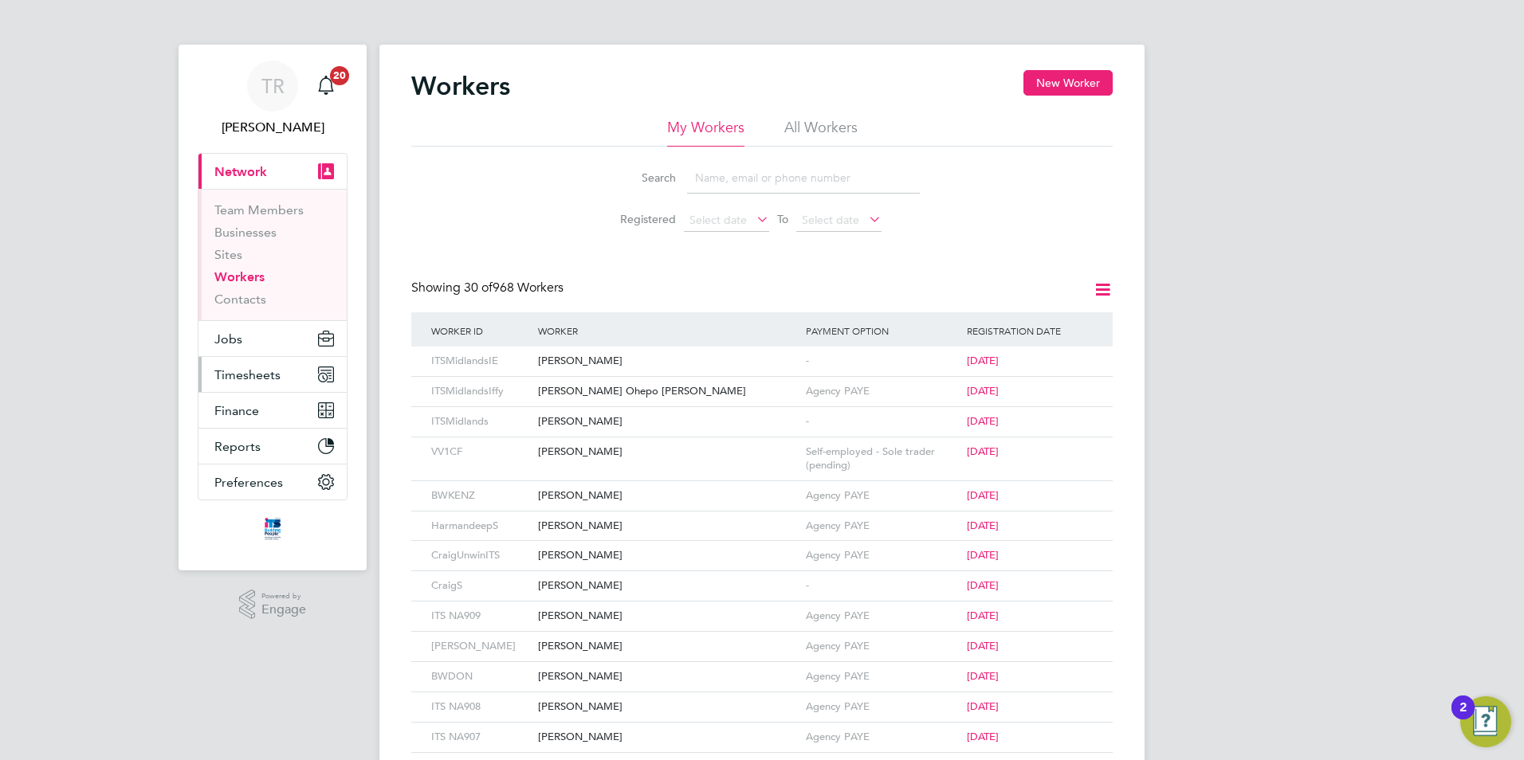
drag, startPoint x: 261, startPoint y: 372, endPoint x: 275, endPoint y: 370, distance: 14.5
click at [265, 370] on span "Timesheets" at bounding box center [247, 374] width 66 height 15
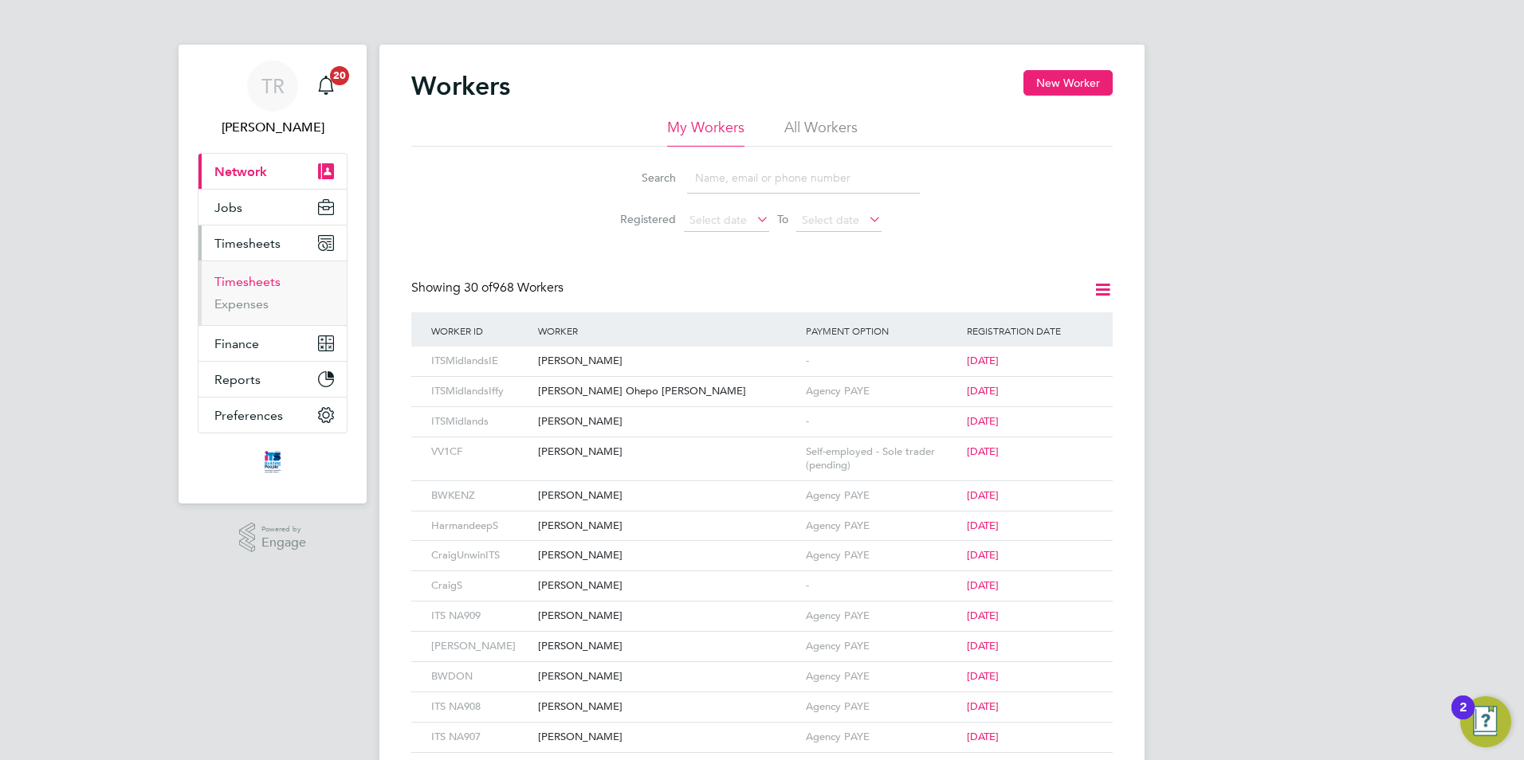
drag, startPoint x: 267, startPoint y: 286, endPoint x: 312, endPoint y: 287, distance: 45.4
click at [267, 286] on link "Timesheets" at bounding box center [247, 281] width 66 height 15
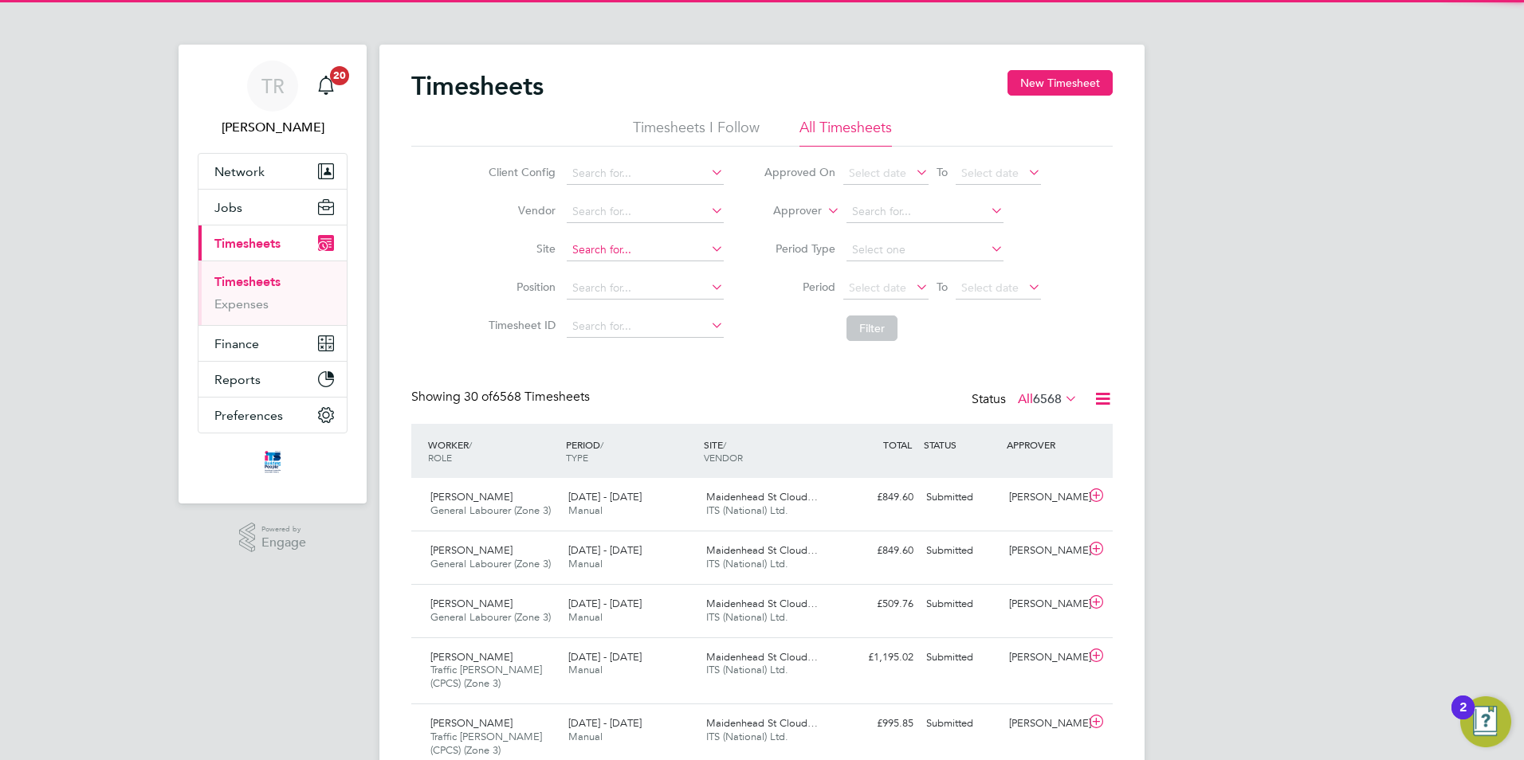
click at [591, 256] on input at bounding box center [645, 250] width 157 height 22
type input "straw"
click at [712, 304] on li "Position" at bounding box center [604, 288] width 280 height 38
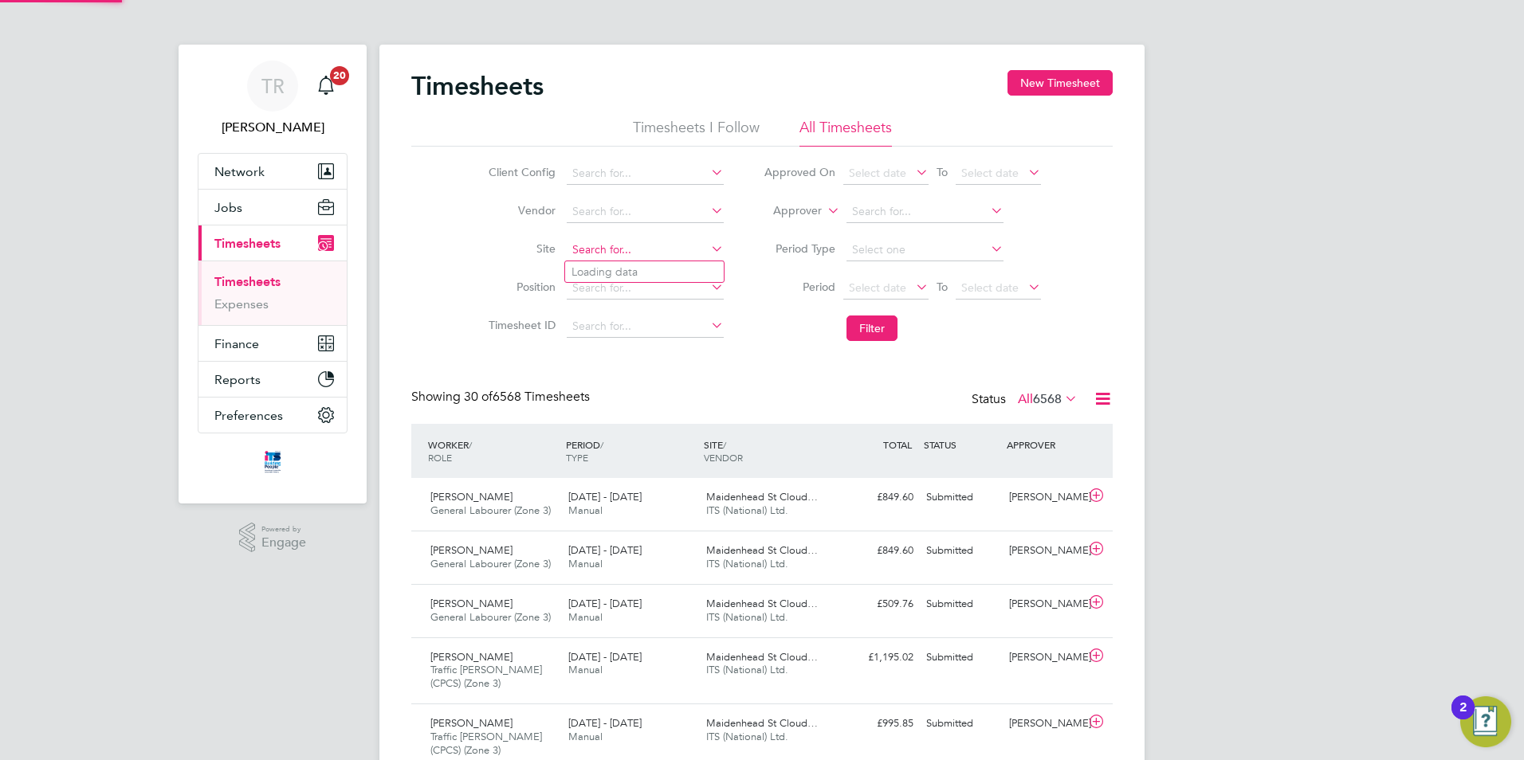
drag, startPoint x: 638, startPoint y: 257, endPoint x: 641, endPoint y: 249, distance: 8.6
click at [638, 256] on input at bounding box center [645, 250] width 157 height 22
click at [658, 272] on li "Straw berry Grange" at bounding box center [652, 272] width 175 height 22
type input "Strawberry Grange"
click at [882, 325] on button "Filter" at bounding box center [871, 329] width 51 height 26
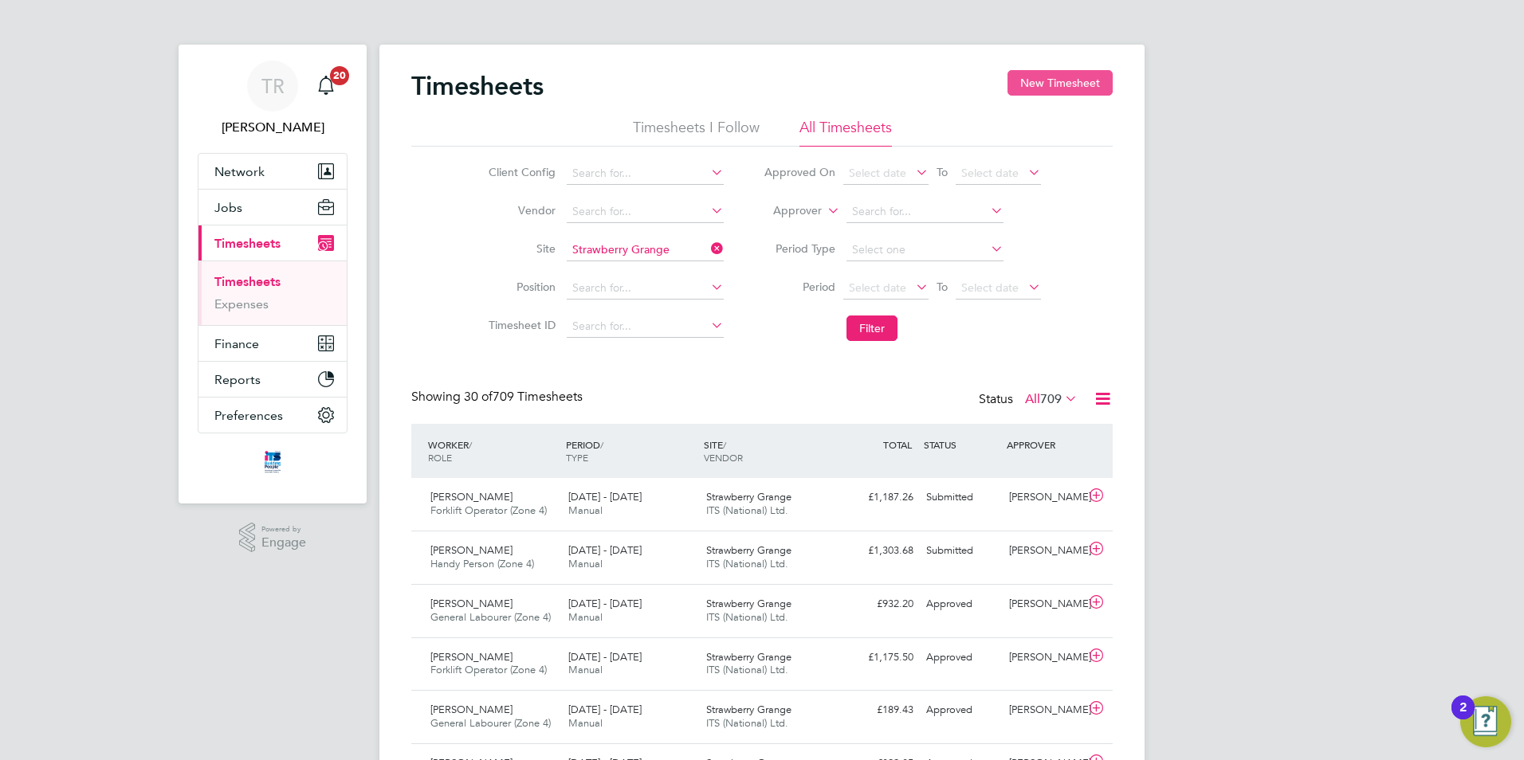
click at [1070, 77] on button "New Timesheet" at bounding box center [1059, 83] width 105 height 26
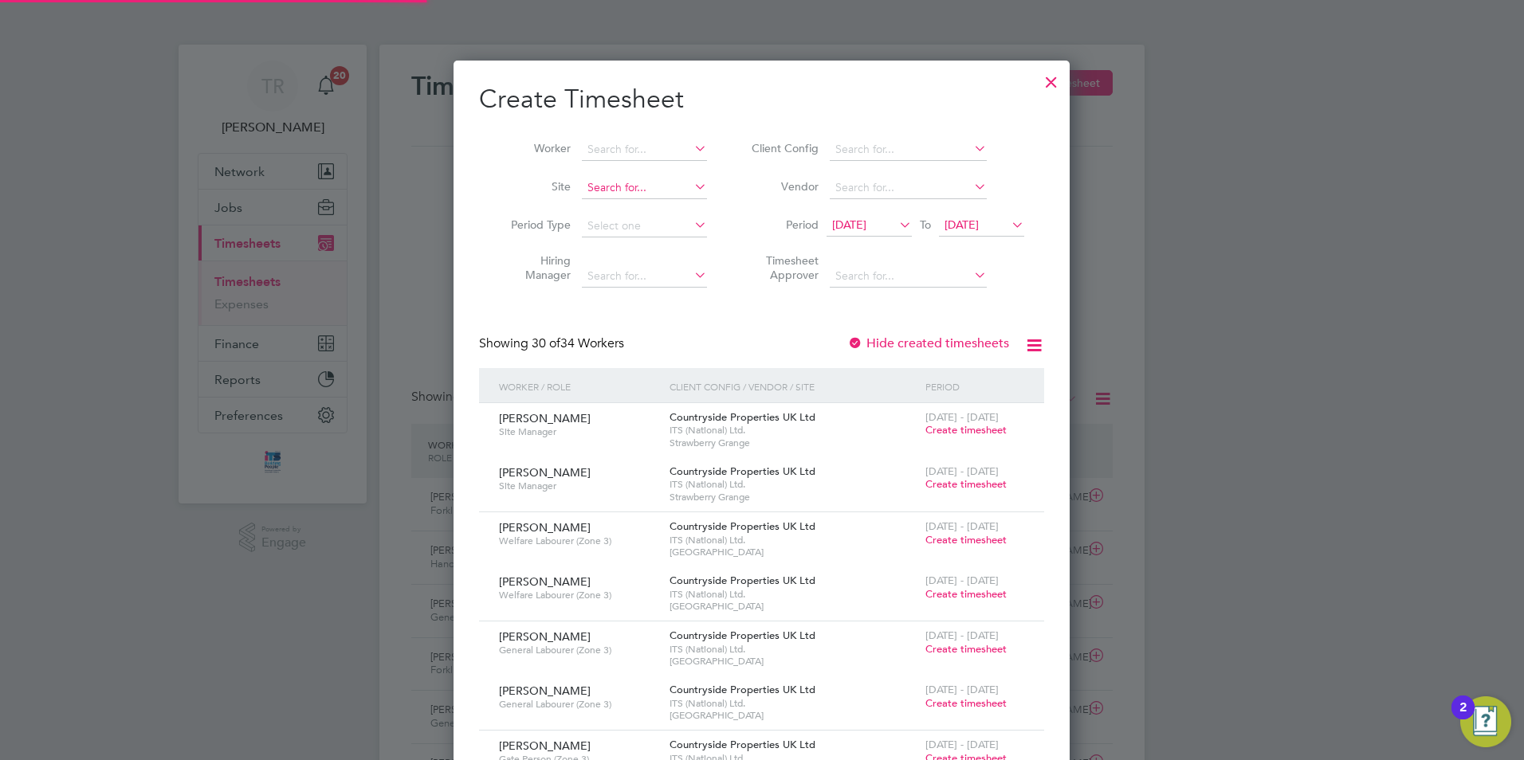
click at [632, 188] on input at bounding box center [644, 188] width 125 height 22
click at [663, 214] on li "Straw berry Grange" at bounding box center [668, 209] width 175 height 22
type input "Strawberry Grange"
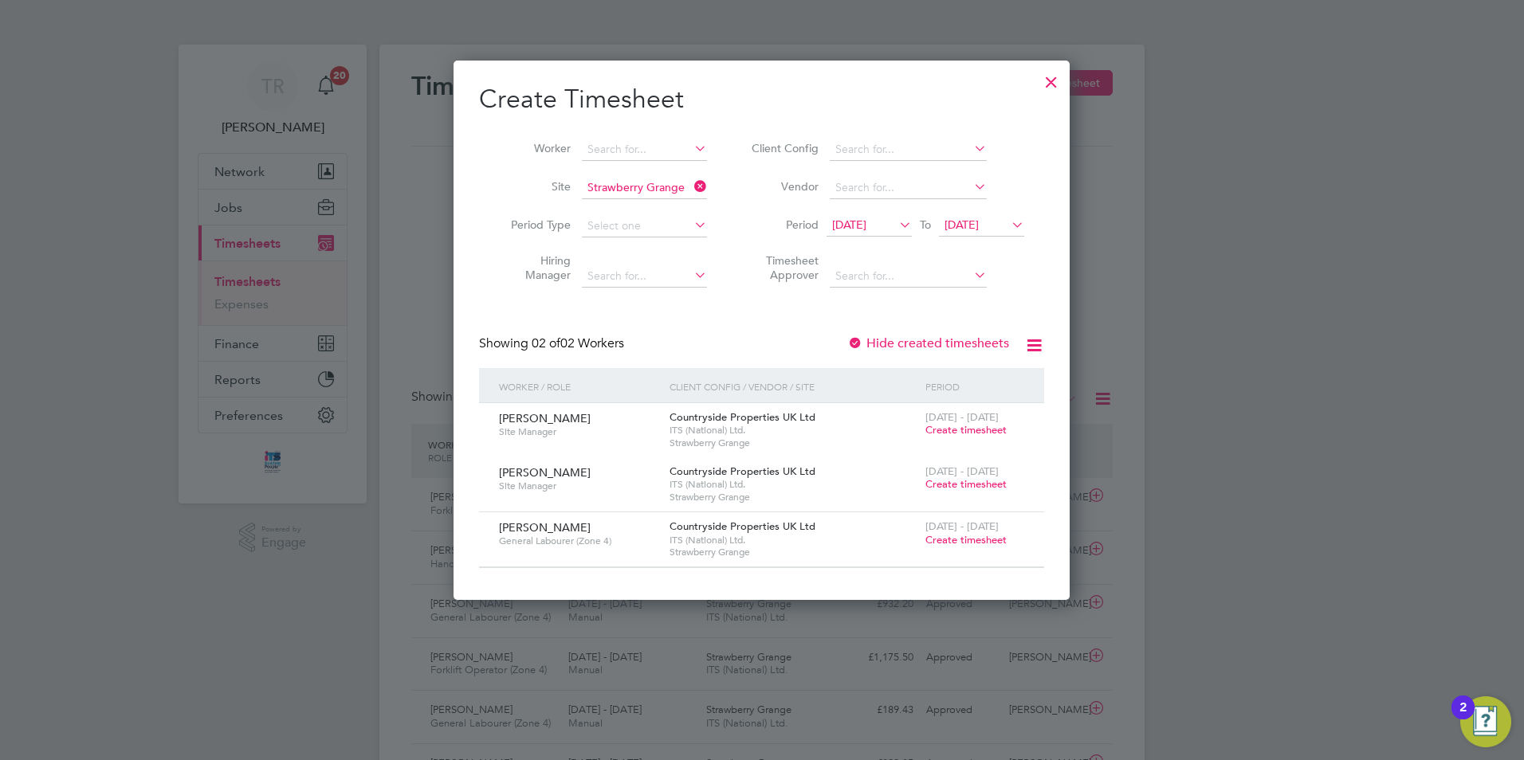
click at [968, 434] on span "Create timesheet" at bounding box center [965, 430] width 81 height 14
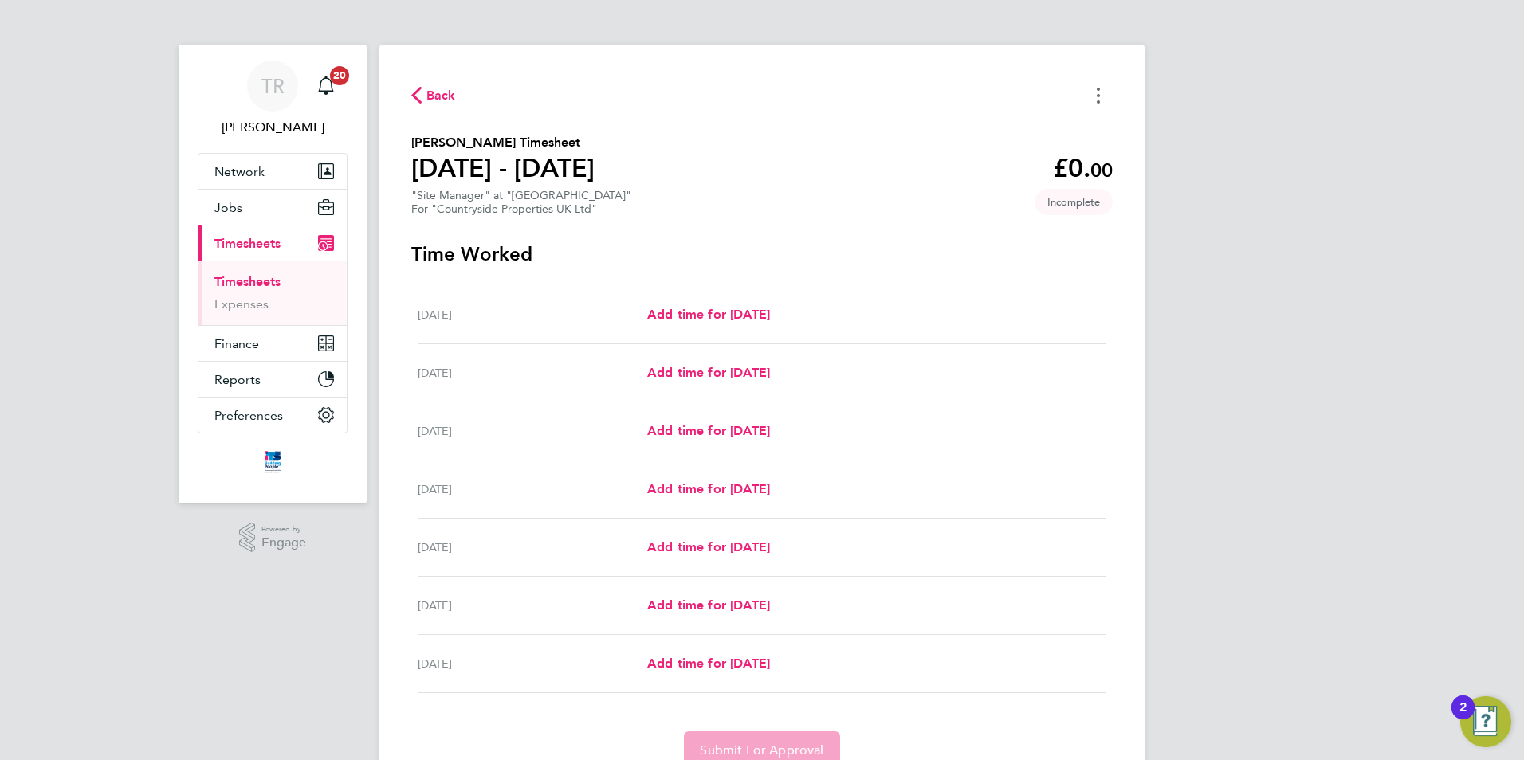
click at [1099, 102] on circle "Timesheets Menu" at bounding box center [1098, 101] width 3 height 3
click at [1000, 136] on button "Mark as absent" at bounding box center [1016, 131] width 191 height 32
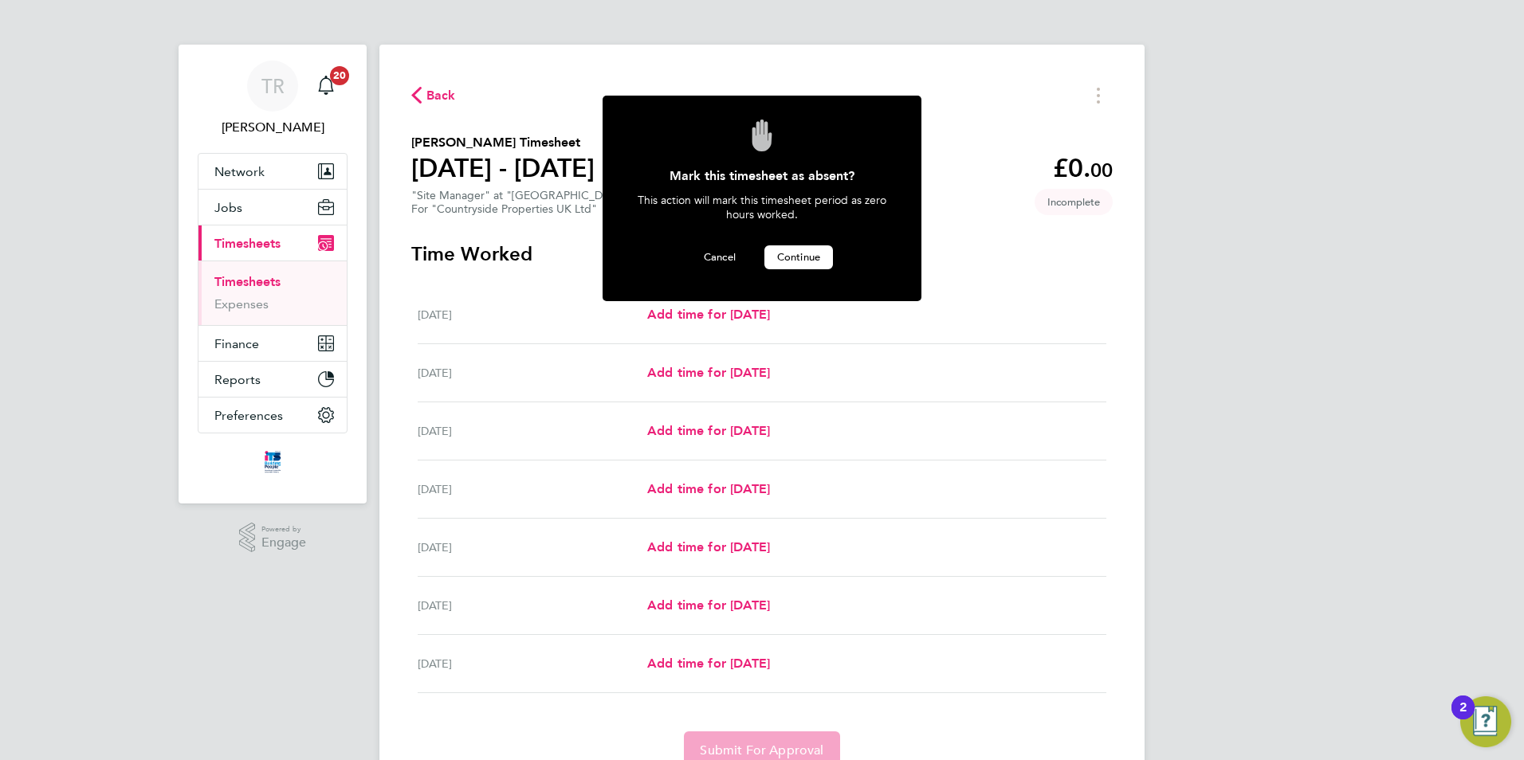
click at [803, 253] on span "Continue" at bounding box center [798, 257] width 43 height 14
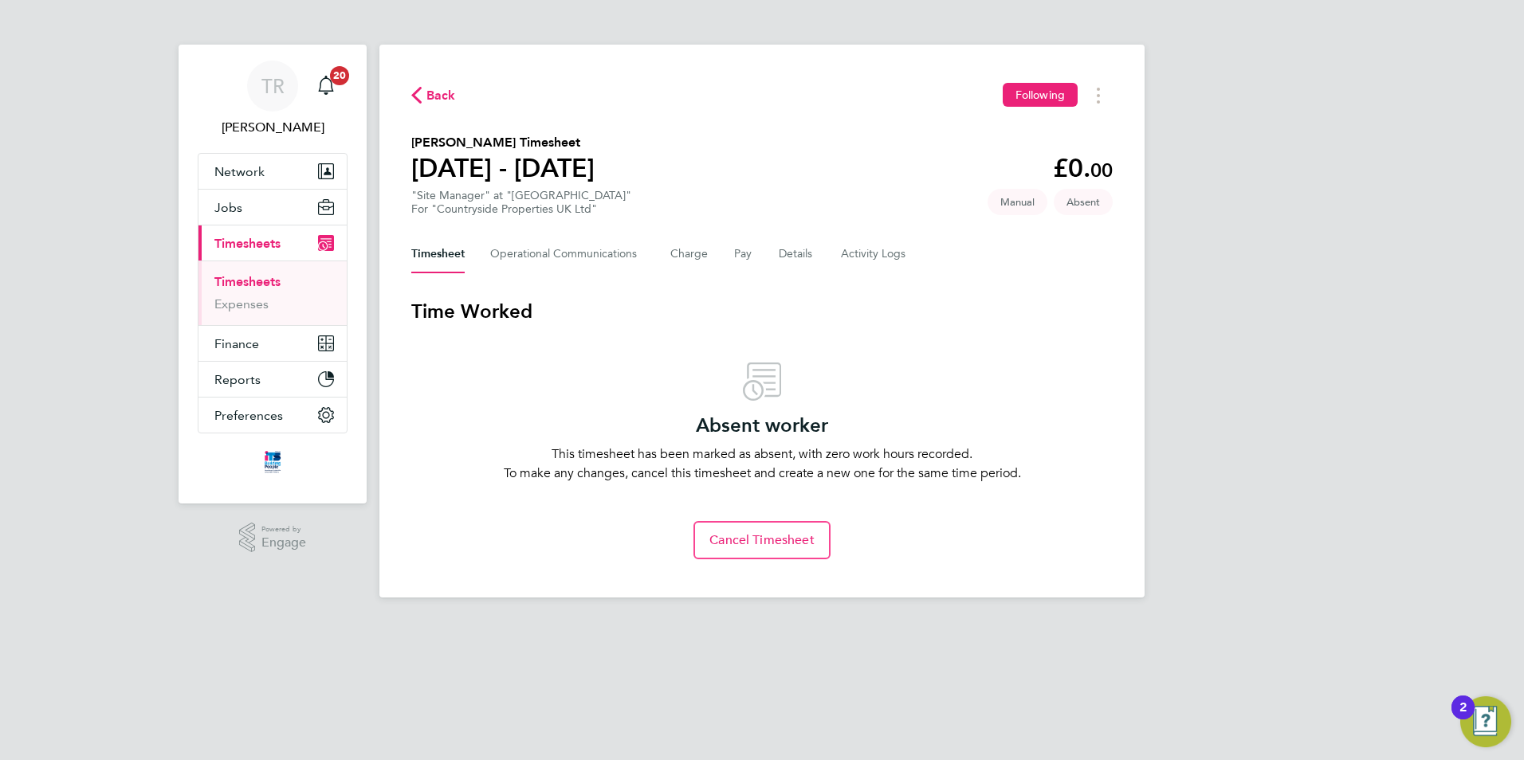
drag, startPoint x: 243, startPoint y: 273, endPoint x: 260, endPoint y: 280, distance: 17.9
click at [244, 273] on ul "Timesheets Expenses" at bounding box center [272, 293] width 148 height 65
click at [273, 277] on link "Timesheets" at bounding box center [247, 281] width 66 height 15
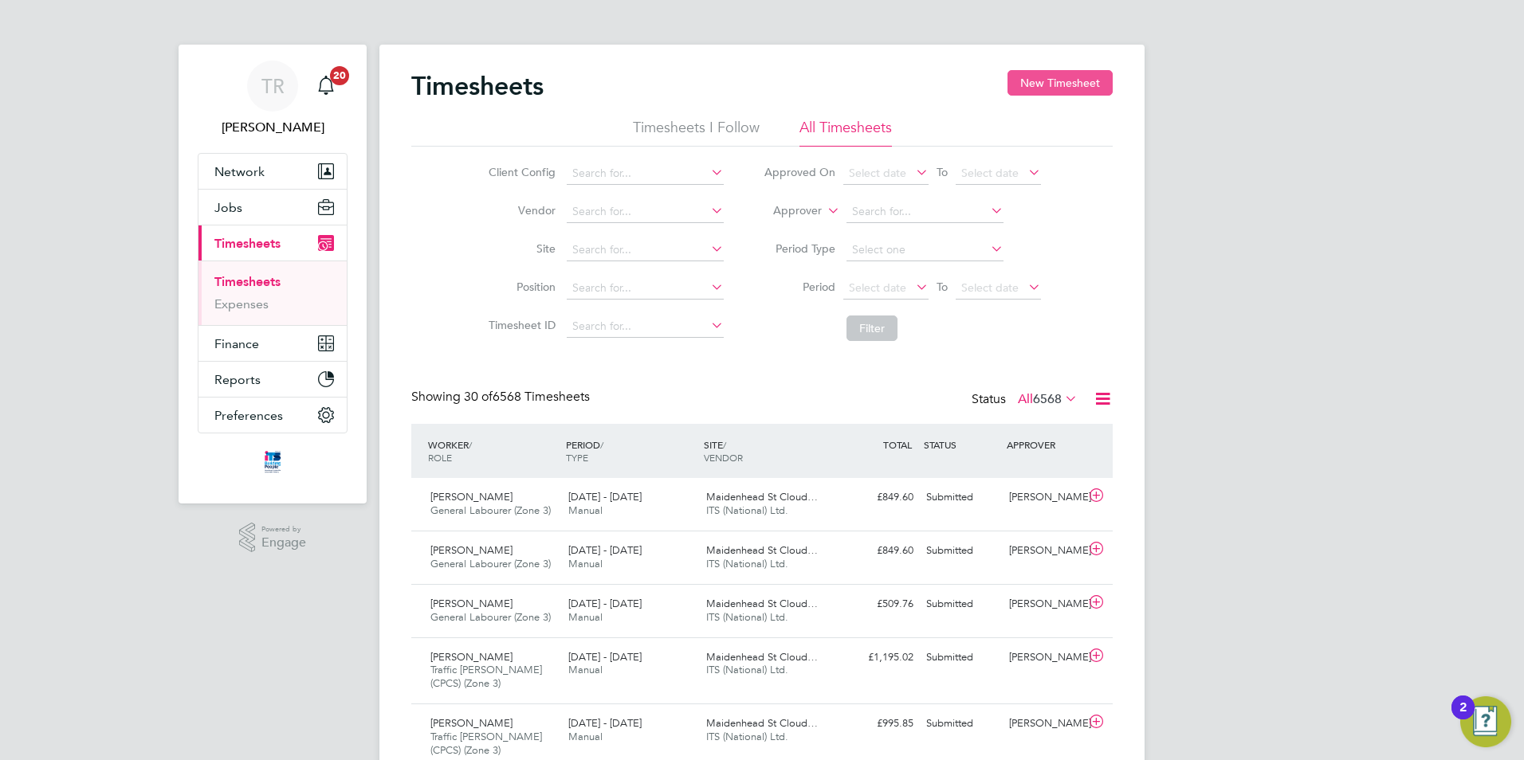
click at [1047, 89] on button "New Timesheet" at bounding box center [1059, 83] width 105 height 26
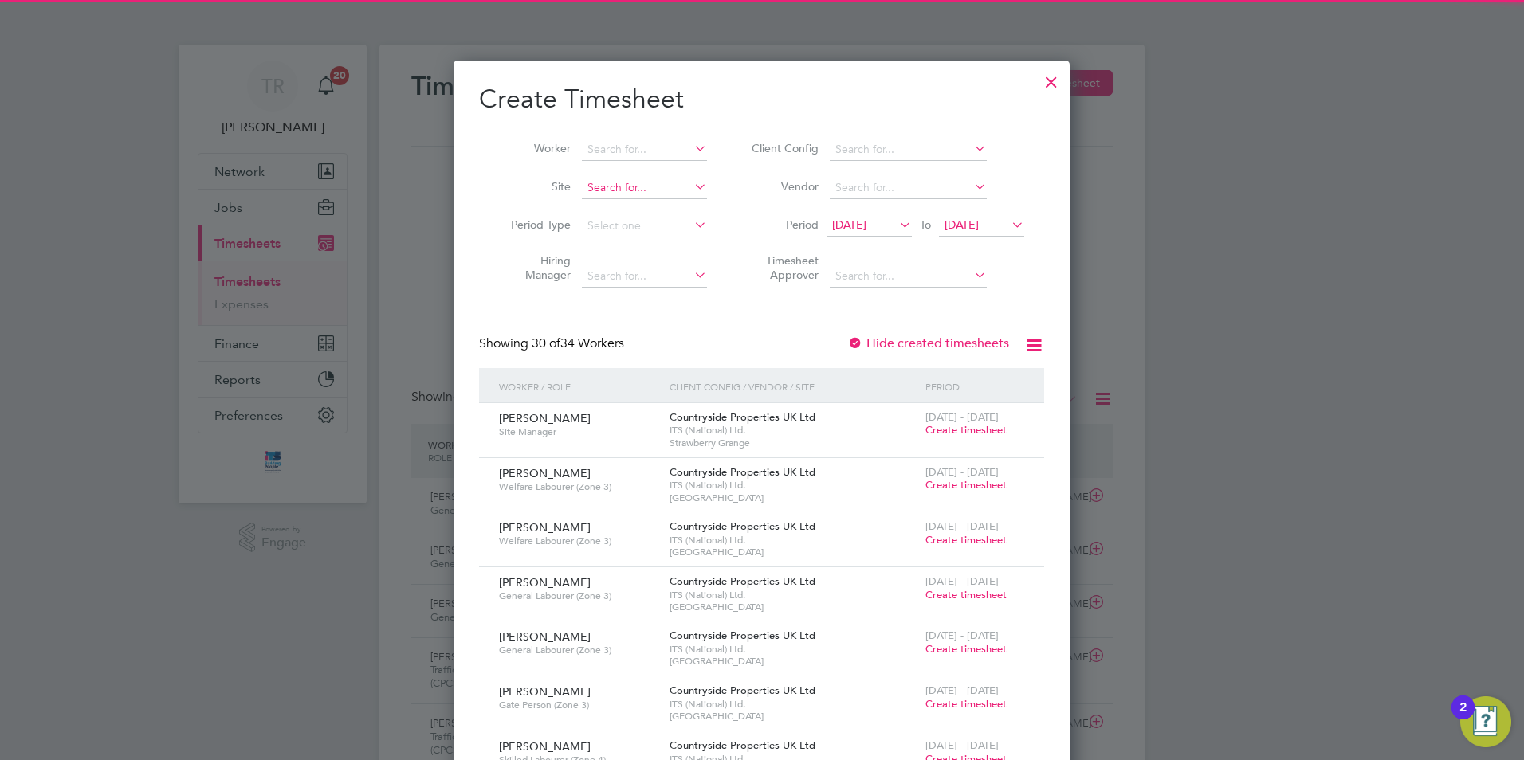
click at [642, 188] on input at bounding box center [644, 188] width 125 height 22
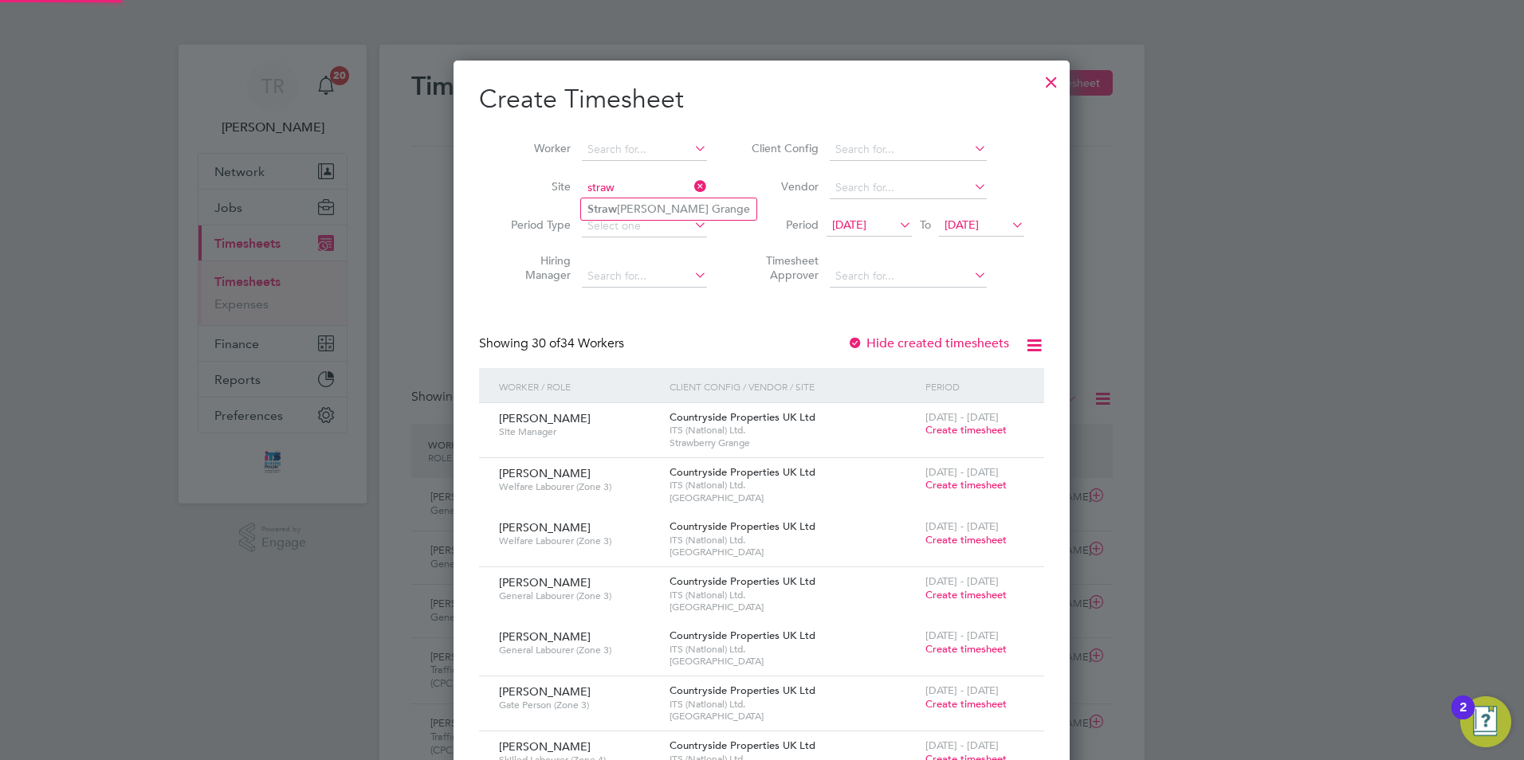
click at [641, 197] on input "straw" at bounding box center [644, 188] width 125 height 22
click at [639, 202] on li "Straw berry Grange" at bounding box center [668, 209] width 175 height 22
type input "Strawberry Grange"
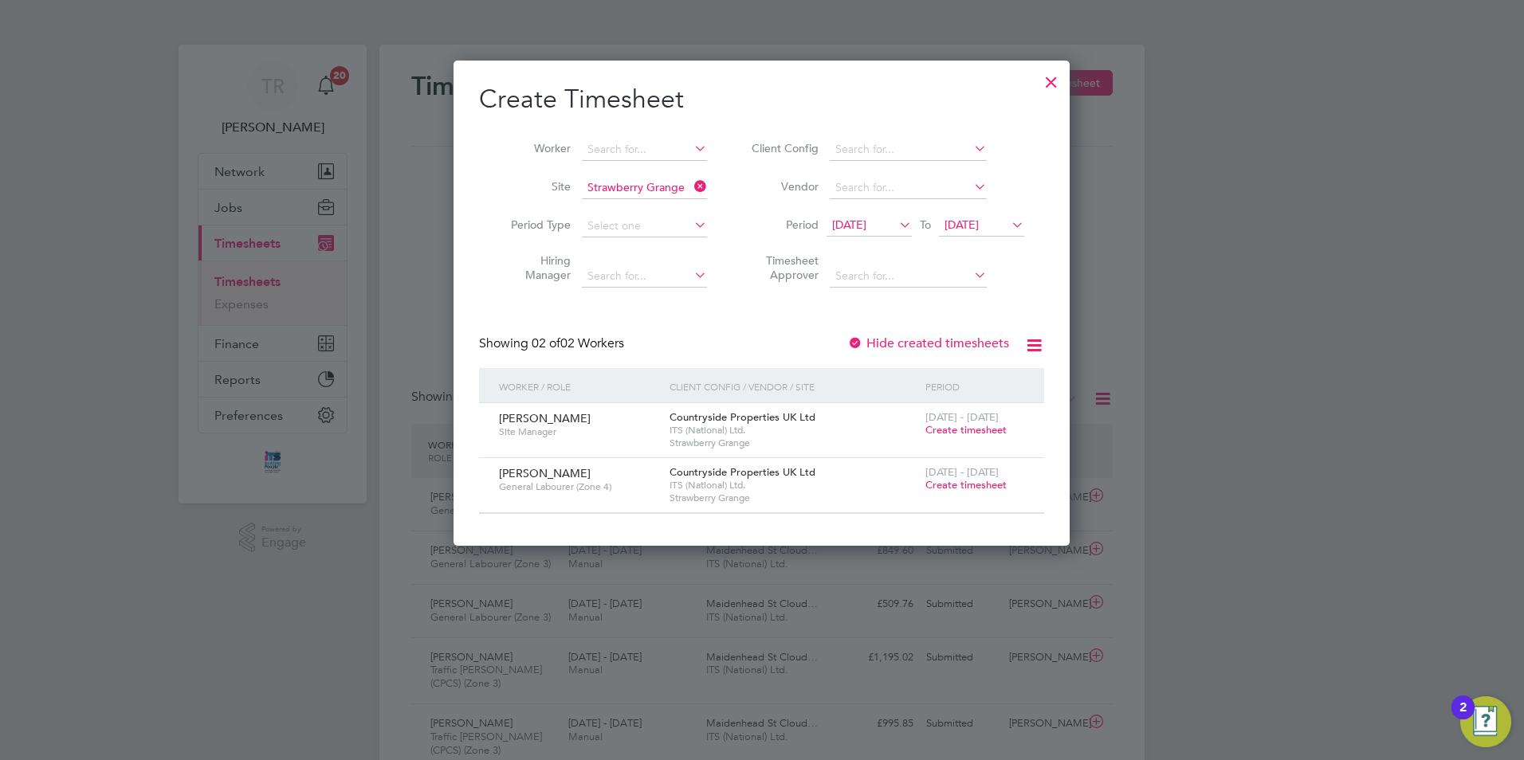
click at [952, 429] on span "Create timesheet" at bounding box center [965, 430] width 81 height 14
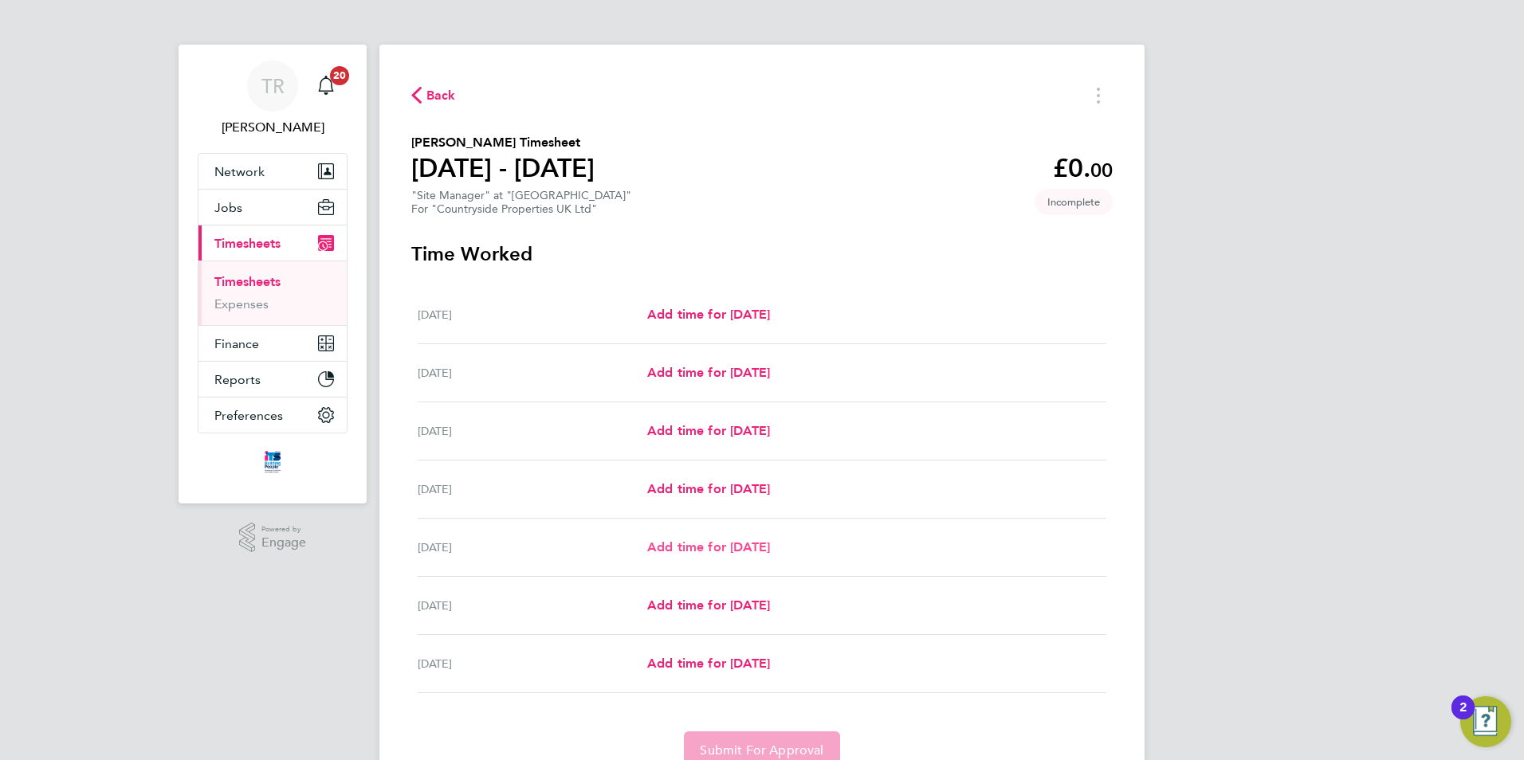
click at [767, 551] on span "Add time for Fri 26 Sep" at bounding box center [708, 547] width 123 height 15
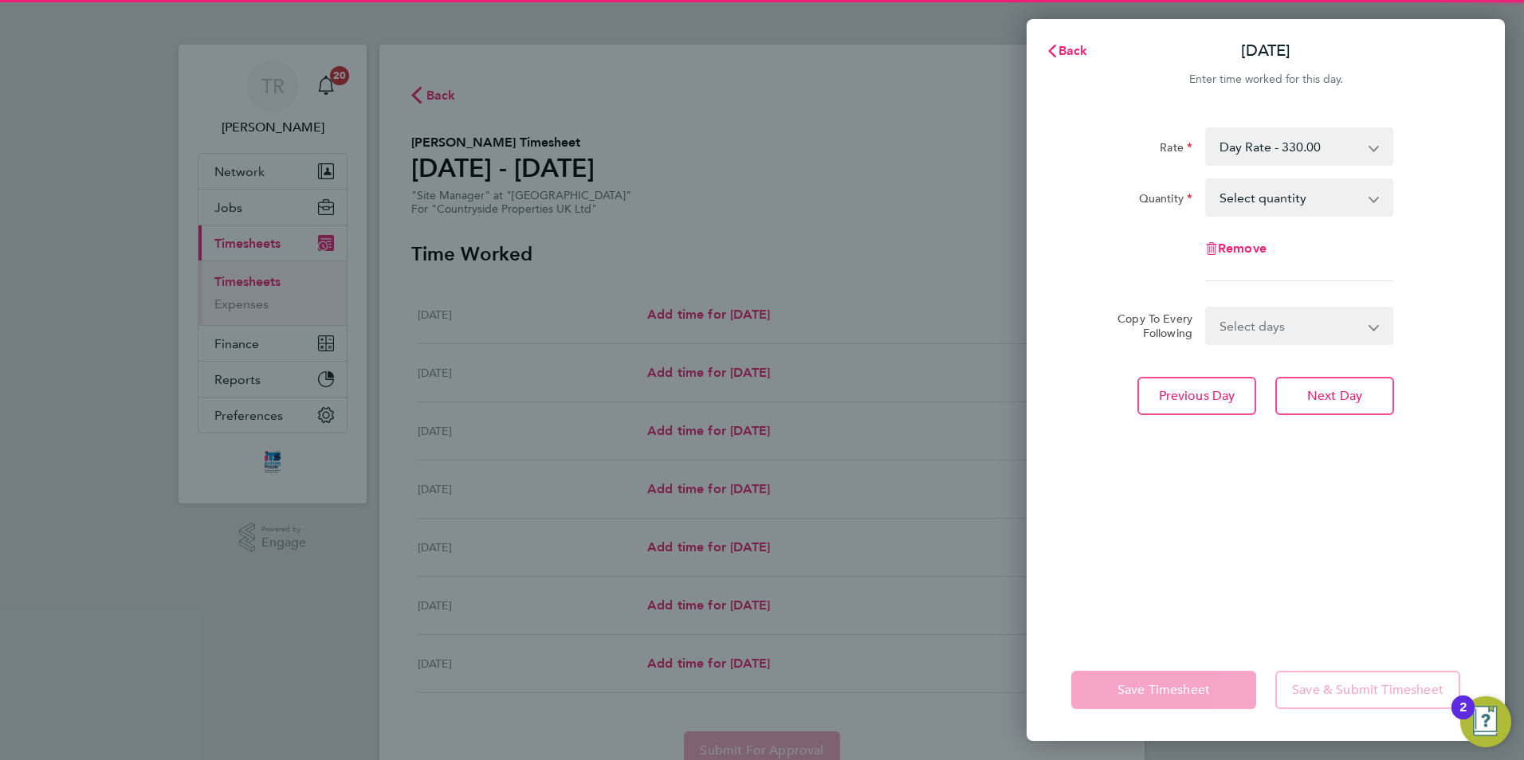
click at [1330, 206] on select "Select quantity 0.5 1" at bounding box center [1290, 197] width 166 height 35
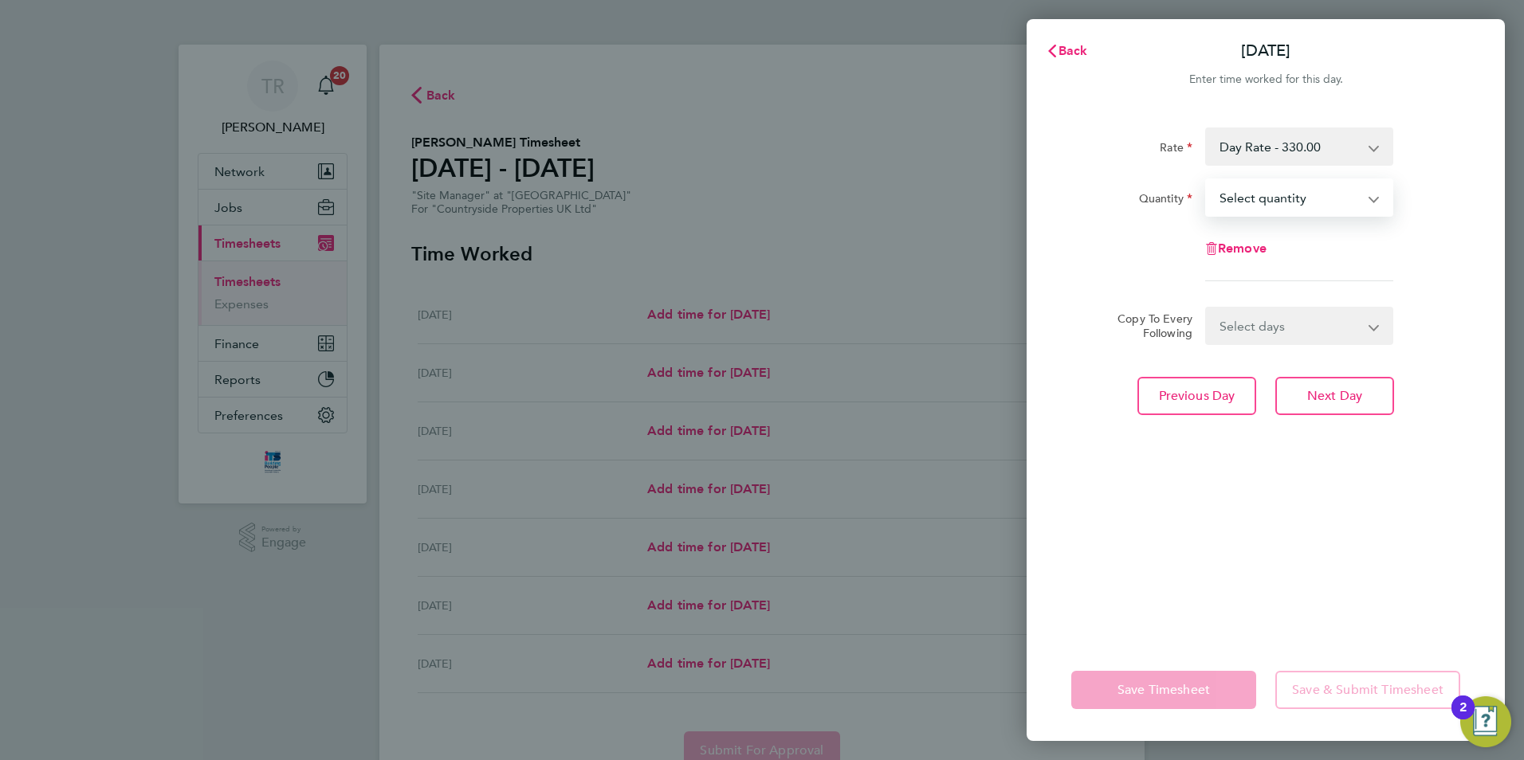
select select "1"
click at [1207, 180] on select "Select quantity 0.5 1" at bounding box center [1290, 197] width 166 height 35
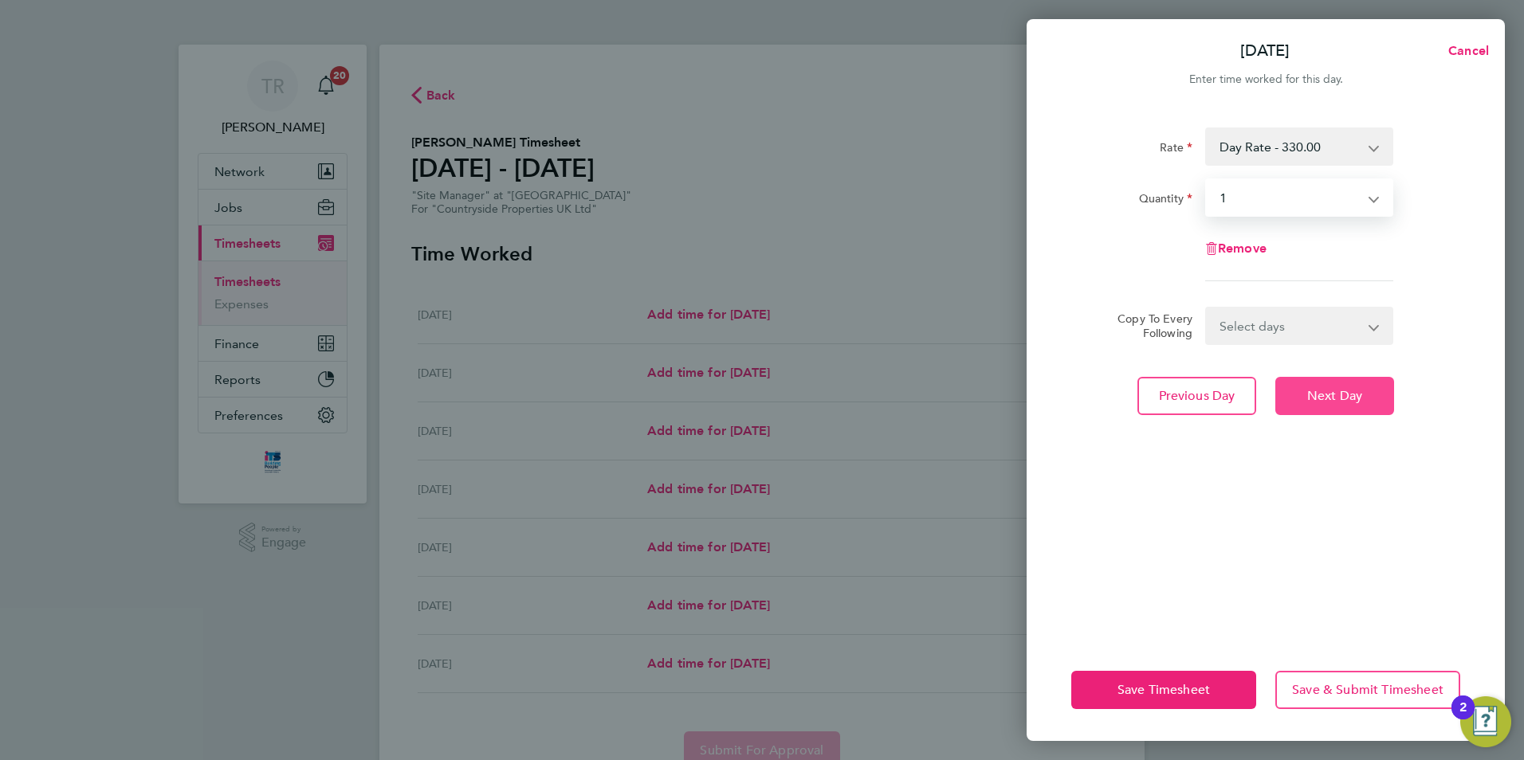
click at [1335, 398] on span "Next Day" at bounding box center [1334, 396] width 55 height 16
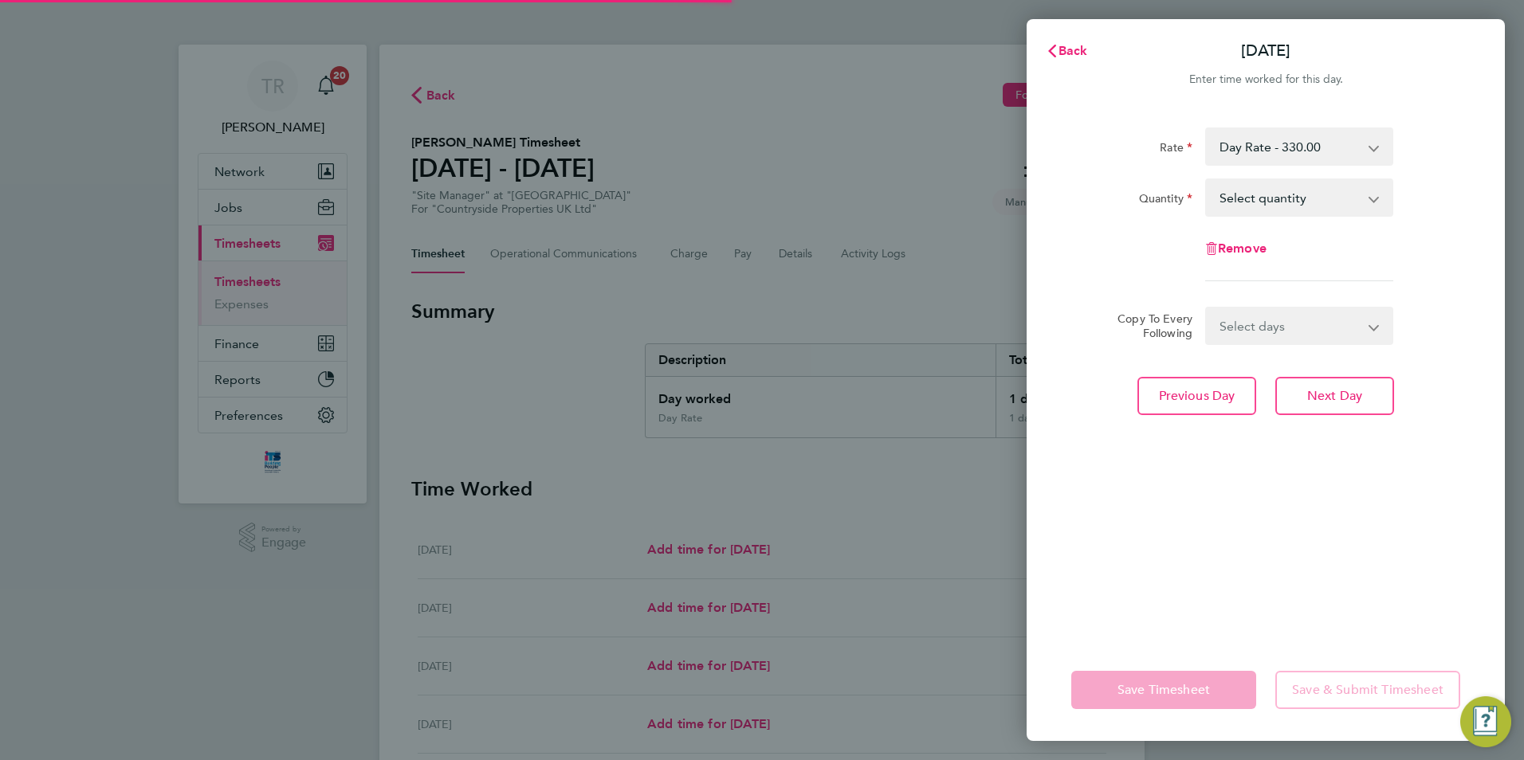
drag, startPoint x: 1274, startPoint y: 198, endPoint x: 1251, endPoint y: 206, distance: 23.7
click at [1274, 198] on select "Select quantity 0.5 1" at bounding box center [1290, 197] width 166 height 35
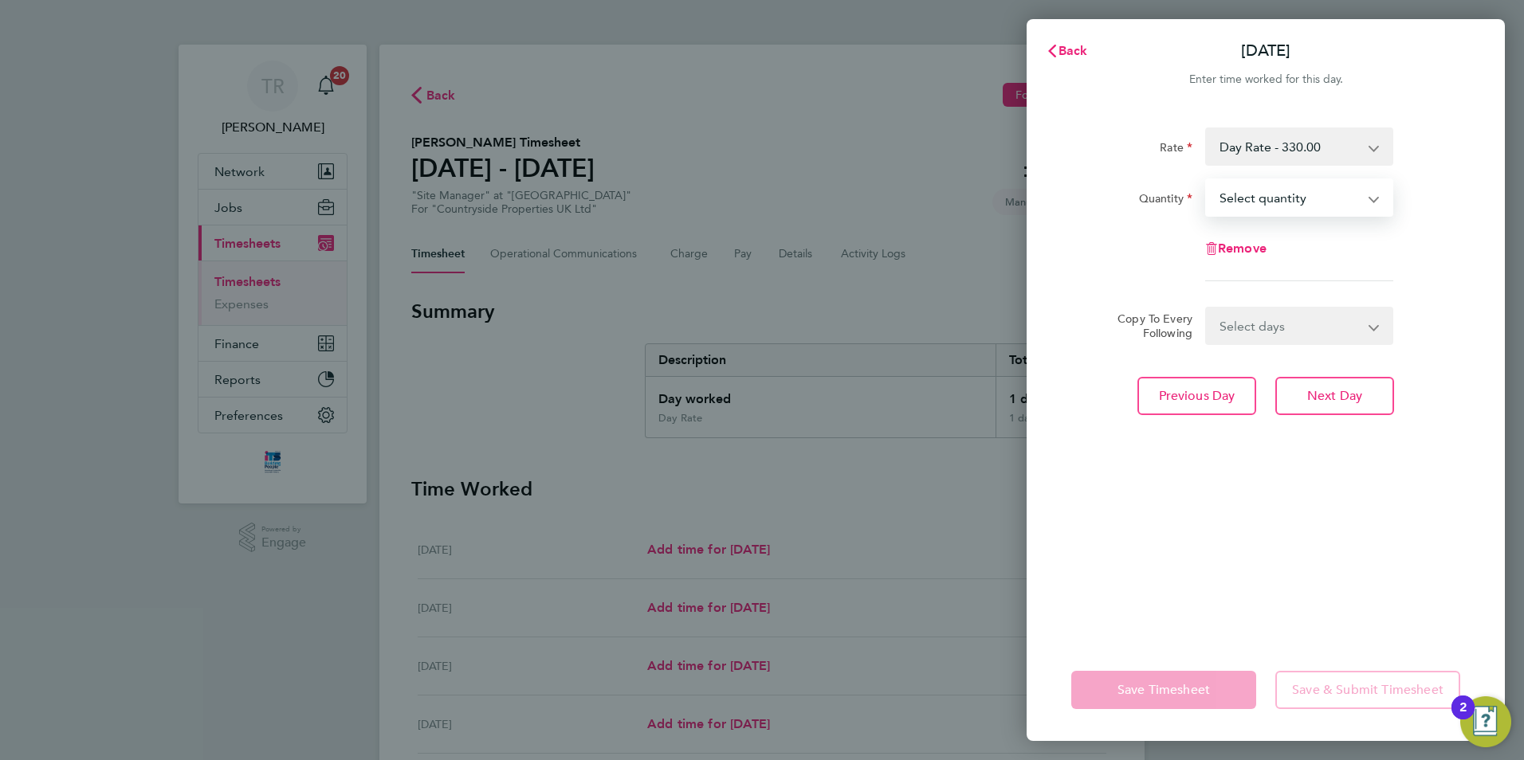
select select "1"
click at [1207, 180] on select "Select quantity 0.5 1" at bounding box center [1290, 197] width 166 height 35
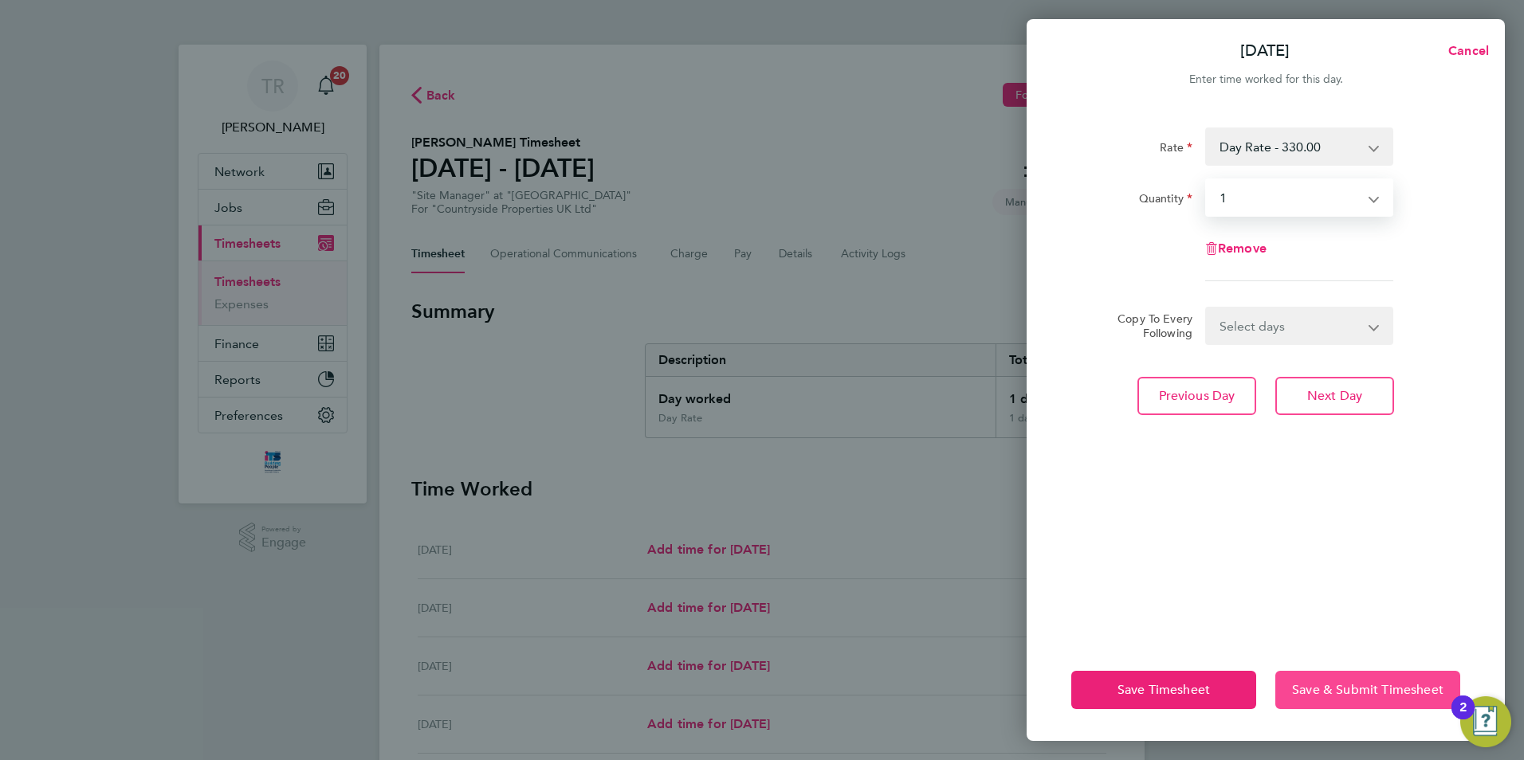
click at [1345, 687] on span "Save & Submit Timesheet" at bounding box center [1367, 690] width 151 height 16
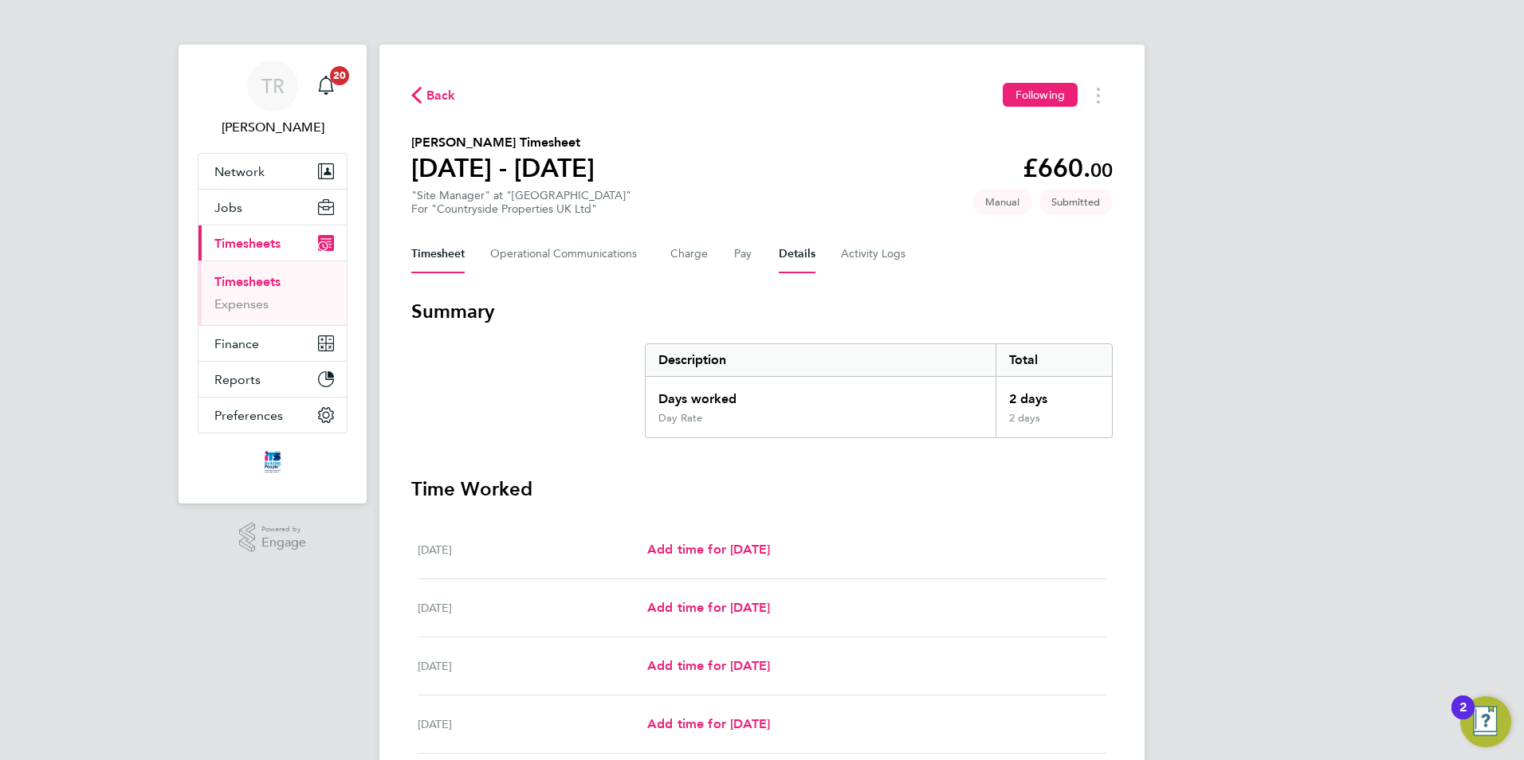
click at [796, 240] on button "Details" at bounding box center [797, 254] width 37 height 38
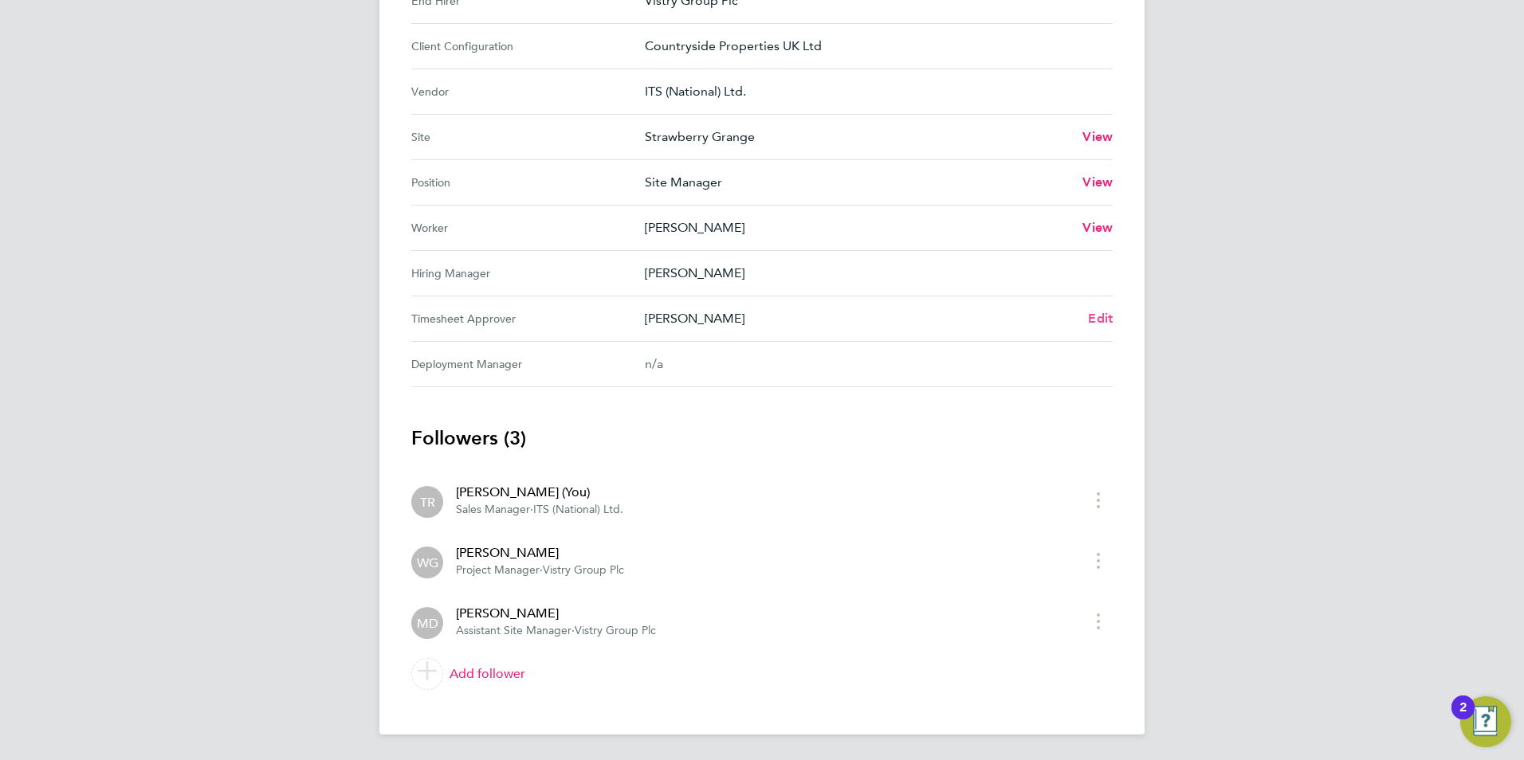
click at [1102, 324] on span "Edit" at bounding box center [1100, 318] width 25 height 15
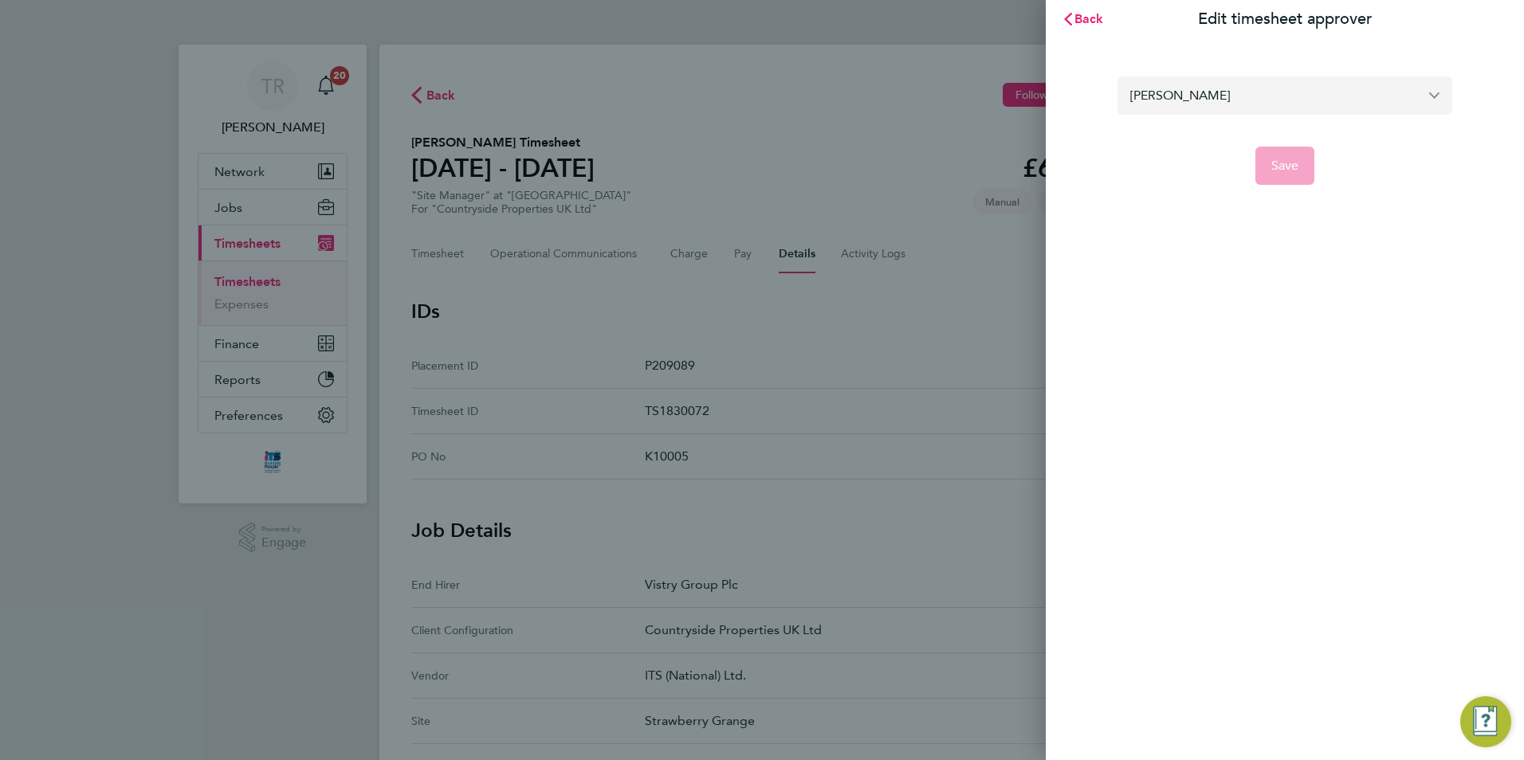
click at [1215, 92] on input "[PERSON_NAME]" at bounding box center [1284, 95] width 335 height 37
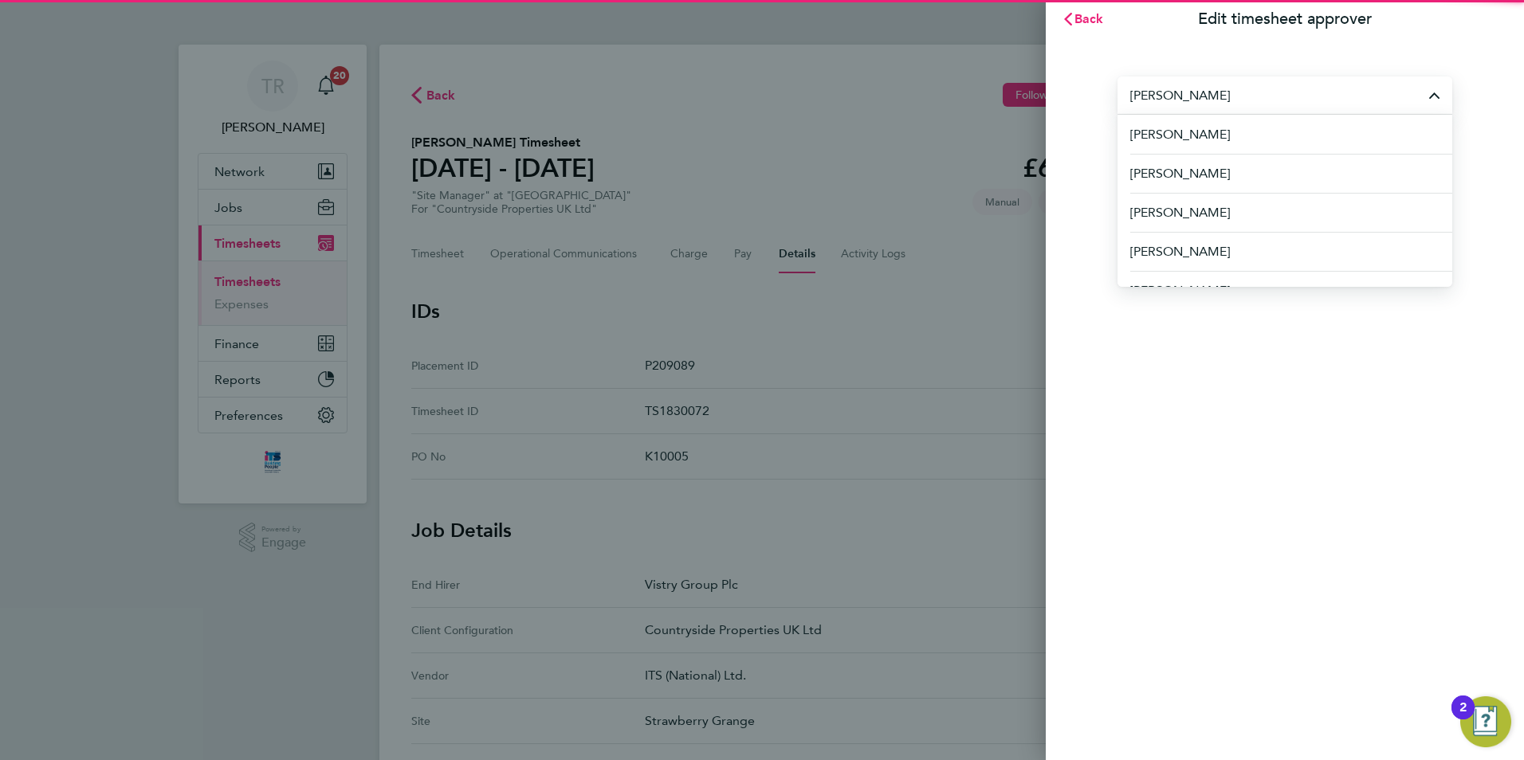
click at [1138, 336] on div "Back Edit timesheet approver Matt Day Aaron Murray Aaron Watkins Abbie Daniel A…" at bounding box center [1285, 380] width 478 height 760
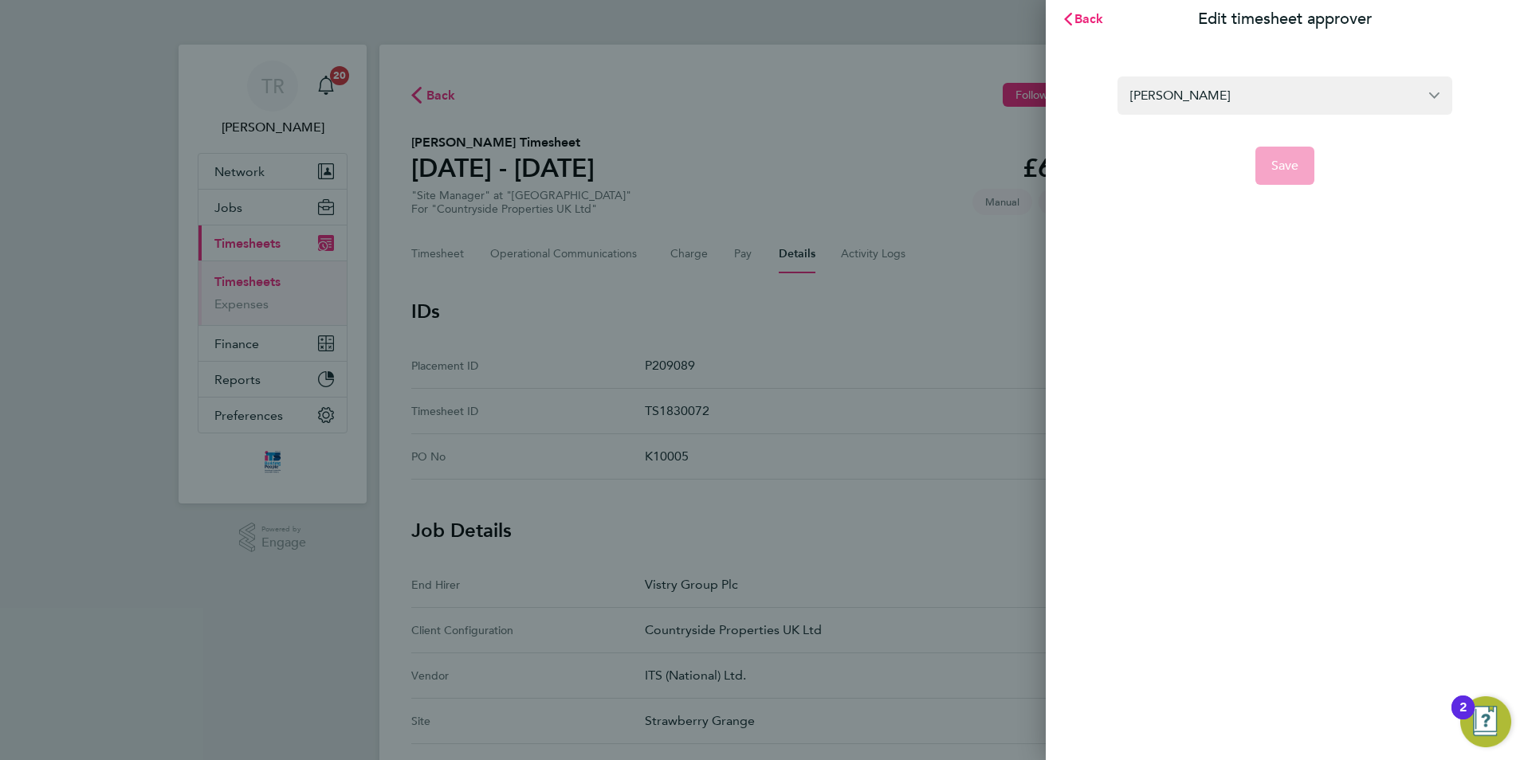
click at [1283, 167] on app-form-button "Save" at bounding box center [1284, 166] width 335 height 38
click at [882, 356] on div "Back Edit timesheet approver Matt Day Save" at bounding box center [762, 380] width 1524 height 760
drag, startPoint x: 1069, startPoint y: 5, endPoint x: 1078, endPoint y: 27, distance: 24.0
click at [1070, 9] on button "Back" at bounding box center [1083, 19] width 74 height 32
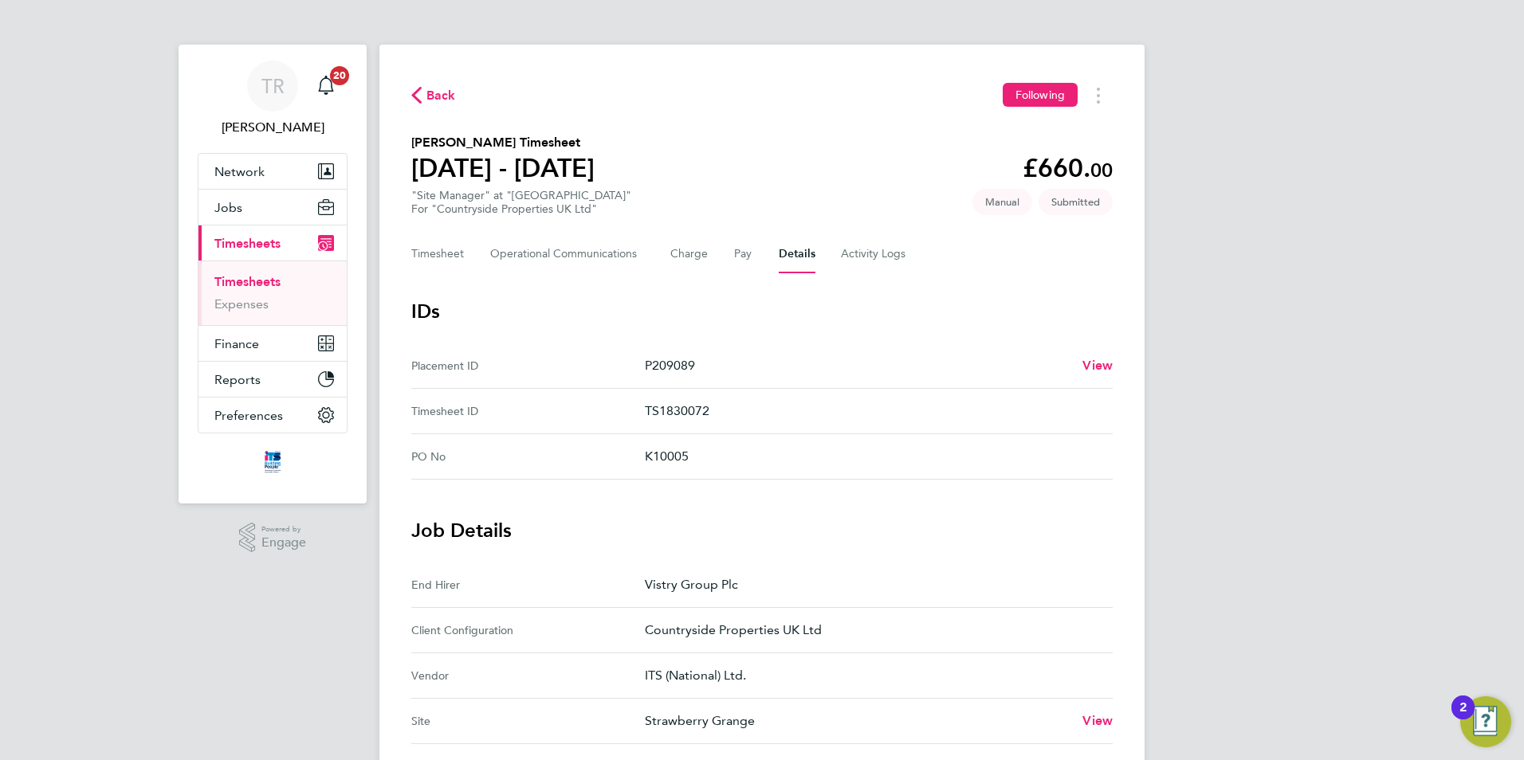
click at [267, 275] on link "Timesheets" at bounding box center [247, 281] width 66 height 15
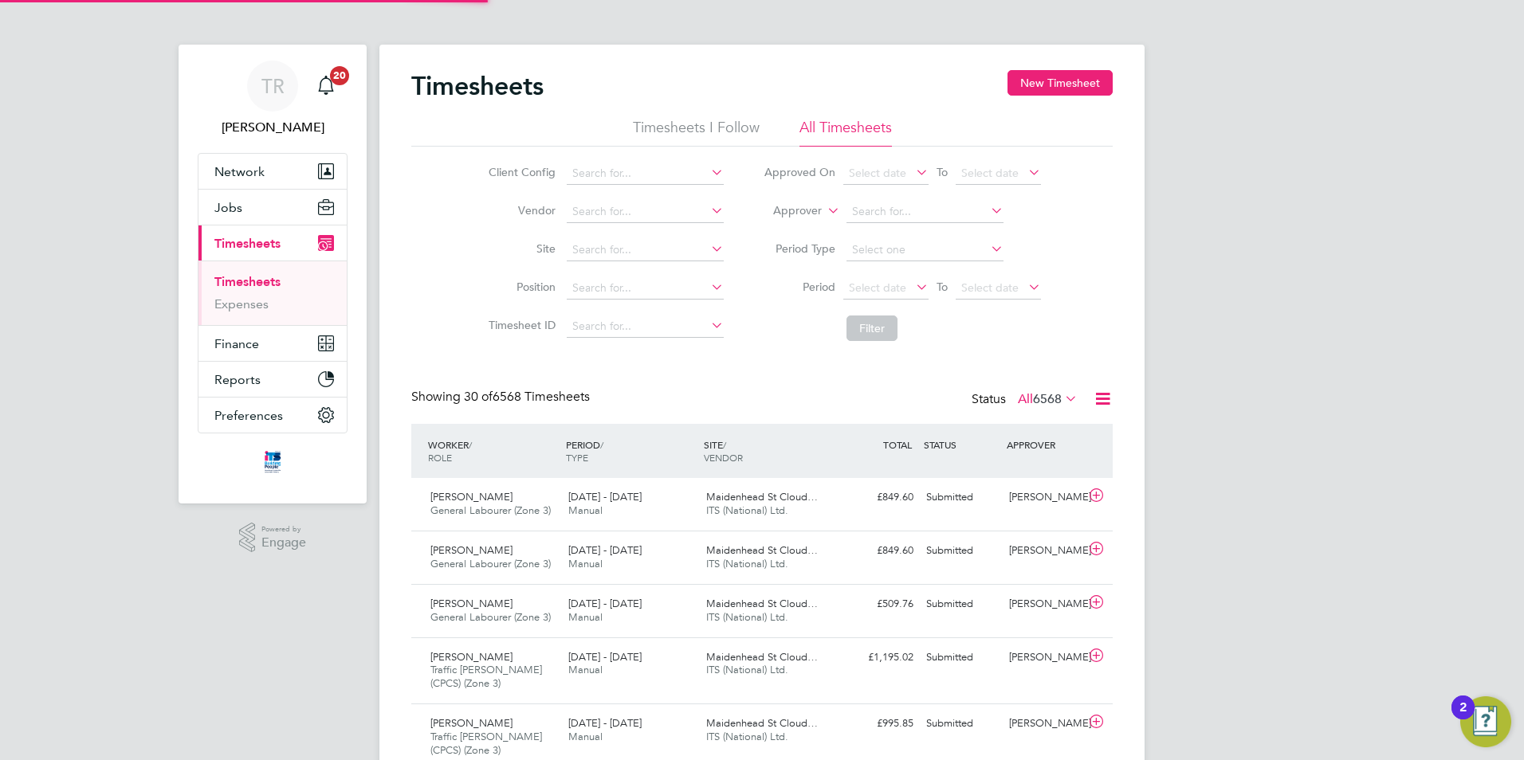
scroll to position [41, 139]
drag, startPoint x: 1083, startPoint y: 88, endPoint x: 992, endPoint y: 104, distance: 92.2
click at [1086, 88] on button "New Timesheet" at bounding box center [1059, 83] width 105 height 26
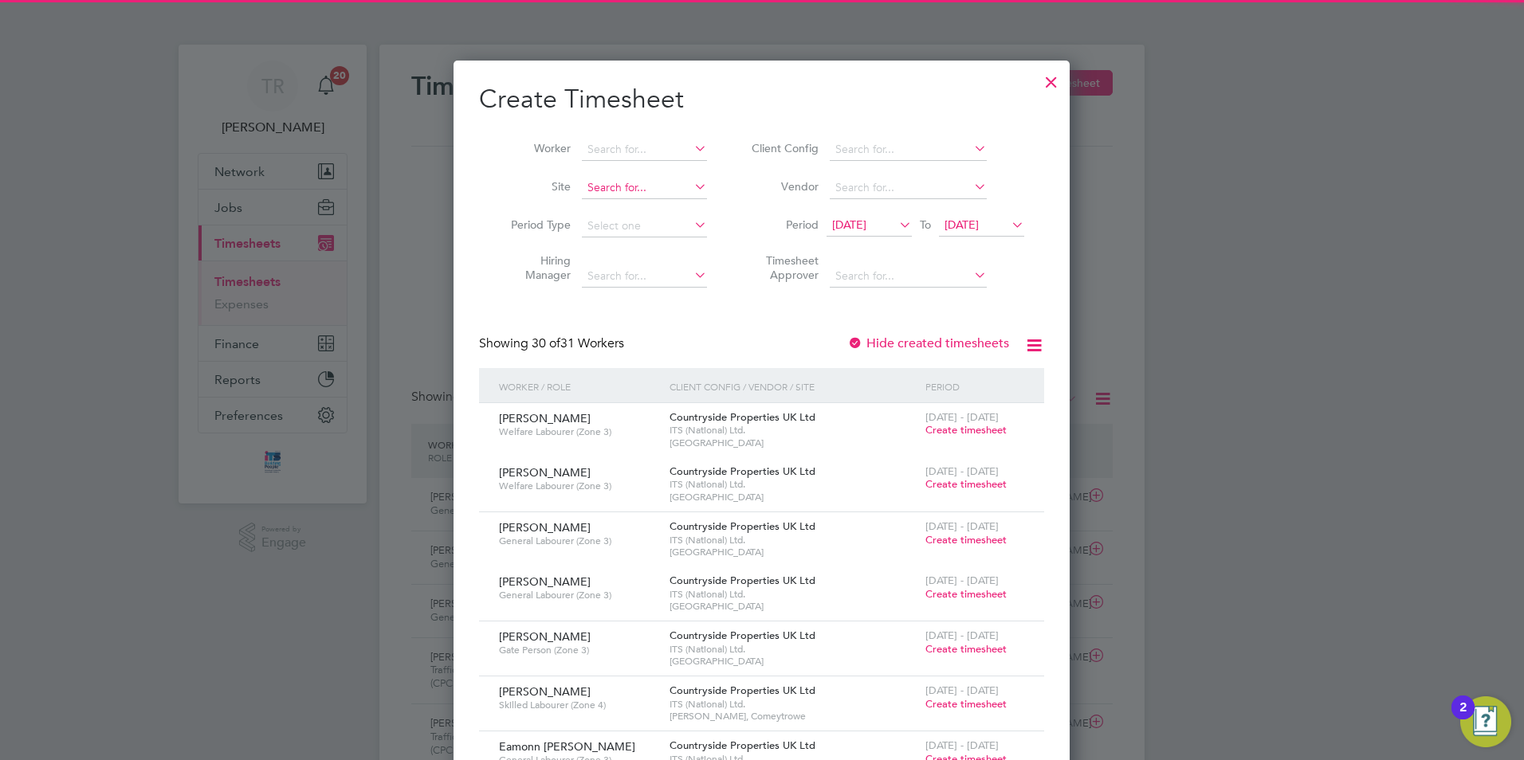
click at [619, 184] on input at bounding box center [644, 188] width 125 height 22
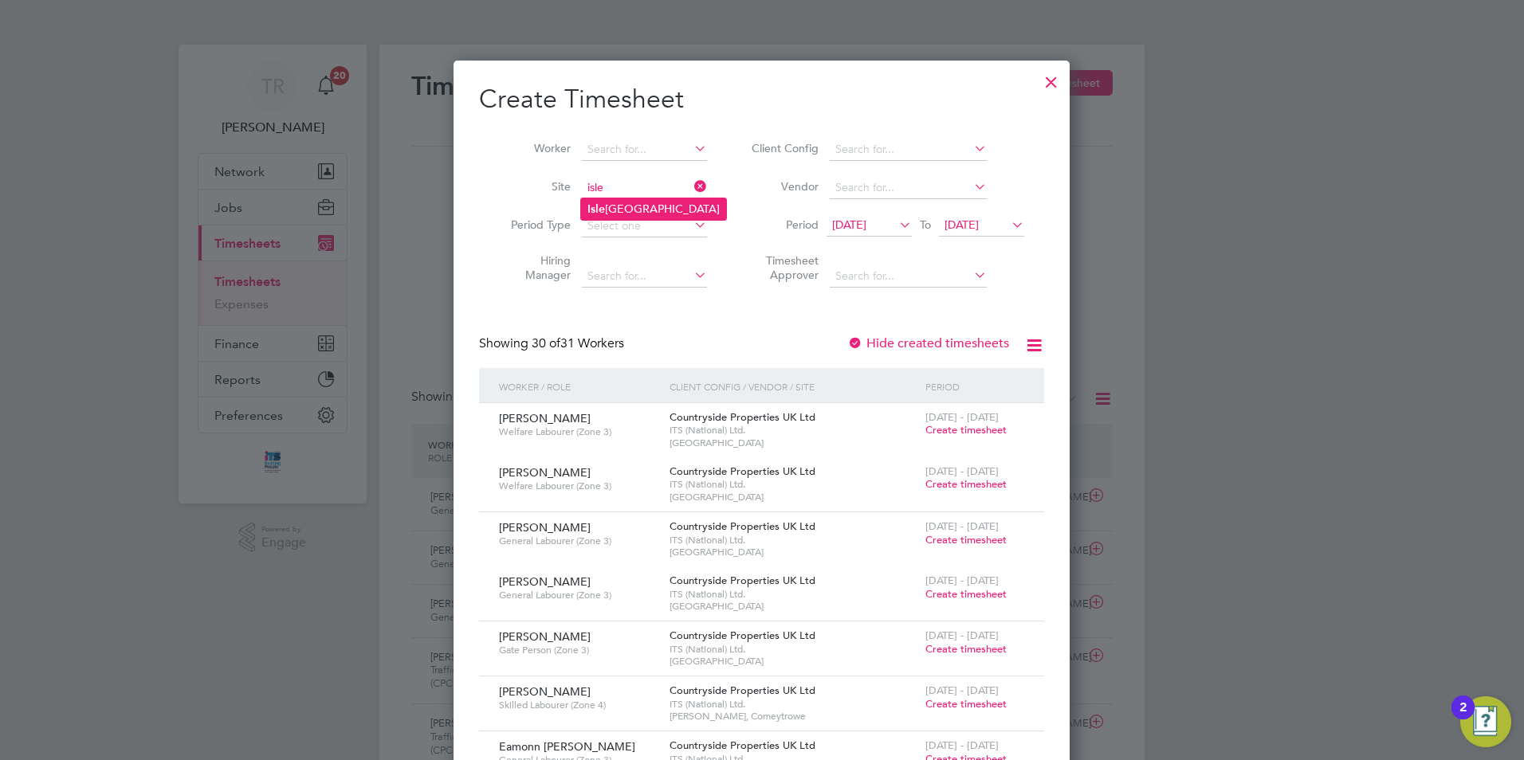
click at [607, 214] on li "Isle port Grove" at bounding box center [653, 209] width 145 height 22
type input "[GEOGRAPHIC_DATA]"
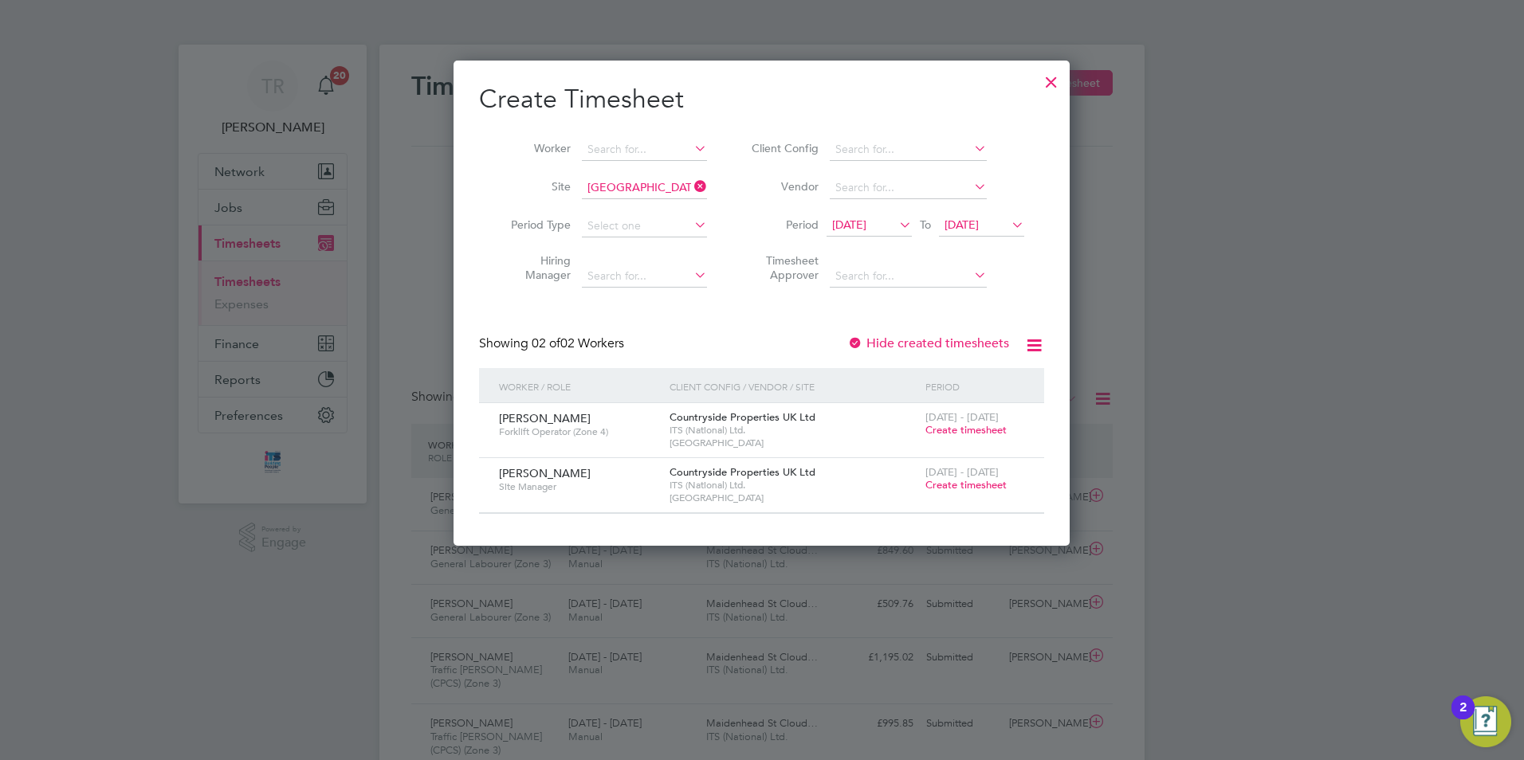
click at [959, 486] on span "Create timesheet" at bounding box center [965, 485] width 81 height 14
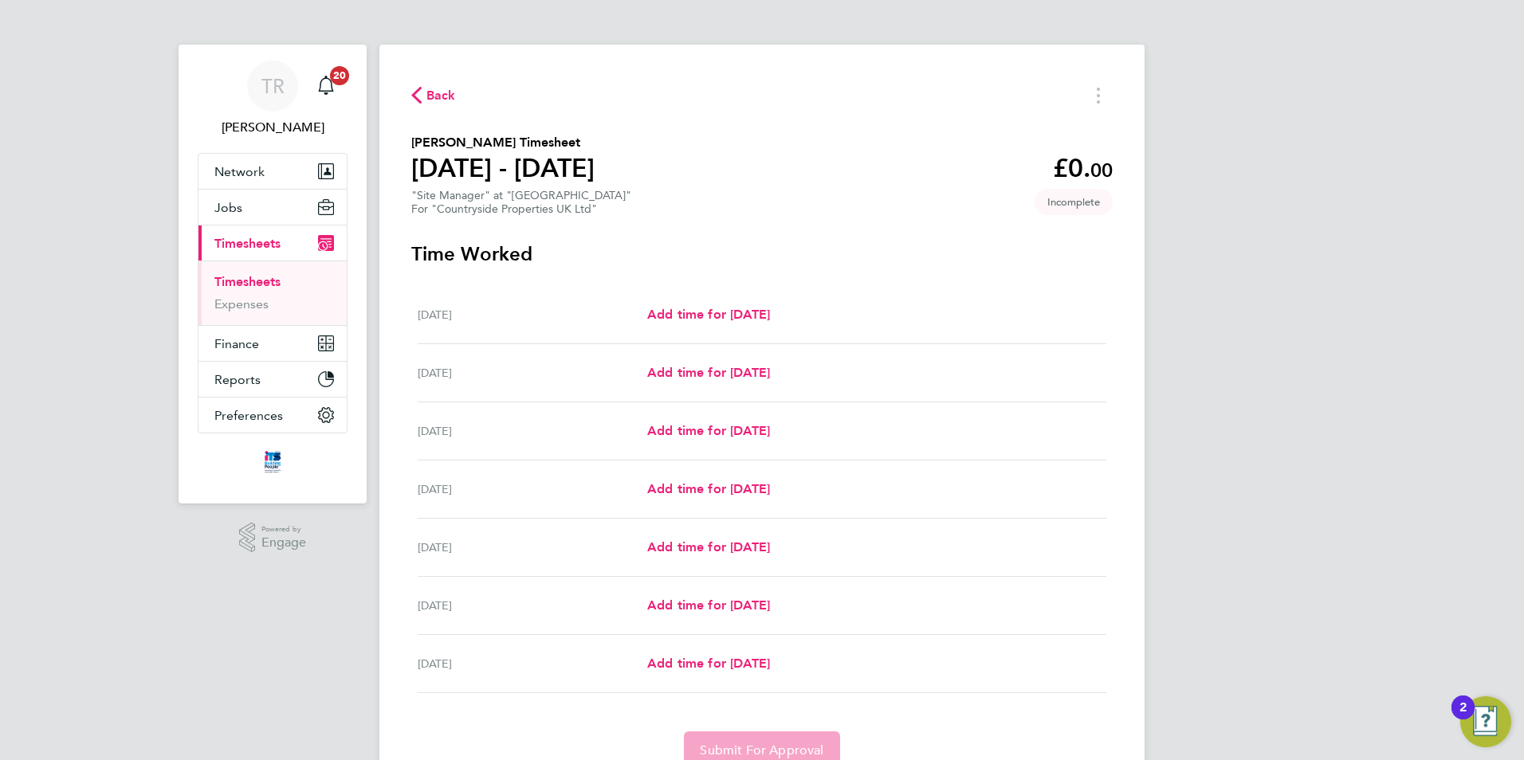
click at [759, 328] on div "Mon 22 Sep Add time for Mon 22 Sep Add time for Mon 22 Sep" at bounding box center [762, 315] width 689 height 58
click at [764, 314] on span "Add time for Mon 22 Sep" at bounding box center [708, 314] width 123 height 15
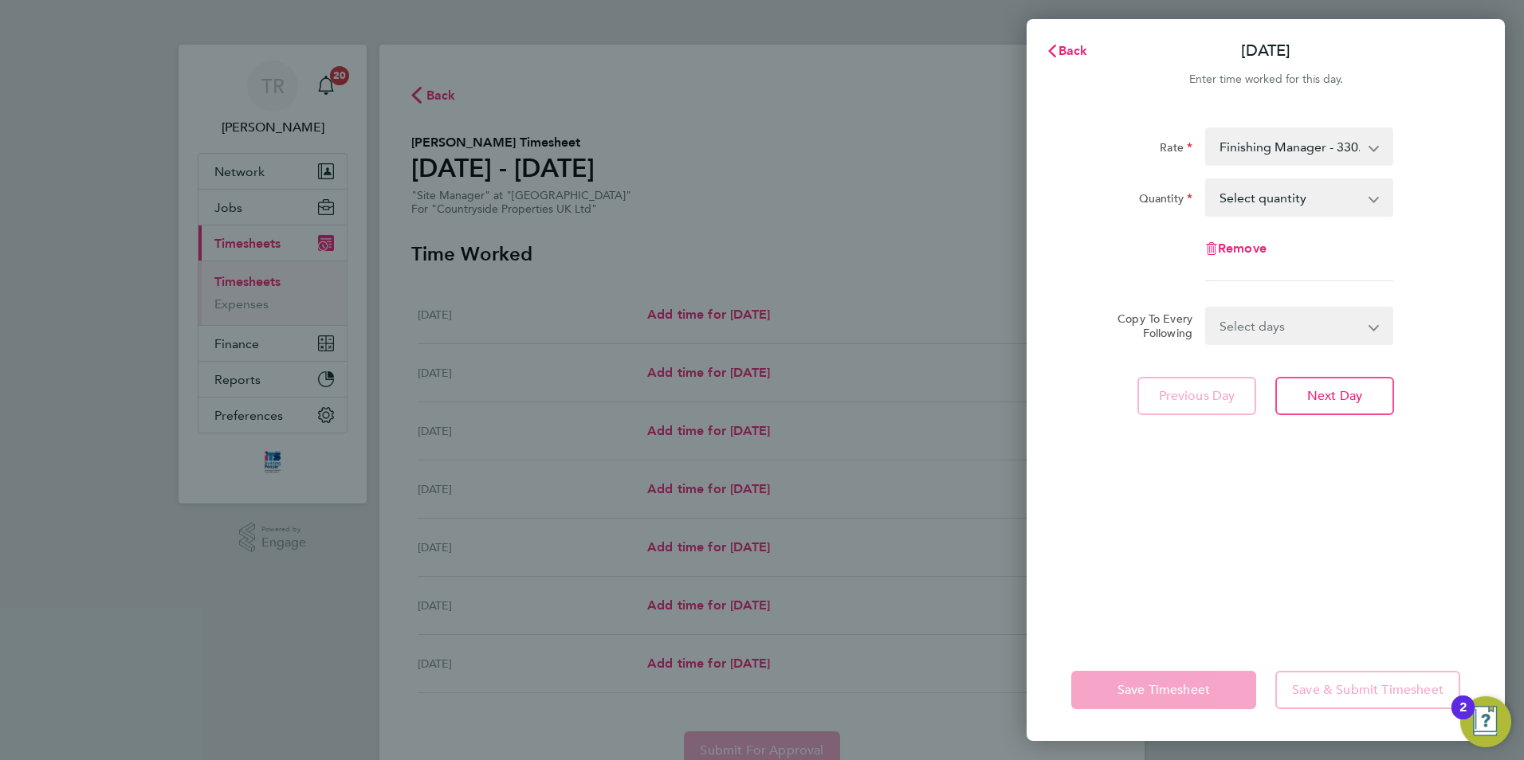
click at [1318, 211] on select "Select quantity 0.5 1" at bounding box center [1290, 197] width 166 height 35
select select "1"
click at [1207, 180] on select "Select quantity 0.5 1" at bounding box center [1290, 197] width 166 height 35
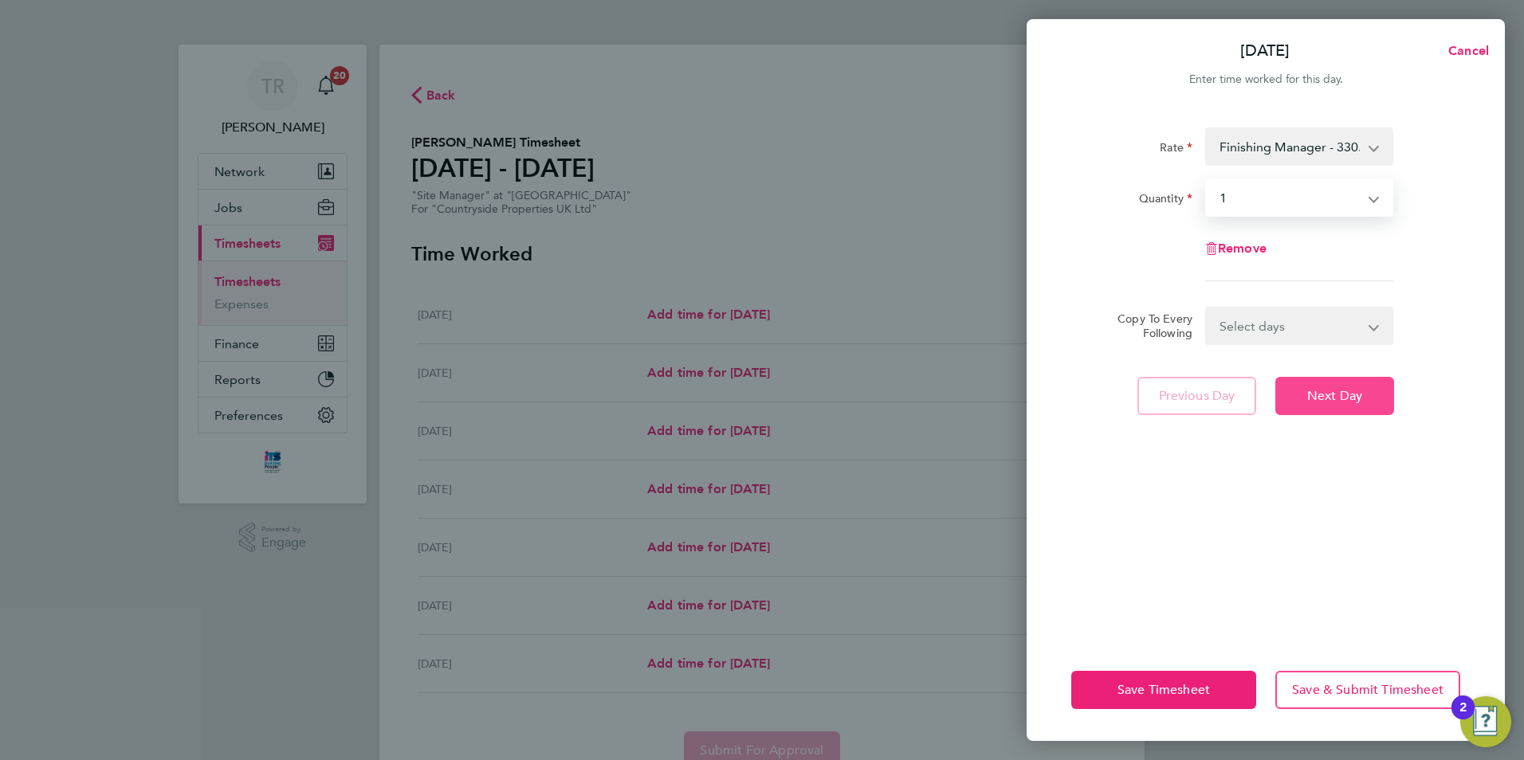
click at [1359, 395] on span "Next Day" at bounding box center [1334, 396] width 55 height 16
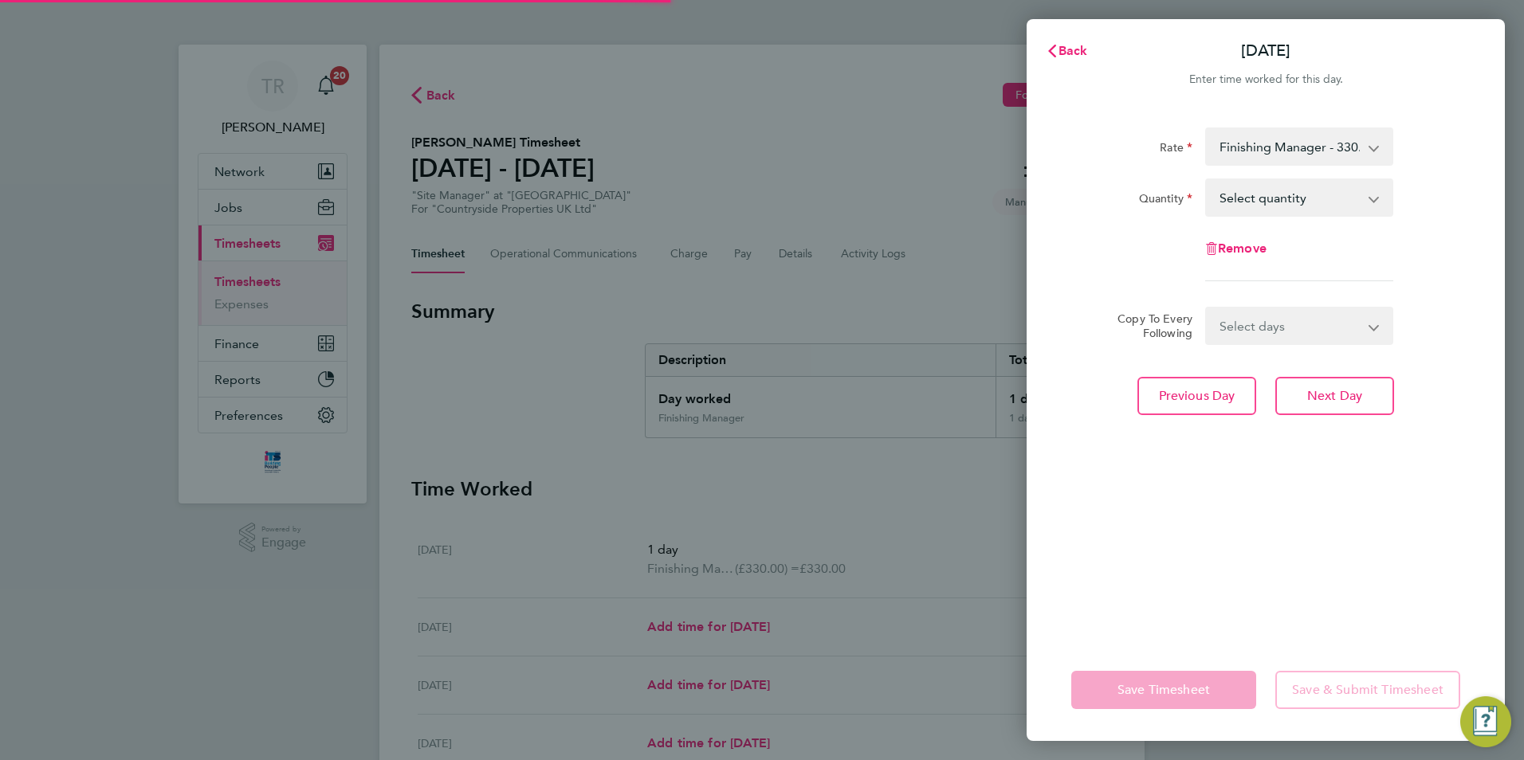
drag, startPoint x: 1296, startPoint y: 197, endPoint x: 1287, endPoint y: 208, distance: 14.2
click at [1296, 197] on select "Select quantity 0.5 1" at bounding box center [1290, 197] width 166 height 35
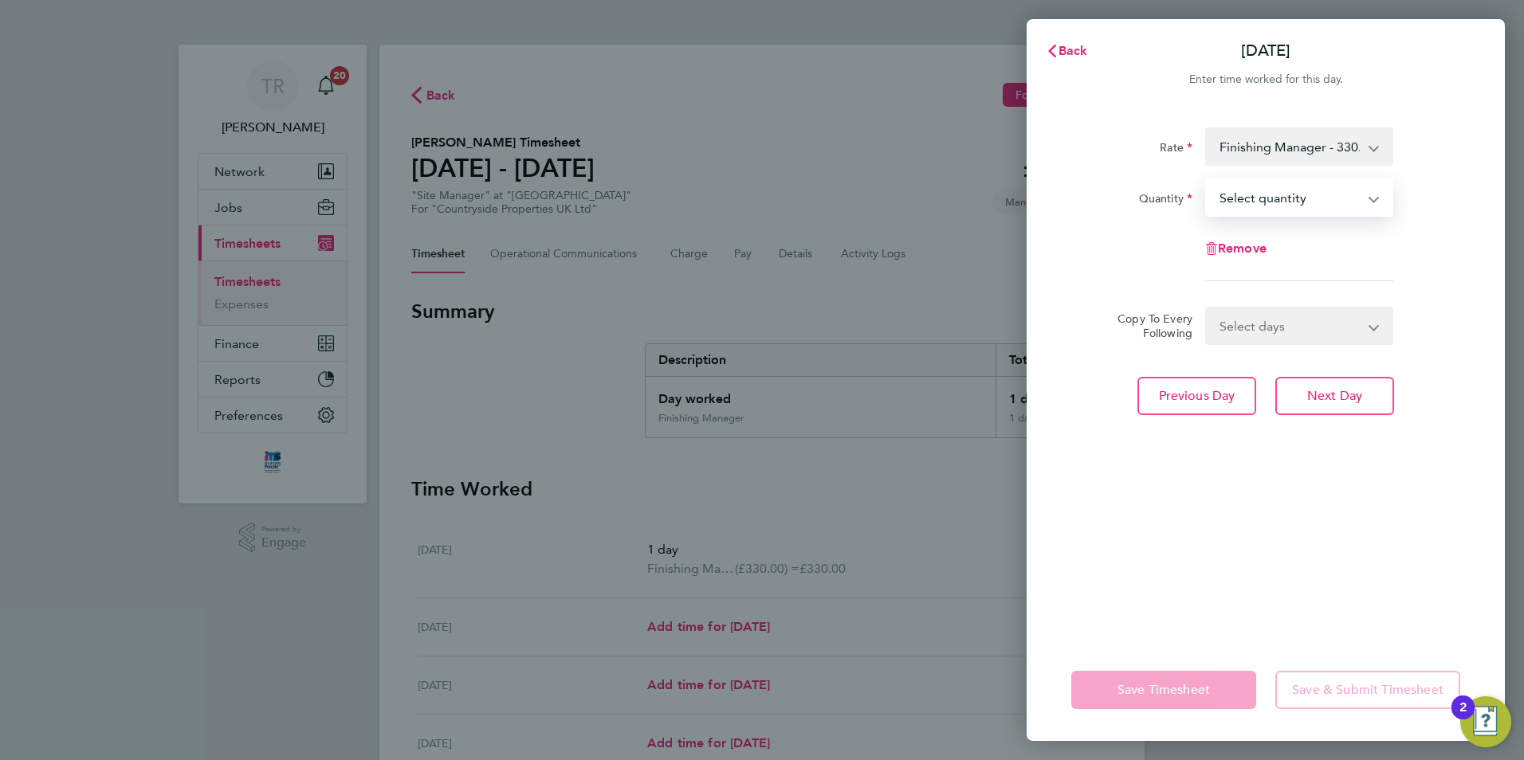
select select "1"
click at [1207, 180] on select "Select quantity 0.5 1" at bounding box center [1290, 197] width 166 height 35
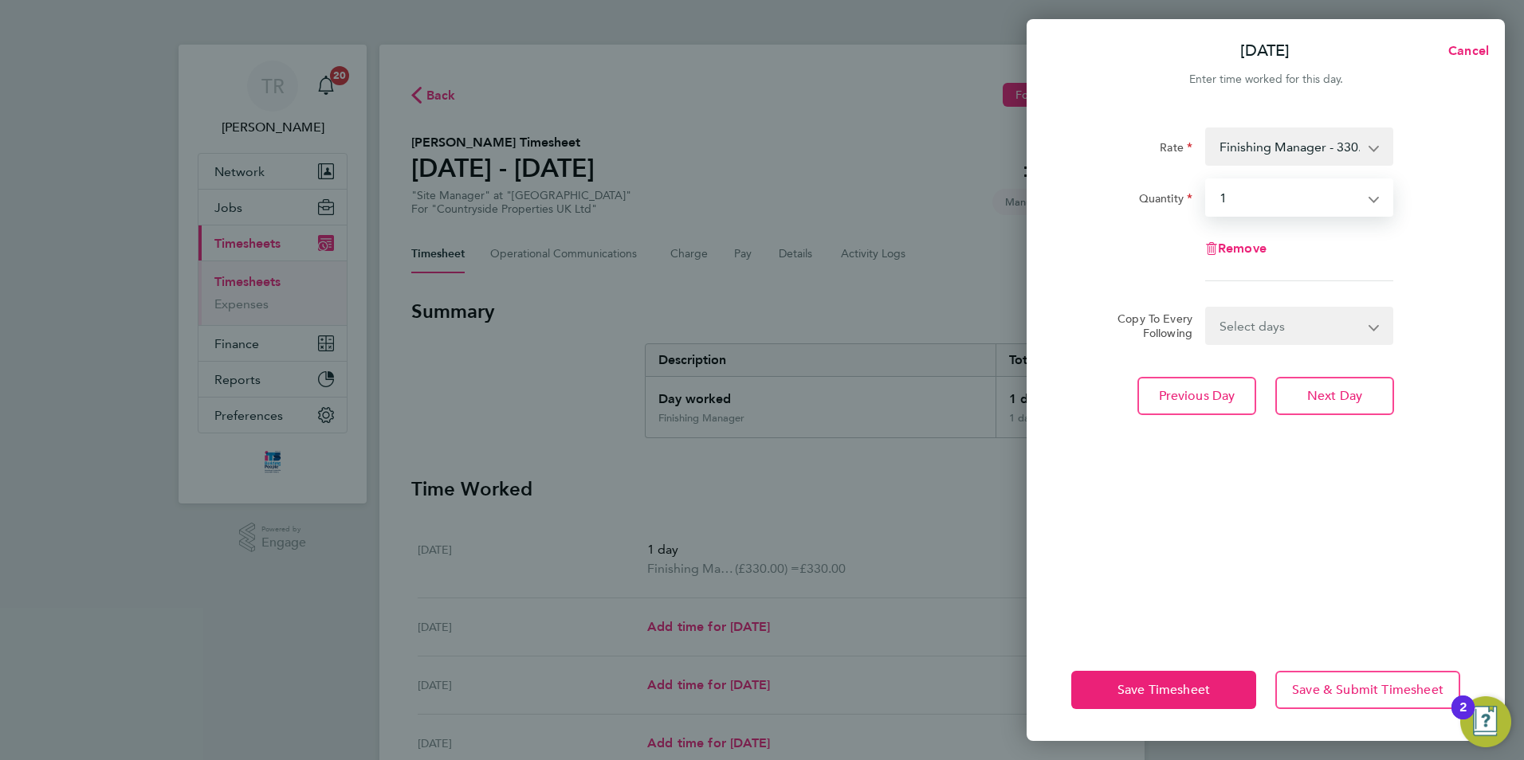
click at [1324, 415] on div "Rate Finishing Manager - 330.00 Basic Quantity Select quantity 0.5 1 Remove Cop…" at bounding box center [1266, 373] width 478 height 531
click at [1320, 397] on span "Next Day" at bounding box center [1334, 396] width 55 height 16
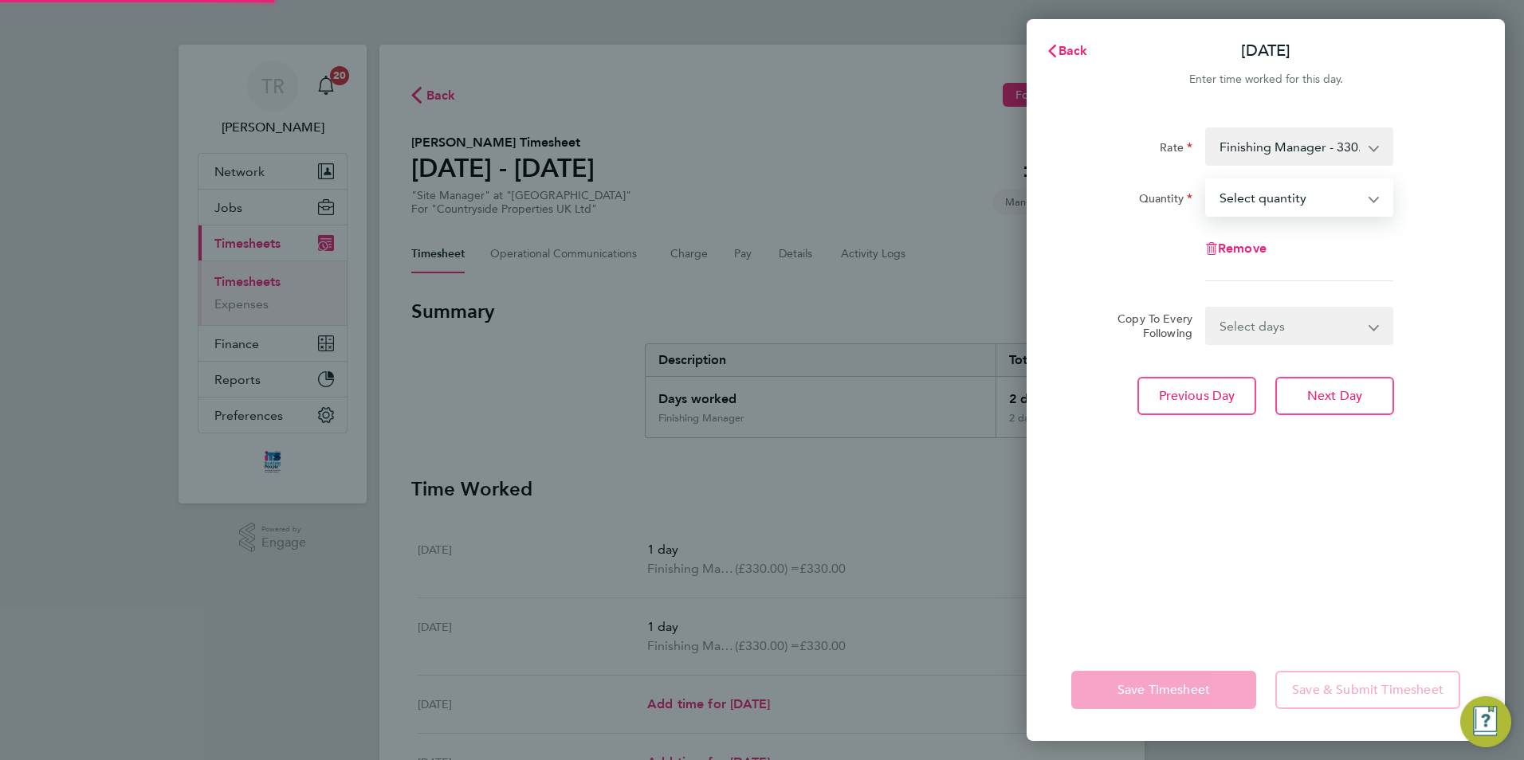
drag, startPoint x: 1248, startPoint y: 198, endPoint x: 1248, endPoint y: 216, distance: 18.3
click at [1248, 198] on select "Select quantity 0.5 1" at bounding box center [1290, 197] width 166 height 35
select select "1"
click at [1207, 180] on select "Select quantity 0.5 1" at bounding box center [1290, 197] width 166 height 35
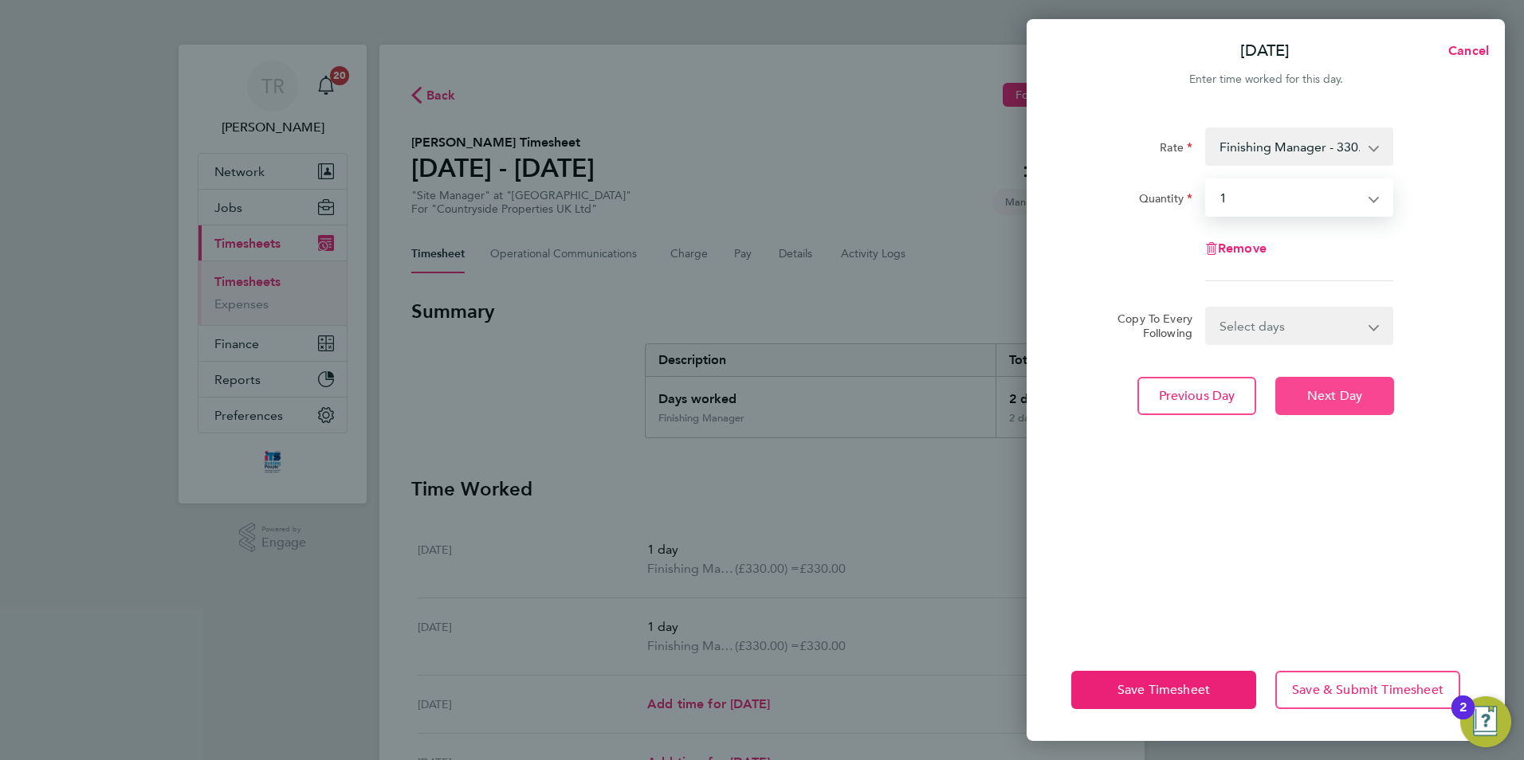
drag, startPoint x: 1306, startPoint y: 398, endPoint x: 1252, endPoint y: 223, distance: 182.5
click at [1310, 396] on button "Next Day" at bounding box center [1334, 396] width 119 height 38
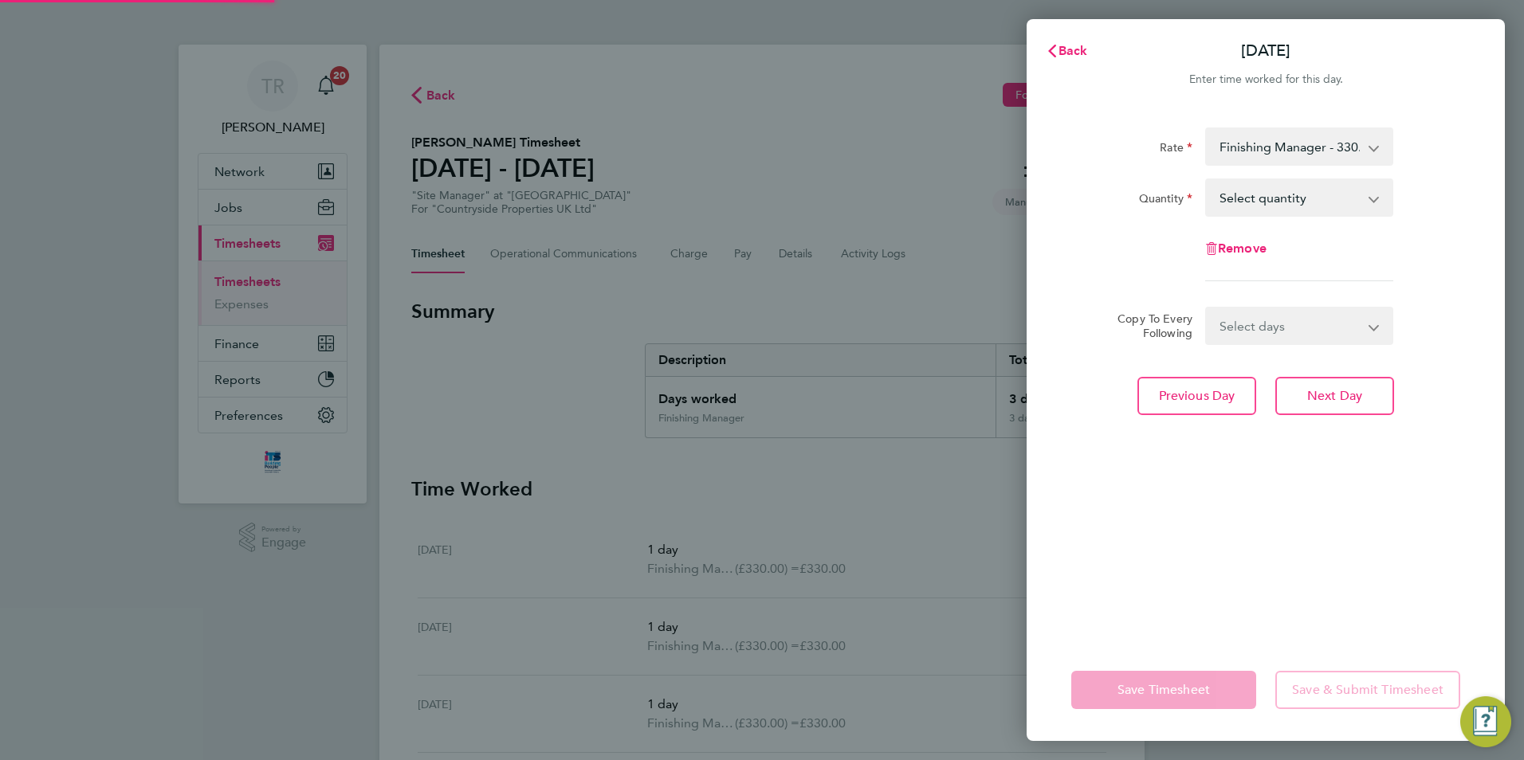
click at [1239, 217] on div "Rate Finishing Manager - 330.00 Basic Quantity Select quantity 0.5 1 Remove" at bounding box center [1265, 205] width 389 height 154
click at [1236, 206] on select "Select quantity 0.5 1" at bounding box center [1290, 197] width 166 height 35
select select "1"
click at [1207, 180] on select "Select quantity 0.5 1" at bounding box center [1290, 197] width 166 height 35
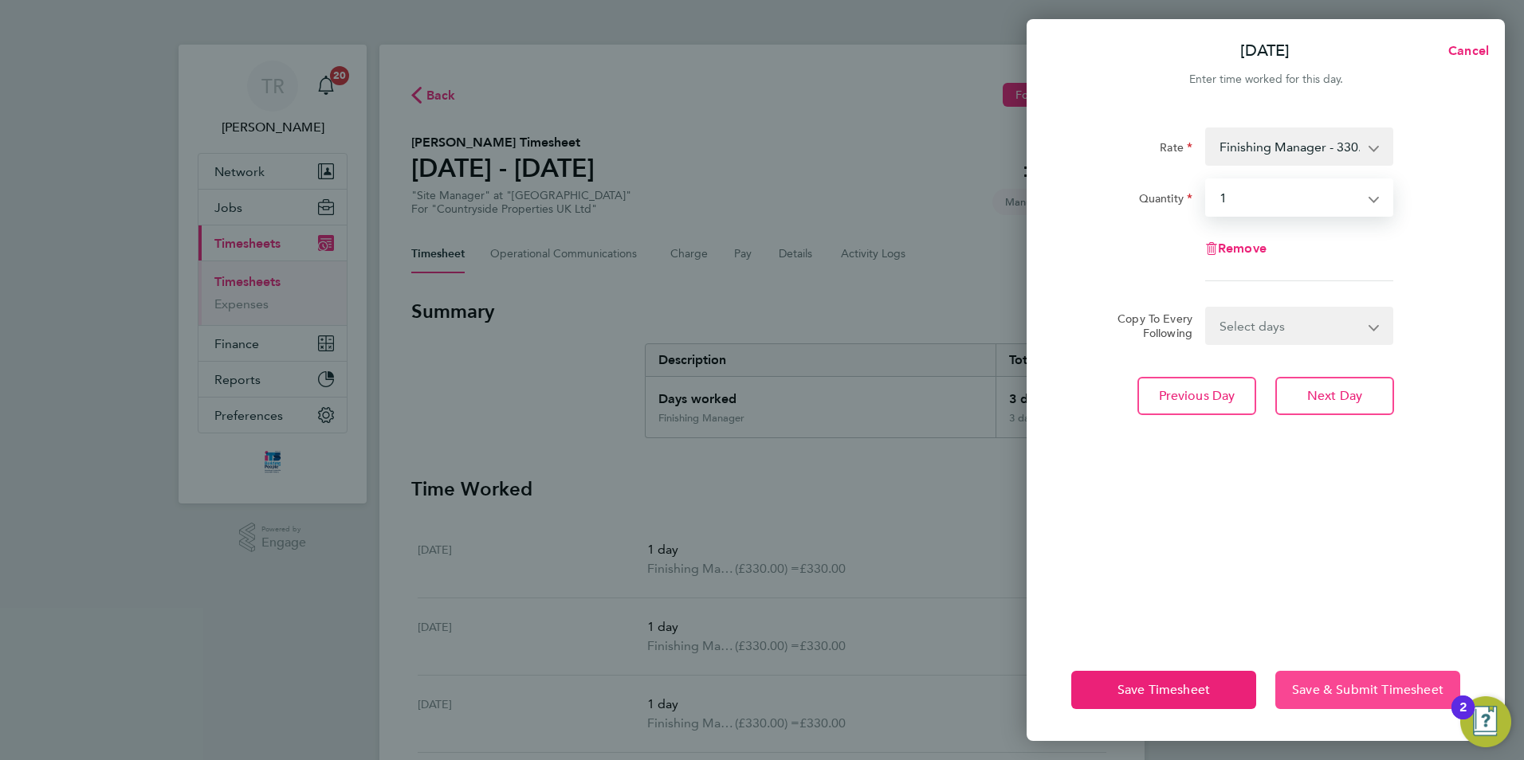
click at [1371, 697] on span "Save & Submit Timesheet" at bounding box center [1367, 690] width 151 height 16
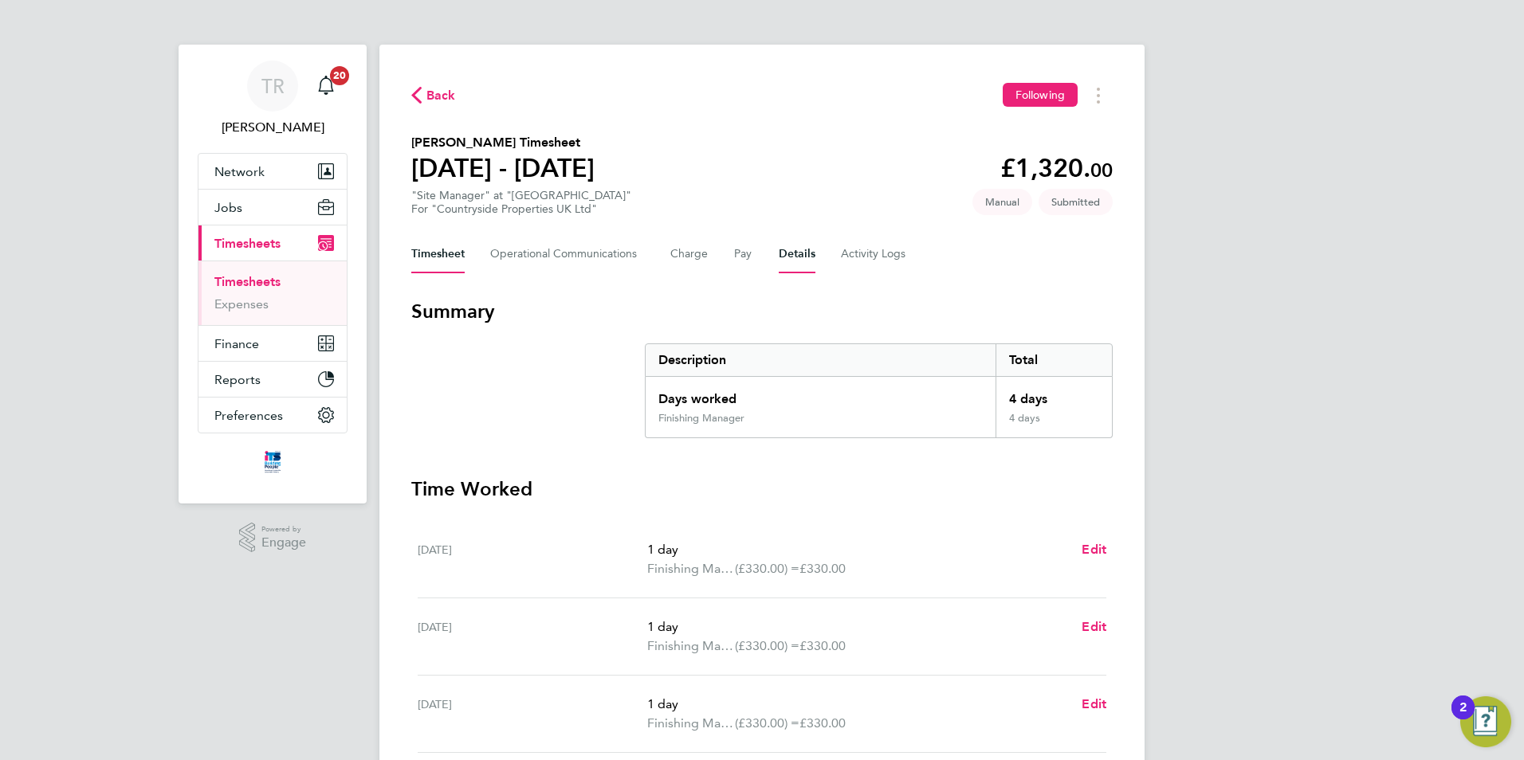
drag, startPoint x: 795, startPoint y: 247, endPoint x: 820, endPoint y: 250, distance: 25.7
click at [801, 247] on button "Details" at bounding box center [797, 254] width 37 height 38
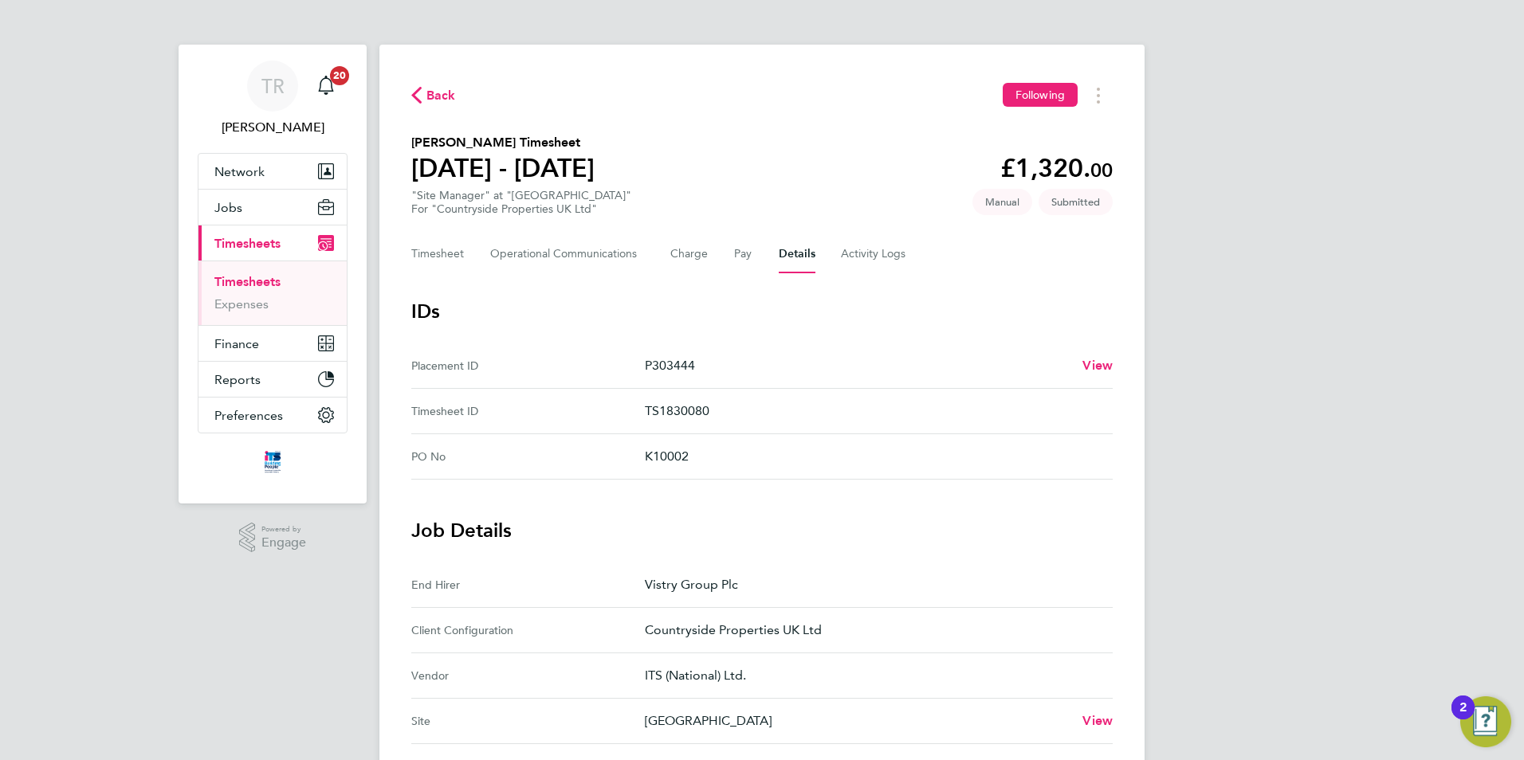
click at [261, 251] on button "Current page: Timesheets" at bounding box center [272, 243] width 148 height 35
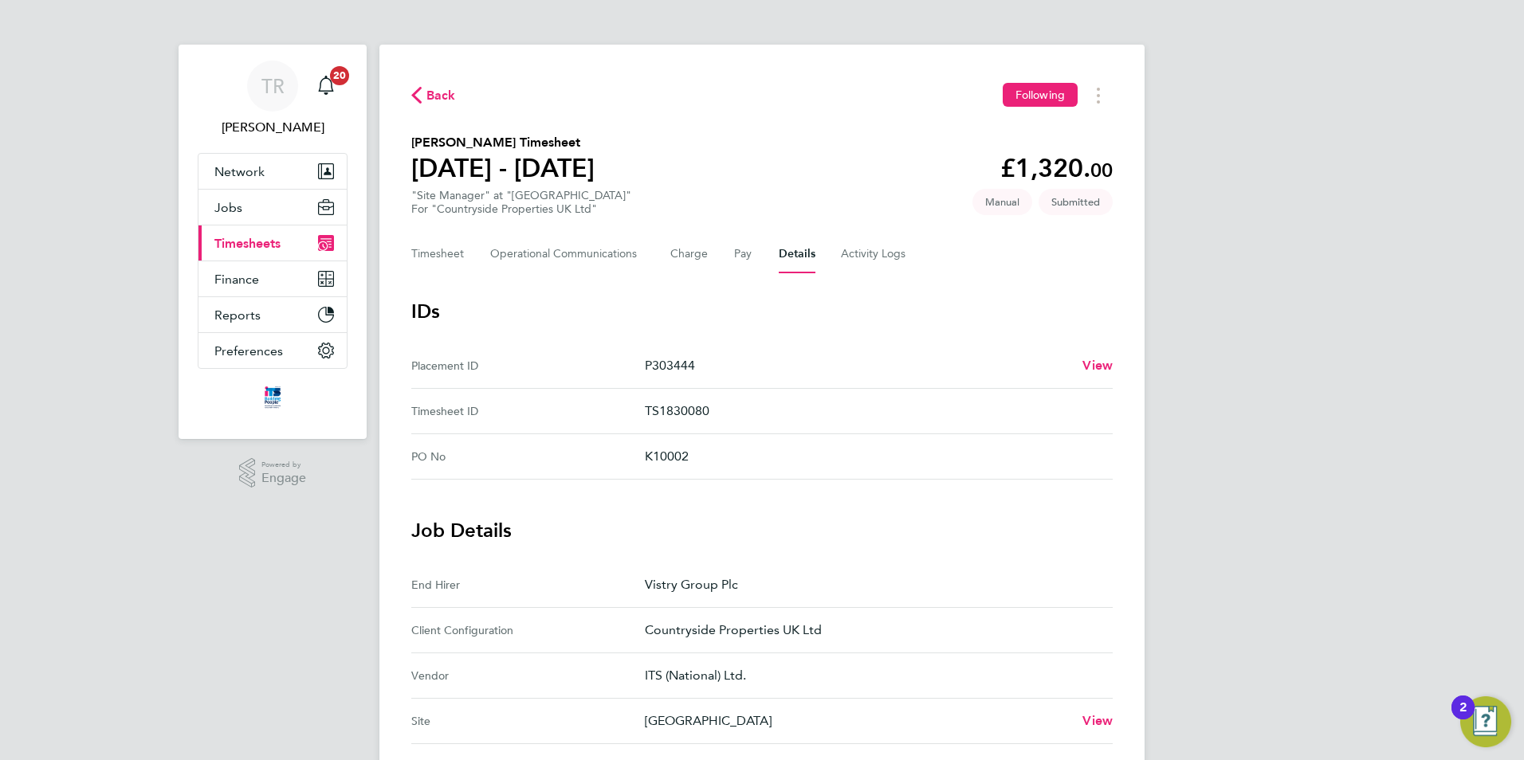
click at [261, 246] on span "Timesheets" at bounding box center [247, 243] width 66 height 15
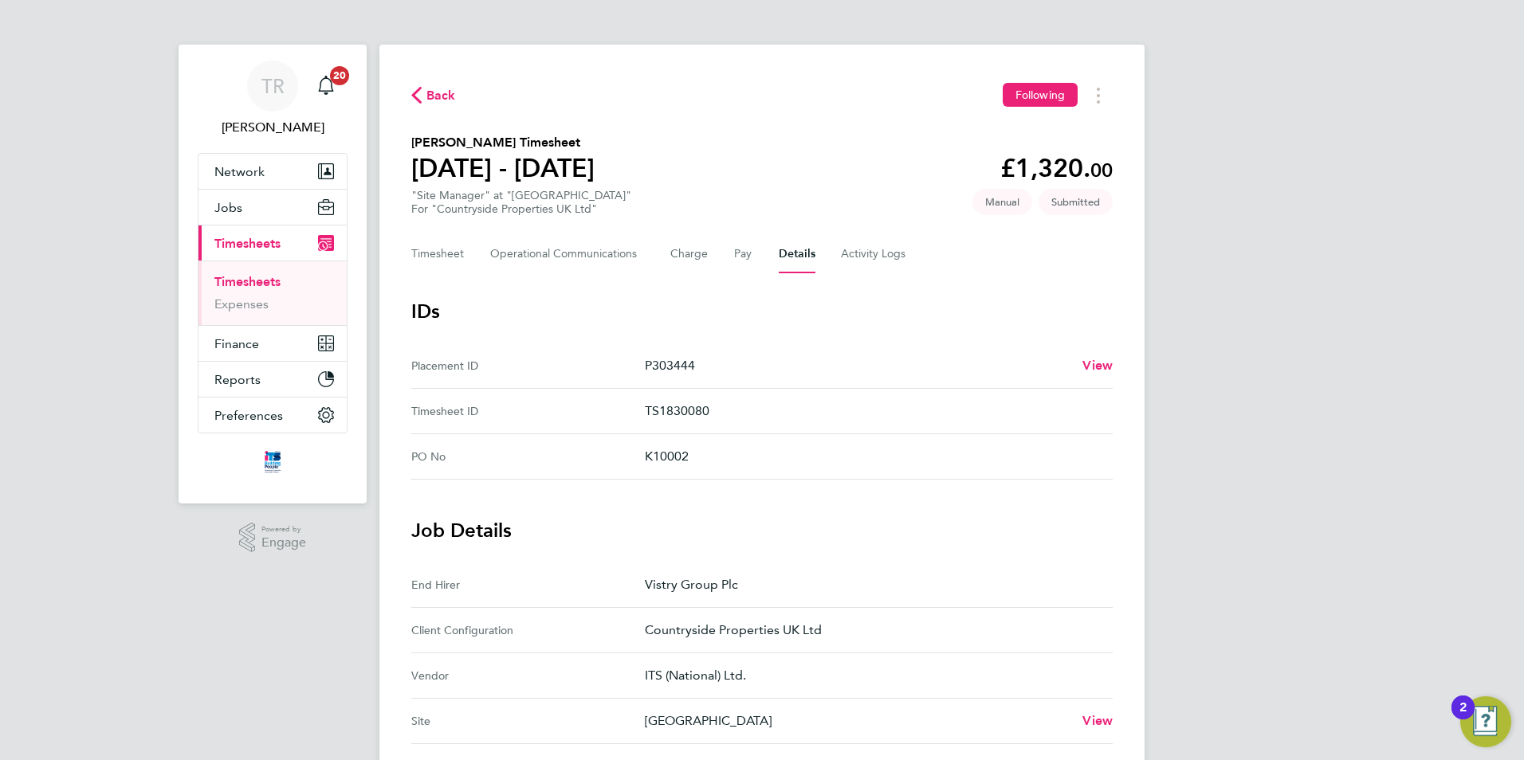
click at [267, 273] on ul "Timesheets Expenses" at bounding box center [272, 293] width 148 height 65
click at [262, 280] on link "Timesheets" at bounding box center [247, 281] width 66 height 15
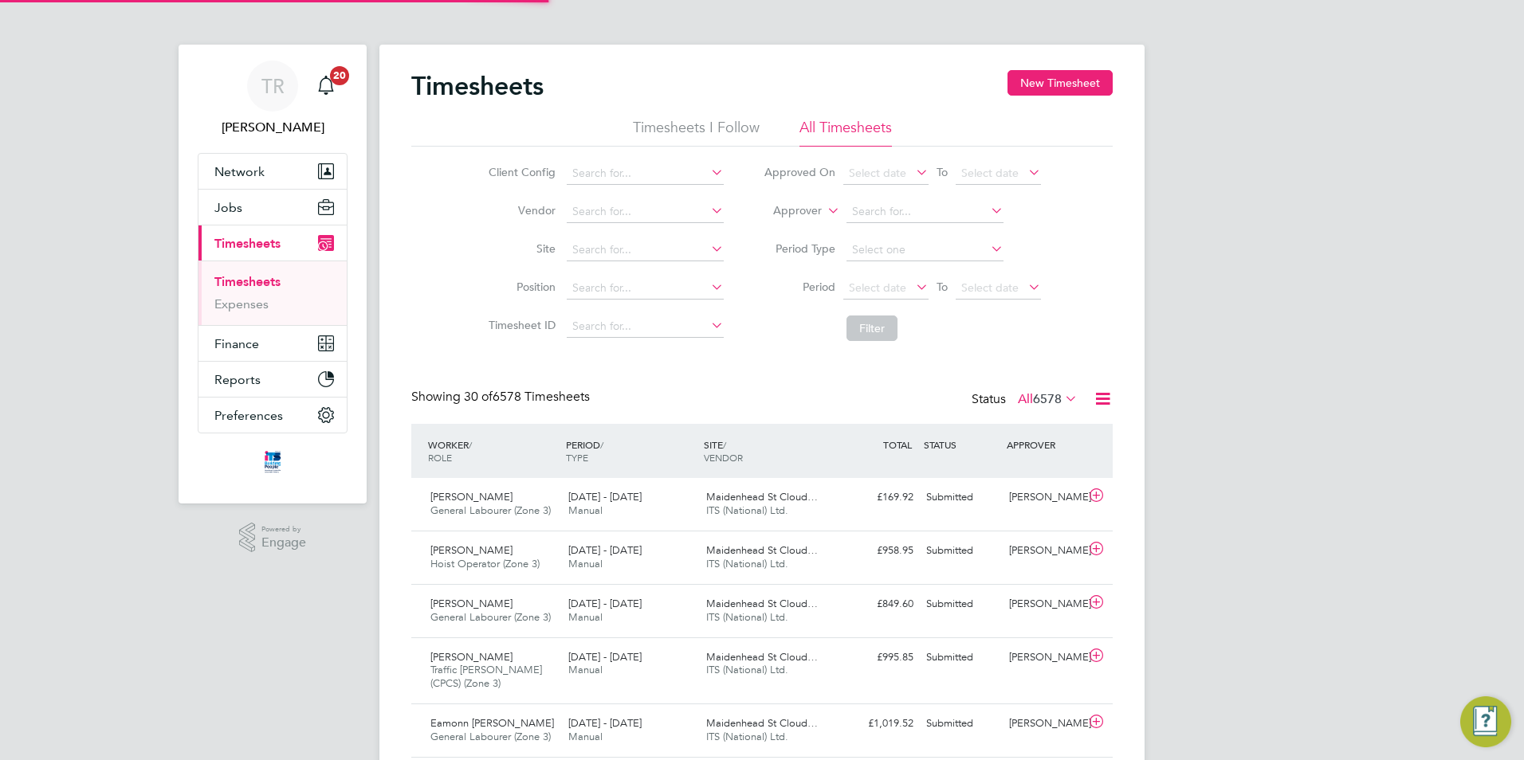
scroll to position [41, 139]
click at [1063, 75] on button "New Timesheet" at bounding box center [1059, 83] width 105 height 26
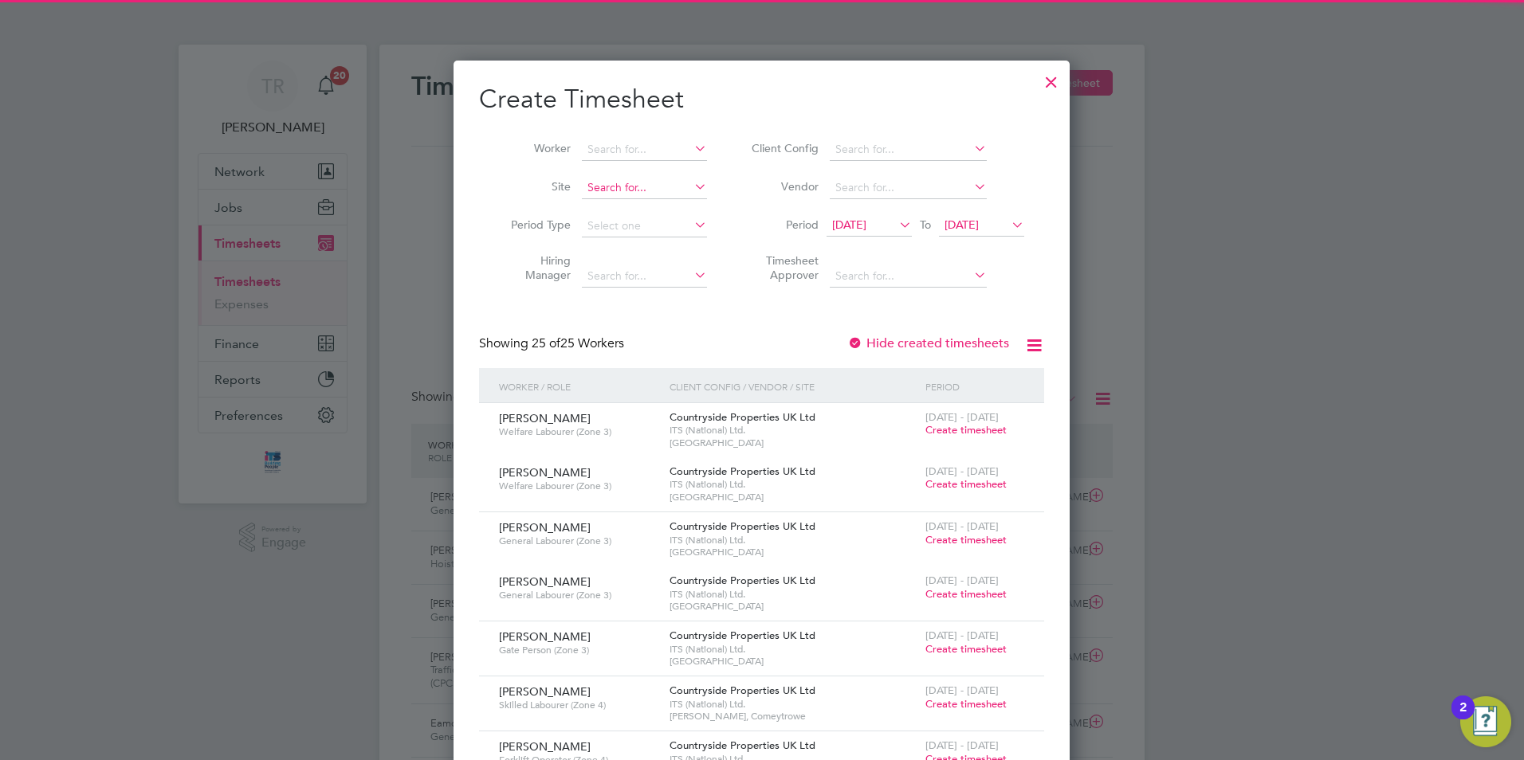
click at [623, 183] on input at bounding box center [644, 188] width 125 height 22
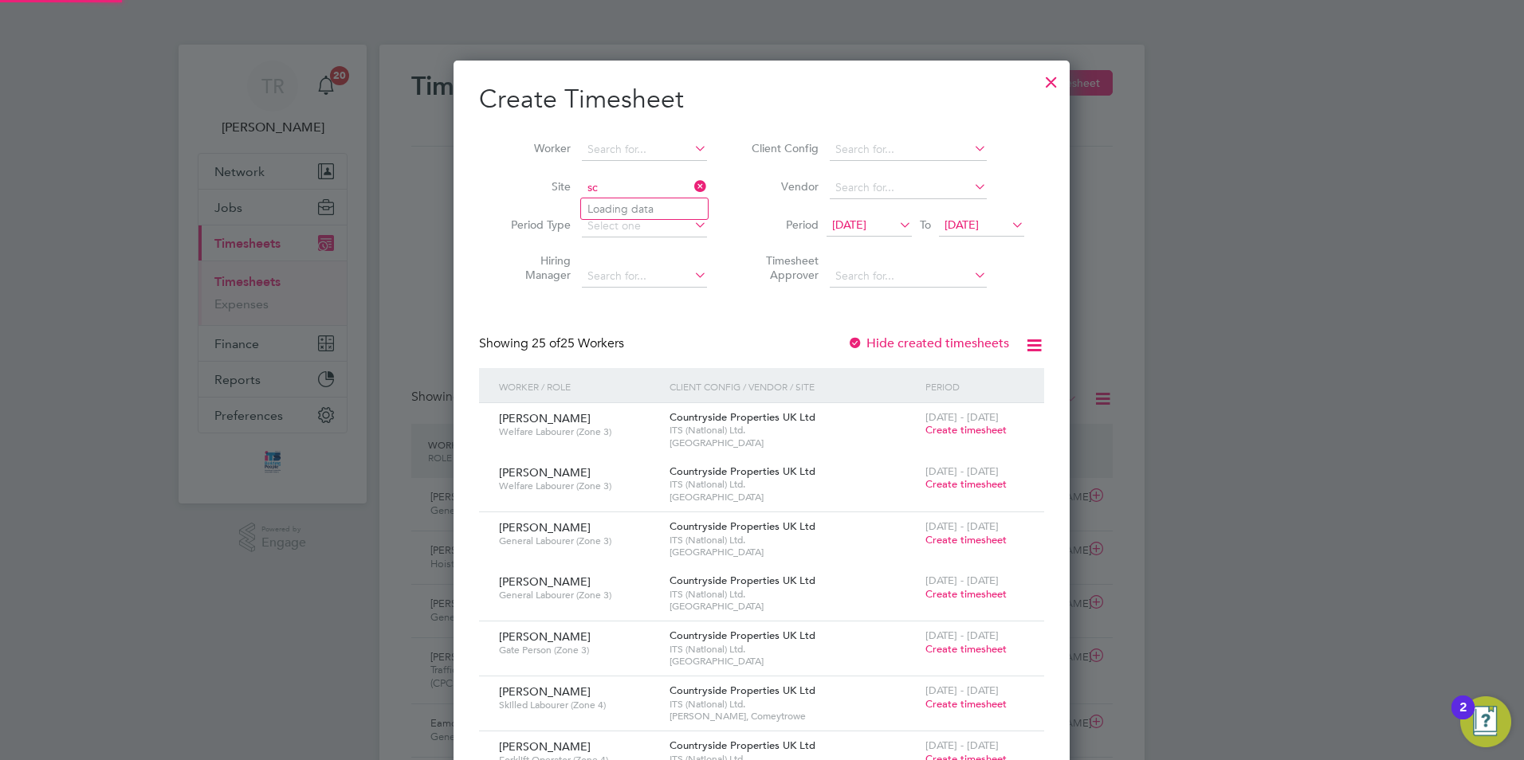
type input "s"
click at [621, 195] on input "comey" at bounding box center [644, 188] width 125 height 22
click at [619, 202] on li "Bovis Westco, Comey trowe" at bounding box center [655, 209] width 149 height 22
type input "Bovis Westco, Comeytrowe"
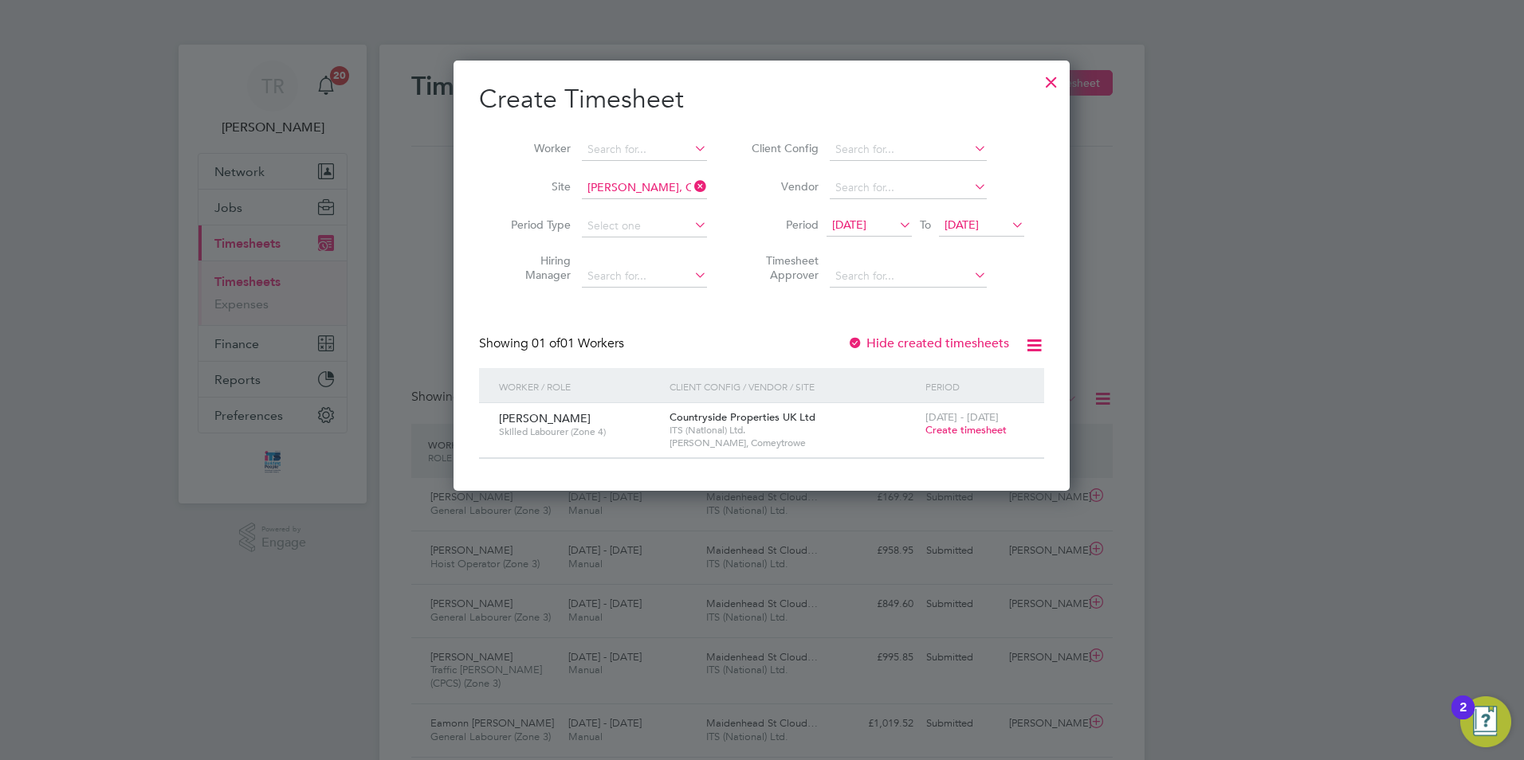
drag, startPoint x: 967, startPoint y: 430, endPoint x: 971, endPoint y: 443, distance: 13.4
click at [968, 434] on span "Create timesheet" at bounding box center [965, 430] width 81 height 14
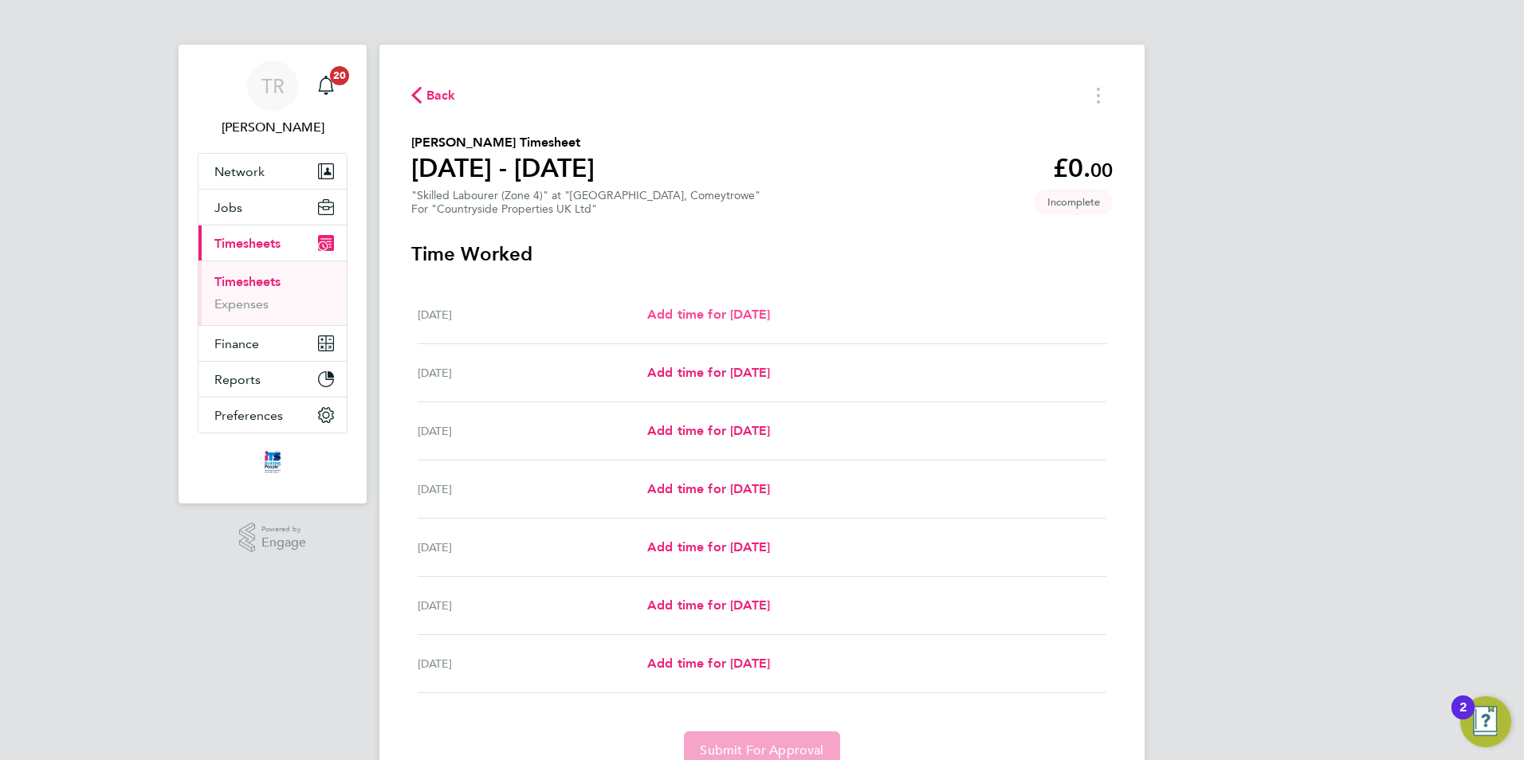
click at [764, 316] on span "Add time for Mon 22 Sep" at bounding box center [708, 314] width 123 height 15
select select "30"
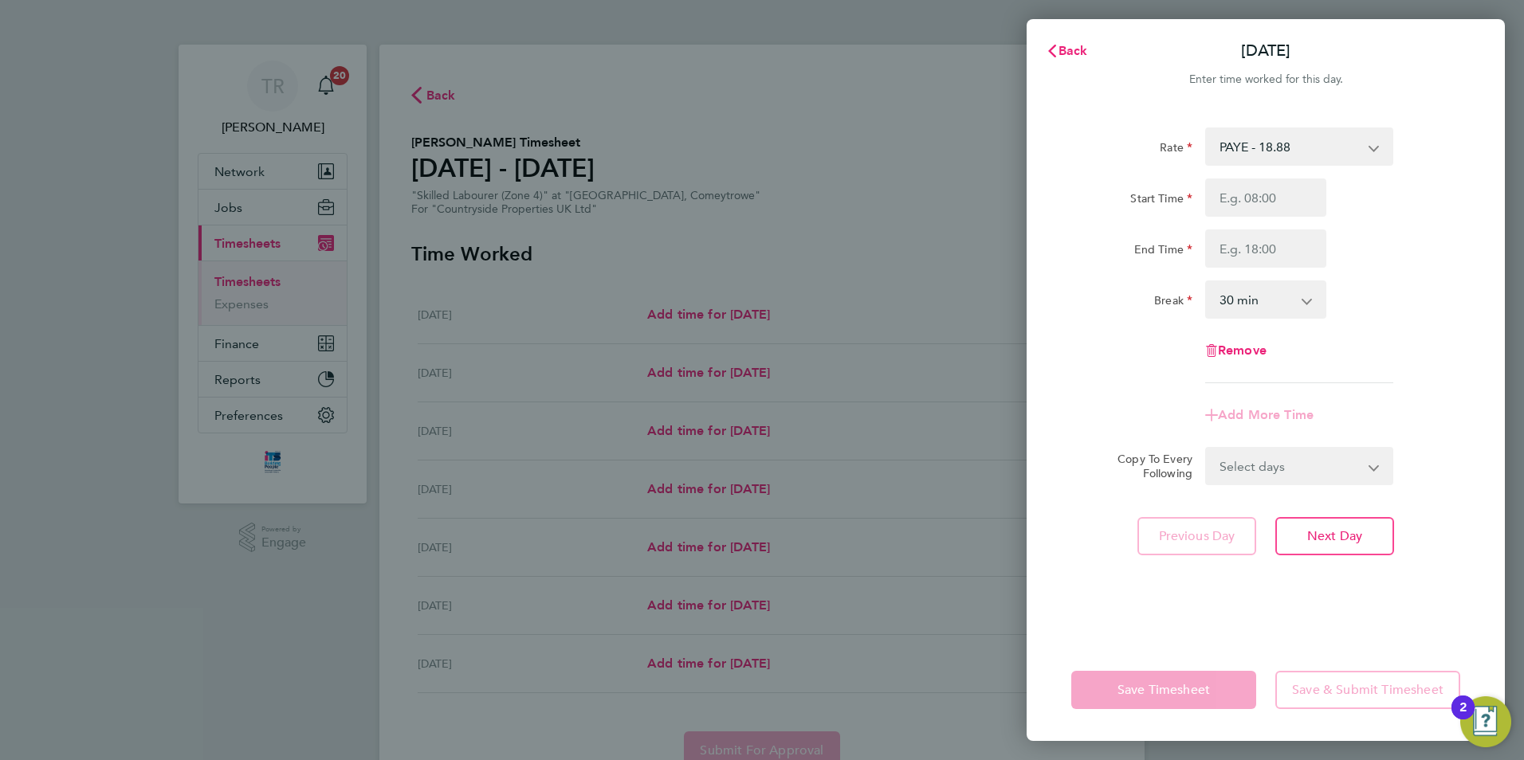
click at [1219, 226] on div "Start Time End Time" at bounding box center [1266, 223] width 402 height 89
click at [1280, 197] on input "Start Time" at bounding box center [1265, 198] width 121 height 38
type input "07:30"
click at [1259, 250] on input "End Time" at bounding box center [1265, 249] width 121 height 38
type input "17:00"
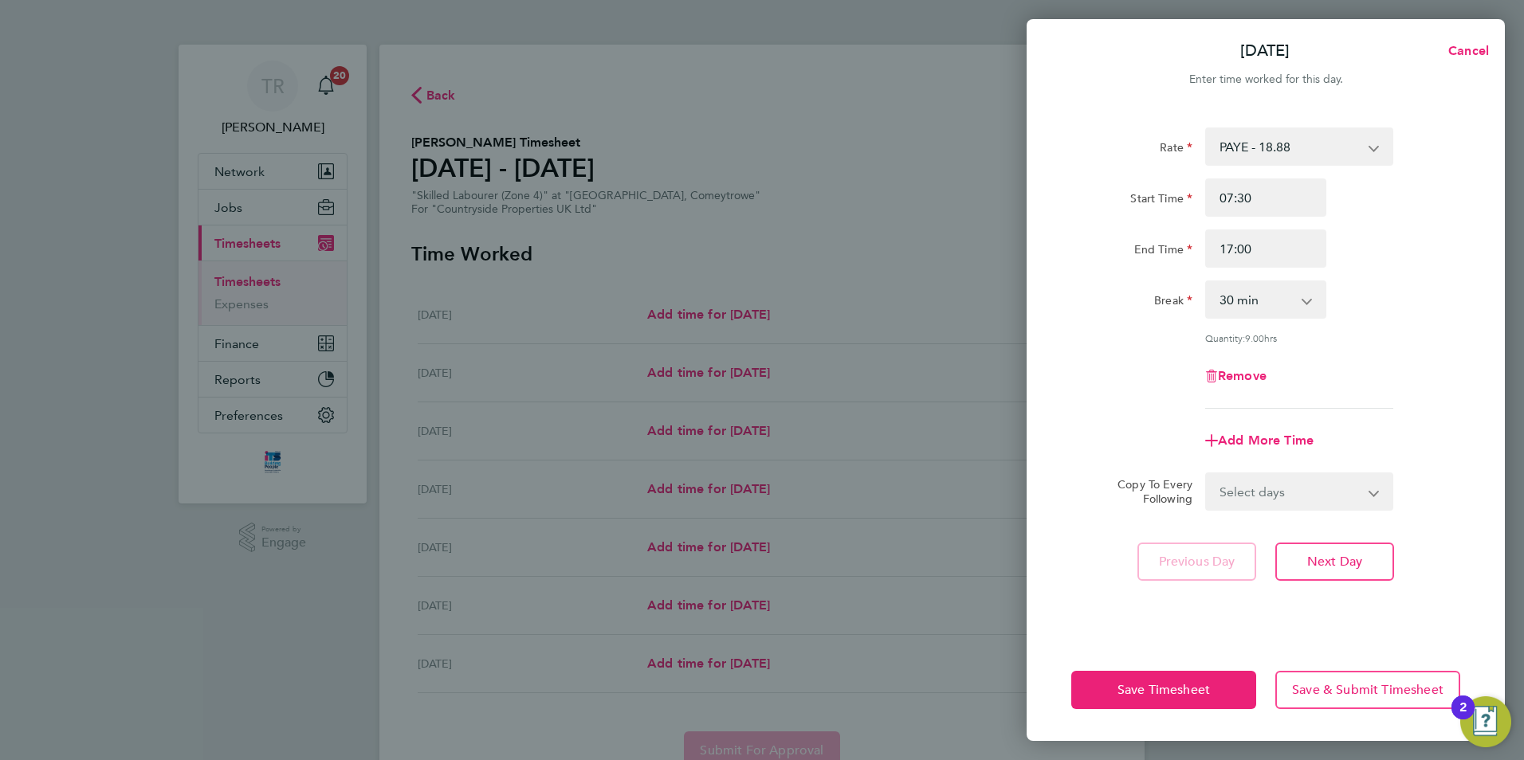
click at [1416, 563] on div "Rate PAYE - 18.88 Start Time 07:30 End Time 17:00 Break 0 min 15 min 30 min 45 …" at bounding box center [1266, 373] width 478 height 531
click at [1375, 698] on button "Save & Submit Timesheet" at bounding box center [1367, 690] width 185 height 38
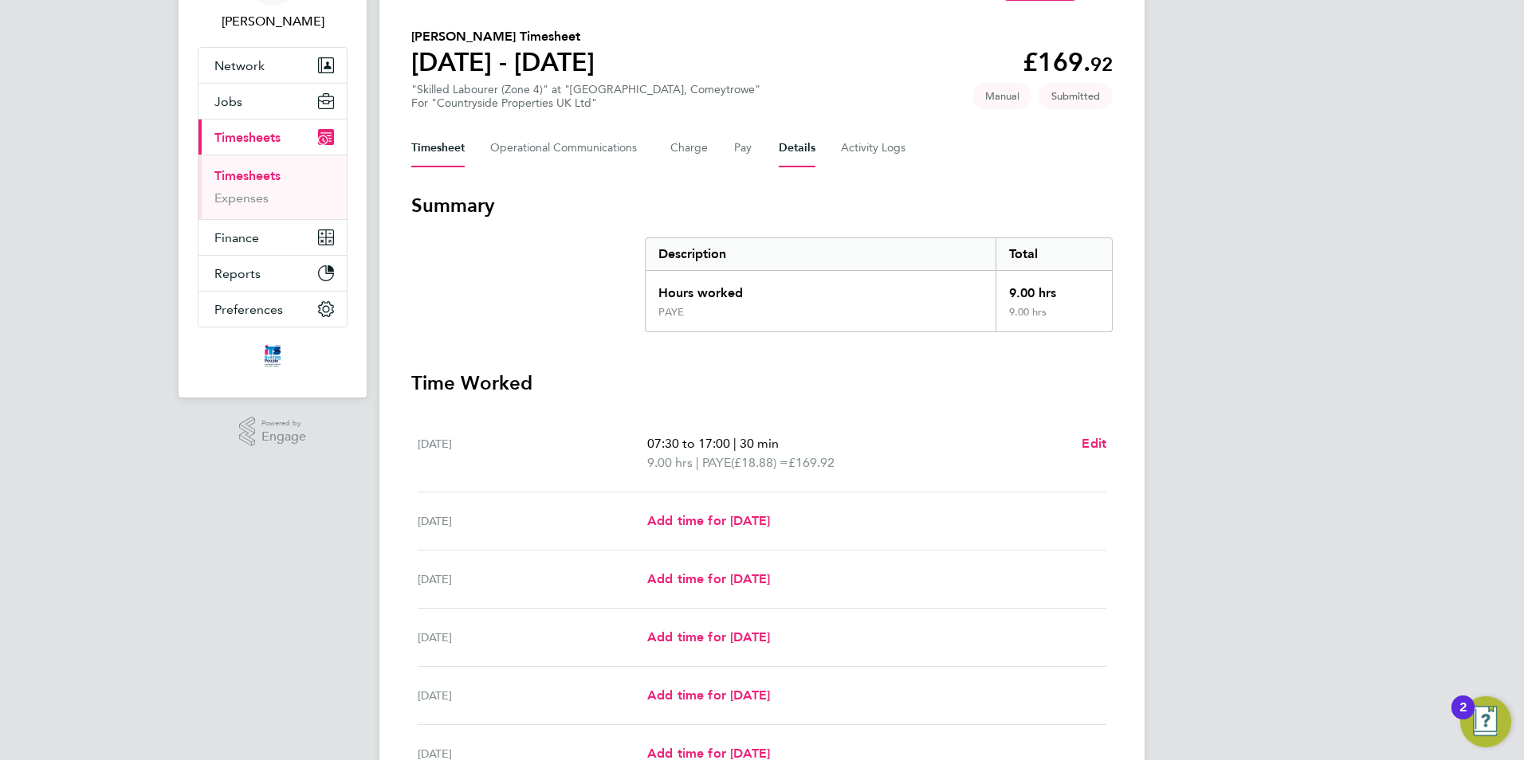
scroll to position [100, 0]
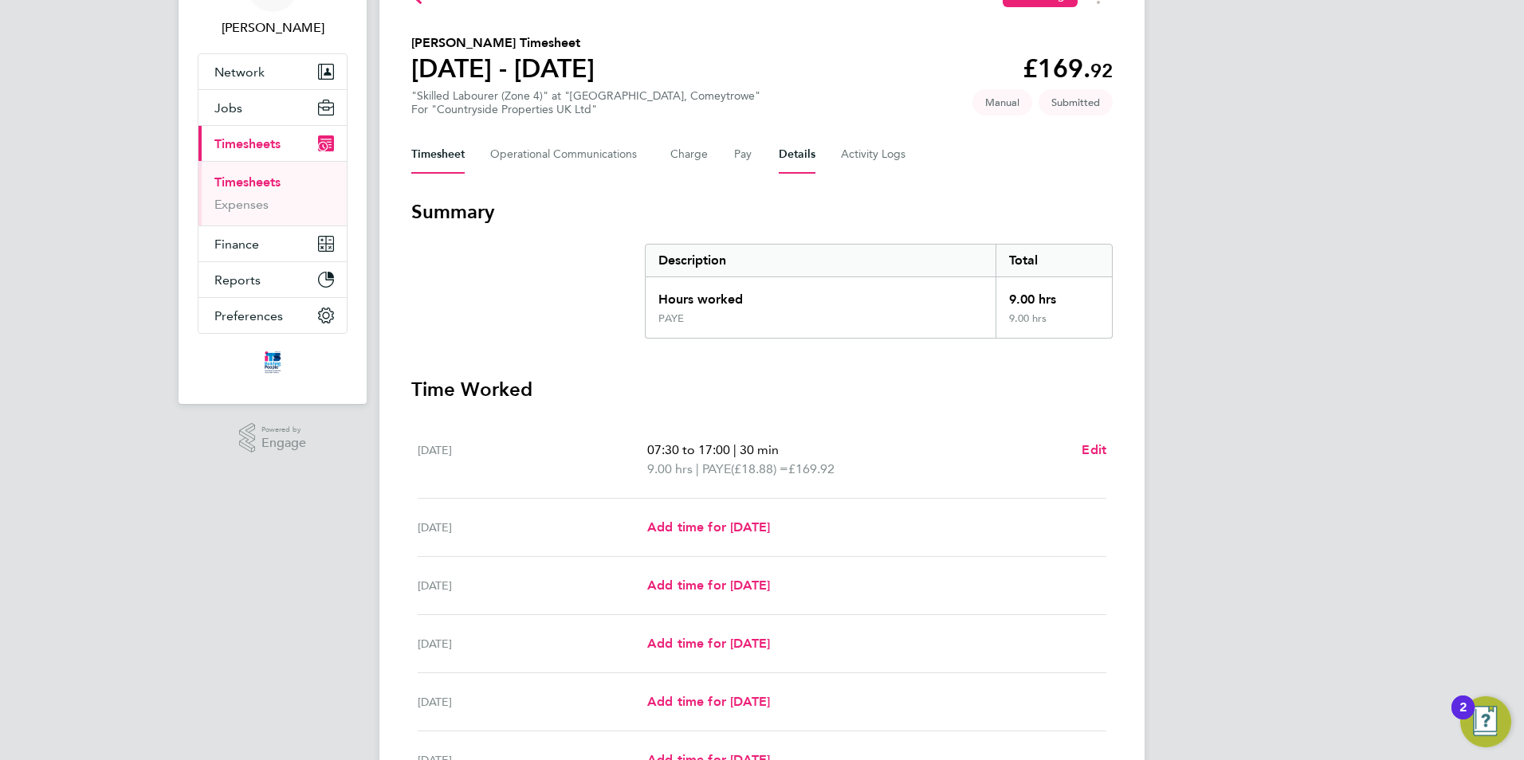
click at [785, 155] on button "Details" at bounding box center [797, 154] width 37 height 38
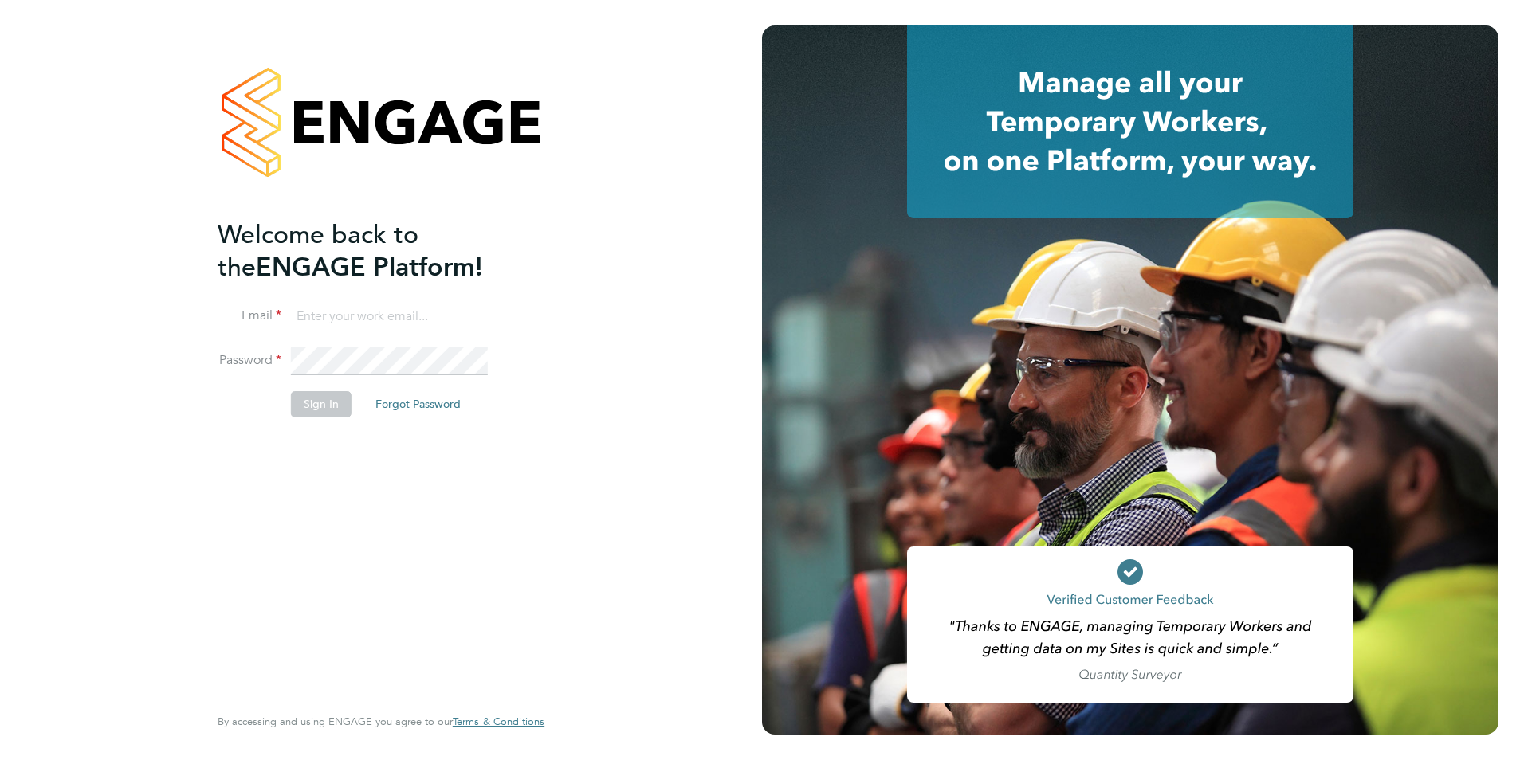
type input "[EMAIL_ADDRESS][DOMAIN_NAME]"
drag, startPoint x: 322, startPoint y: 405, endPoint x: 375, endPoint y: 393, distance: 54.7
click at [322, 405] on button "Sign In" at bounding box center [321, 404] width 61 height 26
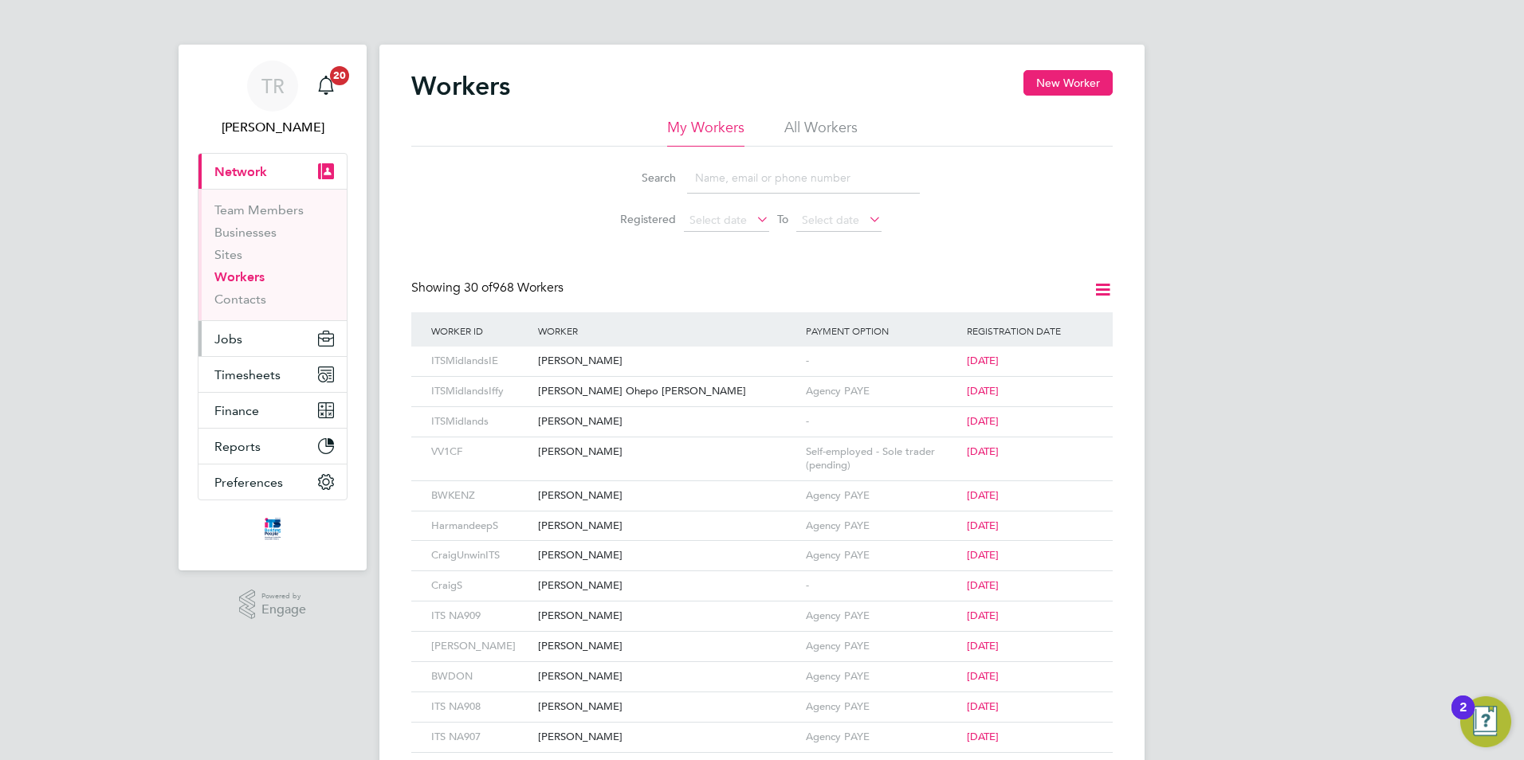
click at [234, 346] on span "Jobs" at bounding box center [228, 339] width 28 height 15
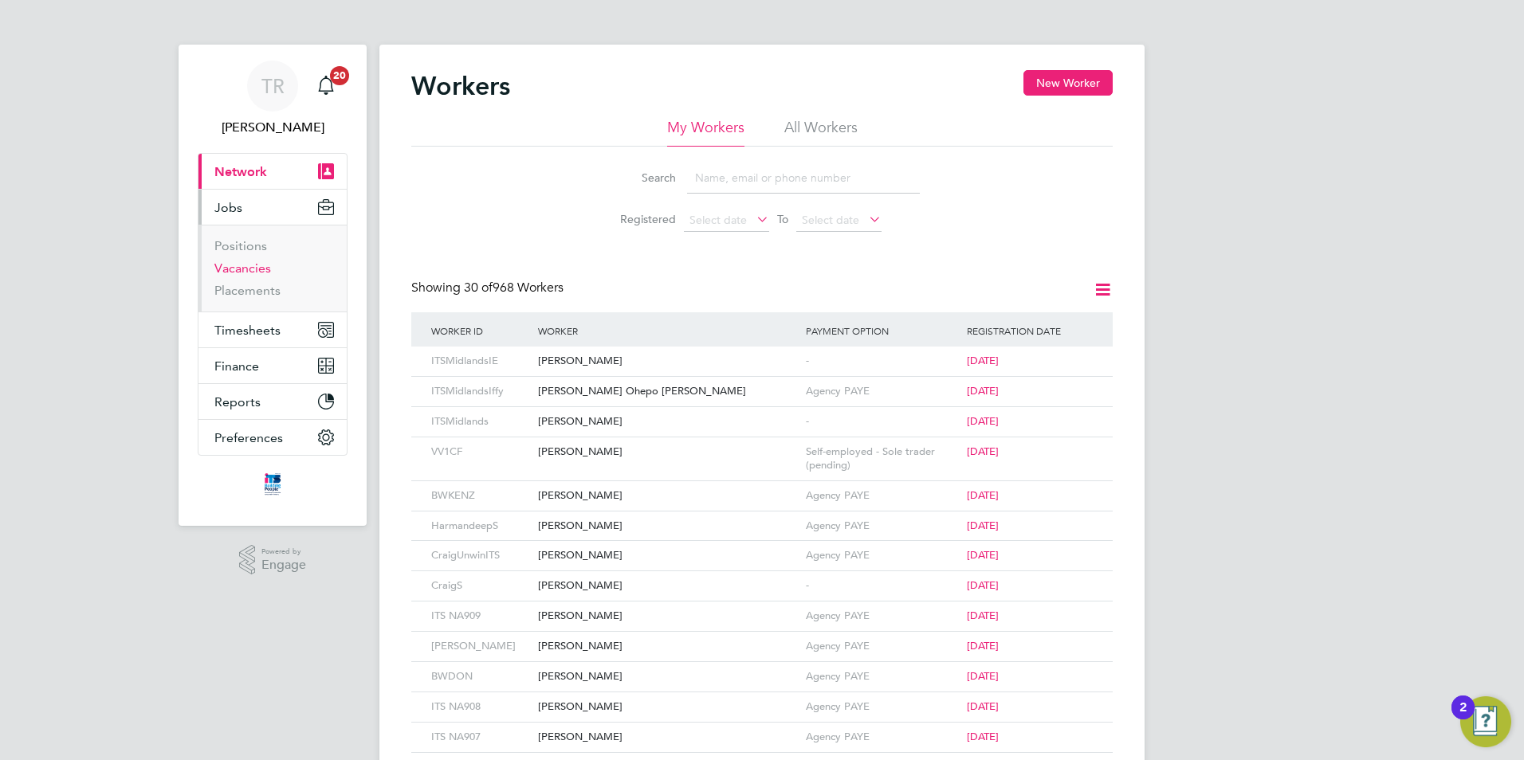
click at [249, 272] on link "Vacancies" at bounding box center [242, 268] width 57 height 15
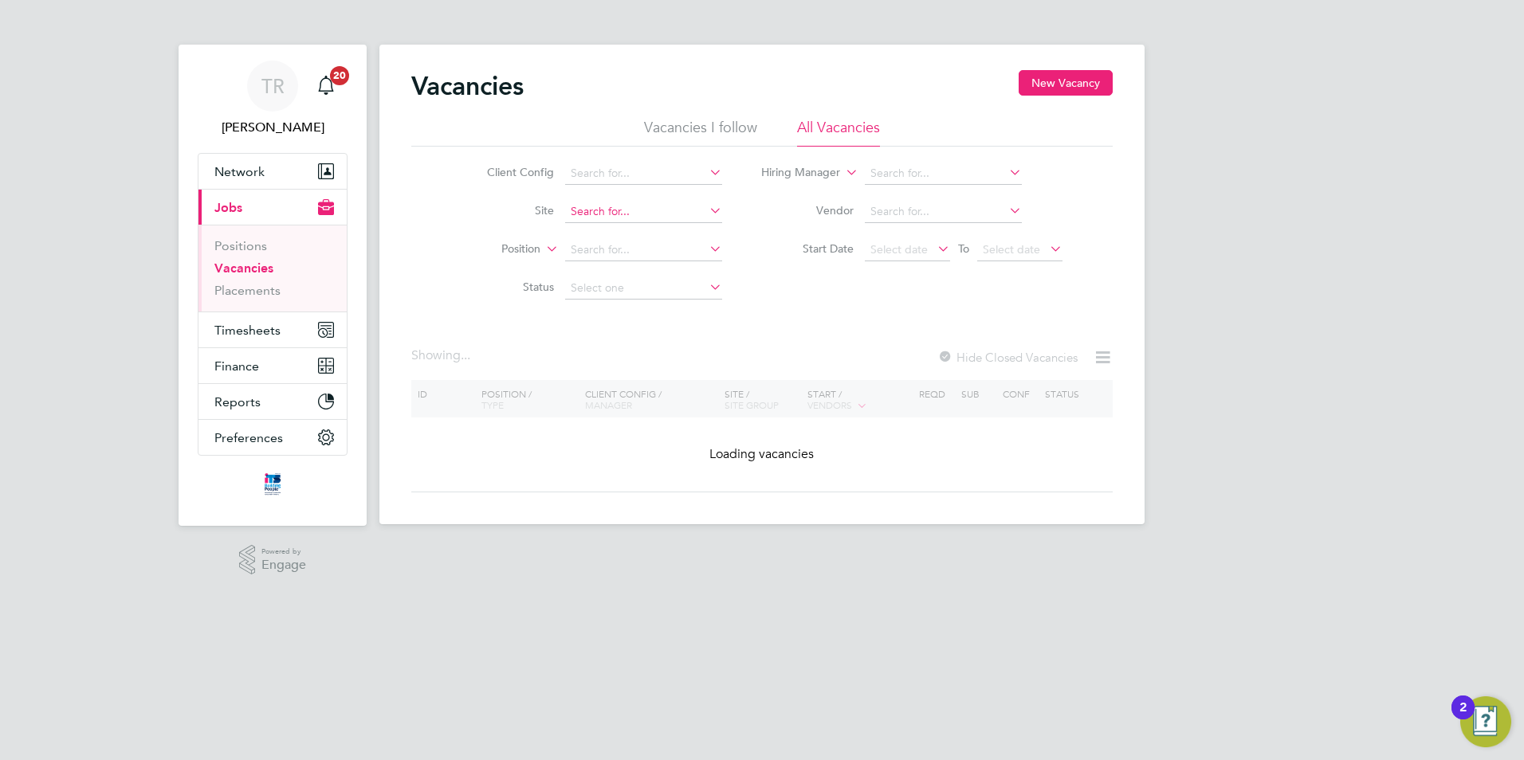
click at [588, 220] on input at bounding box center [643, 212] width 157 height 22
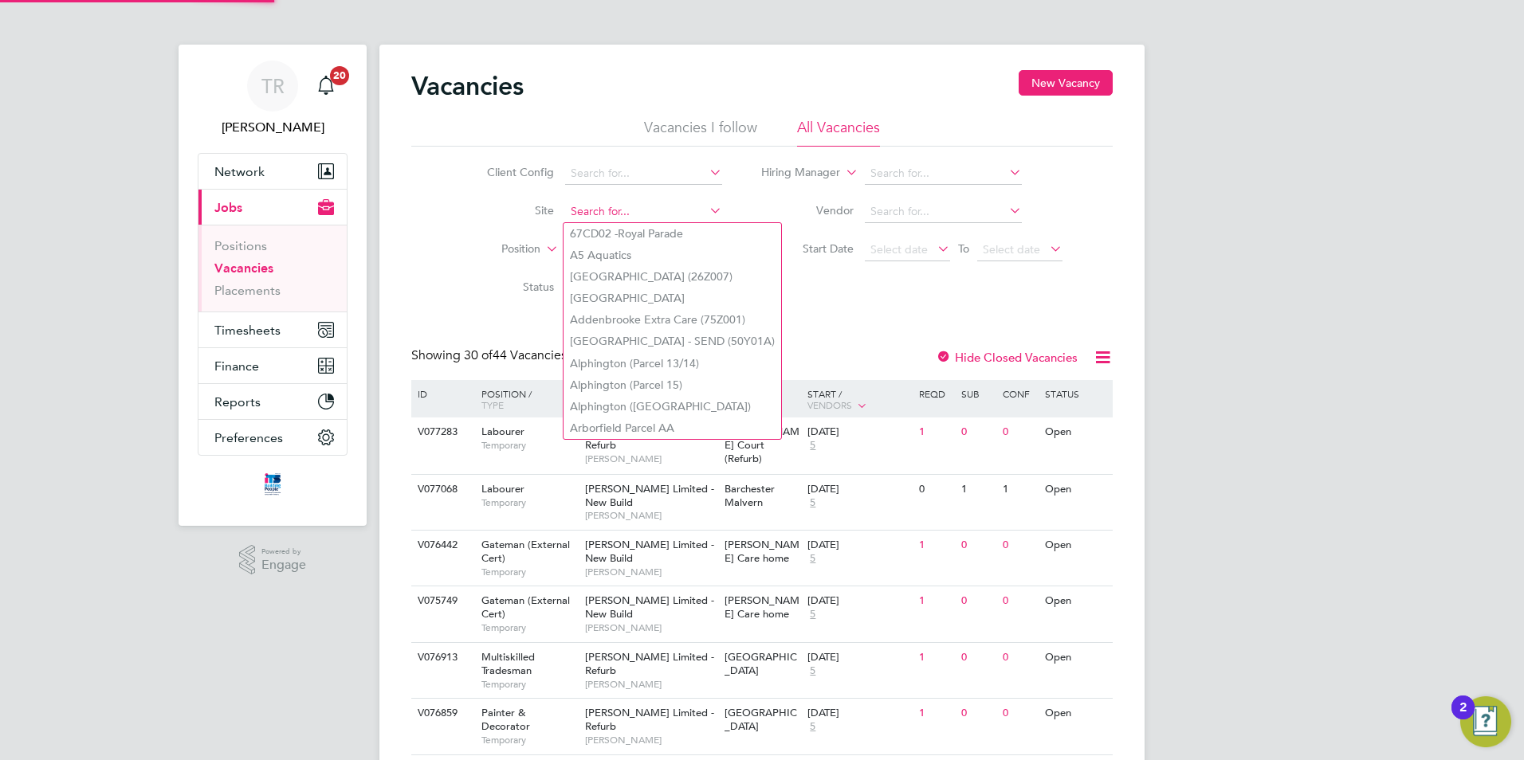
type input "s"
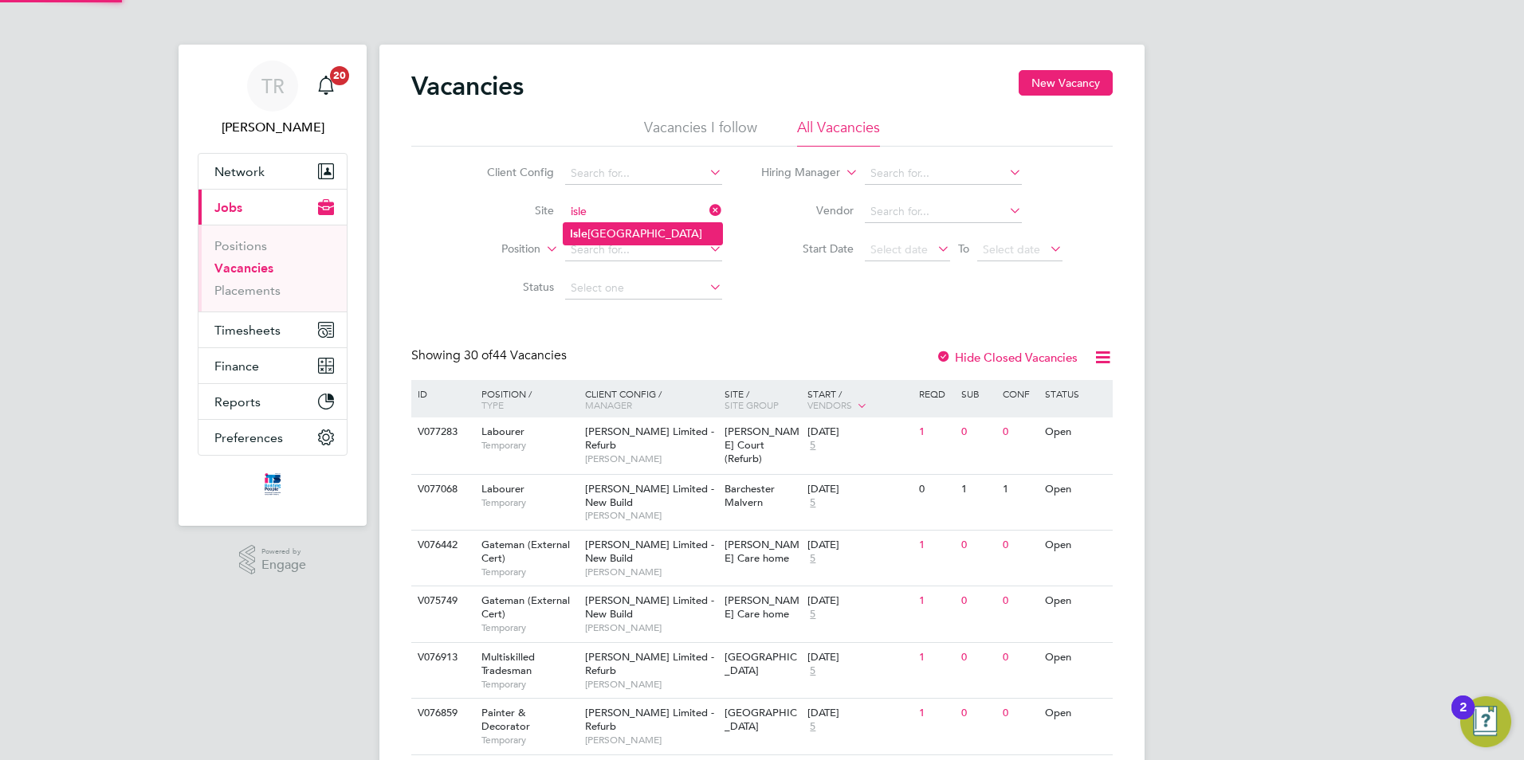
click at [657, 230] on li "[GEOGRAPHIC_DATA]" at bounding box center [643, 234] width 159 height 22
type input "[GEOGRAPHIC_DATA]"
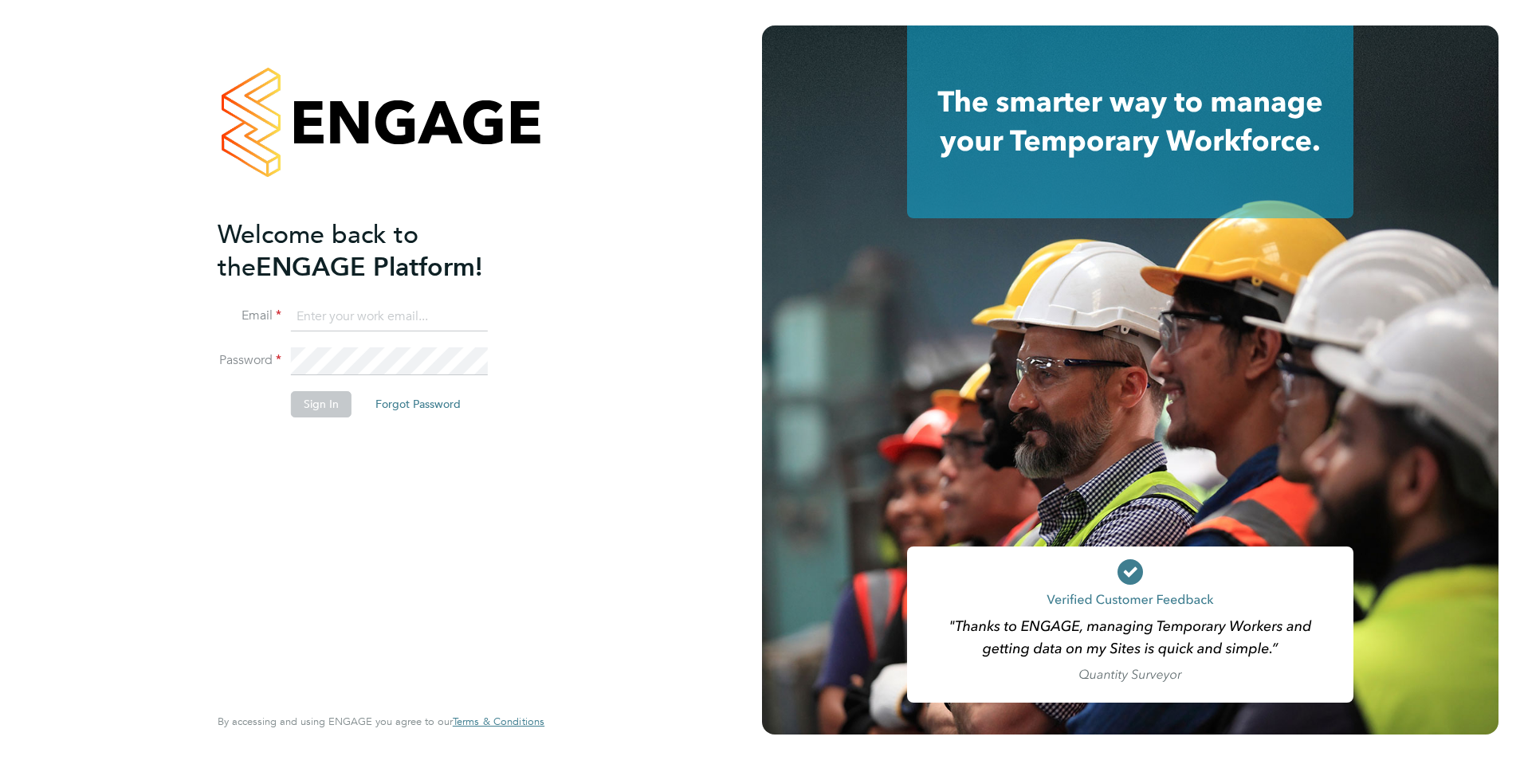
type input "[EMAIL_ADDRESS][DOMAIN_NAME]"
drag, startPoint x: 310, startPoint y: 409, endPoint x: 329, endPoint y: 409, distance: 19.1
click at [320, 409] on button "Sign In" at bounding box center [321, 404] width 61 height 26
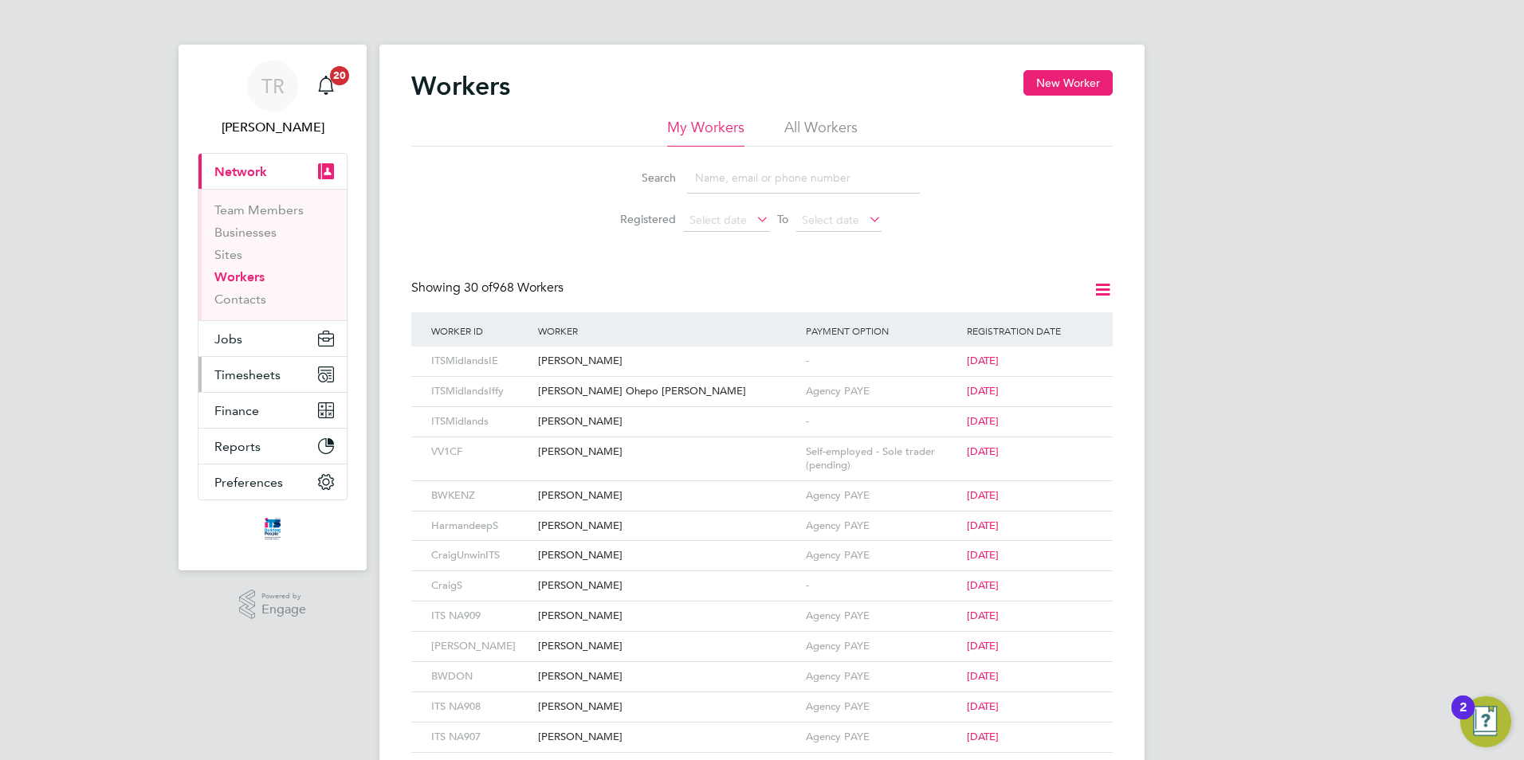
click at [265, 376] on span "Timesheets" at bounding box center [247, 374] width 66 height 15
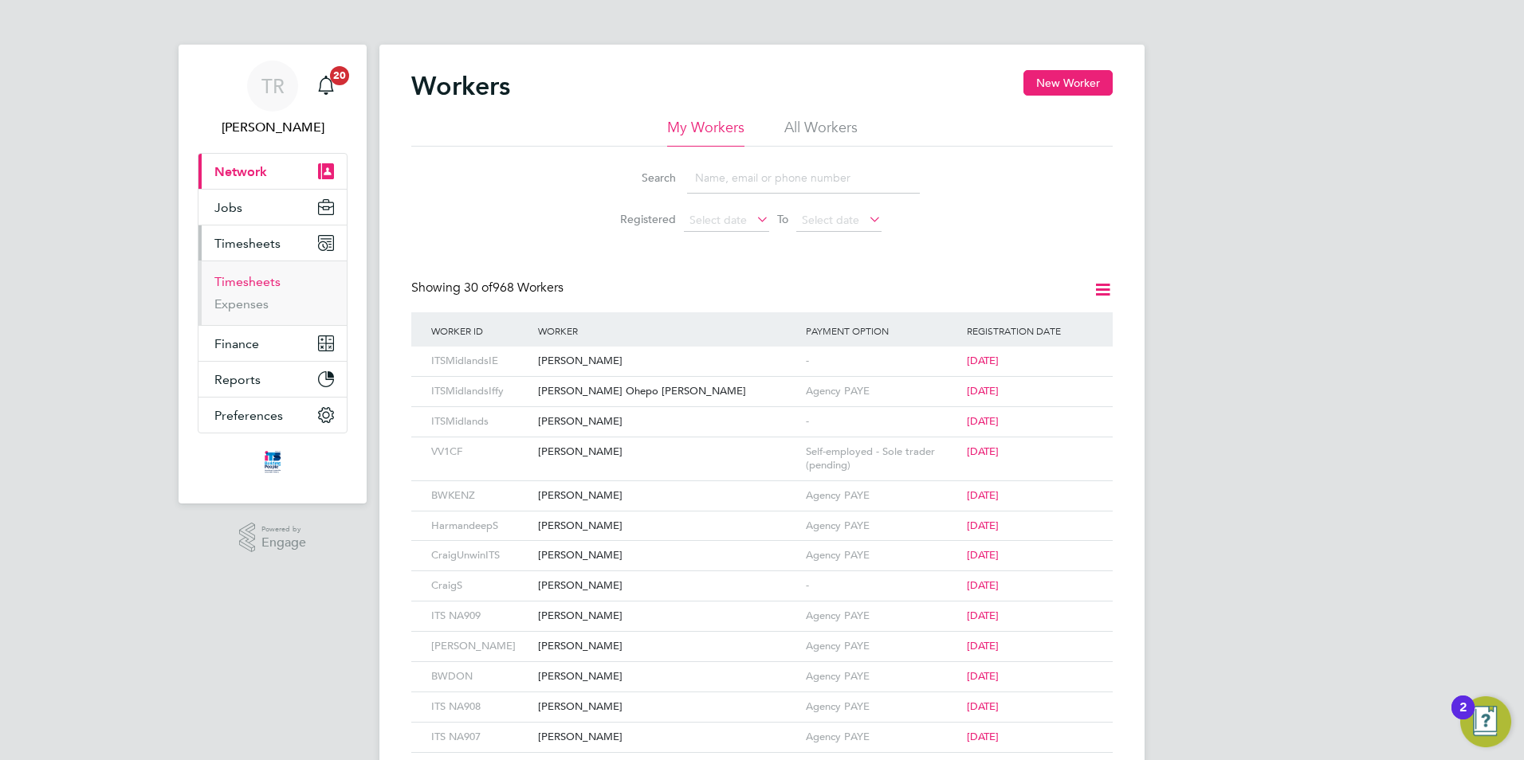
click at [256, 285] on link "Timesheets" at bounding box center [247, 281] width 66 height 15
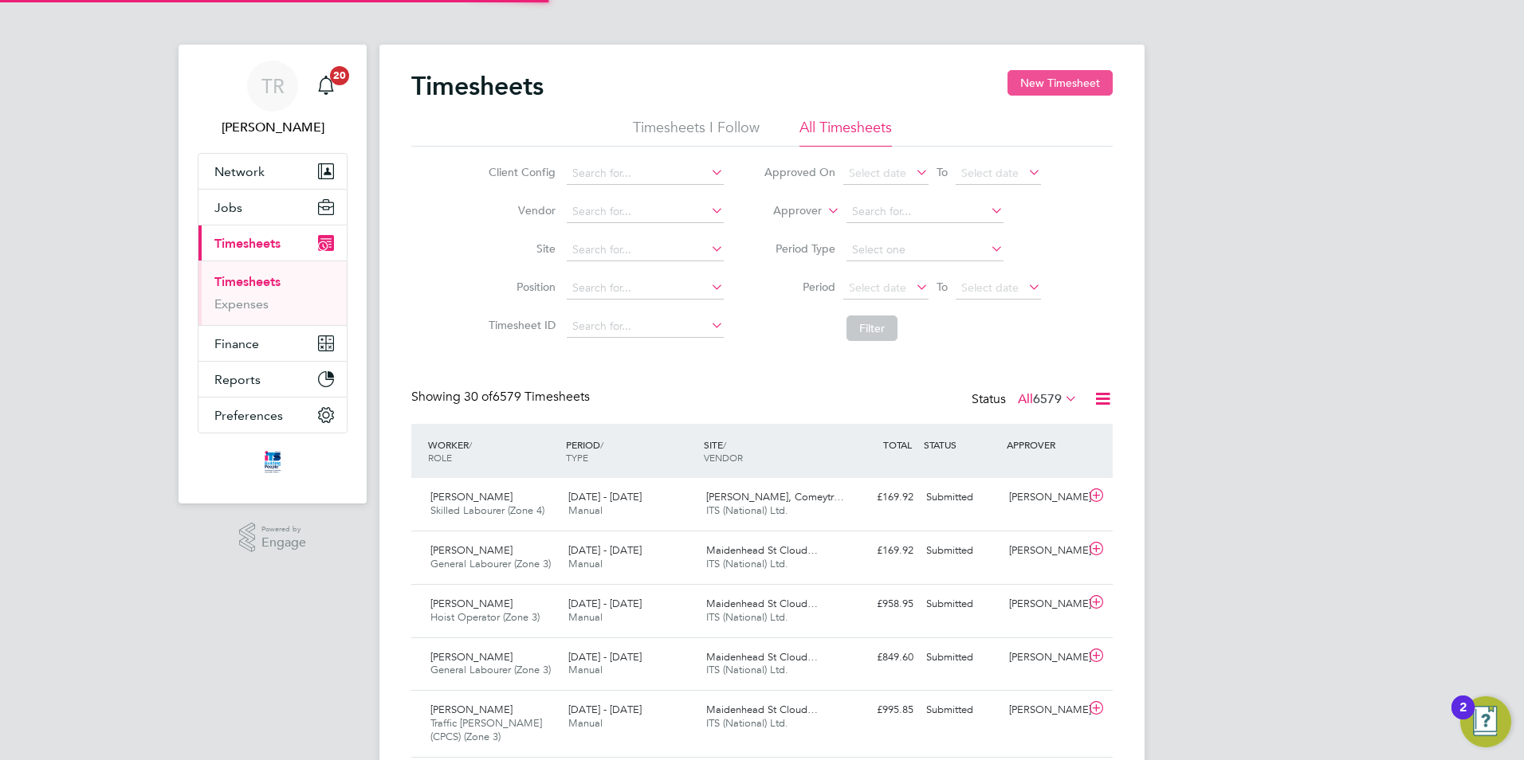
click at [1078, 84] on button "New Timesheet" at bounding box center [1059, 83] width 105 height 26
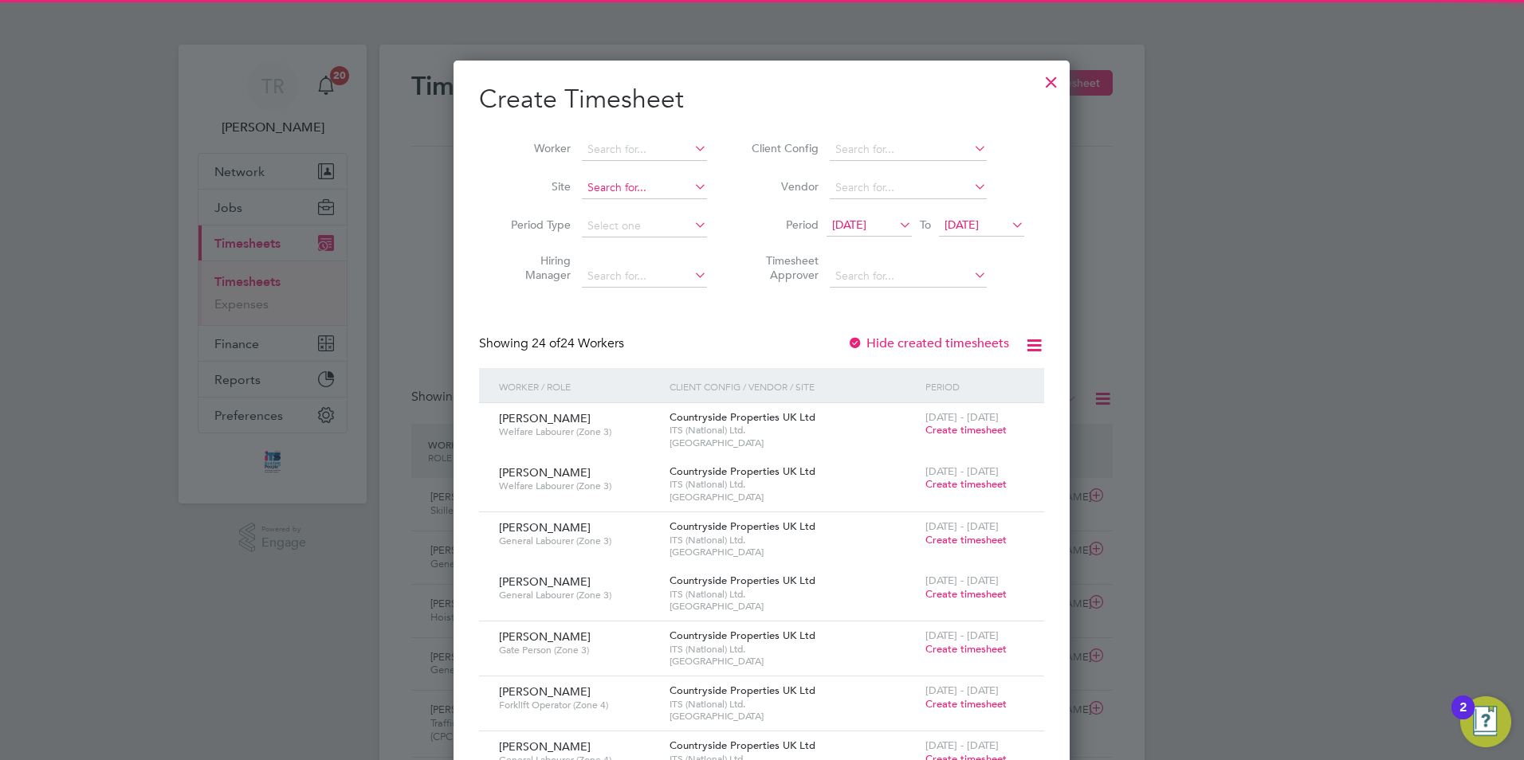
click at [634, 188] on input at bounding box center [644, 188] width 125 height 22
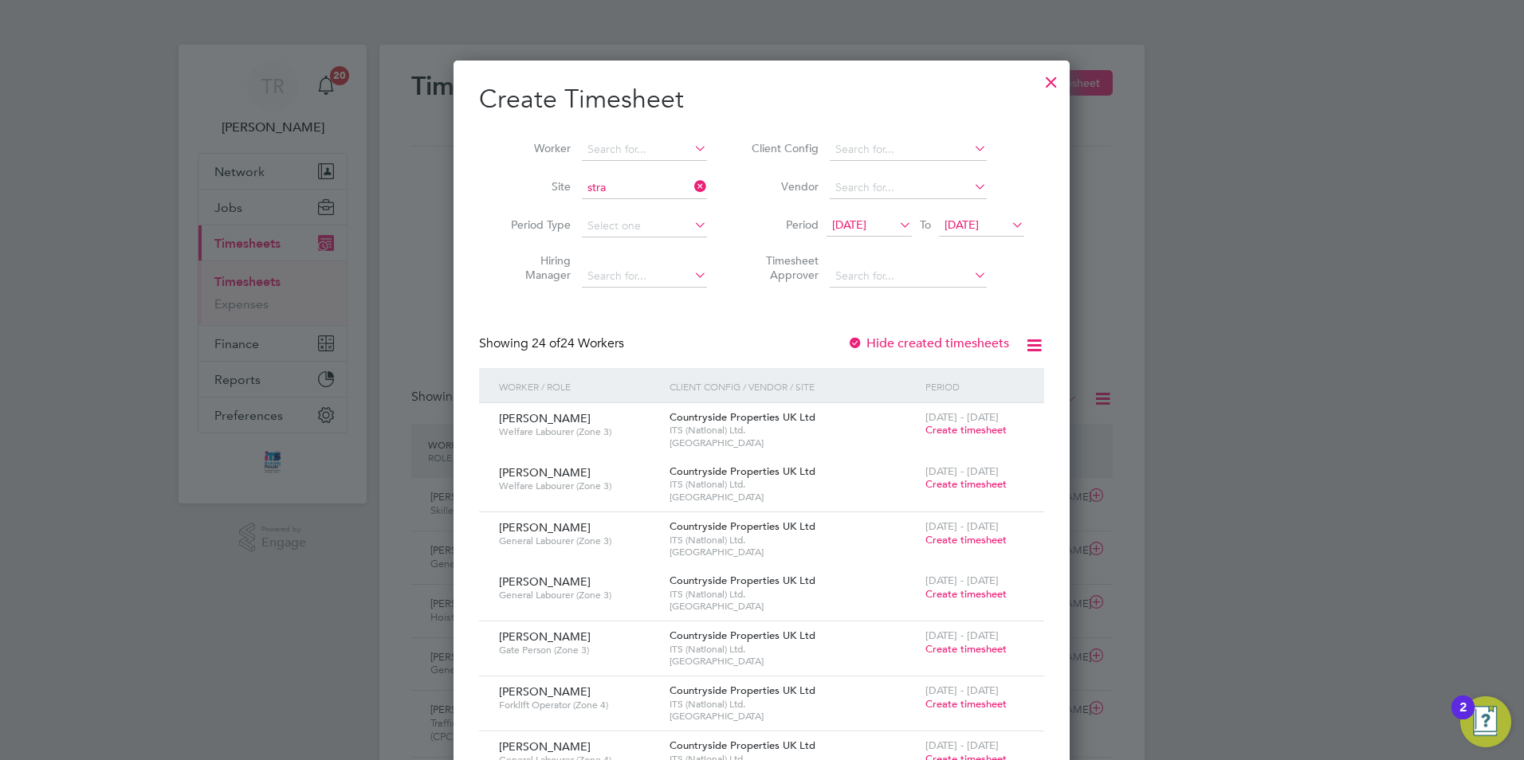
click at [662, 267] on li "Stra wberry Grange" at bounding box center [709, 272] width 257 height 22
type input "Strawberry Grange"
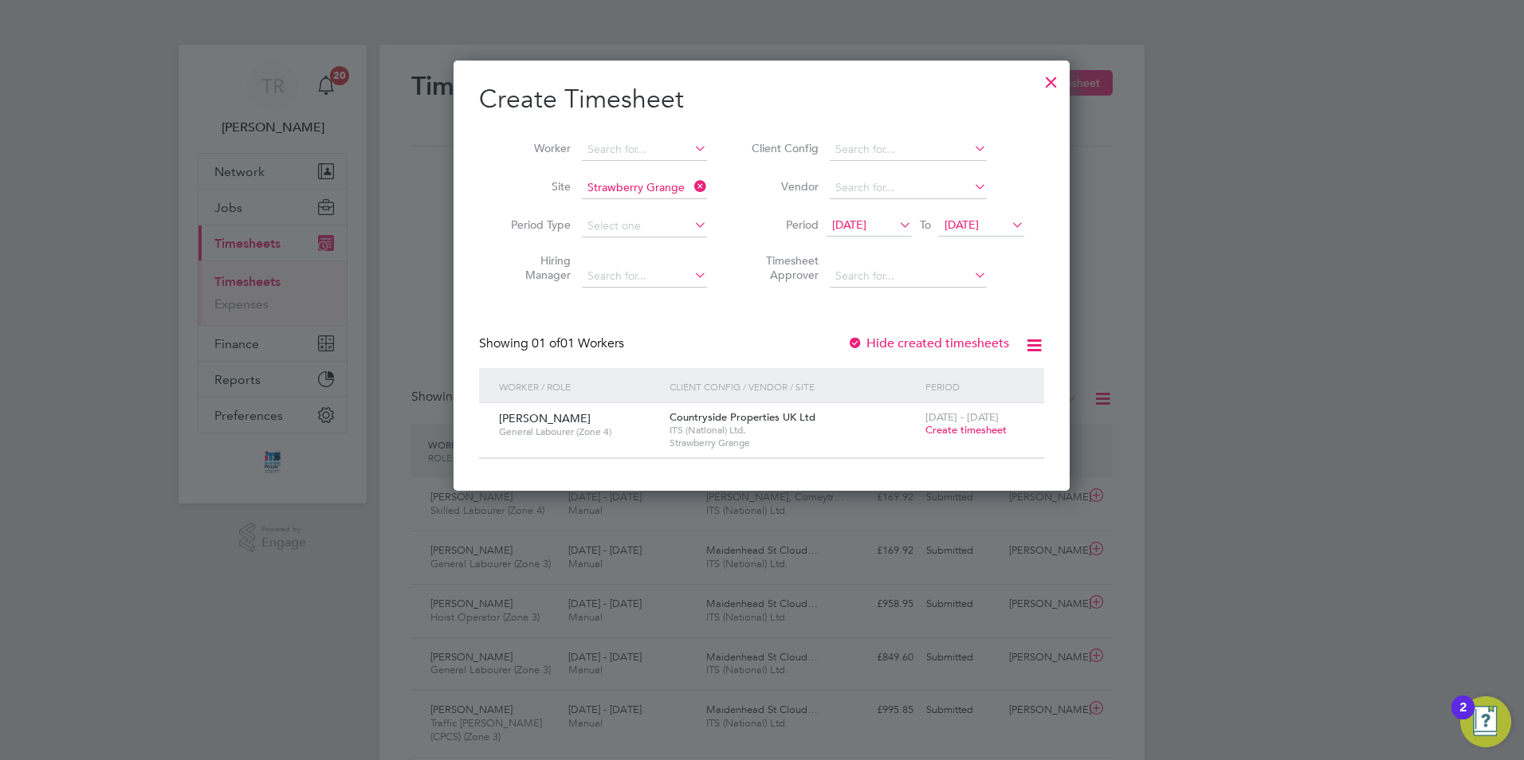
drag, startPoint x: 982, startPoint y: 219, endPoint x: 1099, endPoint y: 284, distance: 133.8
click at [979, 220] on span "[DATE]" at bounding box center [961, 225] width 34 height 14
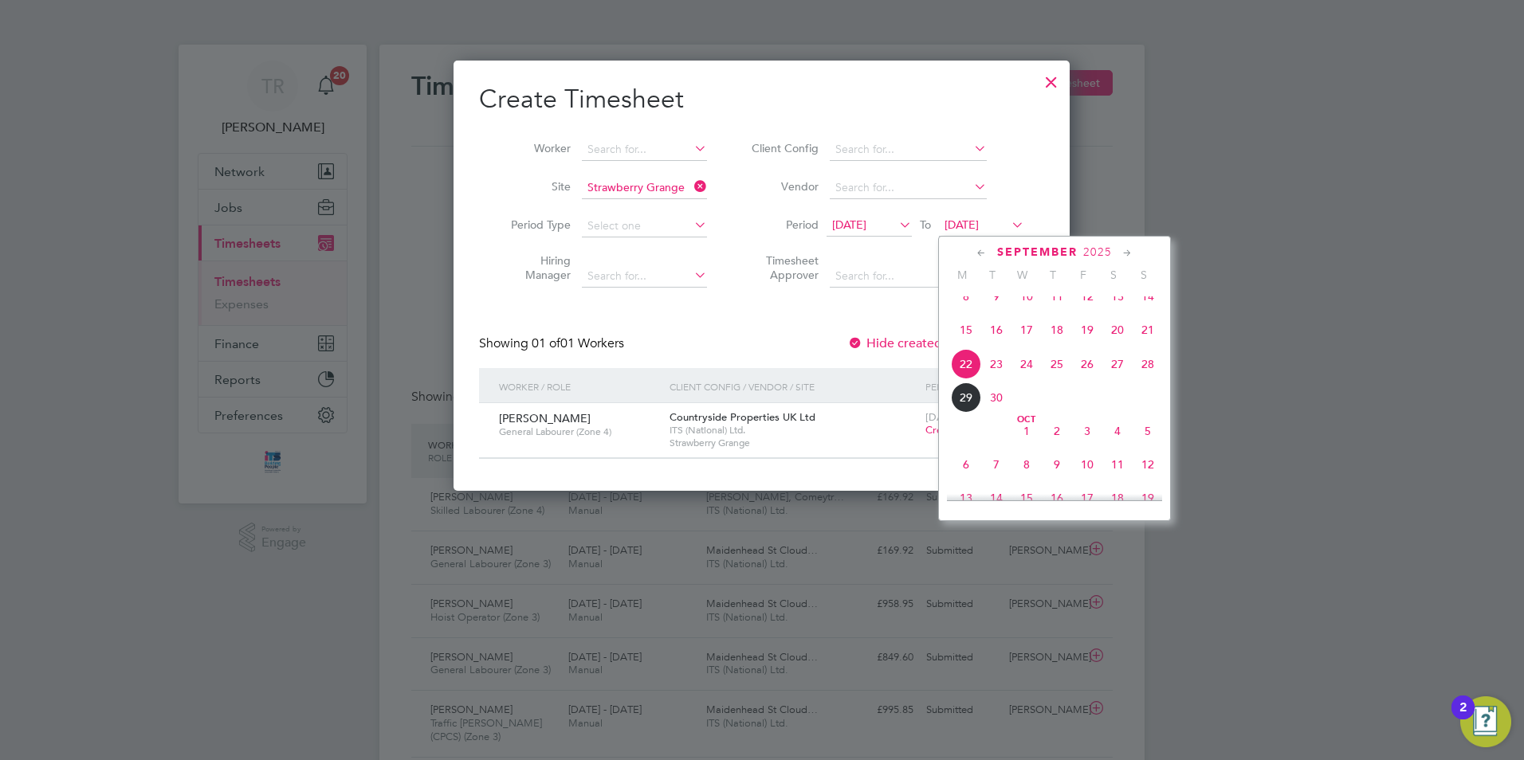
click at [1152, 446] on span "5" at bounding box center [1148, 431] width 30 height 30
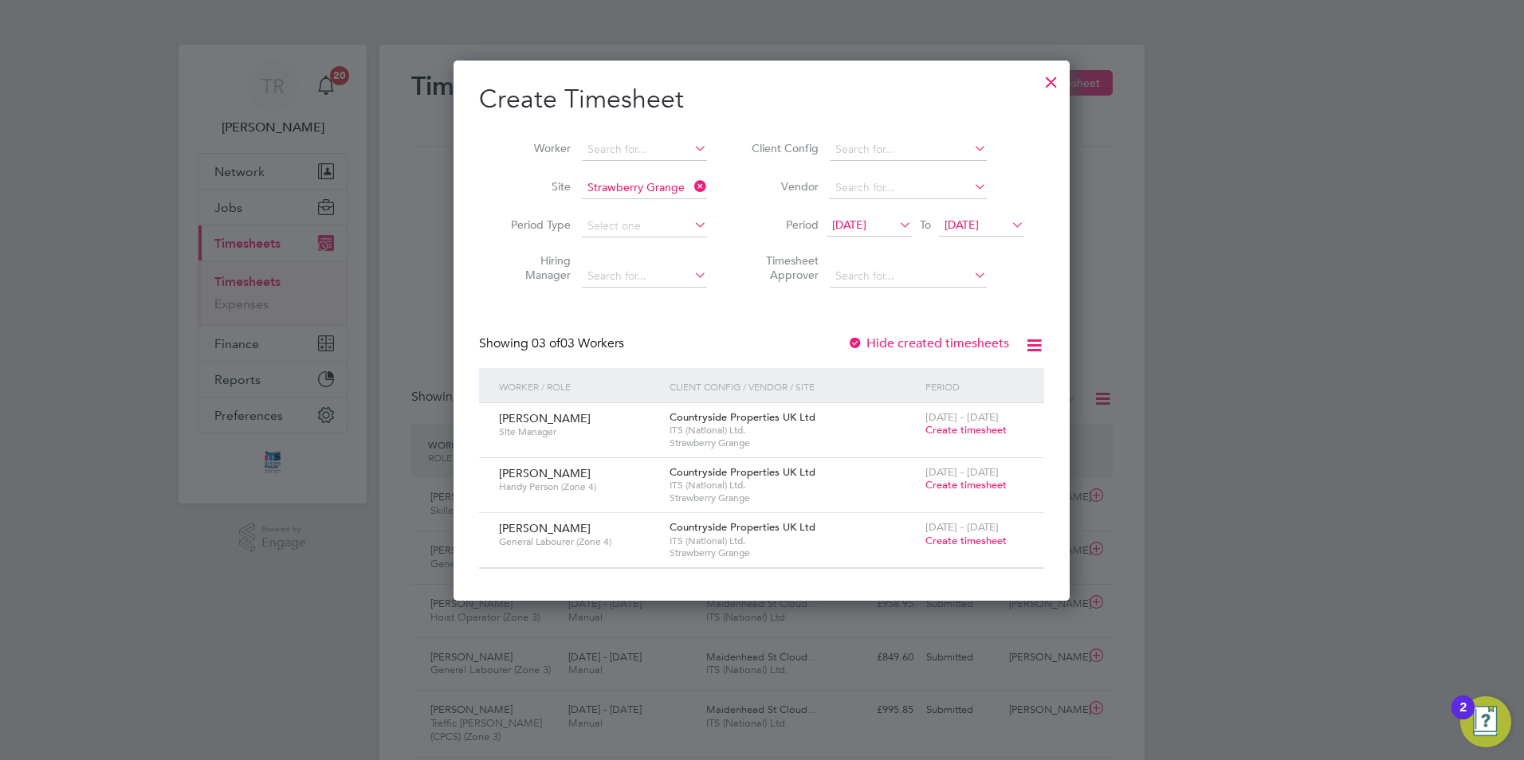
click at [1050, 77] on div at bounding box center [1051, 78] width 29 height 29
